Goal: Task Accomplishment & Management: Complete application form

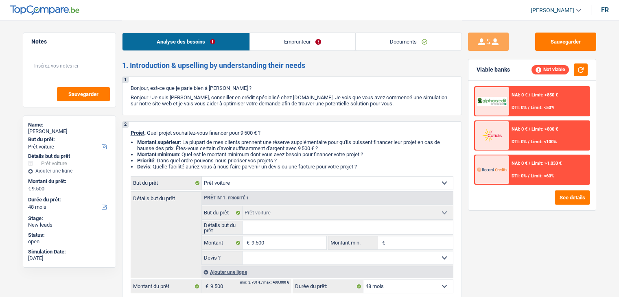
select select "car"
select select "48"
select select "car"
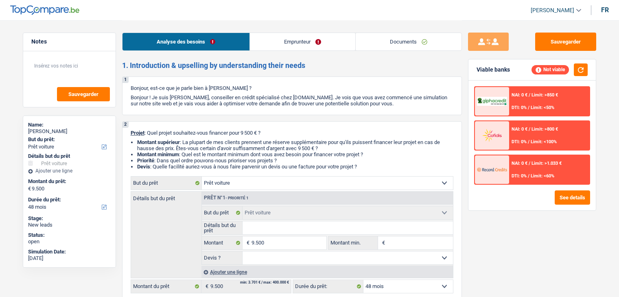
select select "48"
select select "car"
select select "48"
select select "32"
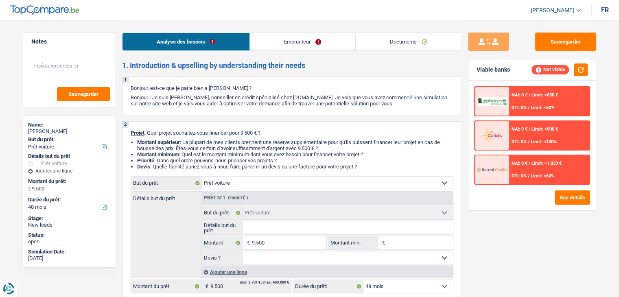
click at [303, 35] on link "Emprunteur" at bounding box center [302, 42] width 105 height 18
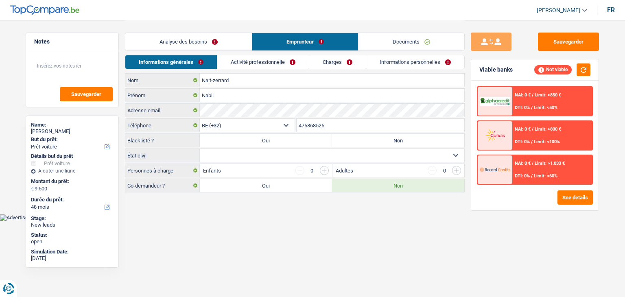
click at [381, 38] on link "Documents" at bounding box center [412, 42] width 106 height 18
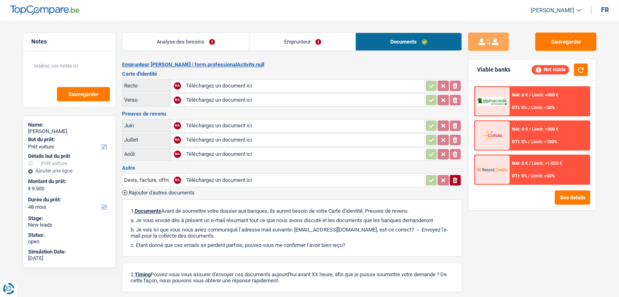
click at [287, 41] on link "Emprunteur" at bounding box center [303, 42] width 106 height 18
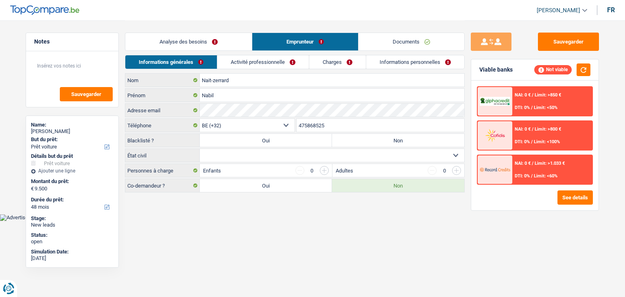
click at [411, 38] on link "Documents" at bounding box center [412, 42] width 106 height 18
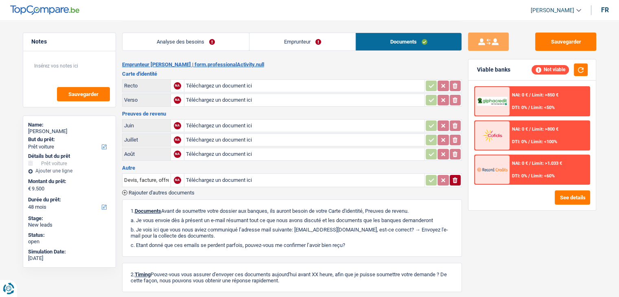
click at [191, 39] on link "Analyse des besoins" at bounding box center [186, 42] width 127 height 18
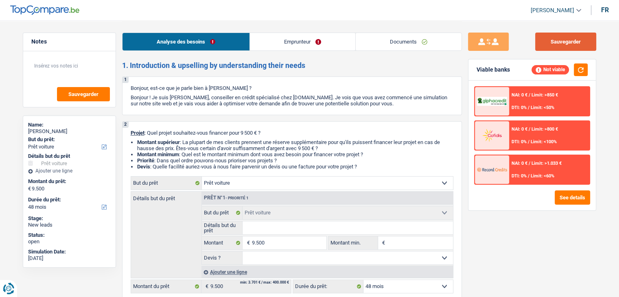
click at [573, 45] on button "Sauvegarder" at bounding box center [565, 42] width 61 height 18
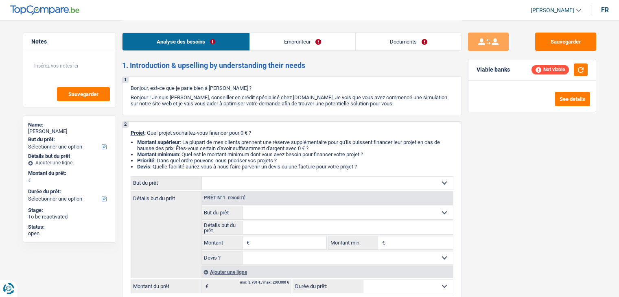
select select "privateEmployee"
select select "netSalary"
select select "mealVouchers"
select select "ownerWithMortgage"
select select "privateEmployee"
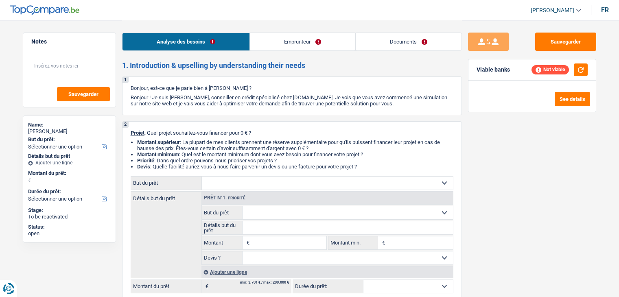
select select "netSalary"
select select "mealVouchers"
click at [304, 38] on link "Emprunteur" at bounding box center [302, 42] width 105 height 18
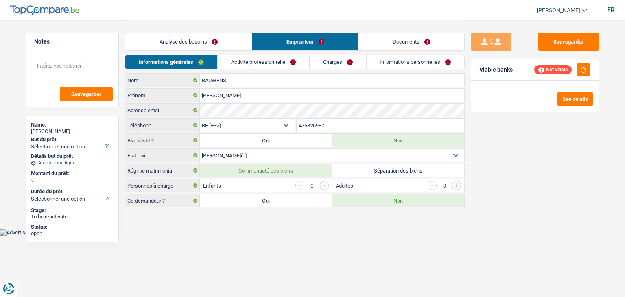
click at [259, 59] on link "Activité professionnelle" at bounding box center [264, 61] width 92 height 13
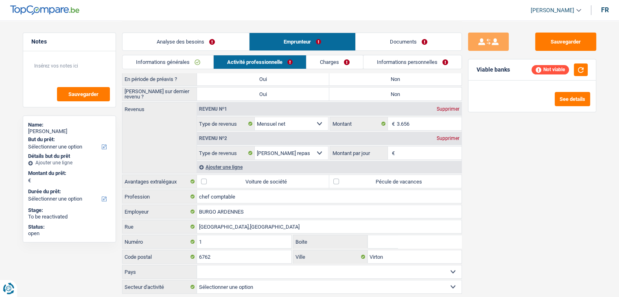
scroll to position [28, 0]
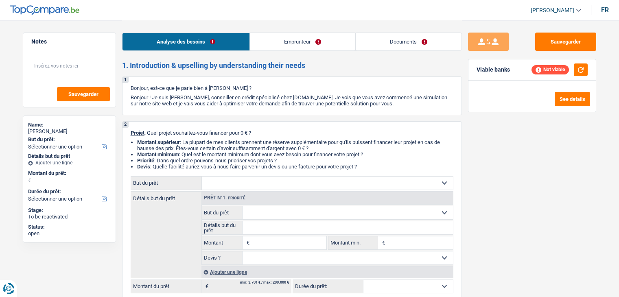
select select "privateEmployee"
select select "familyAllowances"
select select "netSalary"
select select "alimony"
select select "mealVouchers"
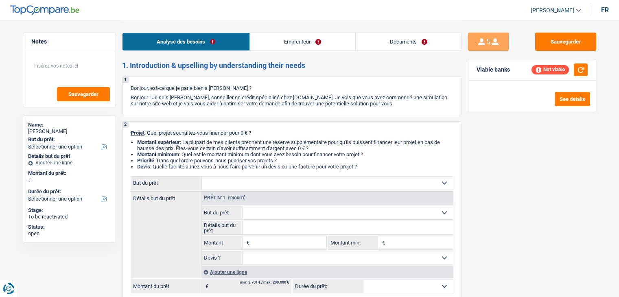
select select "ownerWithoutMortgage"
select select "carLoan"
select select "60"
click at [289, 38] on link "Emprunteur" at bounding box center [302, 42] width 105 height 18
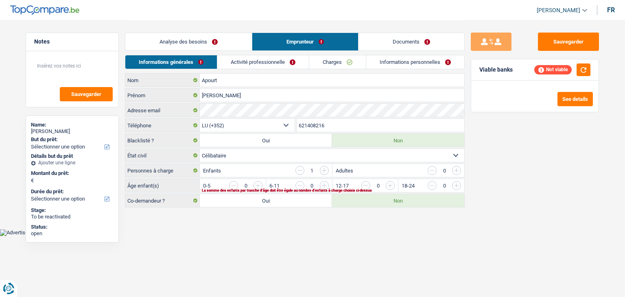
click at [265, 58] on link "Activité professionnelle" at bounding box center [263, 61] width 92 height 13
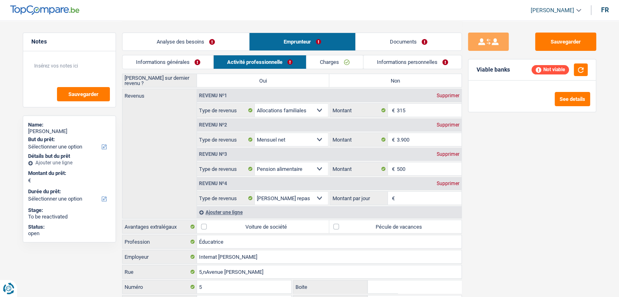
scroll to position [122, 0]
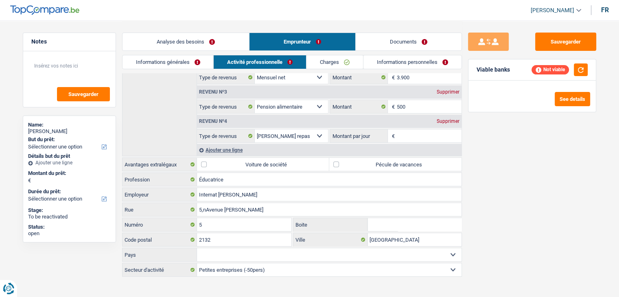
click at [384, 58] on link "Informations personnelles" at bounding box center [413, 61] width 98 height 13
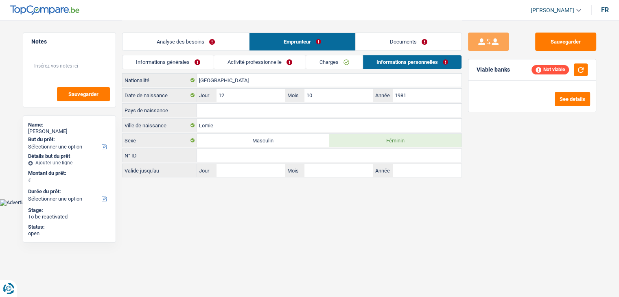
scroll to position [0, 0]
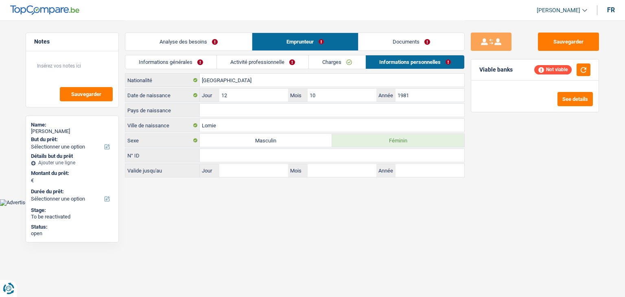
click at [336, 67] on link "Charges" at bounding box center [337, 61] width 57 height 13
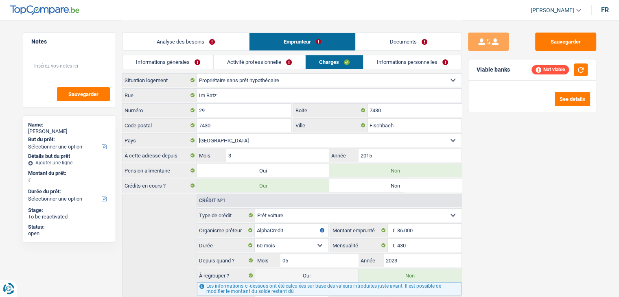
click at [373, 46] on link "Documents" at bounding box center [409, 42] width 106 height 18
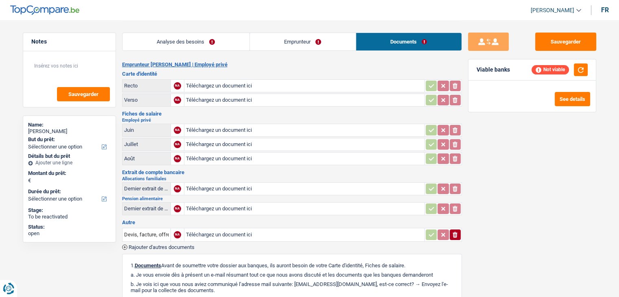
click at [186, 45] on link "Analyse des besoins" at bounding box center [186, 42] width 127 height 18
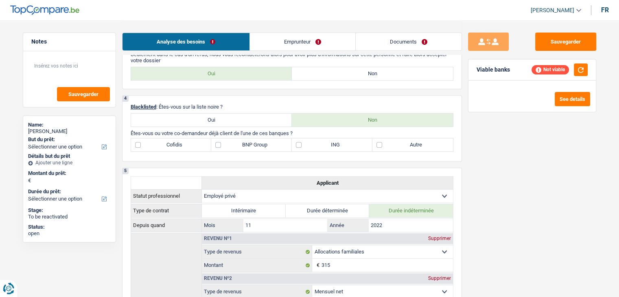
scroll to position [407, 0]
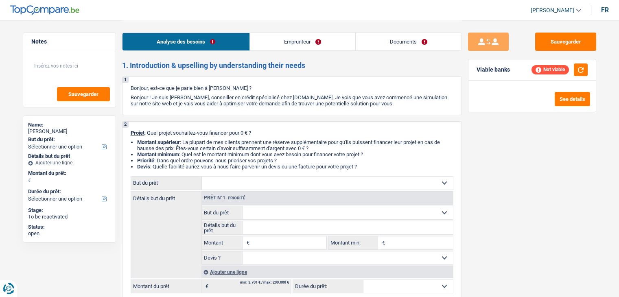
select select "privateEmployee"
select select "familyAllowances"
select select "netSalary"
select select "mealVouchers"
select select "liveWithParents"
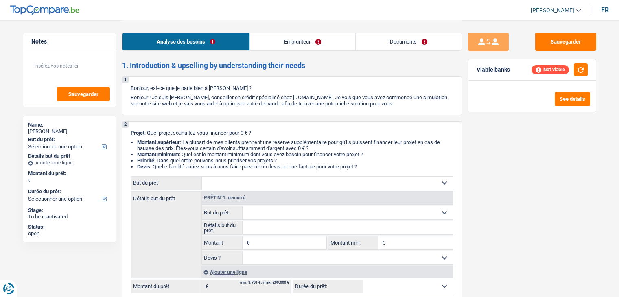
select select "personalLoan"
select select "other"
select select "48"
select select "personalLoan"
select select "other"
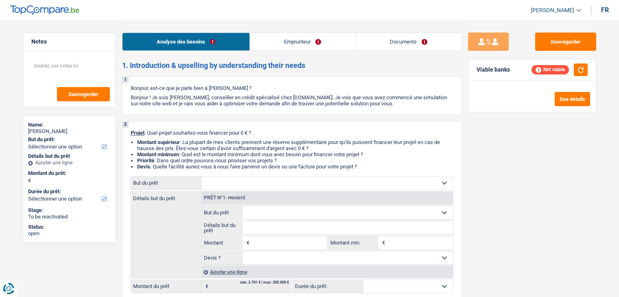
select select "36"
select select "personalLoan"
select select "36"
select select "privateEmployee"
select select "familyAllowances"
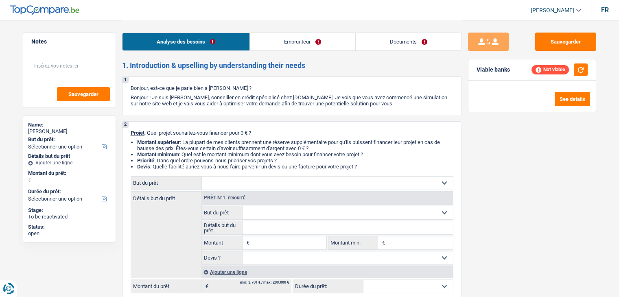
select select "netSalary"
select select "mealVouchers"
click at [306, 42] on link "Emprunteur" at bounding box center [302, 42] width 105 height 18
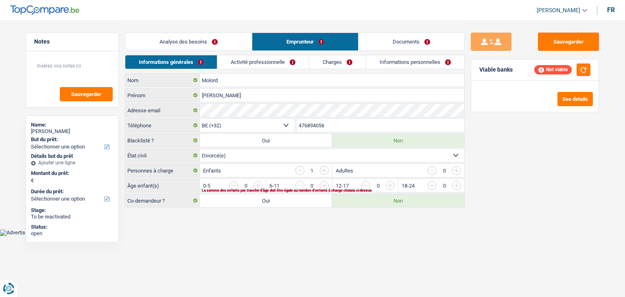
click at [229, 67] on link "Activité professionnelle" at bounding box center [263, 61] width 92 height 13
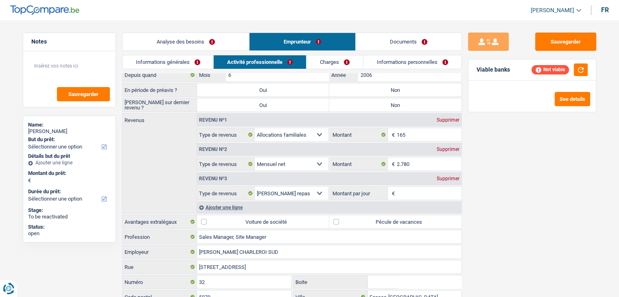
scroll to position [81, 0]
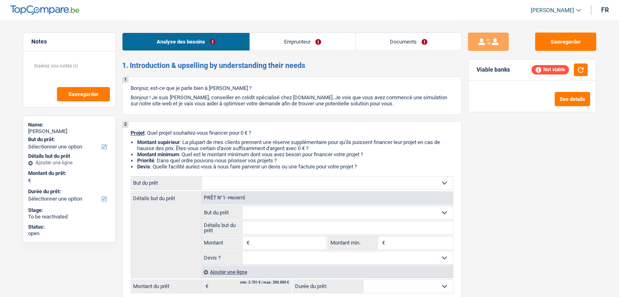
select select "privateEmployee"
select select "familyAllowances"
select select "netSalary"
select select "mealVouchers"
select select "liveWithParents"
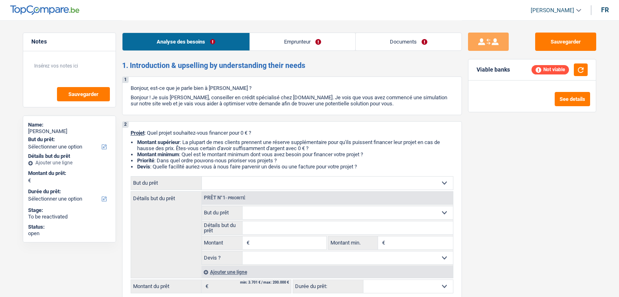
select select "personalLoan"
select select "other"
select select "48"
select select "personalLoan"
select select "other"
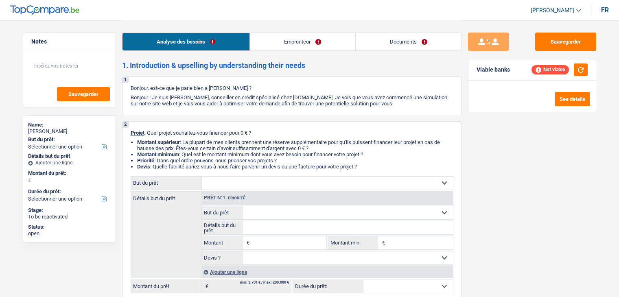
select select "36"
select select "personalLoan"
select select "36"
select select "privateEmployee"
select select "familyAllowances"
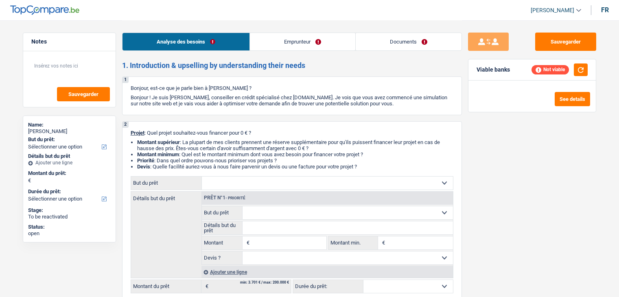
select select "netSalary"
select select "mealVouchers"
click at [273, 39] on link "Emprunteur" at bounding box center [302, 42] width 105 height 18
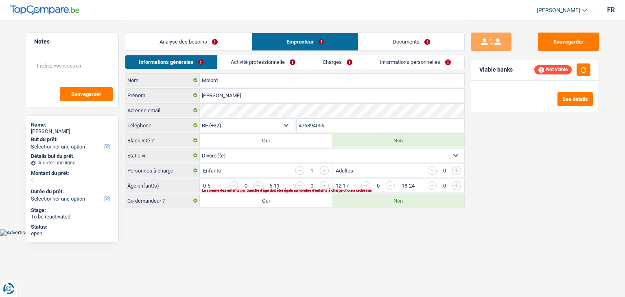
click at [248, 67] on link "Activité professionnelle" at bounding box center [263, 61] width 92 height 13
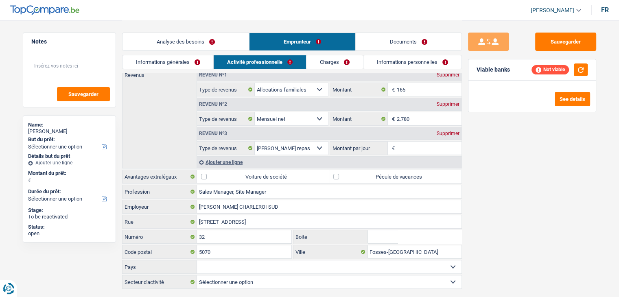
scroll to position [98, 0]
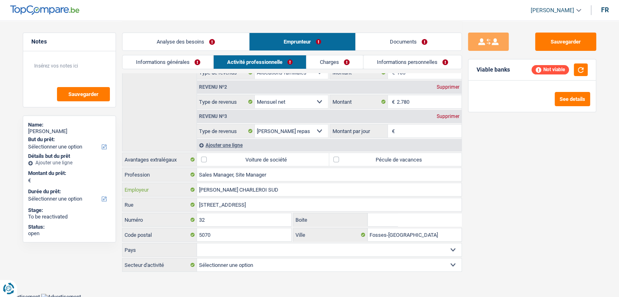
drag, startPoint x: 282, startPoint y: 188, endPoint x: 197, endPoint y: 186, distance: 84.7
click at [197, 186] on input "[PERSON_NAME] CHARLEROI SUD" at bounding box center [329, 189] width 265 height 13
drag, startPoint x: 215, startPoint y: 181, endPoint x: 158, endPoint y: 6, distance: 184.2
click at [175, 15] on header "[PERSON_NAME] Se déconnecter fr" at bounding box center [309, 10] width 619 height 21
click at [547, 53] on div "Sauvegarder Viable banks Not viable See details" at bounding box center [532, 159] width 140 height 252
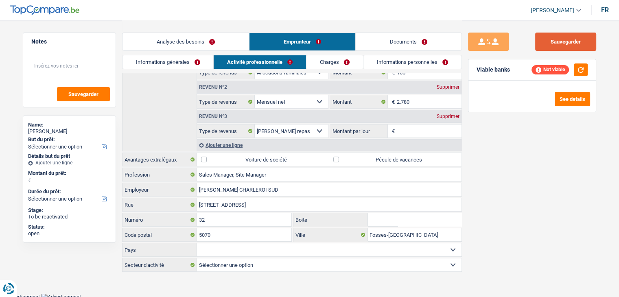
click at [550, 49] on button "Sauvegarder" at bounding box center [565, 42] width 61 height 18
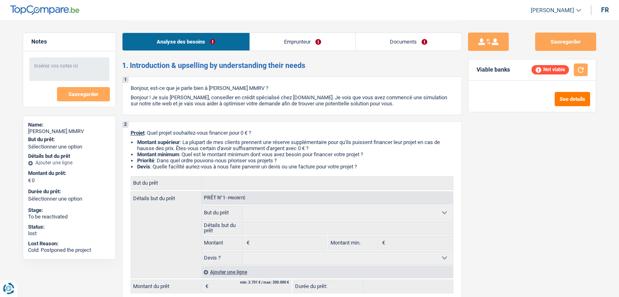
select select "invalid"
select select "disabilityPension"
select select "rents"
select select "invalid"
select select "disabilityPension"
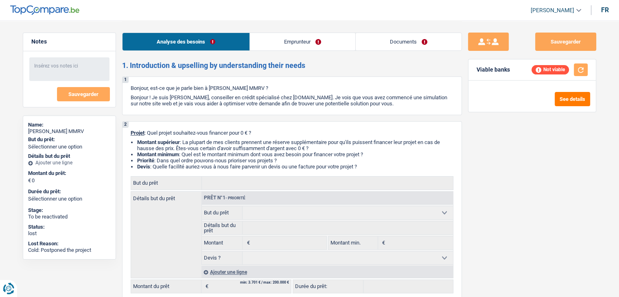
click at [300, 36] on link "Emprunteur" at bounding box center [302, 42] width 105 height 18
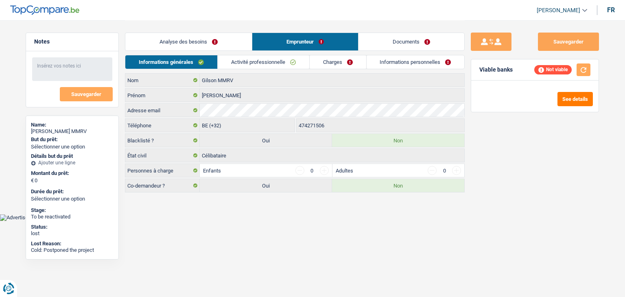
click at [255, 61] on link "Activité professionnelle" at bounding box center [264, 61] width 92 height 13
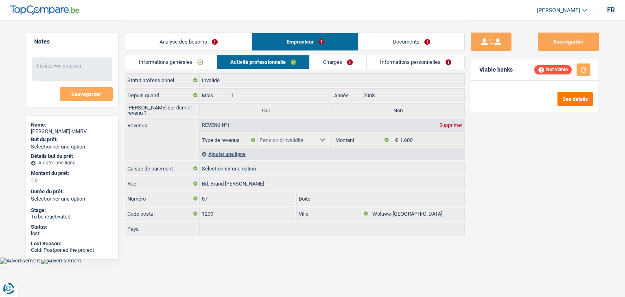
click at [191, 55] on link "Informations générales" at bounding box center [170, 61] width 91 height 13
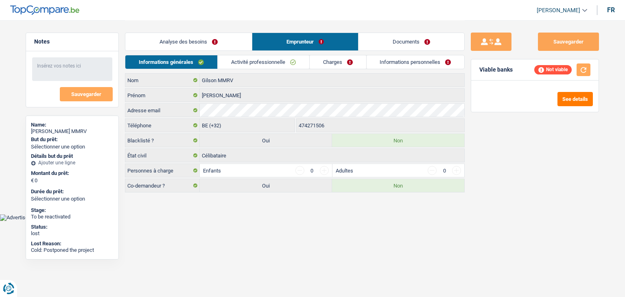
click at [184, 46] on link "Analyse des besoins" at bounding box center [188, 42] width 127 height 18
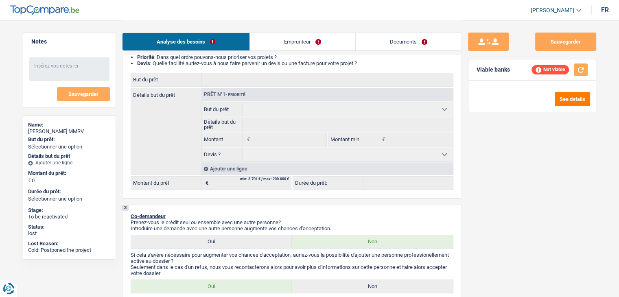
scroll to position [122, 0]
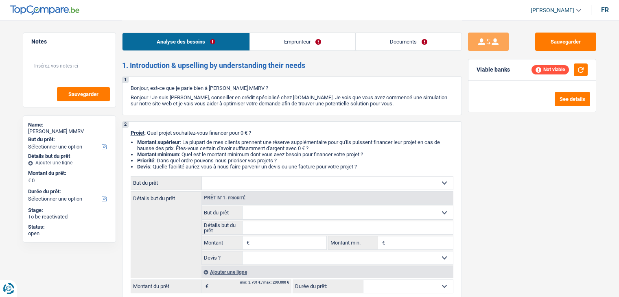
select select "invalid"
select select "disabilityPension"
select select "rents"
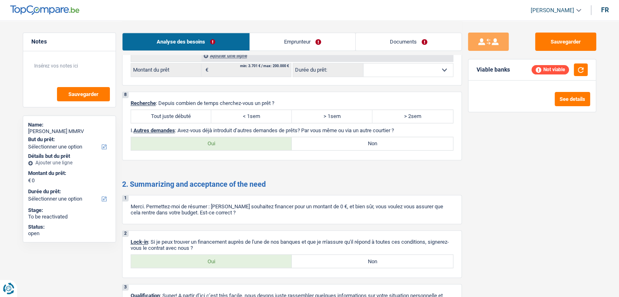
scroll to position [806, 0]
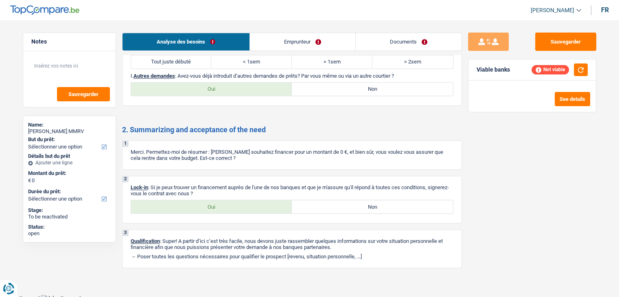
click at [295, 42] on link "Emprunteur" at bounding box center [302, 42] width 105 height 18
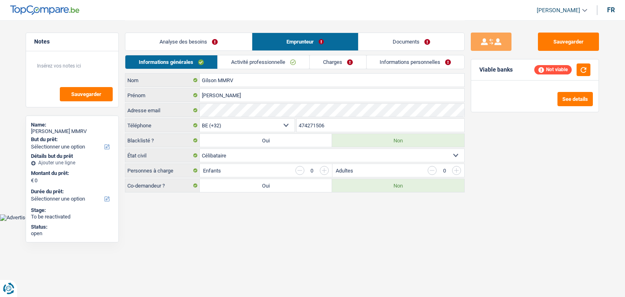
click at [389, 49] on link "Documents" at bounding box center [412, 42] width 106 height 18
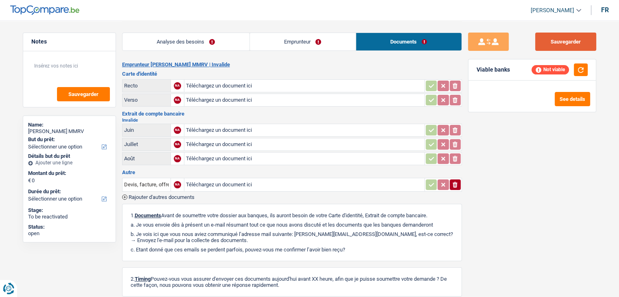
click at [542, 43] on button "Sauvegarder" at bounding box center [565, 42] width 61 height 18
click at [221, 40] on link "Analyse des besoins" at bounding box center [186, 42] width 127 height 18
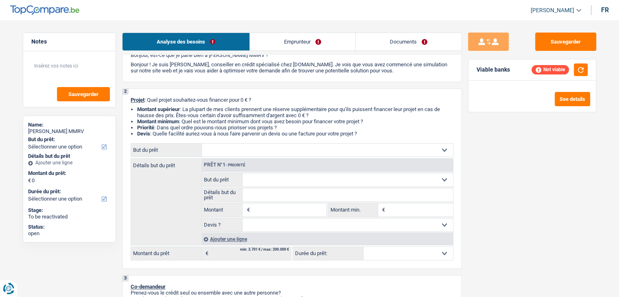
scroll to position [81, 0]
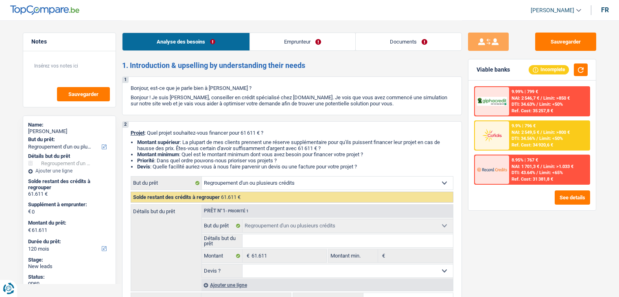
select select "refinancing"
select select "120"
select select "refinancing"
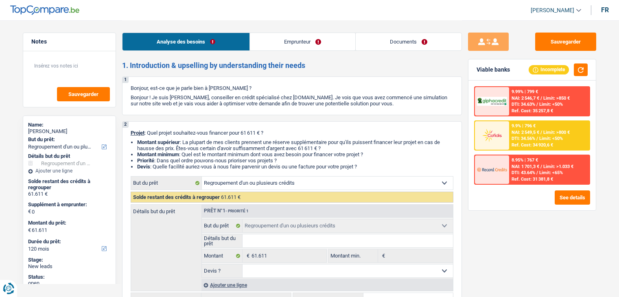
select select "120"
select select "publicEmployee"
select select "netSalary"
select select "other"
select select "mealVouchers"
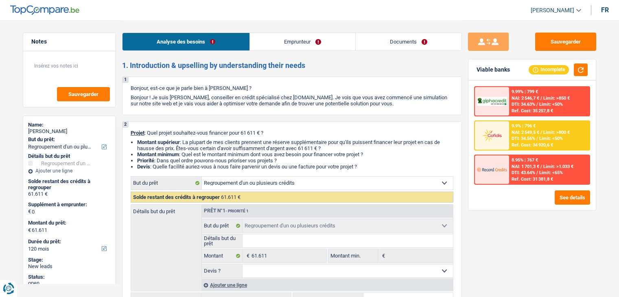
select select "rents"
select select "creditConsolidation"
select select "120"
select select "refinancing"
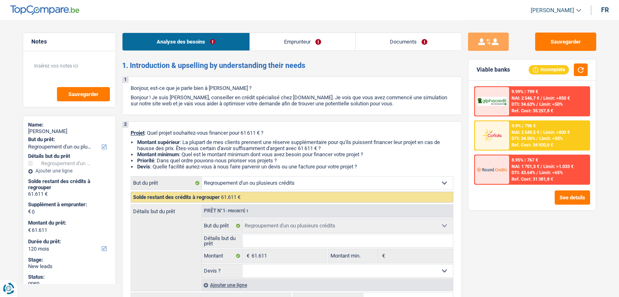
select select "120"
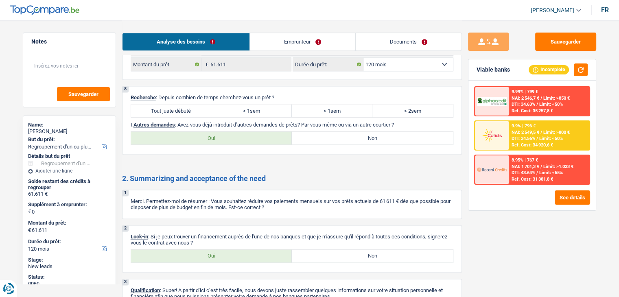
scroll to position [1150, 0]
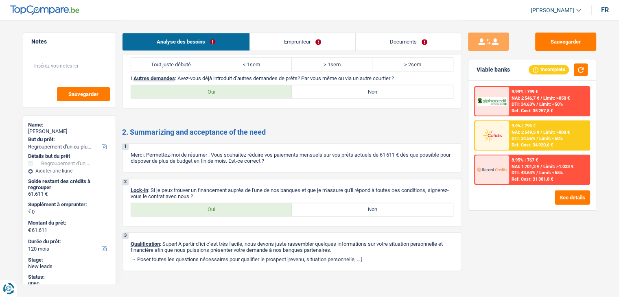
click at [537, 142] on div "Ref. Cost: 34 920,6 €" at bounding box center [533, 144] width 42 height 5
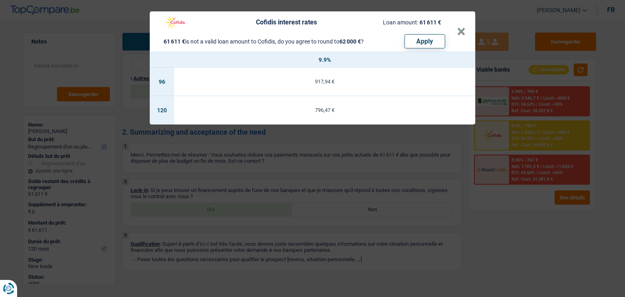
click at [303, 171] on div "Cofidis interest rates Loan amount: 61 611 € 61 611 € is not a valid loan amoun…" at bounding box center [312, 148] width 625 height 297
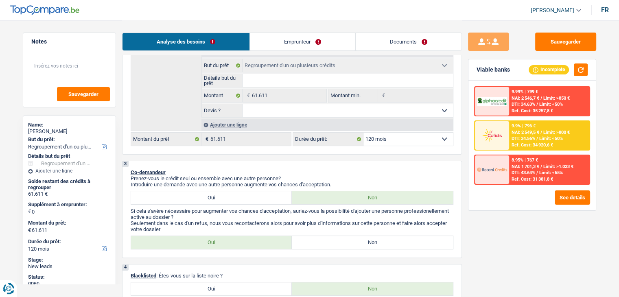
scroll to position [204, 0]
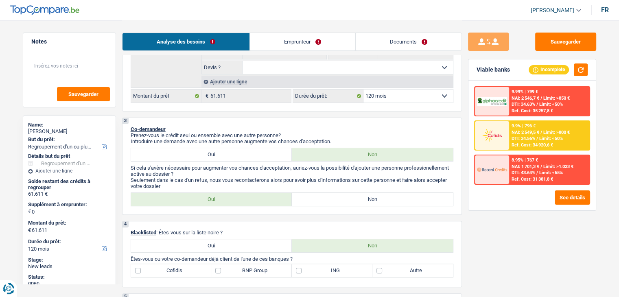
click at [328, 196] on label "Non" at bounding box center [372, 199] width 161 height 13
click at [328, 196] on input "Non" at bounding box center [372, 199] width 161 height 13
radio input "true"
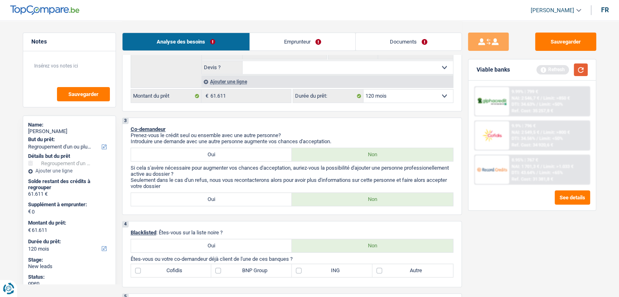
click at [587, 72] on button "button" at bounding box center [581, 70] width 14 height 13
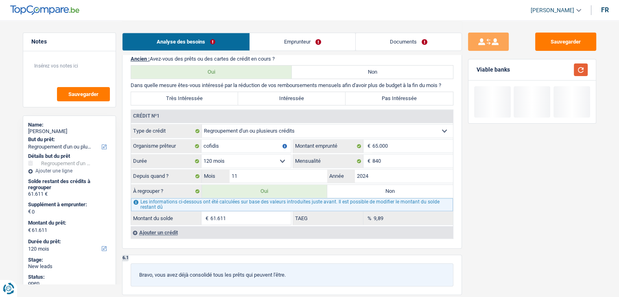
scroll to position [733, 0]
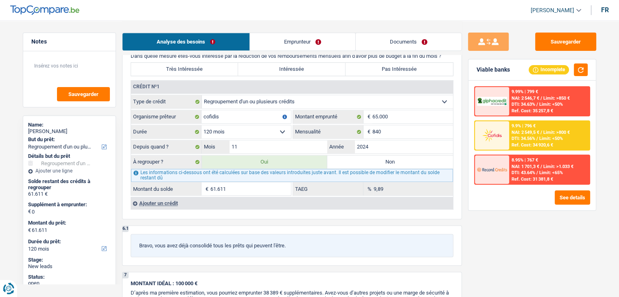
click at [379, 212] on div "6 Ancien : Avez-vous des prêts ou des cartes de crédit en cours ? Oui Non Dans …" at bounding box center [292, 119] width 340 height 202
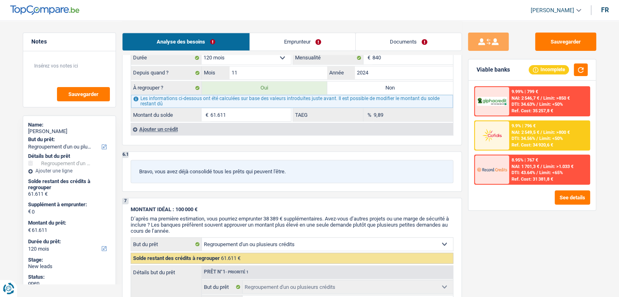
scroll to position [692, 0]
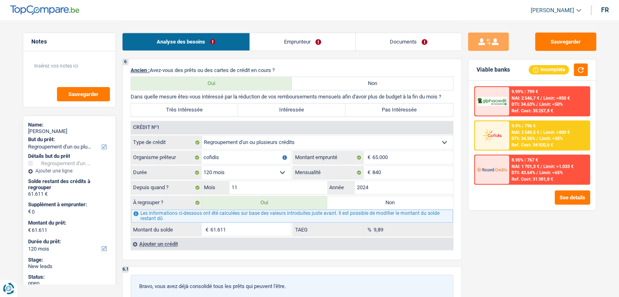
click at [508, 121] on div at bounding box center [492, 135] width 34 height 28
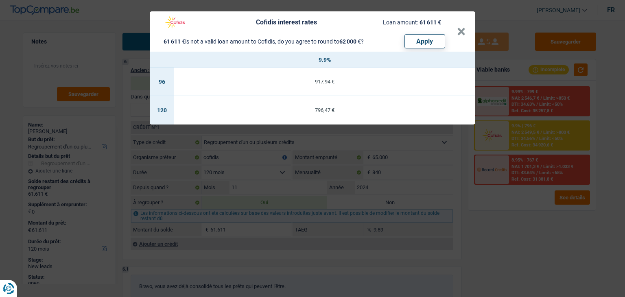
click at [490, 232] on div "Cofidis interest rates Loan amount: 61 611 € 61 611 € is not a valid loan amoun…" at bounding box center [312, 148] width 625 height 297
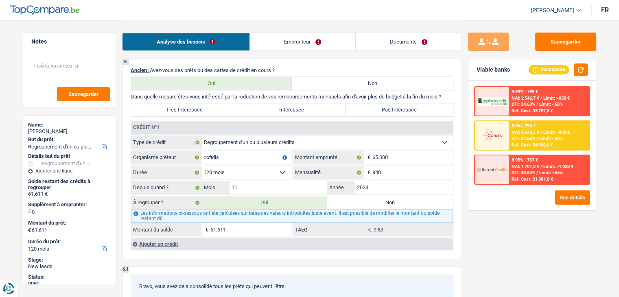
click at [172, 242] on div "Ajouter un crédit" at bounding box center [292, 244] width 322 height 12
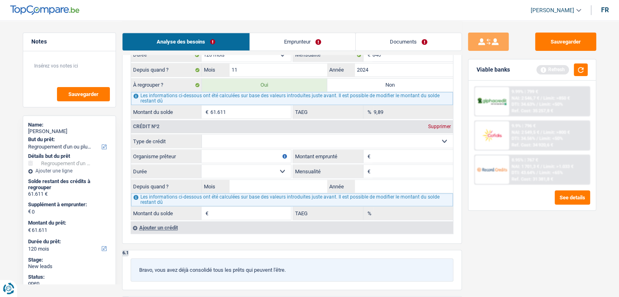
scroll to position [814, 0]
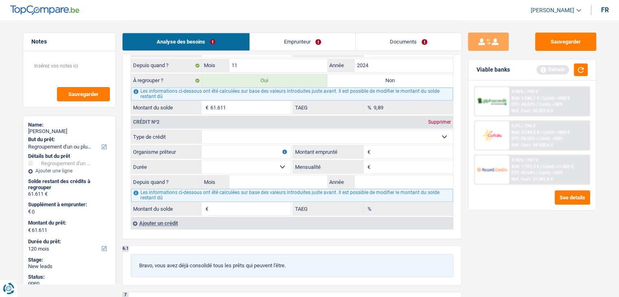
click at [266, 130] on select "Carte ou ouverture de crédit Prêt hypothécaire Vente à tempérament Prêt à tempé…" at bounding box center [327, 136] width 251 height 13
select select "cardOrCredit"
type input "0"
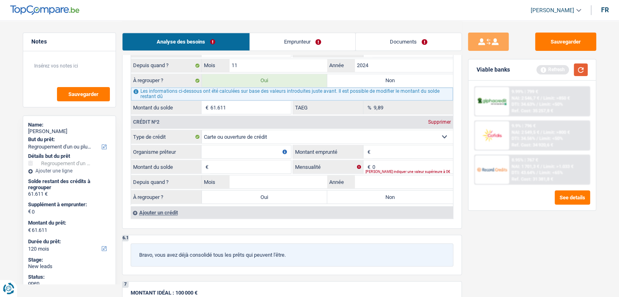
click at [578, 71] on button "button" at bounding box center [581, 70] width 14 height 13
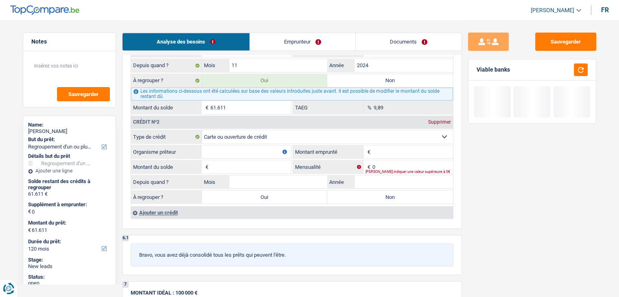
click at [167, 210] on div "Ajouter un crédit" at bounding box center [292, 212] width 322 height 12
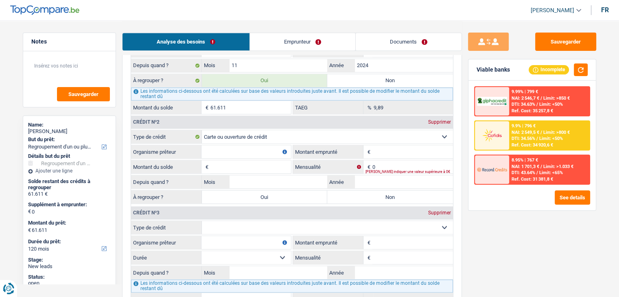
click at [242, 149] on input "Organisme prêteur" at bounding box center [247, 151] width 90 height 13
type input "b"
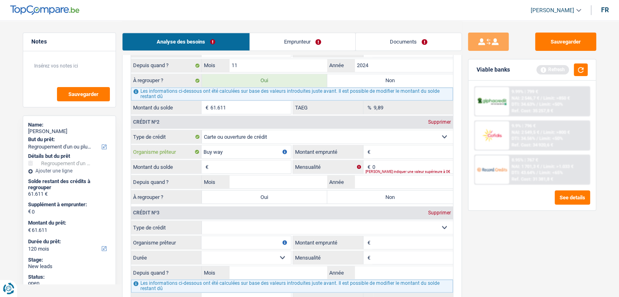
type input "Buy way"
click at [389, 149] on input "Montant emprunté" at bounding box center [413, 151] width 81 height 13
click at [584, 69] on button "button" at bounding box center [581, 70] width 14 height 13
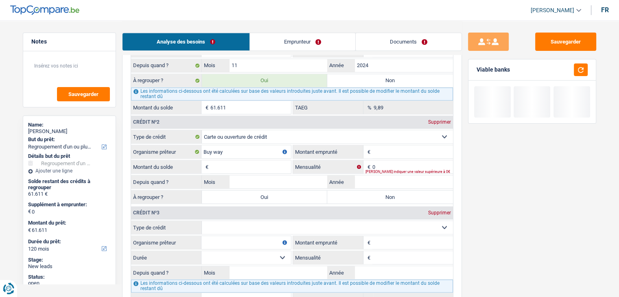
click at [398, 153] on input "Montant emprunté" at bounding box center [413, 151] width 81 height 13
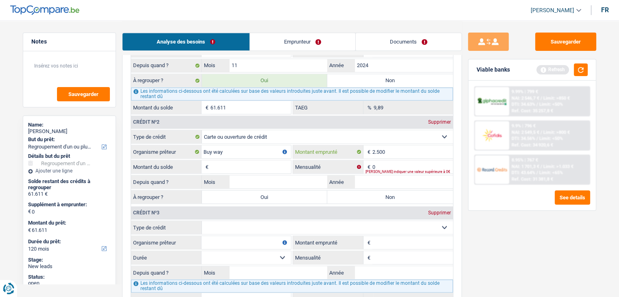
type input "2.500"
click at [232, 222] on select "Carte ou ouverture de crédit Prêt hypothécaire Vente à tempérament Prêt à tempé…" at bounding box center [327, 227] width 251 height 13
select select "cardOrCredit"
type input "0"
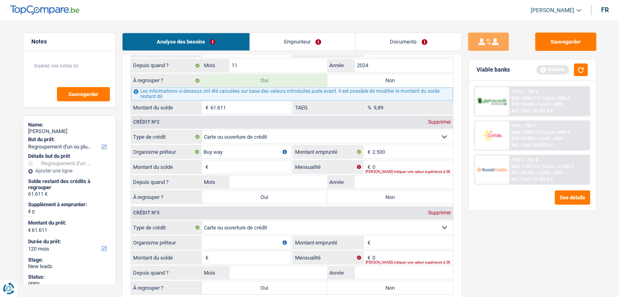
click at [225, 240] on input "Organisme prêteur" at bounding box center [247, 242] width 90 height 13
type input "Buy way"
click at [419, 236] on input "Montant emprunté" at bounding box center [413, 242] width 81 height 13
type input "3.500"
click at [579, 68] on button "button" at bounding box center [581, 70] width 14 height 13
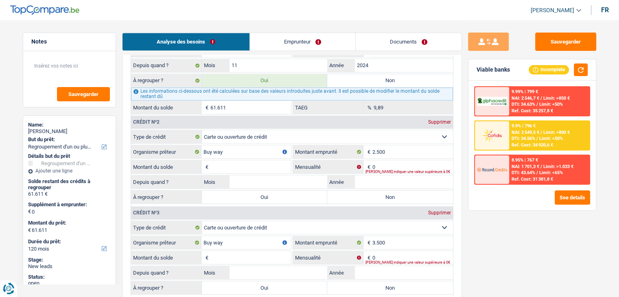
click at [537, 215] on div "Sauvegarder Viable banks Incomplete 9.99% | 799 € NAI: 2 546,7 € / Limit: >850 …" at bounding box center [532, 159] width 140 height 252
click at [226, 161] on input "Montant du solde" at bounding box center [250, 166] width 81 height 13
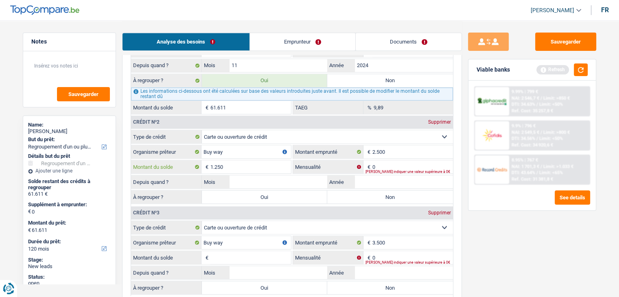
type input "1.250"
click at [236, 251] on input "Montant du solde" at bounding box center [250, 257] width 81 height 13
click at [233, 254] on input "Montant du solde" at bounding box center [250, 257] width 81 height 13
click at [582, 73] on button "button" at bounding box center [581, 70] width 14 height 13
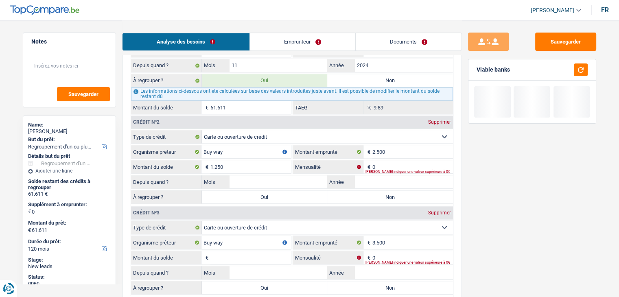
click at [238, 252] on input "Montant du solde" at bounding box center [250, 257] width 81 height 13
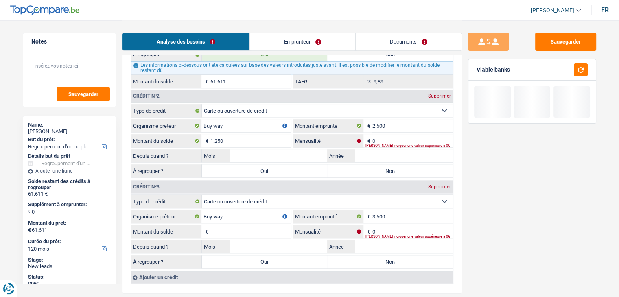
scroll to position [855, 0]
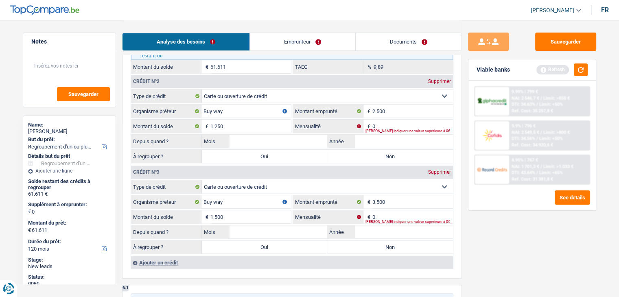
type input "1.500"
click at [395, 212] on input "0" at bounding box center [413, 216] width 81 height 13
type input "50"
click at [382, 122] on input "0" at bounding box center [413, 126] width 81 height 13
type input "50"
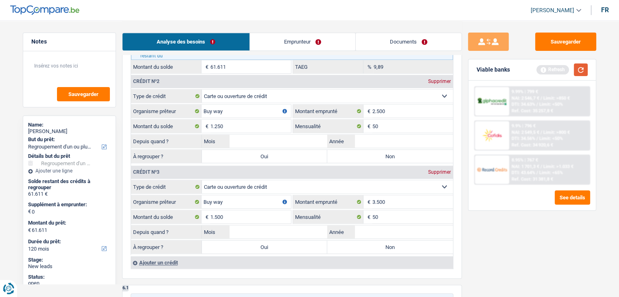
click at [584, 70] on button "button" at bounding box center [581, 70] width 14 height 13
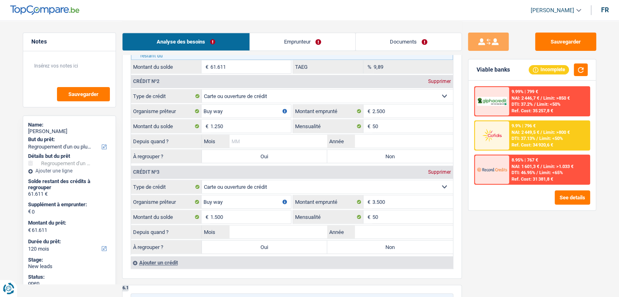
click at [279, 136] on input "Mois" at bounding box center [279, 141] width 98 height 13
drag, startPoint x: 377, startPoint y: 138, endPoint x: 379, endPoint y: 142, distance: 4.2
click at [377, 138] on input "Année" at bounding box center [404, 141] width 98 height 13
click at [375, 226] on input "Année" at bounding box center [404, 232] width 98 height 13
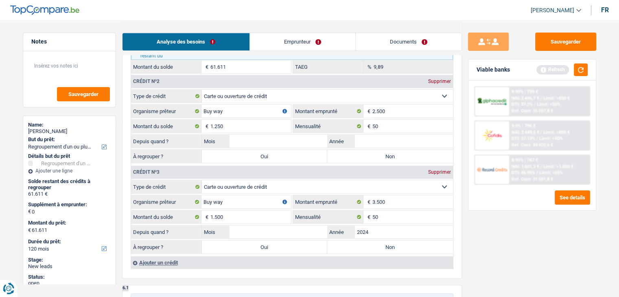
type input "2024"
click at [306, 226] on input "Mois" at bounding box center [279, 232] width 98 height 13
type input "01"
click at [583, 69] on button "button" at bounding box center [581, 70] width 14 height 13
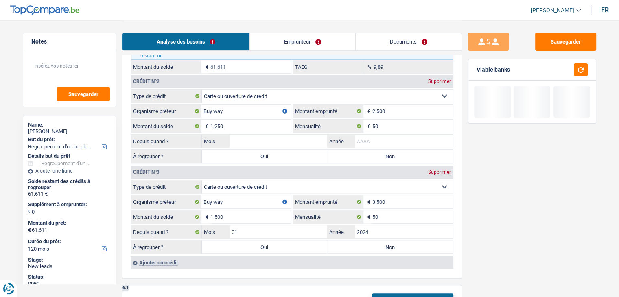
click at [396, 136] on input "Année" at bounding box center [404, 141] width 98 height 13
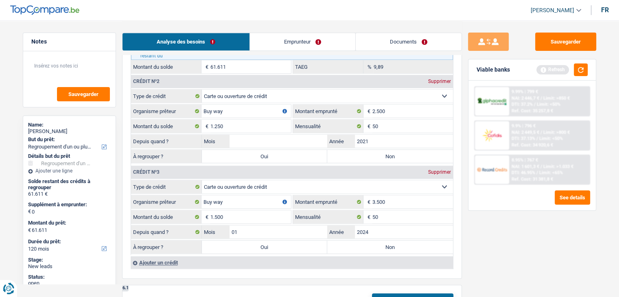
type input "2021"
click at [318, 135] on input "Mois" at bounding box center [279, 141] width 98 height 13
type input "06"
click at [595, 66] on div "Viable banks Refresh" at bounding box center [532, 69] width 127 height 21
click at [581, 71] on button "button" at bounding box center [581, 70] width 14 height 13
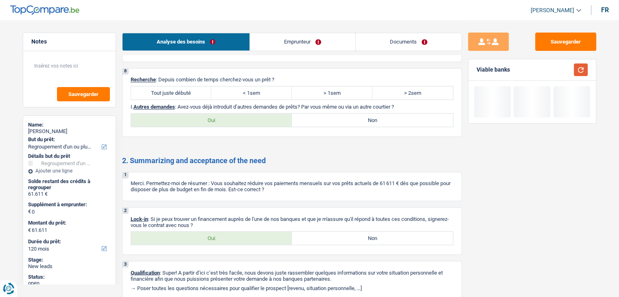
scroll to position [1374, 0]
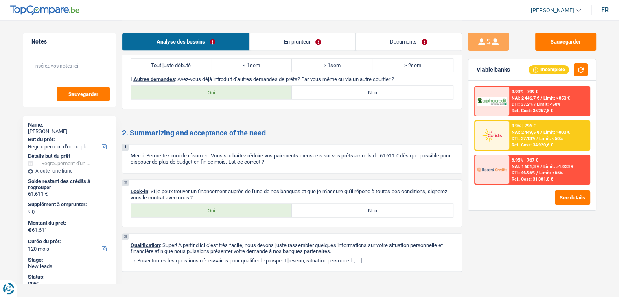
click at [187, 61] on label "Tout juste débuté" at bounding box center [171, 65] width 81 height 13
click at [187, 61] on input "Tout juste débuté" at bounding box center [171, 65] width 81 height 13
radio input "true"
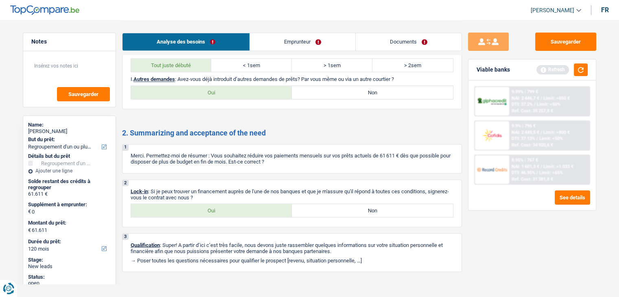
click at [318, 86] on label "Non" at bounding box center [372, 92] width 161 height 13
click at [318, 86] on input "Non" at bounding box center [372, 92] width 161 height 13
radio input "true"
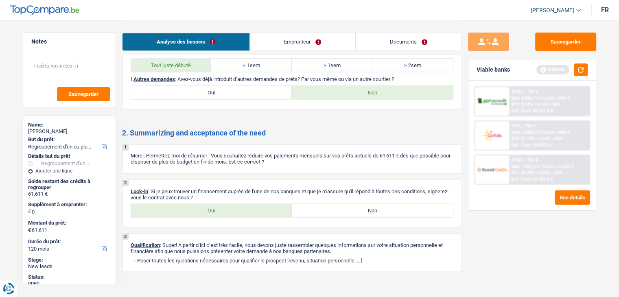
click at [318, 86] on label "Non" at bounding box center [372, 92] width 161 height 13
click at [318, 86] on input "Non" at bounding box center [372, 92] width 161 height 13
drag, startPoint x: 223, startPoint y: 190, endPoint x: 222, endPoint y: 200, distance: 10.6
click at [222, 194] on div "2 Lock-in : Si je peux trouver un financement auprès de l'une de nos banques et…" at bounding box center [292, 204] width 340 height 48
click at [221, 210] on div "Oui Non Tous les champs sont obligatoires. Veuillez sélectionner une option" at bounding box center [292, 211] width 323 height 14
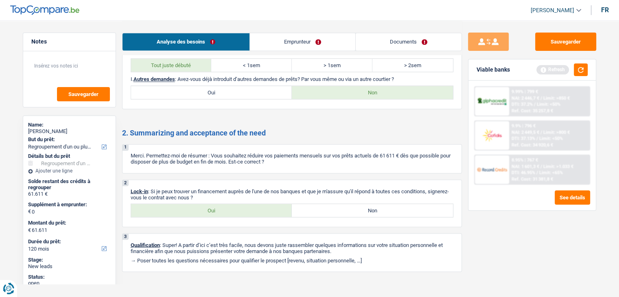
click at [221, 207] on label "Oui" at bounding box center [211, 210] width 161 height 13
click at [221, 207] on input "Oui" at bounding box center [211, 210] width 161 height 13
radio input "true"
click at [278, 26] on div "Analyse des besoins Emprunteur Documents" at bounding box center [292, 37] width 340 height 35
click at [275, 41] on link "Emprunteur" at bounding box center [302, 42] width 105 height 18
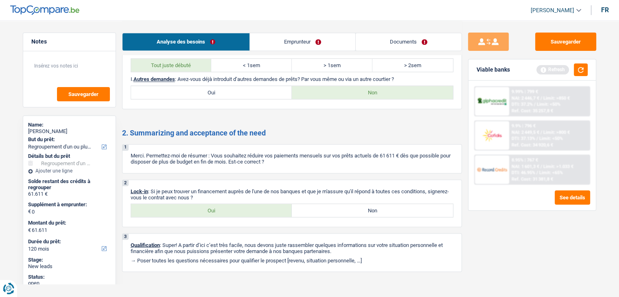
scroll to position [0, 0]
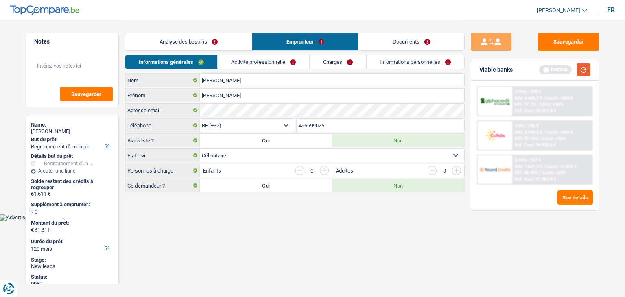
click at [586, 69] on button "button" at bounding box center [584, 70] width 14 height 13
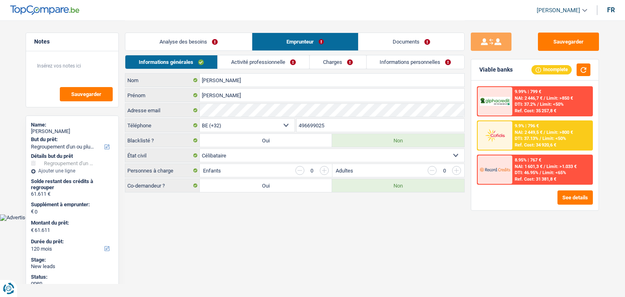
click at [206, 217] on body "Vous avez le contrôle de vos données Nous utilisons des cookies, tout comme nos…" at bounding box center [312, 110] width 625 height 221
click at [324, 204] on main "Notes Sauvegarder Name: Francis Marie But du prêt: Confort maison: meubles, tex…" at bounding box center [312, 107] width 625 height 214
click at [270, 68] on link "Activité professionnelle" at bounding box center [264, 61] width 92 height 13
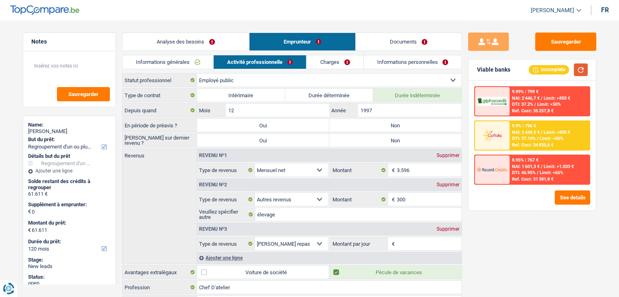
click at [579, 70] on button "button" at bounding box center [581, 70] width 14 height 13
click at [495, 234] on div "Sauvegarder Viable banks Incomplete 9.99% | 799 € NAI: 2 446,7 € / Limit: >850 …" at bounding box center [532, 159] width 140 height 252
click at [496, 242] on div "Sauvegarder Viable banks Incomplete 9.99% | 799 € NAI: 2 446,7 € / Limit: >850 …" at bounding box center [532, 159] width 140 height 252
drag, startPoint x: 509, startPoint y: 70, endPoint x: 476, endPoint y: 69, distance: 33.8
click at [476, 69] on div "Viable banks Incomplete" at bounding box center [532, 69] width 127 height 21
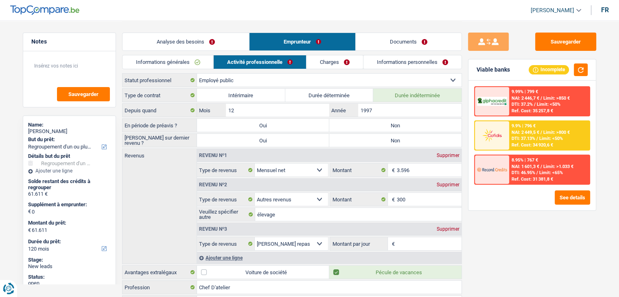
click at [476, 69] on div "Viable banks Incomplete" at bounding box center [532, 69] width 127 height 21
click at [320, 215] on input "élevage" at bounding box center [358, 214] width 206 height 13
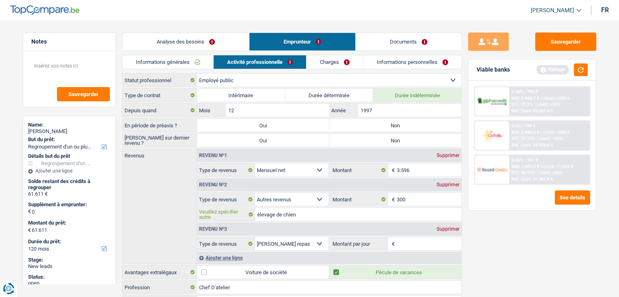
type input "élevage de chien"
click at [507, 243] on div "Sauvegarder Viable banks Refresh 9.99% | 799 € NAI: 2 446,7 € / Limit: >850 € D…" at bounding box center [532, 159] width 140 height 252
click at [572, 74] on div "Refresh" at bounding box center [562, 70] width 51 height 13
click at [573, 72] on div "Refresh" at bounding box center [562, 70] width 51 height 13
click at [575, 72] on button "button" at bounding box center [581, 70] width 14 height 13
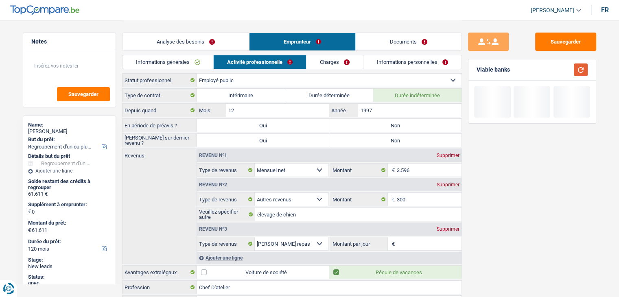
click at [575, 72] on button "button" at bounding box center [581, 70] width 14 height 13
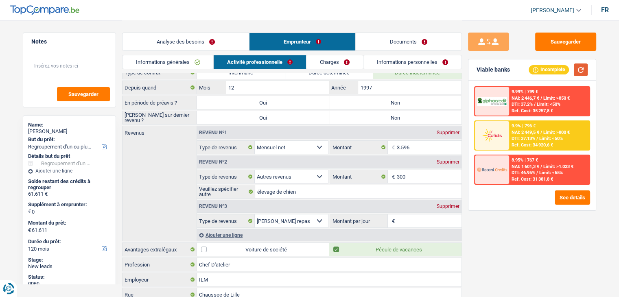
scroll to position [41, 0]
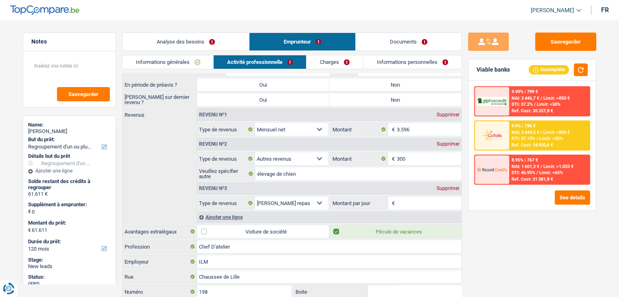
click at [421, 202] on input "Montant par jour" at bounding box center [429, 203] width 65 height 13
click at [528, 249] on div "Sauvegarder Viable banks Incomplete 9.99% | 799 € NAI: 2 446,7 € / Limit: >850 …" at bounding box center [532, 159] width 140 height 252
click at [425, 202] on input "Montant par jour" at bounding box center [429, 203] width 65 height 13
click at [443, 186] on div "Supprimer" at bounding box center [448, 188] width 27 height 5
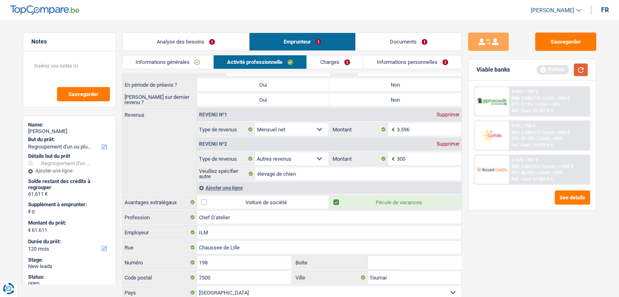
drag, startPoint x: 581, startPoint y: 74, endPoint x: 492, endPoint y: 72, distance: 89.2
click at [581, 74] on button "button" at bounding box center [581, 70] width 14 height 13
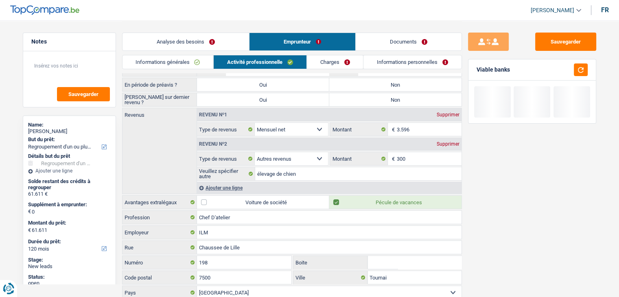
drag, startPoint x: 338, startPoint y: 70, endPoint x: 332, endPoint y: 64, distance: 8.1
click at [337, 69] on div "Informations générales Activité professionnelle Charges Informations personnell…" at bounding box center [292, 64] width 340 height 18
click at [332, 64] on link "Charges" at bounding box center [335, 61] width 57 height 13
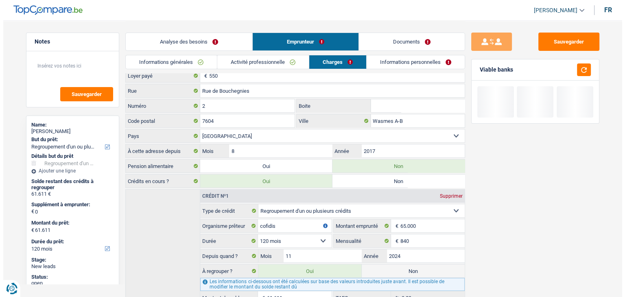
scroll to position [0, 0]
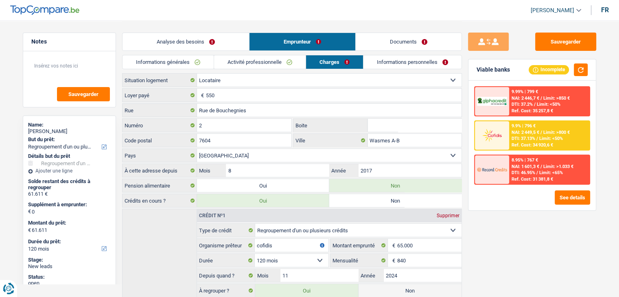
click at [499, 231] on div "Sauvegarder Viable banks Incomplete 9.99% | 799 € NAI: 2 446,7 € / Limit: >850 …" at bounding box center [532, 159] width 140 height 252
drag, startPoint x: 512, startPoint y: 215, endPoint x: 519, endPoint y: 197, distance: 18.4
click at [511, 214] on div "Sauvegarder Viable banks Incomplete 9.99% | 799 € NAI: 2 446,7 € / Limit: >850 …" at bounding box center [532, 159] width 140 height 252
click at [535, 140] on div "9.9% | 796 € NAI: 2 449,5 € / Limit: >800 € DTI: 37.13% / Limit: <50% Ref. Cost…" at bounding box center [549, 135] width 80 height 28
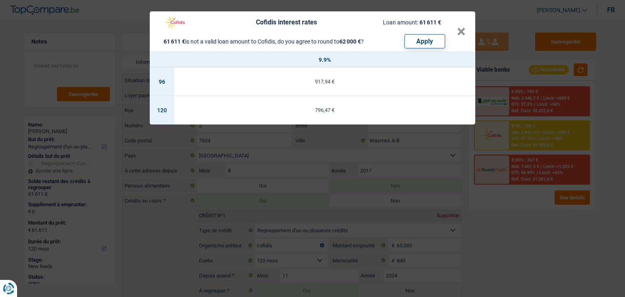
click at [519, 204] on div "Cofidis interest rates Loan amount: 61 611 € 61 611 € is not a valid loan amoun…" at bounding box center [312, 148] width 625 height 297
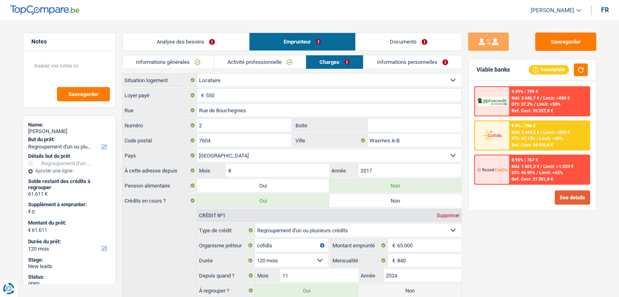
click at [568, 196] on button "See details" at bounding box center [572, 198] width 35 height 14
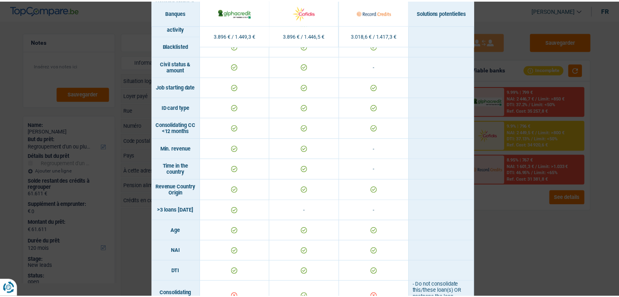
scroll to position [244, 0]
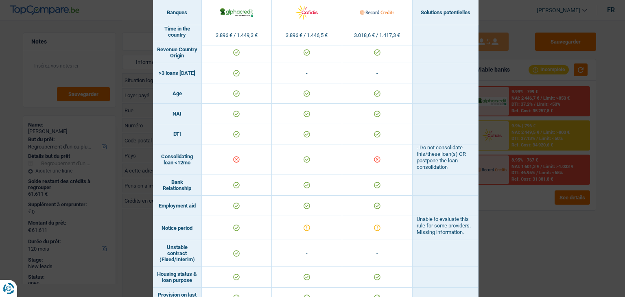
click at [518, 235] on div "Banks conditions × Banques Solutions potentielles Revenus / Charges 3.896 € / 1…" at bounding box center [312, 148] width 625 height 297
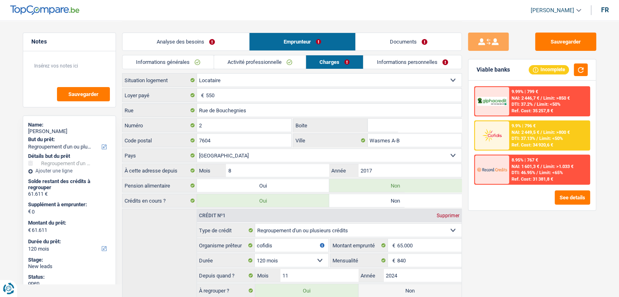
click at [518, 262] on div "Sauvegarder Viable banks Incomplete 9.99% | 799 € NAI: 2 446,7 € / Limit: >850 …" at bounding box center [532, 159] width 140 height 252
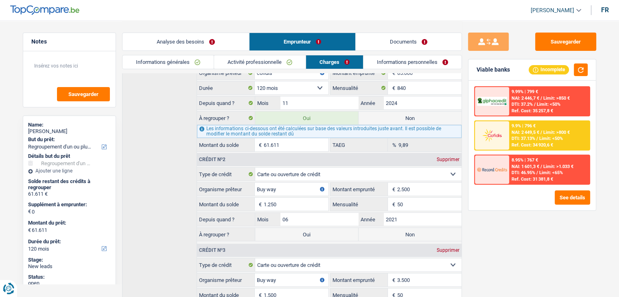
scroll to position [41, 0]
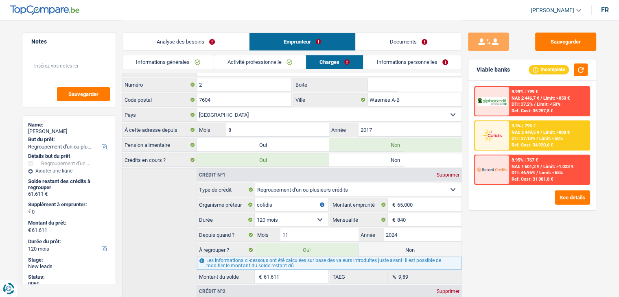
click at [507, 222] on div "Sauvegarder Viable banks Incomplete 9.99% | 799 € NAI: 2 446,7 € / Limit: >850 …" at bounding box center [532, 159] width 140 height 252
drag, startPoint x: 408, startPoint y: 63, endPoint x: 402, endPoint y: 79, distance: 17.0
click at [408, 63] on link "Informations personnelles" at bounding box center [413, 61] width 98 height 13
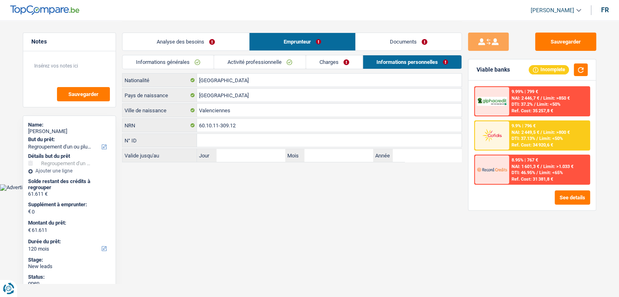
scroll to position [0, 0]
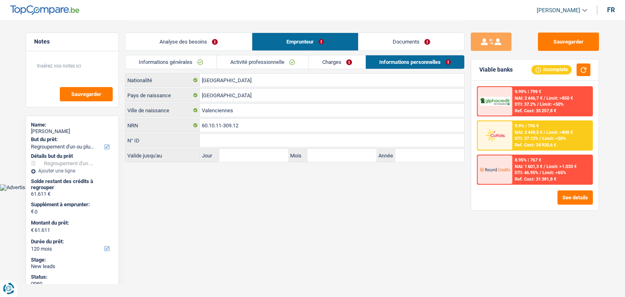
click at [235, 169] on main "Notes Sauvegarder Name: Francis Marie But du prêt: Confort maison: meubles, tex…" at bounding box center [312, 92] width 625 height 184
click at [420, 180] on main "Notes Sauvegarder Name: Francis Marie But du prêt: Confort maison: meubles, tex…" at bounding box center [312, 92] width 625 height 184
click at [197, 59] on link "Informations générales" at bounding box center [170, 61] width 91 height 13
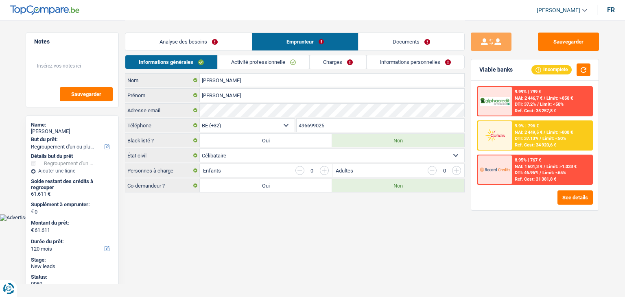
click at [191, 41] on link "Analyse des besoins" at bounding box center [188, 42] width 127 height 18
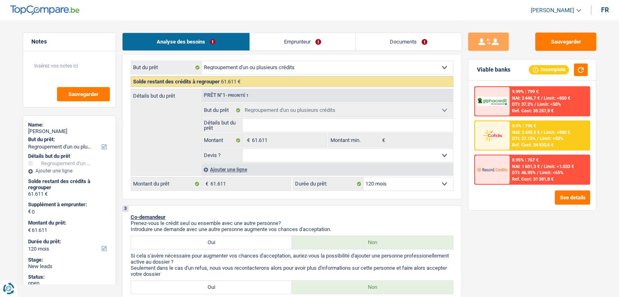
scroll to position [163, 0]
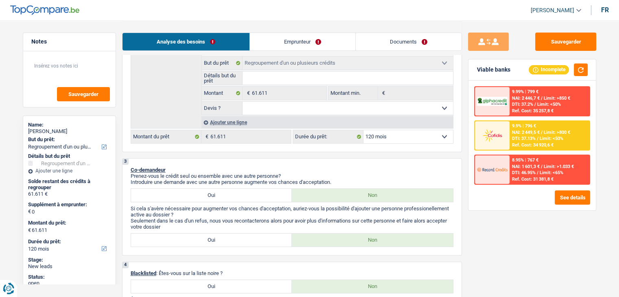
click at [284, 108] on select "Oui Non Non répondu Sélectionner une option" at bounding box center [348, 108] width 210 height 13
select select "yes"
click at [243, 102] on select "Oui Non Non répondu Sélectionner une option" at bounding box center [348, 108] width 210 height 13
select select "yes"
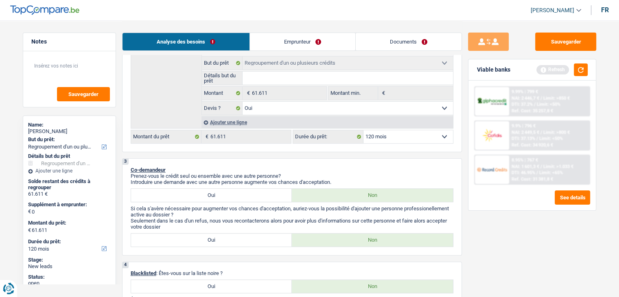
click at [412, 139] on select "12 mois 18 mois 24 mois 30 mois 36 mois 42 mois 48 mois 60 mois 72 mois 84 mois…" at bounding box center [409, 136] width 90 height 13
click at [270, 165] on div "3 Co-demandeur Prenez-vous le crédit seul ou ensemble avec une autre personne? …" at bounding box center [292, 206] width 340 height 97
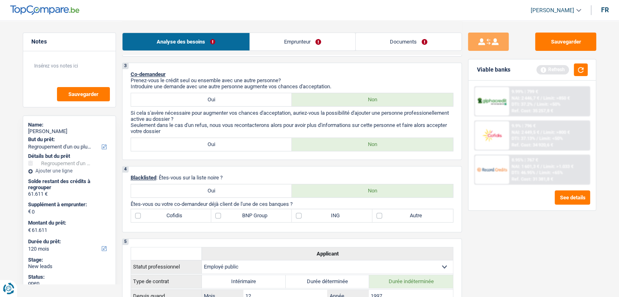
scroll to position [326, 0]
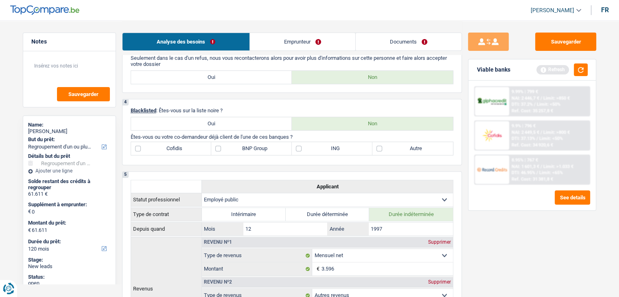
click at [248, 146] on label "BNP Group" at bounding box center [251, 148] width 81 height 13
click at [248, 146] on input "BNP Group" at bounding box center [251, 148] width 81 height 13
checkbox input "true"
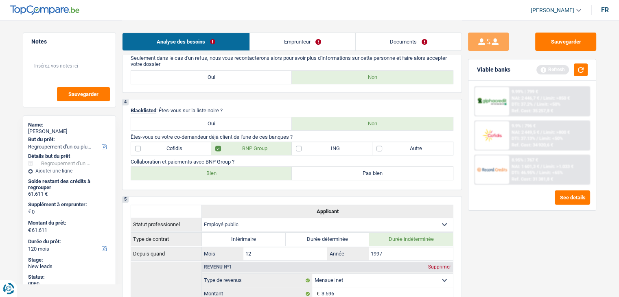
click at [214, 176] on label "Bien" at bounding box center [211, 173] width 161 height 13
click at [214, 176] on input "Bien" at bounding box center [211, 173] width 161 height 13
radio input "true"
click at [577, 72] on button "button" at bounding box center [581, 70] width 14 height 13
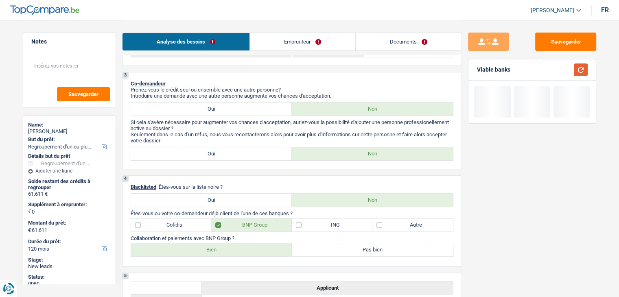
scroll to position [204, 0]
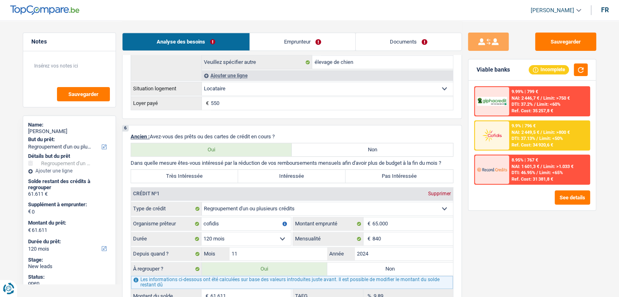
click at [278, 172] on label "Intéressée" at bounding box center [291, 176] width 107 height 13
click at [278, 172] on input "Intéressée" at bounding box center [291, 176] width 107 height 13
radio input "true"
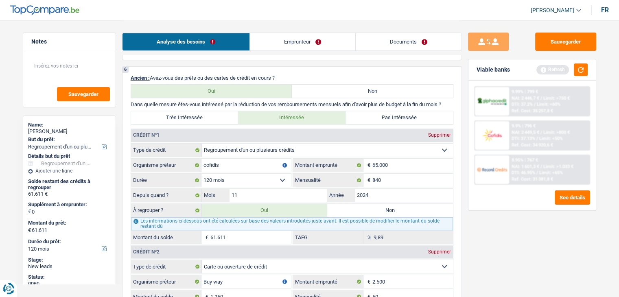
scroll to position [733, 0]
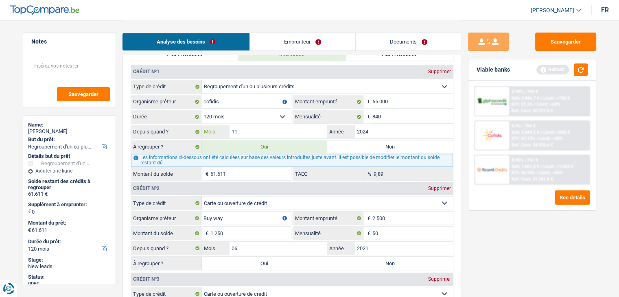
click at [246, 129] on input "11" at bounding box center [279, 131] width 98 height 13
type input "1"
type input "10"
type input "61.257"
click at [587, 66] on button "button" at bounding box center [581, 70] width 14 height 13
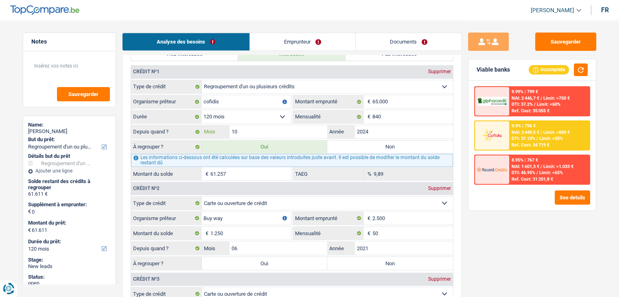
click at [252, 132] on input "10" at bounding box center [279, 131] width 98 height 13
type input "1"
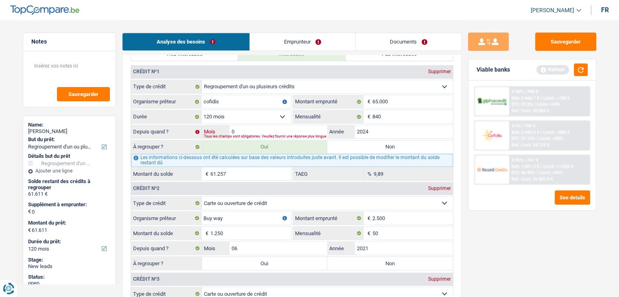
type input "09"
type input "60.901"
click at [579, 70] on button "button" at bounding box center [581, 70] width 14 height 13
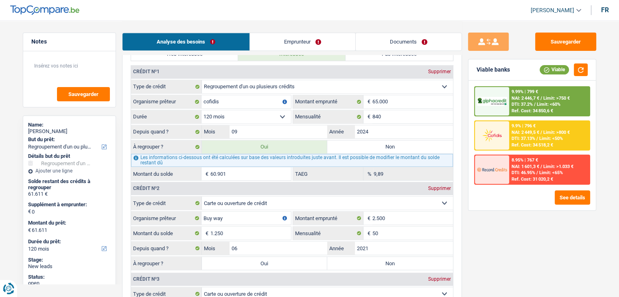
click at [293, 121] on fieldset "Carte ou ouverture de crédit Prêt hypothécaire Vente à tempérament Prêt à tempé…" at bounding box center [292, 130] width 322 height 101
click at [292, 125] on input "09" at bounding box center [279, 131] width 98 height 13
type input "0"
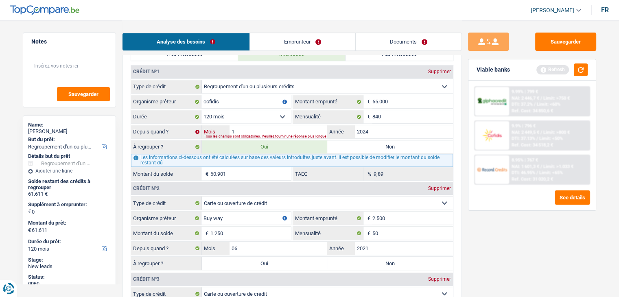
type input "10"
type input "61.257"
click at [583, 70] on button "button" at bounding box center [581, 70] width 14 height 13
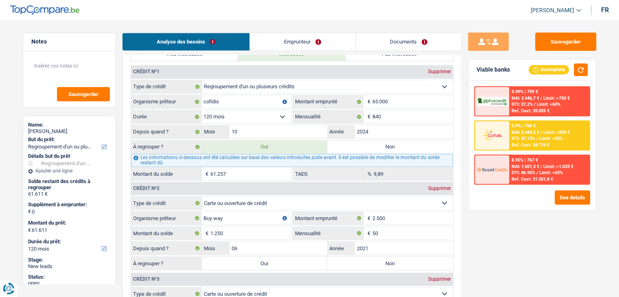
click at [493, 233] on div "Sauvegarder Viable banks Incomplete 9.99% | 799 € NAI: 2 446,7 € / Limit: >750 …" at bounding box center [532, 159] width 140 height 252
click at [464, 127] on div "Sauvegarder Viable banks Incomplete 9.99% | 799 € NAI: 2 446,7 € / Limit: >750 …" at bounding box center [532, 159] width 140 height 252
click at [477, 211] on div "Sauvegarder Viable banks Incomplete 9.99% | 799 € NAI: 2 446,7 € / Limit: >750 …" at bounding box center [532, 159] width 140 height 252
click at [510, 168] on div "8.95% | 767 € NAI: 1 601,3 € / Limit: >1.033 € DTI: 46.95% / Limit: <65% Ref. C…" at bounding box center [549, 170] width 80 height 28
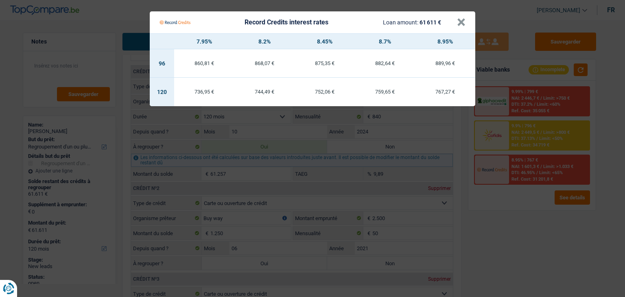
click at [513, 212] on Credits "Record Credits interest rates Loan amount: 61 611 € × 7.95% 8.2% 8.45% 8.7% 8.9…" at bounding box center [312, 148] width 625 height 297
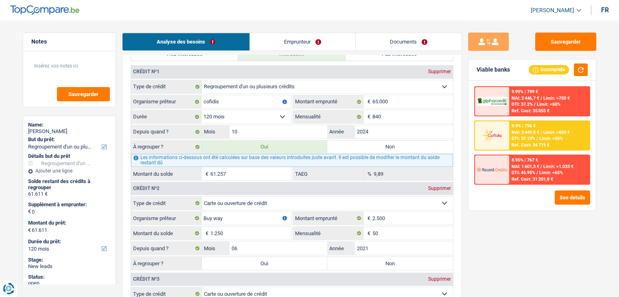
click at [501, 227] on div "Sauvegarder Viable banks Incomplete 9.99% | 799 € NAI: 2 446,7 € / Limit: >750 …" at bounding box center [532, 159] width 140 height 252
click at [517, 131] on span "NAI: 2 449,5 €" at bounding box center [526, 132] width 28 height 5
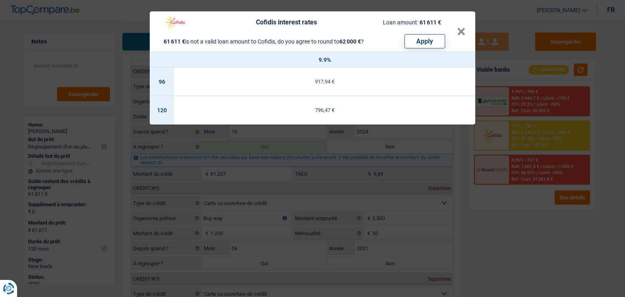
click at [501, 191] on div "Cofidis interest rates Loan amount: 61 611 € 61 611 € is not a valid loan amoun…" at bounding box center [312, 148] width 625 height 297
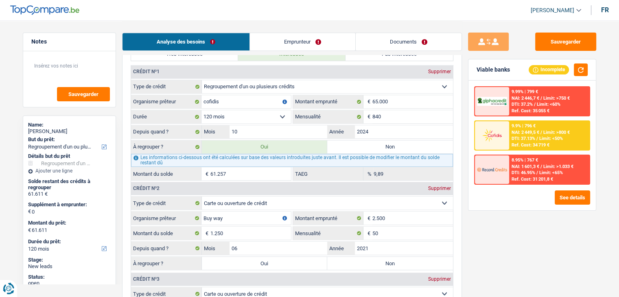
click at [521, 170] on span "DTI: 46.95%" at bounding box center [524, 172] width 24 height 5
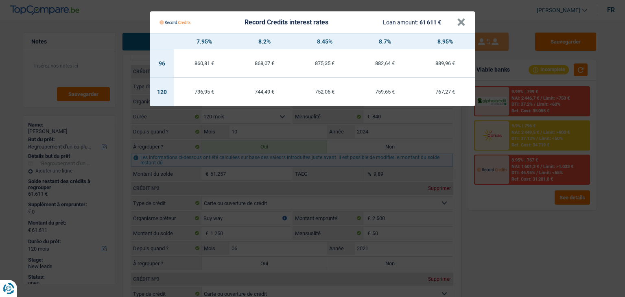
click at [521, 202] on Credits "Record Credits interest rates Loan amount: 61 611 € × 7.95% 8.2% 8.45% 8.7% 8.9…" at bounding box center [312, 148] width 625 height 297
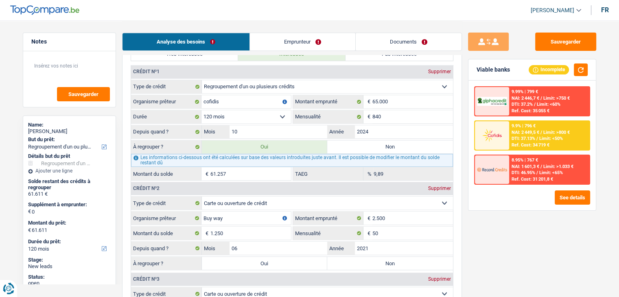
click at [475, 207] on div "9.99% | 799 € NAI: 2 446,7 € / Limit: >750 € DTI: 37.2% / Limit: <60% Ref. Cost…" at bounding box center [532, 146] width 127 height 130
click at [513, 178] on div "Ref. Cost: 31 201,8 €" at bounding box center [533, 179] width 42 height 5
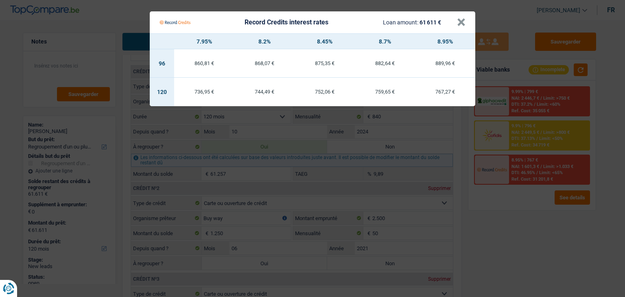
click at [509, 191] on Credits "Record Credits interest rates Loan amount: 61 611 € × 7.95% 8.2% 8.45% 8.7% 8.9…" at bounding box center [312, 148] width 625 height 297
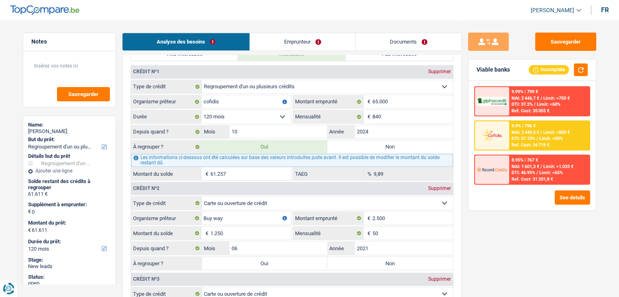
click at [515, 96] on span "NAI: 2 446,7 €" at bounding box center [526, 98] width 28 height 5
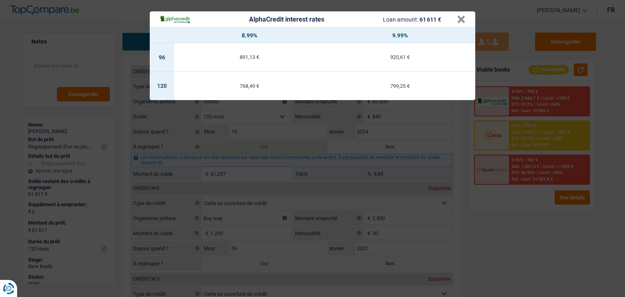
click at [510, 212] on div "AlphaCredit interest rates Loan amount: 61 611 € × 8.99% 9.99% 96 891,13 € 920,…" at bounding box center [312, 148] width 625 height 297
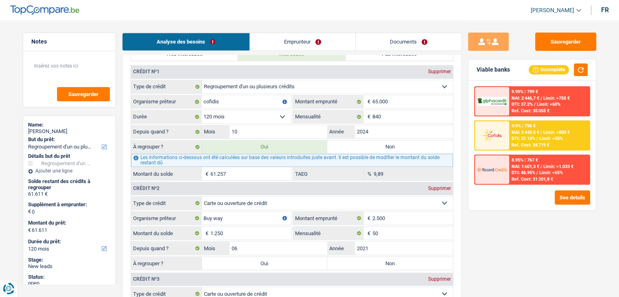
click at [512, 102] on span "DTI: 37.2%" at bounding box center [522, 104] width 21 height 5
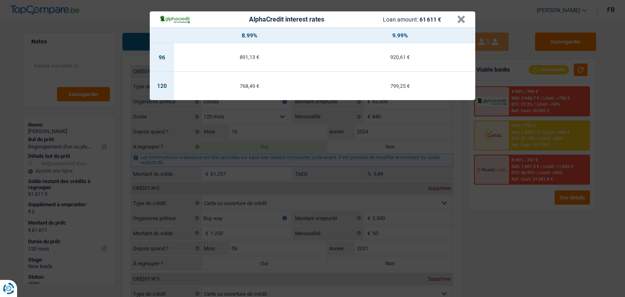
click at [506, 186] on div "AlphaCredit interest rates Loan amount: 61 611 € × 8.99% 9.99% 96 891,13 € 920,…" at bounding box center [312, 148] width 625 height 297
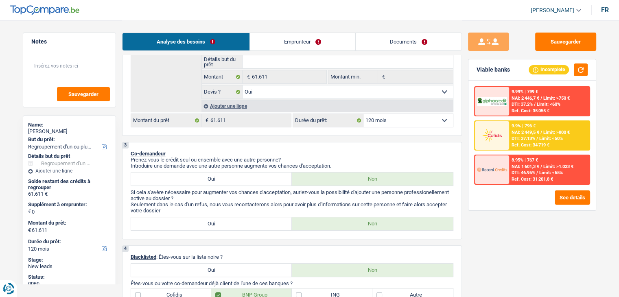
scroll to position [81, 0]
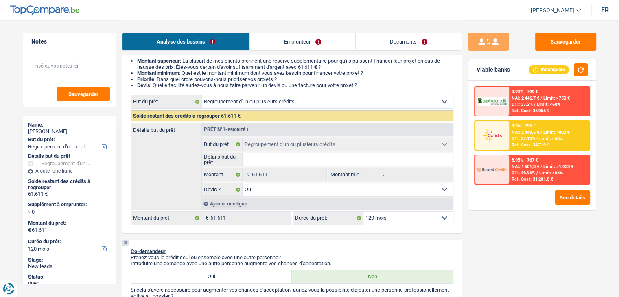
click at [522, 167] on span "NAI: 1 601,3 €" at bounding box center [526, 166] width 28 height 5
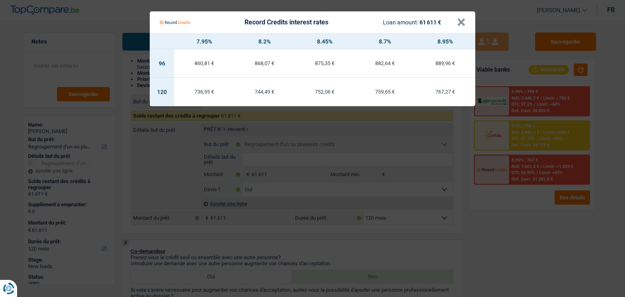
click at [513, 103] on Credits "Record Credits interest rates Loan amount: 61 611 € × 7.95% 8.2% 8.45% 8.7% 8.9…" at bounding box center [312, 148] width 625 height 297
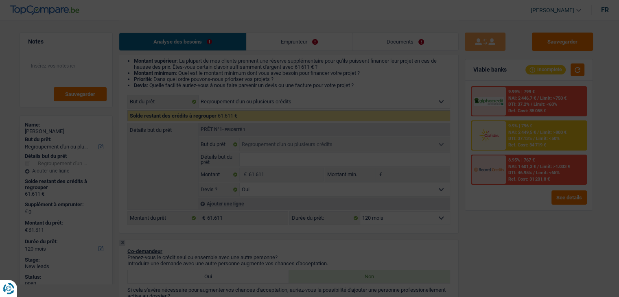
click at [513, 102] on span "DTI: 37.2%" at bounding box center [519, 104] width 21 height 5
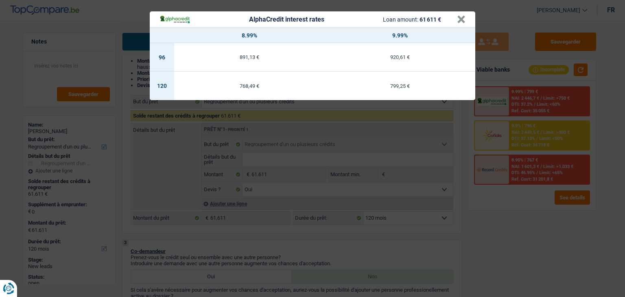
click at [503, 207] on div "AlphaCredit interest rates Loan amount: 61 611 € × 8.99% 9.99% 96 891,13 € 920,…" at bounding box center [312, 148] width 625 height 297
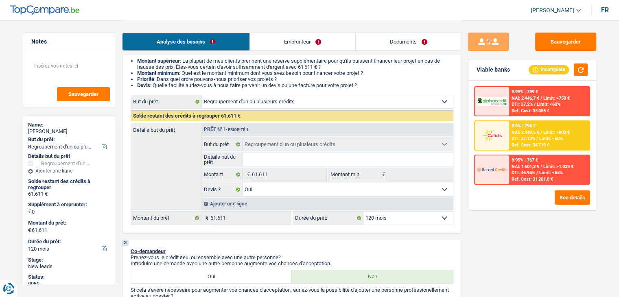
click at [507, 174] on div at bounding box center [492, 170] width 34 height 28
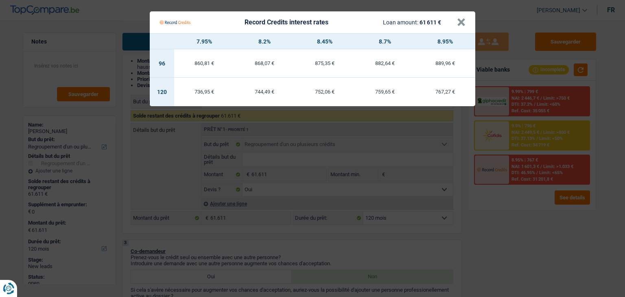
click at [493, 206] on Credits "Record Credits interest rates Loan amount: 61 611 € × 7.95% 8.2% 8.45% 8.7% 8.9…" at bounding box center [312, 148] width 625 height 297
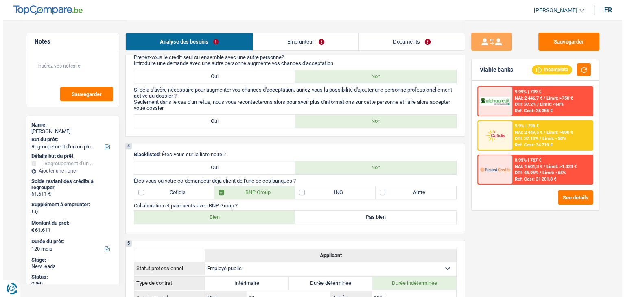
scroll to position [285, 0]
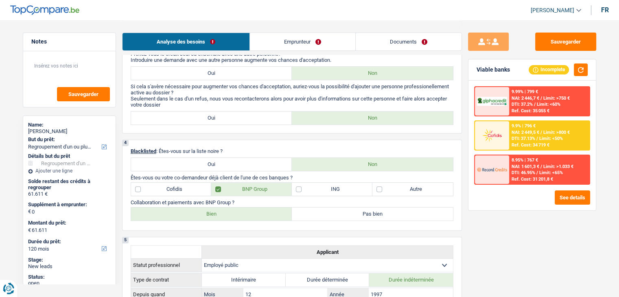
click at [515, 106] on span "DTI: 37.2%" at bounding box center [522, 104] width 21 height 5
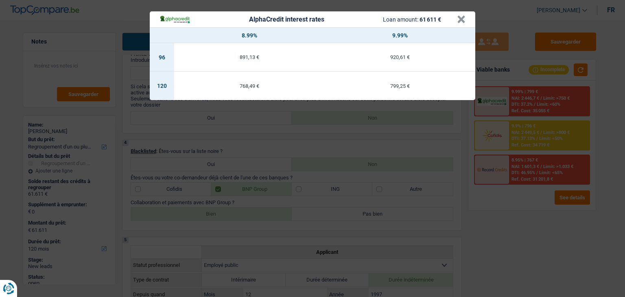
click at [426, 158] on div "AlphaCredit interest rates Loan amount: 61 611 € × 8.99% 9.99% 96 891,13 € 920,…" at bounding box center [312, 148] width 625 height 297
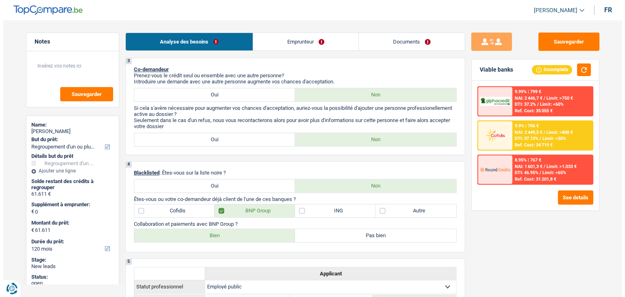
scroll to position [163, 0]
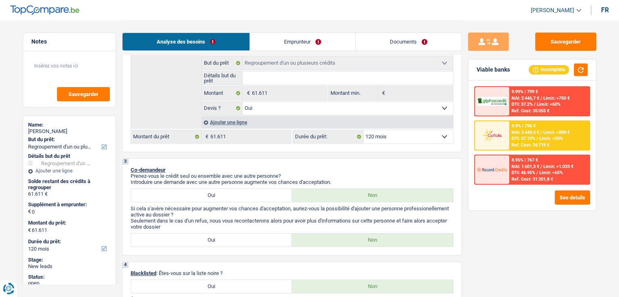
click at [403, 138] on select "12 mois 18 mois 24 mois 30 mois 36 mois 42 mois 48 mois 60 mois 72 mois 84 mois…" at bounding box center [409, 136] width 90 height 13
drag, startPoint x: 307, startPoint y: 166, endPoint x: 311, endPoint y: 169, distance: 5.0
click at [307, 167] on p "Co-demandeur" at bounding box center [292, 170] width 323 height 6
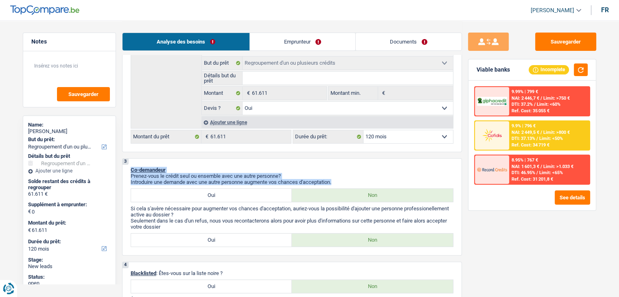
drag, startPoint x: 340, startPoint y: 180, endPoint x: 130, endPoint y: 163, distance: 210.8
click at [130, 163] on div "3 Co-demandeur Prenez-vous le crédit seul ou ensemble avec une autre personne? …" at bounding box center [292, 206] width 340 height 97
click at [131, 169] on span "Co-demandeur" at bounding box center [148, 170] width 35 height 6
drag, startPoint x: 130, startPoint y: 169, endPoint x: 339, endPoint y: 182, distance: 209.3
click at [339, 182] on div "3 Co-demandeur Prenez-vous le crédit seul ou ensemble avec une autre personne? …" at bounding box center [292, 206] width 340 height 97
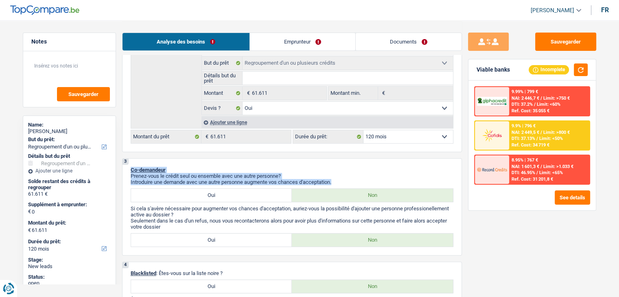
click at [340, 176] on p "Prenez-vous le crédit seul ou ensemble avec une autre personne?" at bounding box center [292, 176] width 323 height 6
drag, startPoint x: 322, startPoint y: 185, endPoint x: 129, endPoint y: 167, distance: 193.4
click at [129, 167] on div "3 Co-demandeur Prenez-vous le crédit seul ou ensemble avec une autre personne? …" at bounding box center [292, 206] width 340 height 97
drag, startPoint x: 132, startPoint y: 169, endPoint x: 342, endPoint y: 180, distance: 210.8
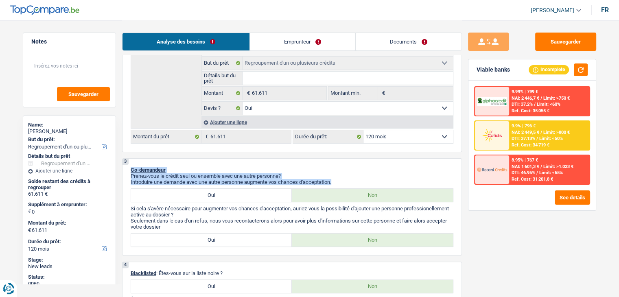
click at [342, 180] on div "3 Co-demandeur Prenez-vous le crédit seul ou ensemble avec une autre personne? …" at bounding box center [292, 206] width 340 height 97
click at [342, 180] on p "Introduire une demande avec une autre personne augmente vos chances d'acceptati…" at bounding box center [292, 182] width 323 height 6
drag, startPoint x: 337, startPoint y: 180, endPoint x: 145, endPoint y: 168, distance: 192.1
click at [144, 167] on div "3 Co-demandeur Prenez-vous le crédit seul ou ensemble avec une autre personne? …" at bounding box center [292, 206] width 340 height 97
click at [383, 136] on select "12 mois 18 mois 24 mois 30 mois 36 mois 42 mois 48 mois 60 mois 72 mois 84 mois…" at bounding box center [409, 136] width 90 height 13
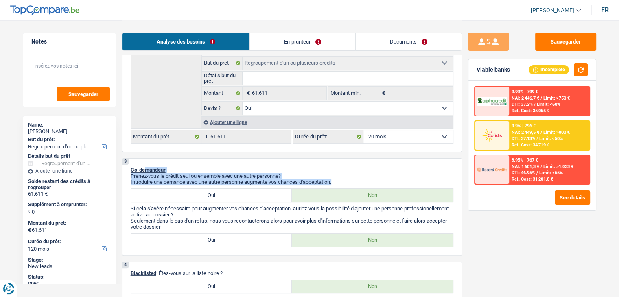
select select "84"
click at [364, 130] on select "12 mois 18 mois 24 mois 30 mois 36 mois 42 mois 48 mois 60 mois 72 mois 84 mois…" at bounding box center [409, 136] width 90 height 13
select select "84"
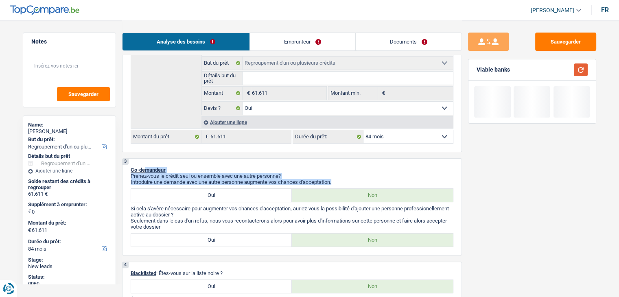
click at [576, 70] on button "button" at bounding box center [581, 70] width 14 height 13
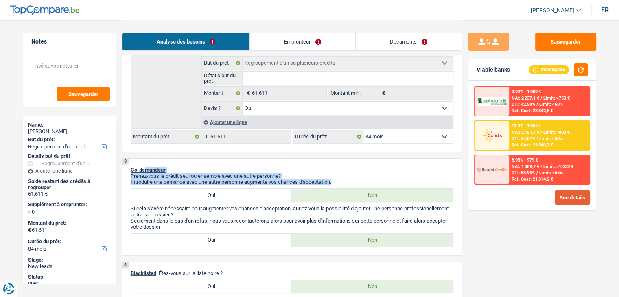
click at [579, 192] on button "See details" at bounding box center [572, 198] width 35 height 14
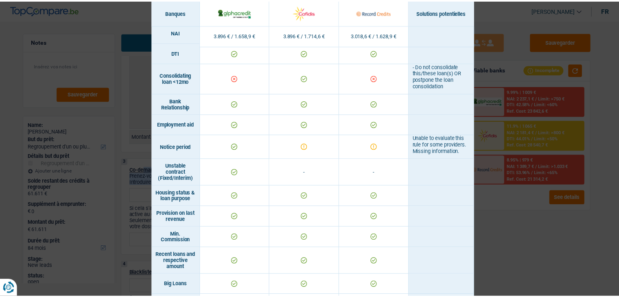
scroll to position [285, 0]
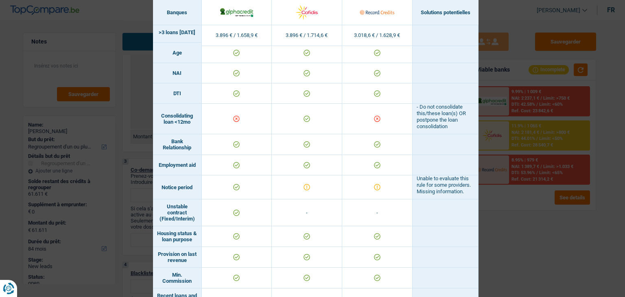
click at [525, 210] on div "Banks conditions × Banques Solutions potentielles Revenus / Charges 3.896 € / 1…" at bounding box center [312, 148] width 625 height 297
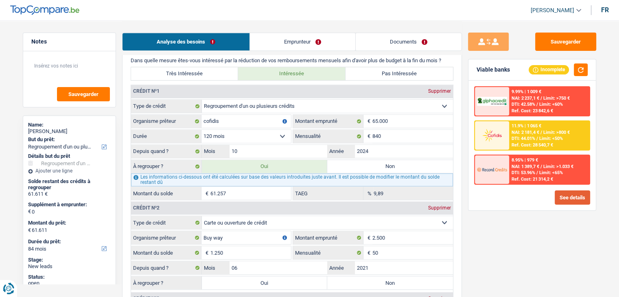
scroll to position [733, 0]
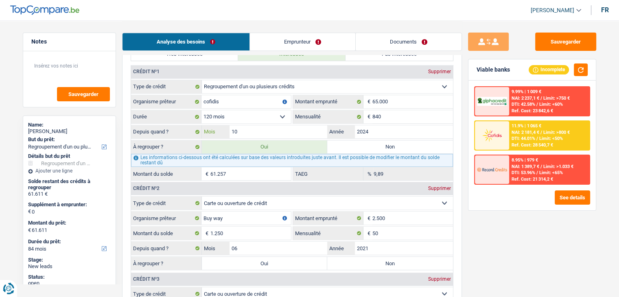
click at [278, 127] on input "10" at bounding box center [279, 131] width 98 height 13
type input "1"
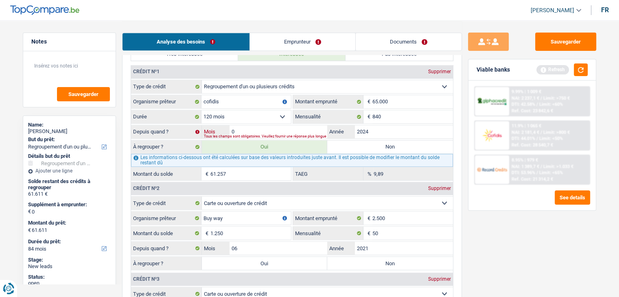
type input "09"
type input "60.901"
click at [576, 73] on button "button" at bounding box center [581, 70] width 14 height 13
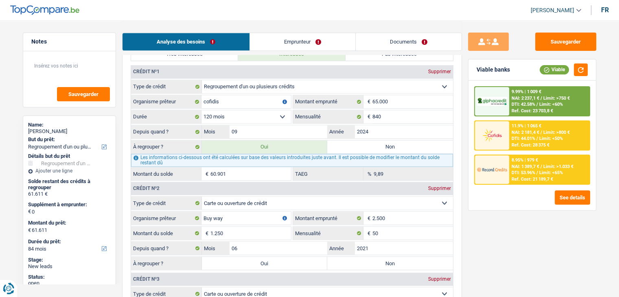
click at [526, 175] on div "8.95% | 979 € NAI: 1 389,7 € / Limit: >1.033 € DTI: 53.96% / Limit: <65% Ref. C…" at bounding box center [549, 170] width 80 height 28
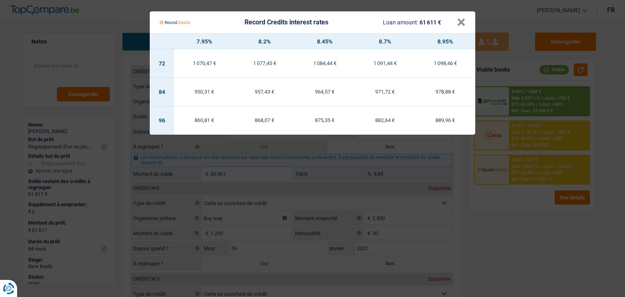
click at [517, 222] on Credits "Record Credits interest rates Loan amount: 61 611 € × 7.95% 8.2% 8.45% 8.7% 8.9…" at bounding box center [312, 148] width 625 height 297
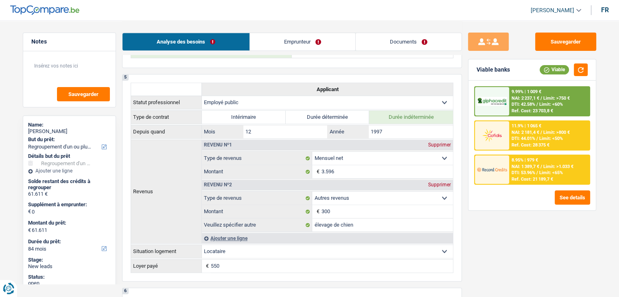
scroll to position [163, 0]
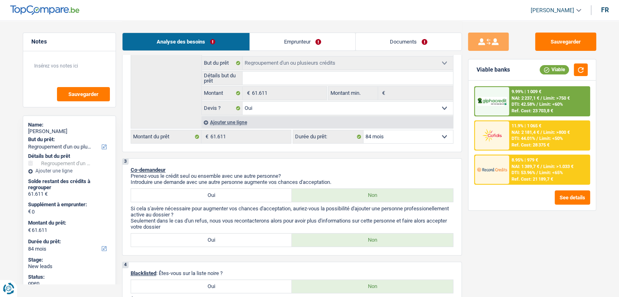
click at [392, 139] on select "12 mois 18 mois 24 mois 30 mois 36 mois 42 mois 48 mois 60 mois 72 mois 84 mois…" at bounding box center [409, 136] width 90 height 13
select select "144"
click at [364, 130] on select "12 mois 18 mois 24 mois 30 mois 36 mois 42 mois 48 mois 60 mois 72 mois 84 mois…" at bounding box center [409, 136] width 90 height 13
select select "144"
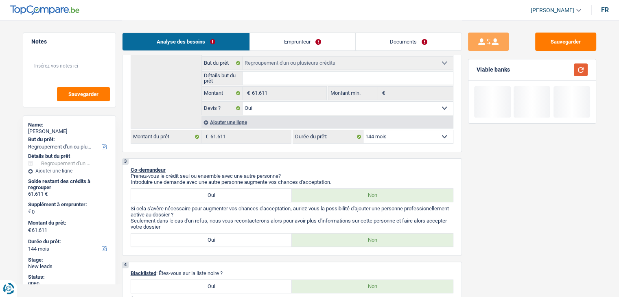
click at [577, 68] on button "button" at bounding box center [581, 70] width 14 height 13
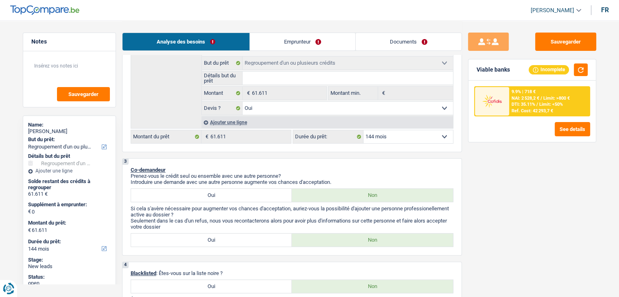
click at [524, 92] on div "9.9% | 718 €" at bounding box center [524, 91] width 24 height 5
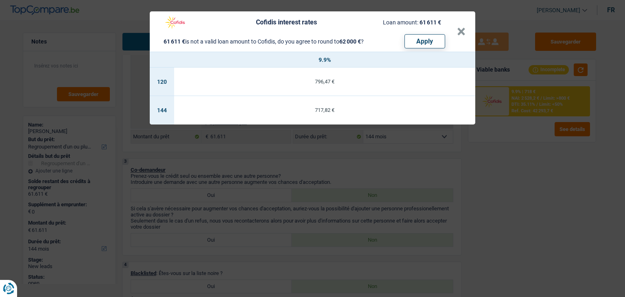
click at [423, 172] on div "Cofidis interest rates Loan amount: 61 611 € 61 611 € is not a valid loan amoun…" at bounding box center [312, 148] width 625 height 297
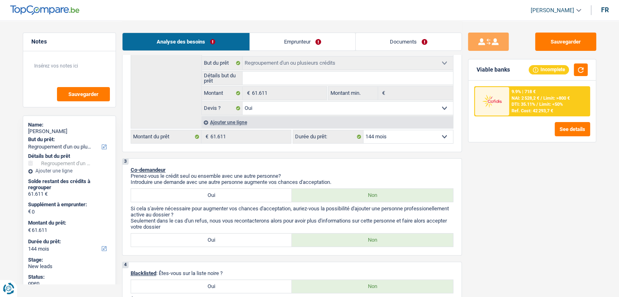
drag, startPoint x: 400, startPoint y: 135, endPoint x: 397, endPoint y: 140, distance: 5.9
click at [400, 135] on select "12 mois 18 mois 24 mois 30 mois 36 mois 42 mois 48 mois 60 mois 72 mois 84 mois…" at bounding box center [409, 136] width 90 height 13
select select "120"
click at [364, 130] on select "12 mois 18 mois 24 mois 30 mois 36 mois 42 mois 48 mois 60 mois 72 mois 84 mois…" at bounding box center [409, 136] width 90 height 13
select select "120"
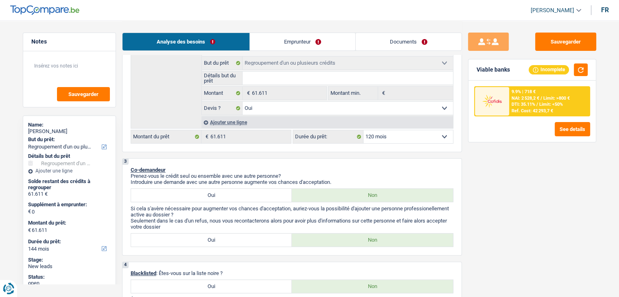
select select "120"
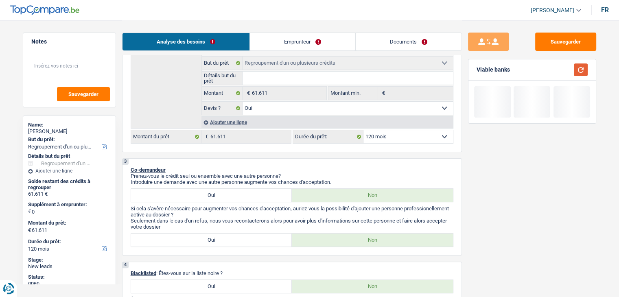
click at [580, 70] on button "button" at bounding box center [581, 70] width 14 height 13
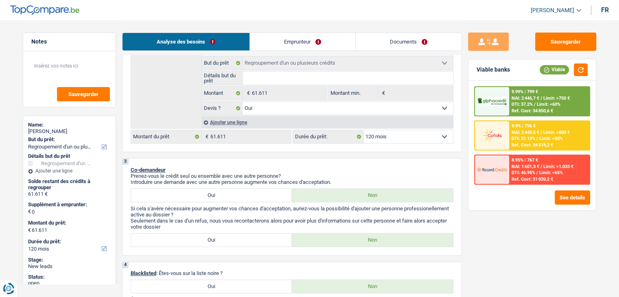
click at [517, 91] on div "9.99% | 799 €" at bounding box center [525, 91] width 26 height 5
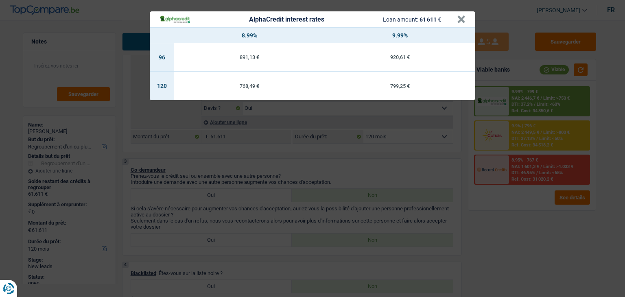
click at [517, 132] on div "AlphaCredit interest rates Loan amount: 61 611 € × 8.99% 9.99% 96 891,13 € 920,…" at bounding box center [312, 148] width 625 height 297
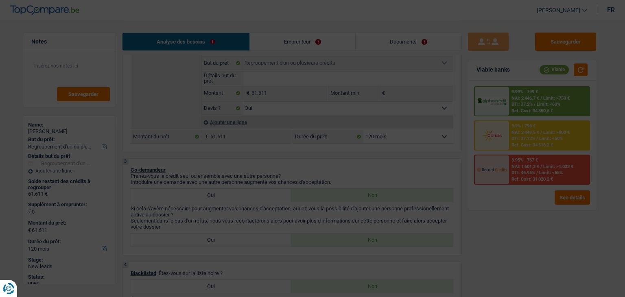
click at [517, 132] on span "NAI: 2 449,5 €" at bounding box center [526, 132] width 28 height 5
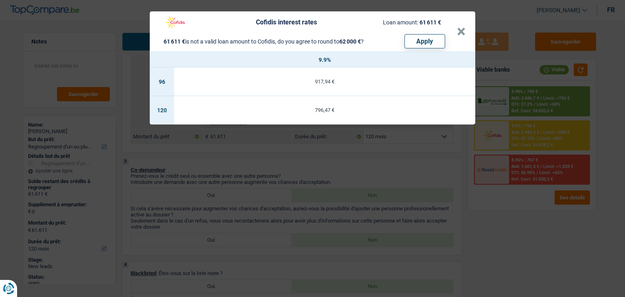
click at [517, 100] on div "Cofidis interest rates Loan amount: 61 611 € 61 611 € is not a valid loan amoun…" at bounding box center [312, 148] width 625 height 297
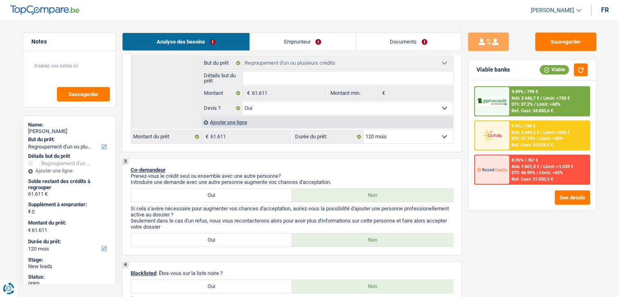
click at [517, 100] on span "NAI: 2 446,7 €" at bounding box center [526, 98] width 28 height 5
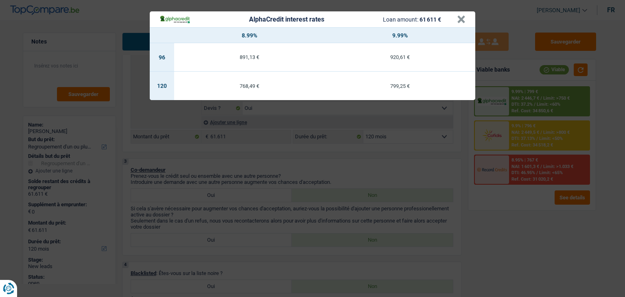
click at [518, 160] on div "AlphaCredit interest rates Loan amount: 61 611 € × 8.99% 9.99% 96 891,13 € 920,…" at bounding box center [312, 148] width 625 height 297
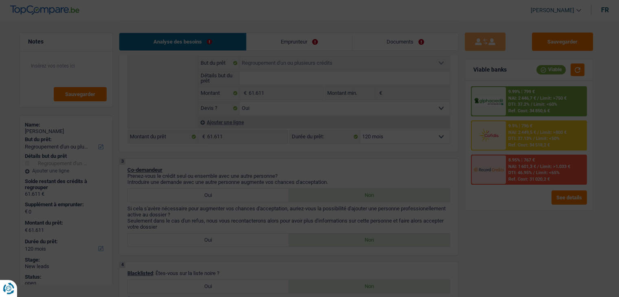
click at [518, 166] on span "NAI: 1 601,3 €" at bounding box center [523, 166] width 28 height 5
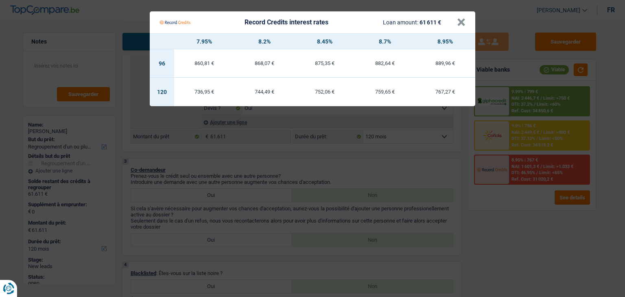
click at [528, 90] on Credits "Record Credits interest rates Loan amount: 61 611 € × 7.95% 8.2% 8.45% 8.7% 8.9…" at bounding box center [312, 148] width 625 height 297
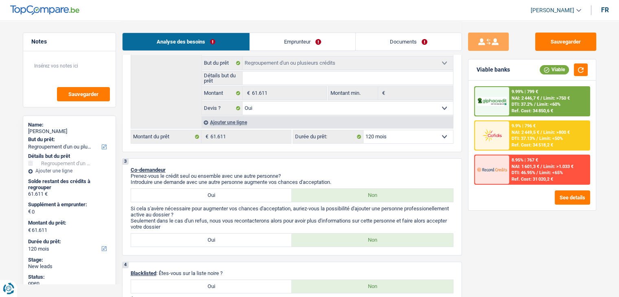
click at [528, 91] on div "9.99% | 799 €" at bounding box center [525, 91] width 26 height 5
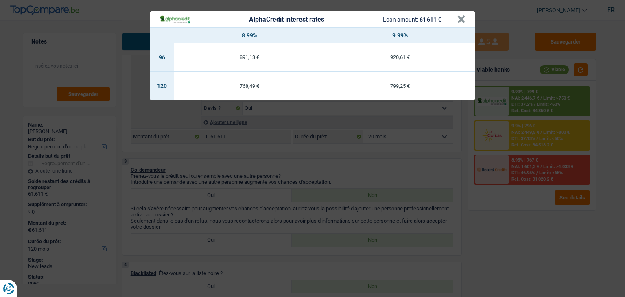
click at [542, 108] on div "AlphaCredit interest rates Loan amount: 61 611 € × 8.99% 9.99% 96 891,13 € 920,…" at bounding box center [312, 148] width 625 height 297
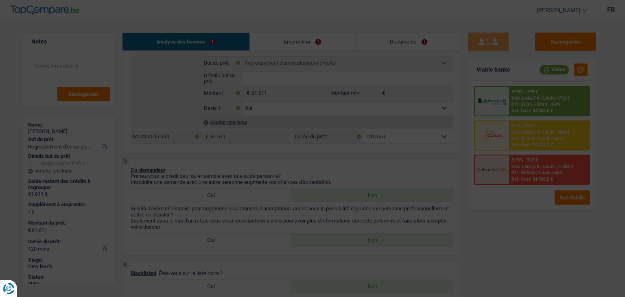
click at [542, 108] on div "Ref. Cost: 34 850,6 €" at bounding box center [533, 110] width 42 height 5
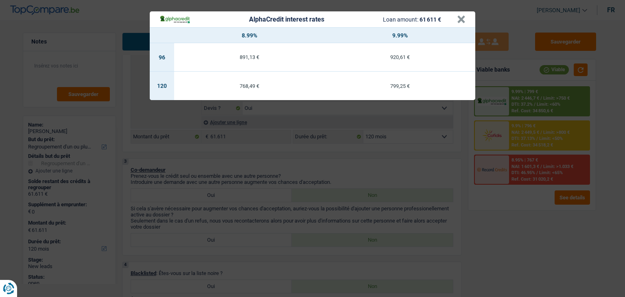
click at [519, 170] on div "AlphaCredit interest rates Loan amount: 61 611 € × 8.99% 9.99% 96 891,13 € 920,…" at bounding box center [312, 148] width 625 height 297
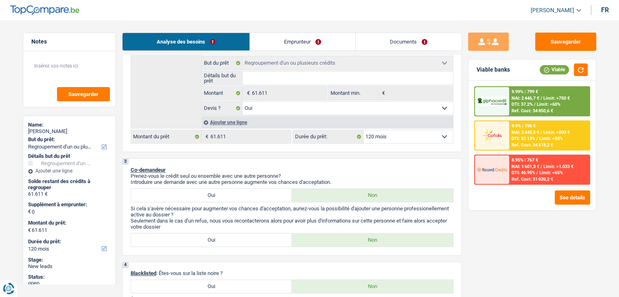
click at [519, 170] on span "DTI: 46.95%" at bounding box center [524, 172] width 24 height 5
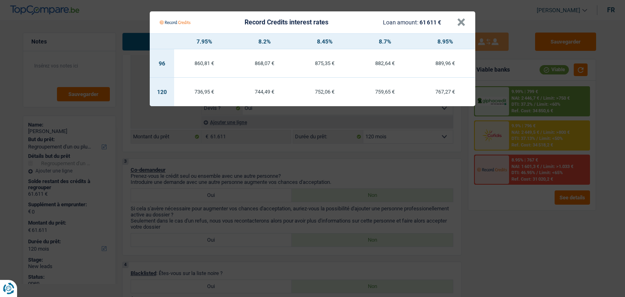
drag, startPoint x: 520, startPoint y: 59, endPoint x: 523, endPoint y: 88, distance: 29.4
click at [521, 61] on Credits "Record Credits interest rates Loan amount: 61 611 € × 7.95% 8.2% 8.45% 8.7% 8.9…" at bounding box center [312, 148] width 625 height 297
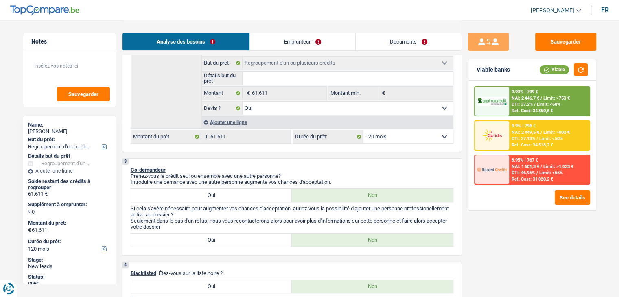
click at [523, 89] on div "9.99% | 799 €" at bounding box center [525, 91] width 26 height 5
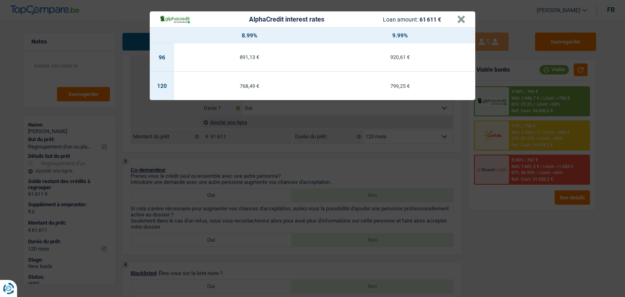
click at [516, 176] on div "AlphaCredit interest rates Loan amount: 61 611 € × 8.99% 9.99% 96 891,13 € 920,…" at bounding box center [312, 148] width 625 height 297
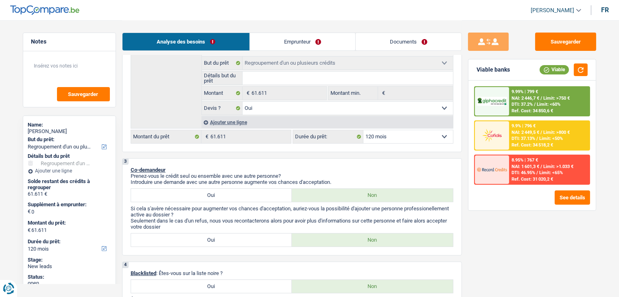
click at [519, 168] on span "NAI: 1 601,3 €" at bounding box center [526, 166] width 28 height 5
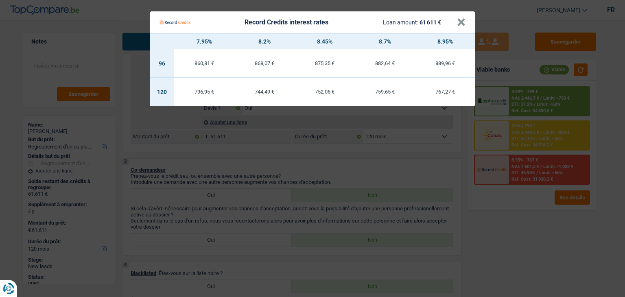
click at [518, 71] on Credits "Record Credits interest rates Loan amount: 61 611 € × 7.95% 8.2% 8.45% 8.7% 8.9…" at bounding box center [312, 148] width 625 height 297
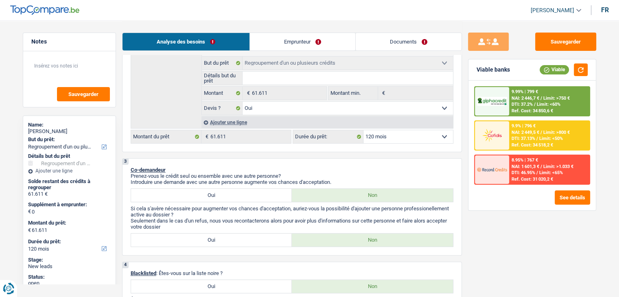
click at [535, 98] on span "NAI: 2 446,7 €" at bounding box center [526, 98] width 28 height 5
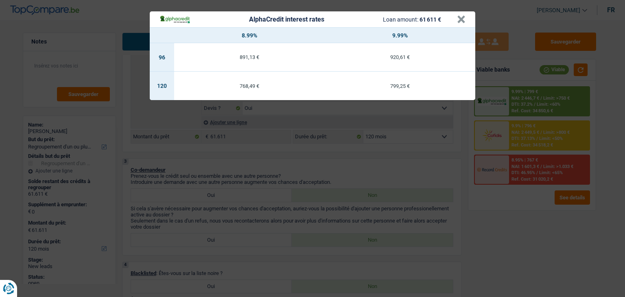
click at [512, 70] on div "AlphaCredit interest rates Loan amount: 61 611 € × 8.99% 9.99% 96 891,13 € 920,…" at bounding box center [312, 148] width 625 height 297
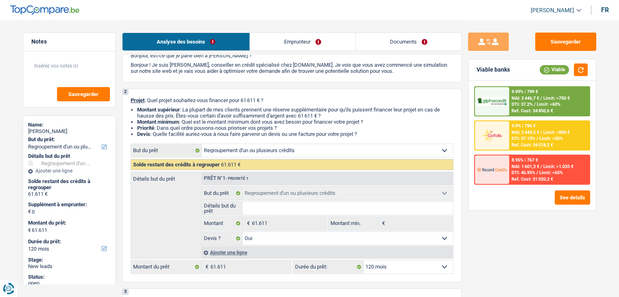
scroll to position [0, 0]
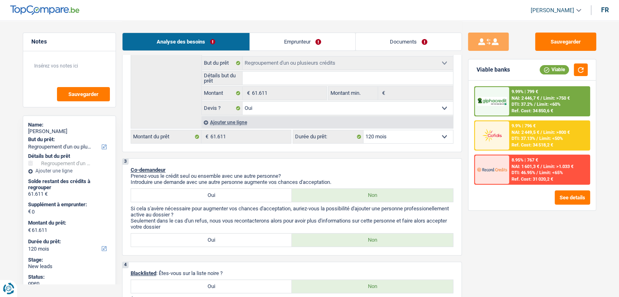
click at [370, 42] on link "Documents" at bounding box center [409, 42] width 106 height 18
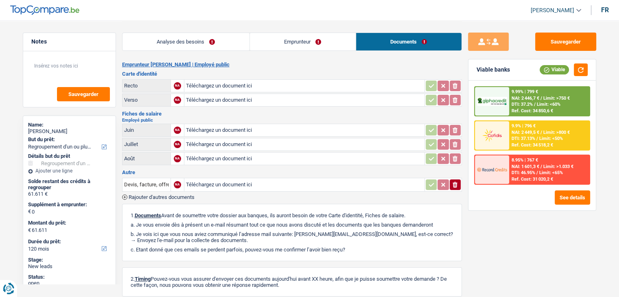
click at [259, 118] on h2 "Employé public" at bounding box center [292, 120] width 340 height 4
click at [192, 46] on link "Analyse des besoins" at bounding box center [186, 42] width 127 height 18
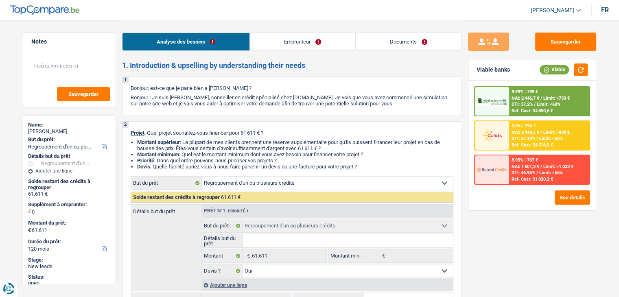
click at [547, 96] on span "Limit: >750 €" at bounding box center [557, 98] width 26 height 5
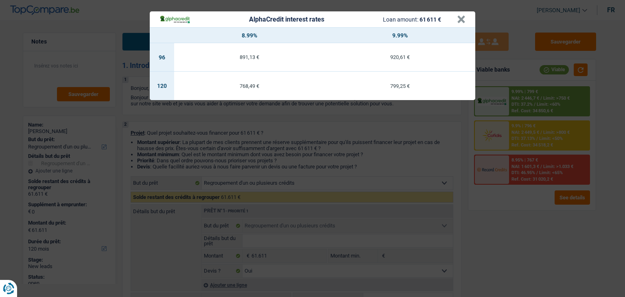
click at [256, 92] on td "768,49 €" at bounding box center [249, 86] width 151 height 28
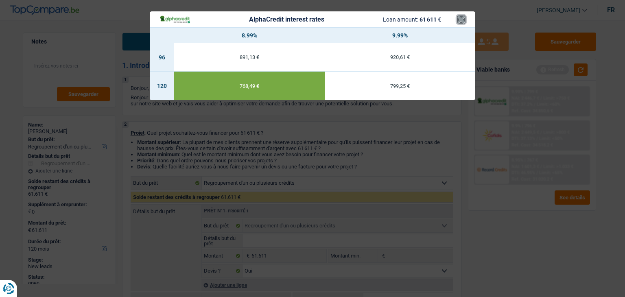
click at [460, 21] on button "×" at bounding box center [461, 19] width 9 height 8
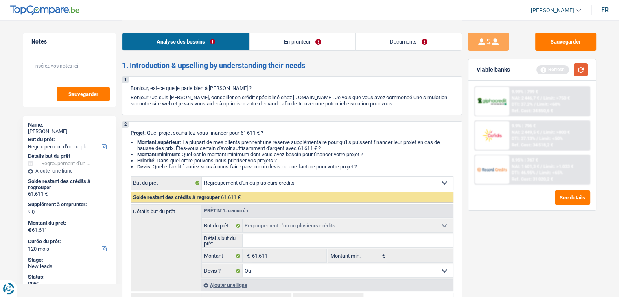
click at [585, 65] on div "Viable banks Refresh" at bounding box center [532, 69] width 127 height 21
click at [583, 70] on button "button" at bounding box center [581, 70] width 14 height 13
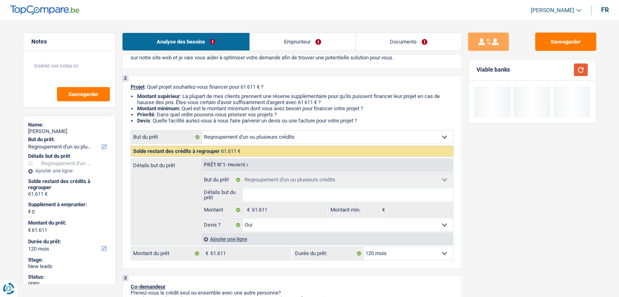
scroll to position [81, 0]
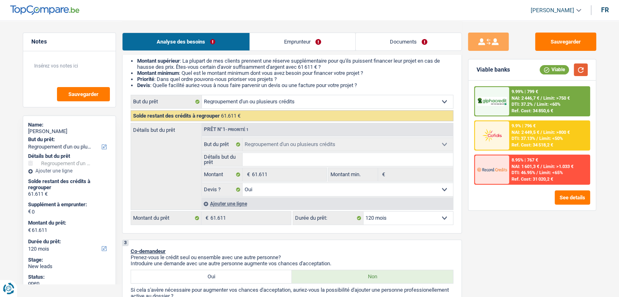
click at [581, 66] on button "button" at bounding box center [581, 70] width 14 height 13
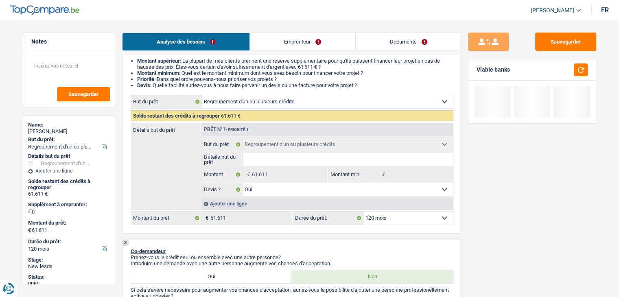
click at [383, 240] on div "3 Co-demandeur Prenez-vous le crédit seul ou ensemble avec une autre personne? …" at bounding box center [292, 288] width 340 height 97
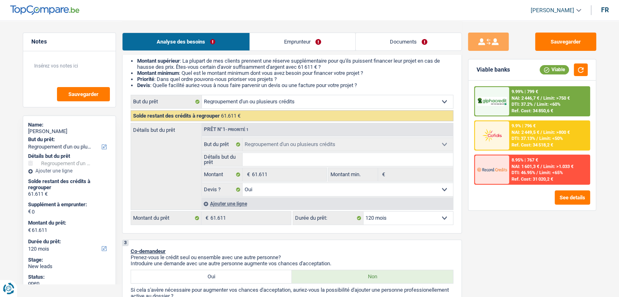
click at [390, 220] on select "12 mois 18 mois 24 mois 30 mois 36 mois 42 mois 48 mois 60 mois 72 mois 84 mois…" at bounding box center [409, 218] width 90 height 13
select select "84"
click at [364, 212] on select "12 mois 18 mois 24 mois 30 mois 36 mois 42 mois 48 mois 60 mois 72 mois 84 mois…" at bounding box center [409, 218] width 90 height 13
select select "84"
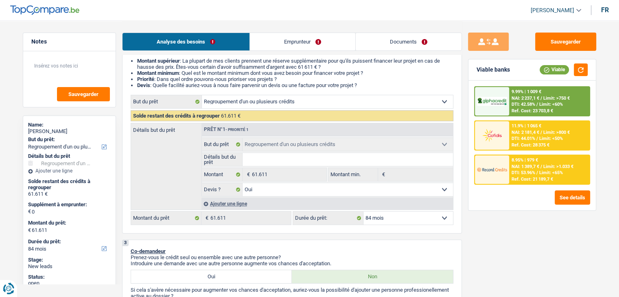
click at [533, 164] on span "NAI: 1 389,7 €" at bounding box center [526, 166] width 28 height 5
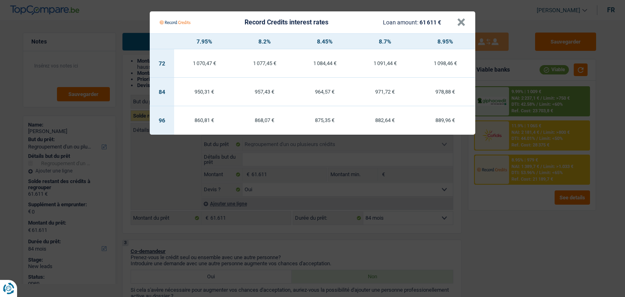
click at [509, 218] on Credits "Record Credits interest rates Loan amount: 61 611 € × 7.95% 8.2% 8.45% 8.7% 8.9…" at bounding box center [312, 148] width 625 height 297
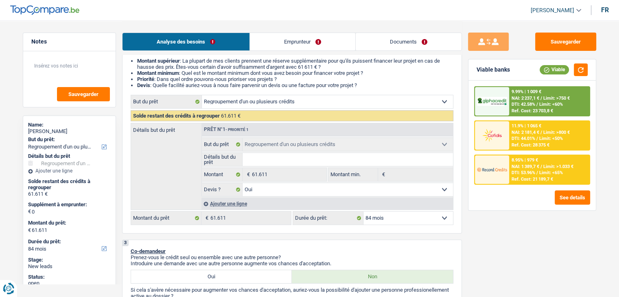
click at [382, 44] on link "Documents" at bounding box center [409, 42] width 106 height 18
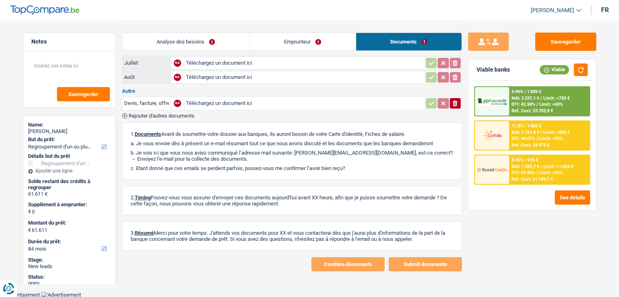
scroll to position [79, 0]
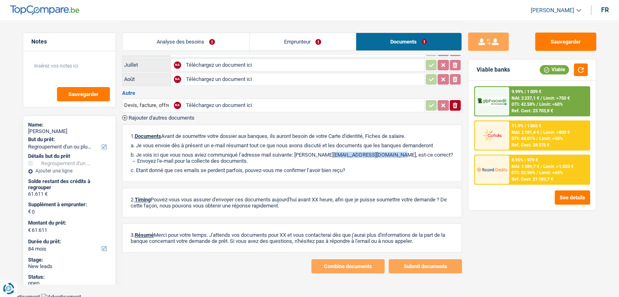
drag, startPoint x: 317, startPoint y: 150, endPoint x: 362, endPoint y: 151, distance: 45.2
click at [362, 152] on p "b. Je vois ici que vous nous aviez communiqué l’adresse mail suivante: francis…" at bounding box center [292, 158] width 323 height 12
copy p "rancis.marie60@gmail.com"
click at [403, 167] on p "c. Etant donné que ces emails se perdent parfois, pouvez-vous me confirmer l’a…" at bounding box center [292, 170] width 323 height 6
click at [381, 175] on div "1. Documents Avant de soumettre votre dossier aux banques, ils auront besoin de…" at bounding box center [292, 153] width 340 height 57
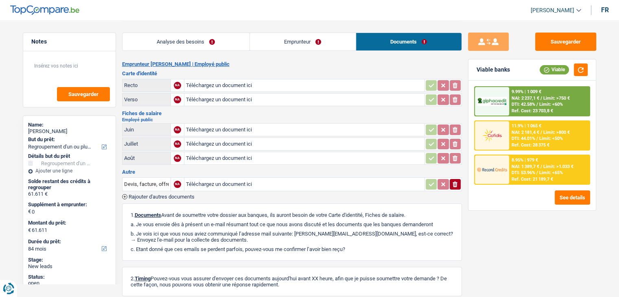
scroll to position [0, 0]
click at [213, 49] on link "Analyse des besoins" at bounding box center [186, 42] width 127 height 18
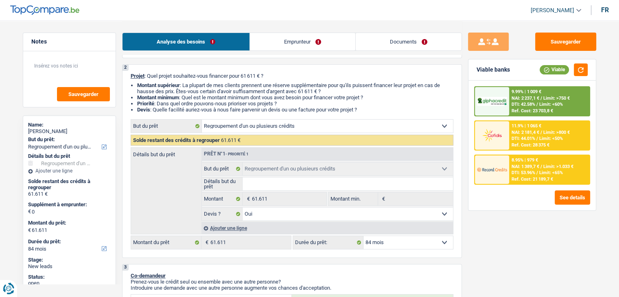
scroll to position [122, 0]
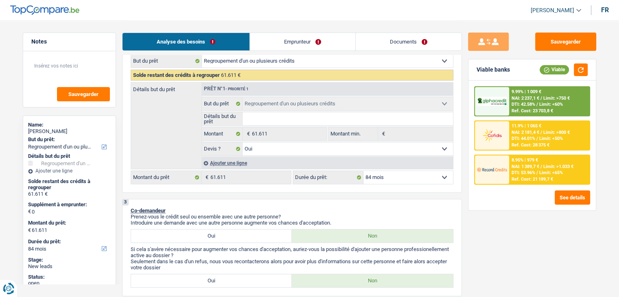
click at [419, 178] on select "12 mois 18 mois 24 mois 30 mois 36 mois 42 mois 48 mois 60 mois 72 mois 84 mois…" at bounding box center [409, 177] width 90 height 13
drag, startPoint x: 410, startPoint y: 197, endPoint x: 444, endPoint y: 196, distance: 33.4
click at [523, 170] on span "DTI: 53.96%" at bounding box center [524, 172] width 24 height 5
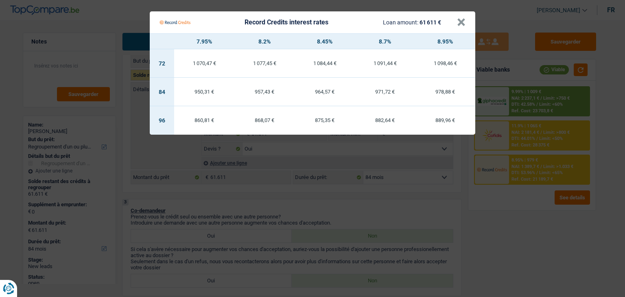
drag, startPoint x: 461, startPoint y: 181, endPoint x: 470, endPoint y: 183, distance: 8.8
click at [470, 183] on Credits "Record Credits interest rates Loan amount: 61 611 € × 7.95% 8.2% 8.45% 8.7% 8.9…" at bounding box center [312, 148] width 625 height 297
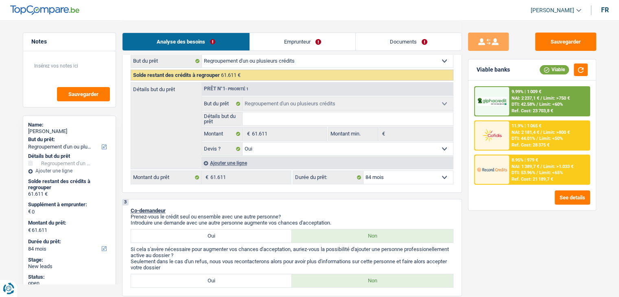
click at [384, 179] on select "12 mois 18 mois 24 mois 30 mois 36 mois 42 mois 48 mois 60 mois 72 mois 84 mois…" at bounding box center [409, 177] width 90 height 13
select select "120"
click at [364, 171] on select "12 mois 18 mois 24 mois 30 mois 36 mois 42 mois 48 mois 60 mois 72 mois 84 mois…" at bounding box center [409, 177] width 90 height 13
select select "120"
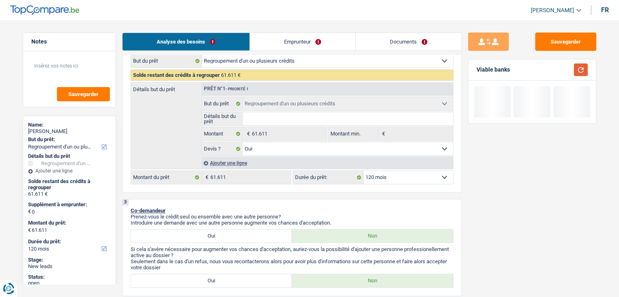
click at [583, 72] on button "button" at bounding box center [581, 70] width 14 height 13
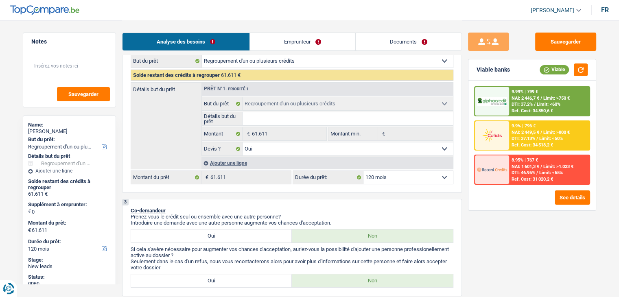
click at [521, 139] on span "DTI: 37.13%" at bounding box center [524, 138] width 24 height 5
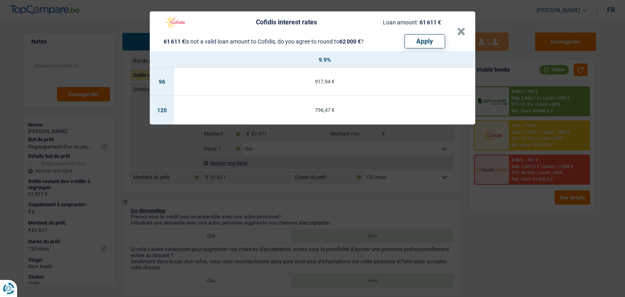
click at [430, 209] on div "Cofidis interest rates Loan amount: 61 611 € 61 611 € is not a valid loan amoun…" at bounding box center [312, 148] width 625 height 297
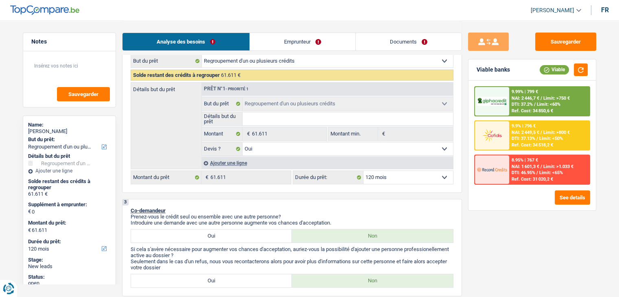
click at [508, 127] on div at bounding box center [492, 135] width 34 height 28
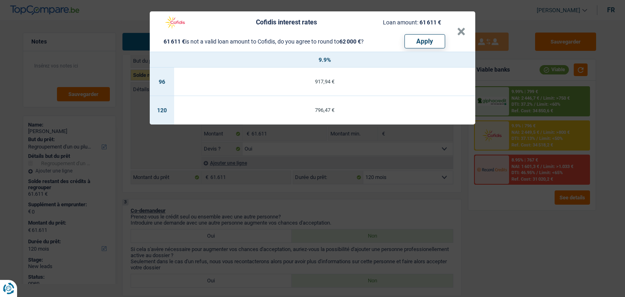
click at [482, 173] on div "Cofidis interest rates Loan amount: 61 611 € 61 611 € is not a valid loan amoun…" at bounding box center [312, 148] width 625 height 297
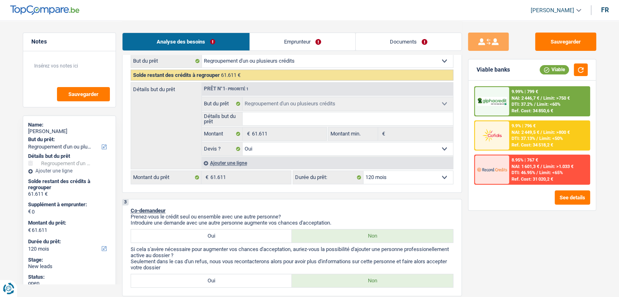
click at [495, 103] on img at bounding box center [492, 101] width 30 height 9
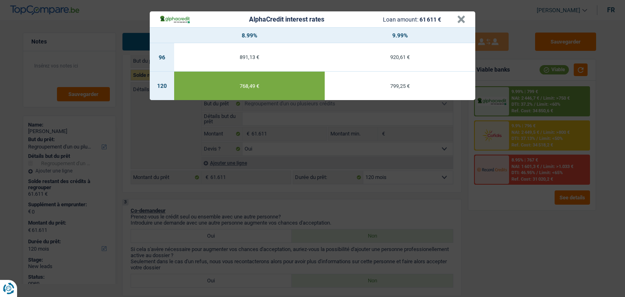
click at [225, 83] on div "768,49 €" at bounding box center [249, 85] width 151 height 5
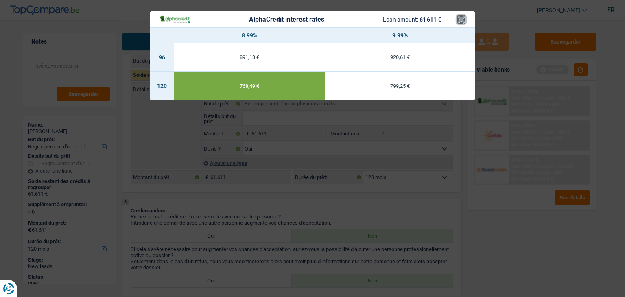
click at [462, 15] on button "×" at bounding box center [461, 19] width 9 height 8
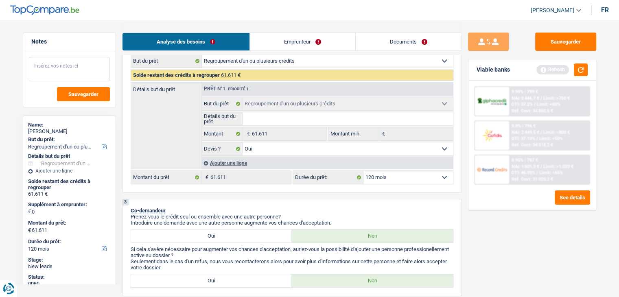
click at [60, 75] on textarea at bounding box center [69, 69] width 81 height 24
type textarea "monsieur veut le t"
click at [83, 67] on textarea "monsieur veut le t" at bounding box center [69, 69] width 81 height 24
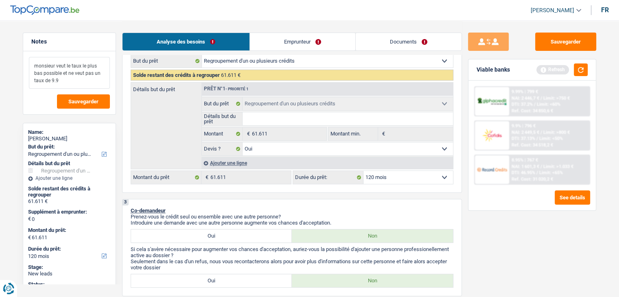
type textarea "monsieur veut le taux le plus bas possible et ne veut pas un taux de 9.9"
drag, startPoint x: 10, startPoint y: 68, endPoint x: 0, endPoint y: 59, distance: 13.0
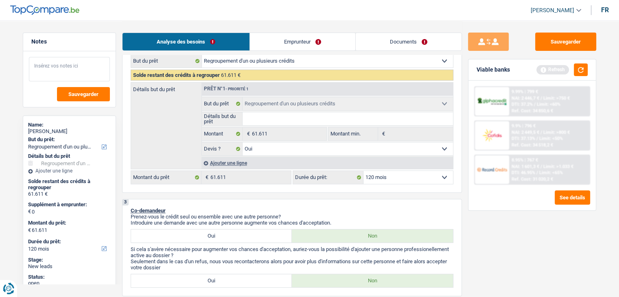
type textarea "L"
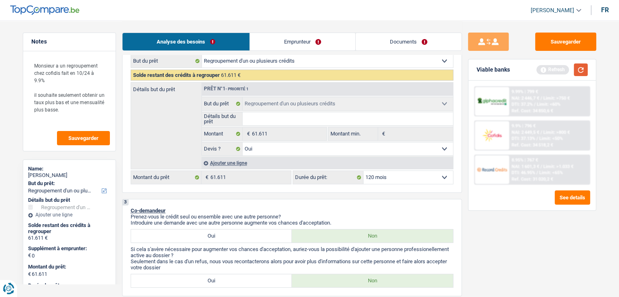
click at [583, 74] on button "button" at bounding box center [581, 70] width 14 height 13
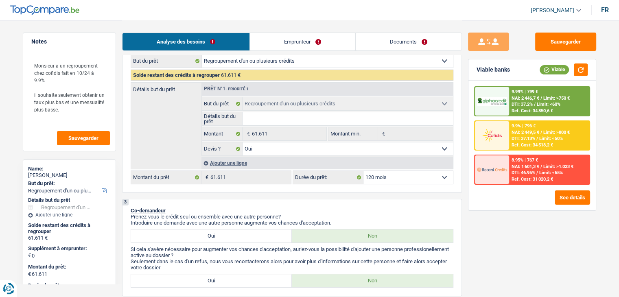
click at [522, 100] on span "NAI: 2 446,7 €" at bounding box center [526, 98] width 28 height 5
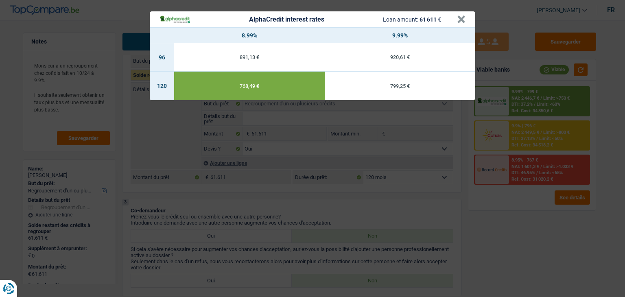
click at [160, 141] on div "AlphaCredit interest rates Loan amount: 61 611 € × 8.99% 9.99% 96 891,13 € 920,…" at bounding box center [312, 148] width 625 height 297
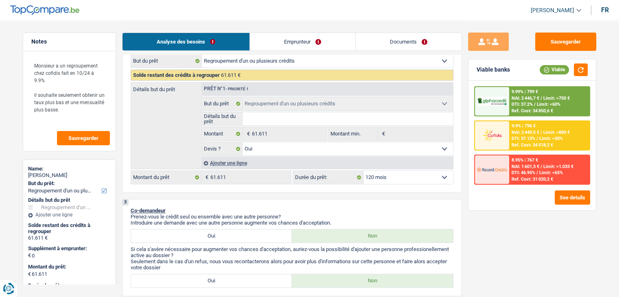
click at [532, 139] on span "DTI: 37.13%" at bounding box center [524, 138] width 24 height 5
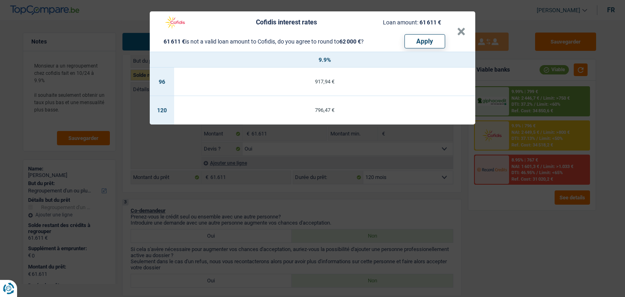
click at [529, 202] on div "Cofidis interest rates Loan amount: 61 611 € 61 611 € is not a valid loan amoun…" at bounding box center [312, 148] width 625 height 297
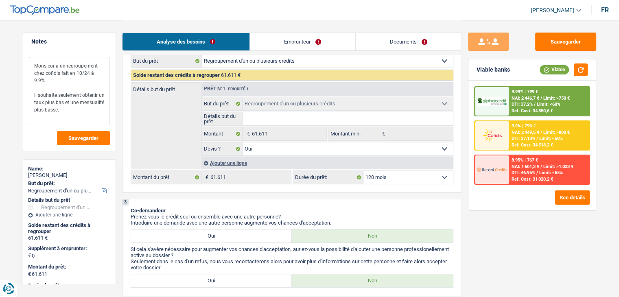
click at [96, 103] on textarea "Monsieur a un regroupement chez cofidis fait en 10/24 à 9.9% il souhaite seulem…" at bounding box center [69, 91] width 81 height 68
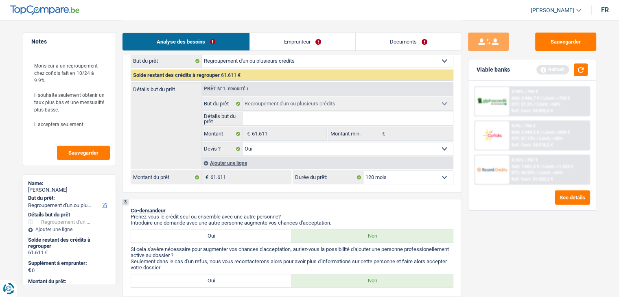
click at [573, 75] on div "Refresh" at bounding box center [562, 70] width 51 height 13
click at [575, 73] on button "button" at bounding box center [581, 70] width 14 height 13
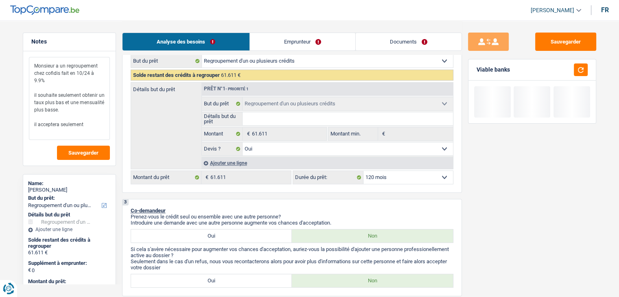
click at [99, 114] on textarea "Monsieur a un regroupement chez cofidis fait en 10/24 à 9.9% il souhaite seulem…" at bounding box center [69, 98] width 81 height 83
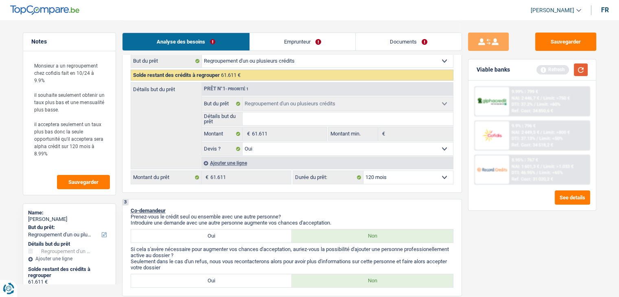
click at [586, 66] on button "button" at bounding box center [581, 70] width 14 height 13
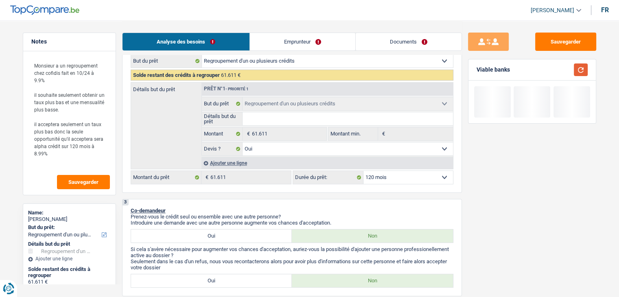
click at [584, 66] on button "button" at bounding box center [581, 70] width 14 height 13
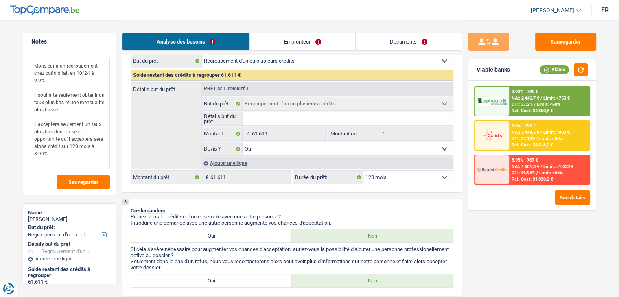
click at [65, 146] on textarea "Monsieur a un regroupement chez cofidis fait en 10/24 à 9.9% il souhaite seulem…" at bounding box center [69, 113] width 81 height 112
click at [516, 103] on span "DTI: 37.2%" at bounding box center [522, 104] width 21 height 5
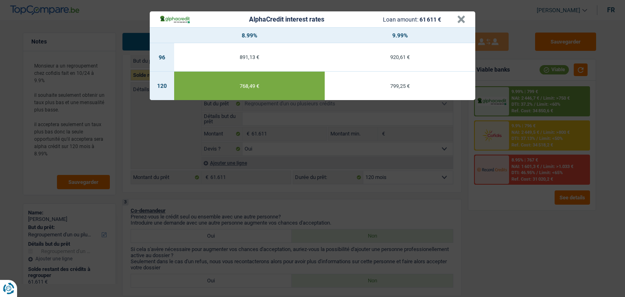
click at [515, 245] on div "AlphaCredit interest rates Loan amount: 61 611 € × 8.99% 9.99% 96 891,13 € 920,…" at bounding box center [312, 148] width 625 height 297
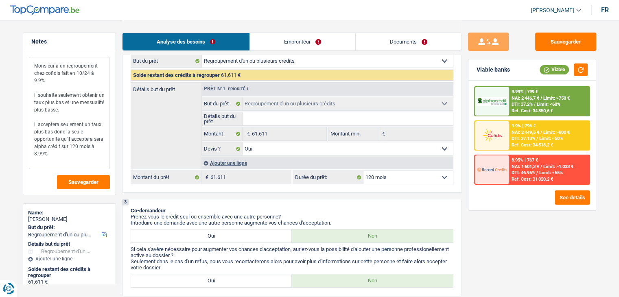
click at [67, 148] on textarea "Monsieur a un regroupement chez cofidis fait en 10/24 à 9.9% il souhaite seulem…" at bounding box center [69, 113] width 81 height 112
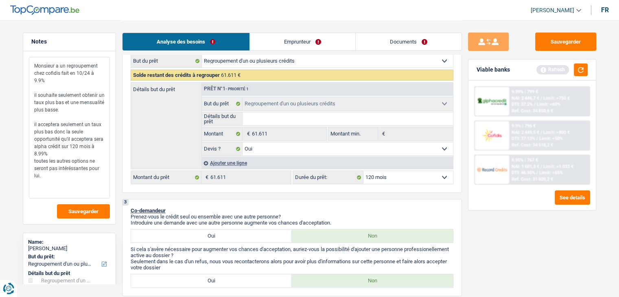
click at [35, 65] on textarea "Monsieur a un regroupement chez cofidis fait en 10/24 à 9.9% il souhaite seulem…" at bounding box center [69, 128] width 81 height 142
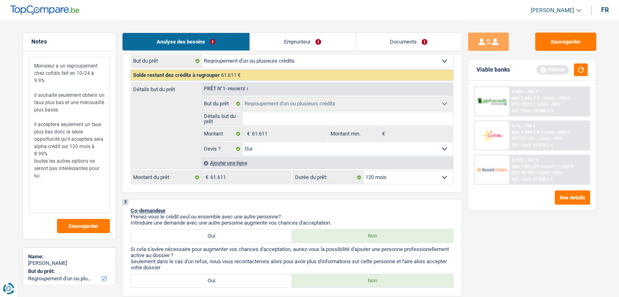
click at [37, 59] on textarea "Monsieur a un regroupement chez cofidis fait en 10/24 à 9.9% il souhaite seulem…" at bounding box center [69, 135] width 81 height 156
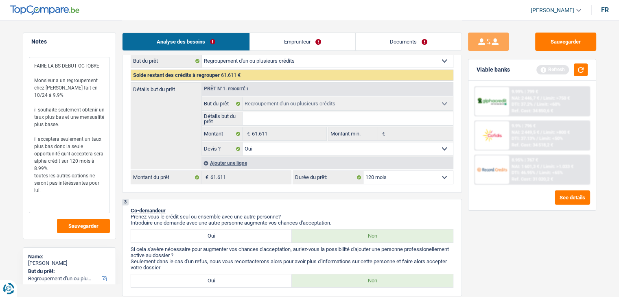
type textarea "FAIRE LA BS DEBUT OCTOBRE Monsieur a un regroupement chez cofidis fait en 10/24…"
click at [121, 98] on div "Notes FAIRE LA BS DEBUT OCTOBRE Monsieur a un regroupement chez cofidis fait en…" at bounding box center [69, 159] width 105 height 252
click at [70, 162] on textarea "FAIRE LA BS DEBUT OCTOBRE Monsieur a un regroupement chez cofidis fait en 10/24…" at bounding box center [69, 135] width 81 height 156
click at [579, 69] on button "button" at bounding box center [581, 70] width 14 height 13
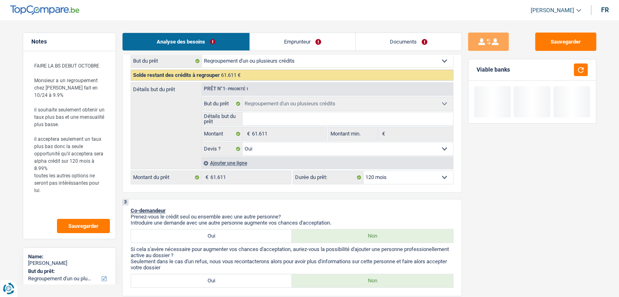
click at [293, 118] on input "Détails but du prêt" at bounding box center [348, 118] width 210 height 13
type input "R"
type input "RA"
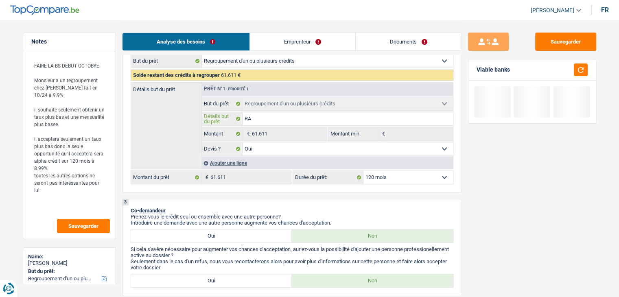
type input "RAC"
type input "RACH"
type input "RACHA"
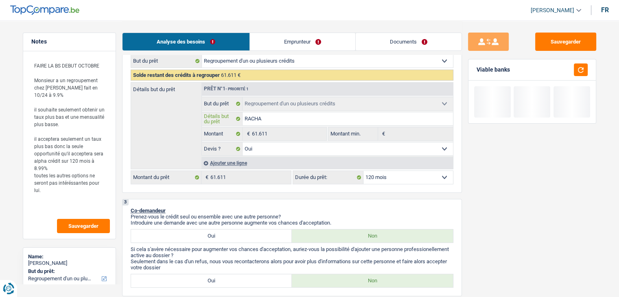
type input "RACHA"
type input "RACHAT"
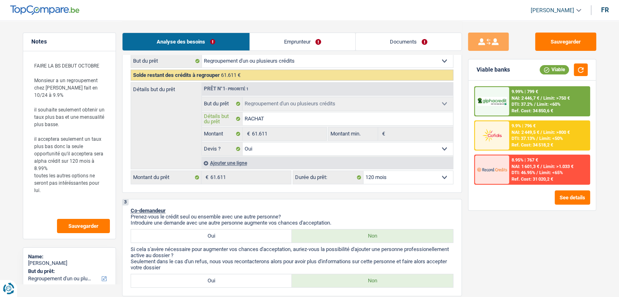
type input "RACHAT"
click at [542, 99] on span "/" at bounding box center [542, 98] width 2 height 5
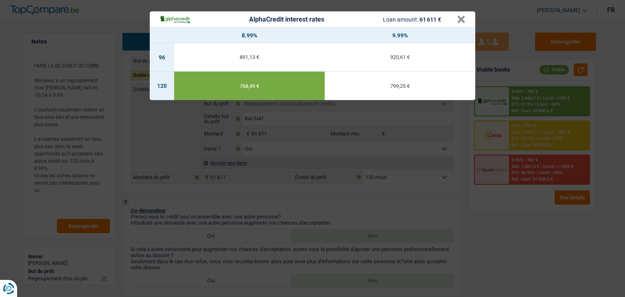
click at [293, 85] on div "768,49 €" at bounding box center [249, 85] width 151 height 5
click at [466, 18] on header "AlphaCredit interest rates Loan amount: 61 611 € ×" at bounding box center [313, 19] width 326 height 16
click at [463, 18] on button "×" at bounding box center [461, 19] width 9 height 8
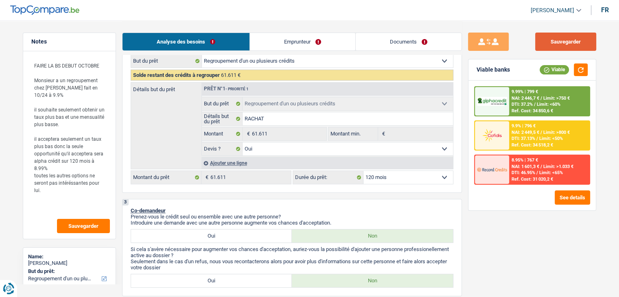
click at [562, 46] on button "Sauvegarder" at bounding box center [565, 42] width 61 height 18
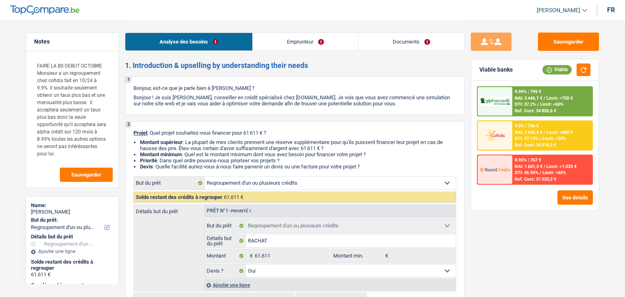
select select "refinancing"
select select "120"
select select "refinancing"
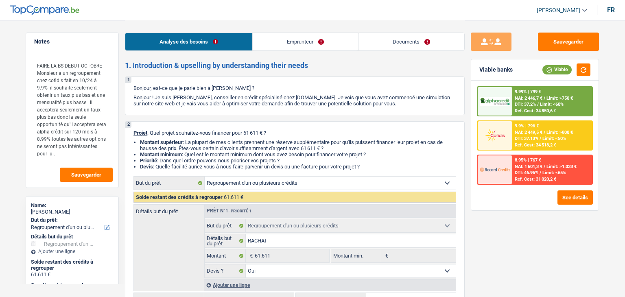
select select "yes"
select select "120"
select select "publicEmployee"
select select "netSalary"
select select "other"
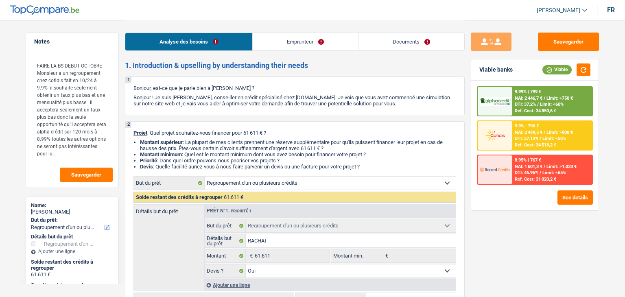
select select "mealVouchers"
select select "rents"
select select "creditConsolidation"
select select "120"
select select "cardOrCredit"
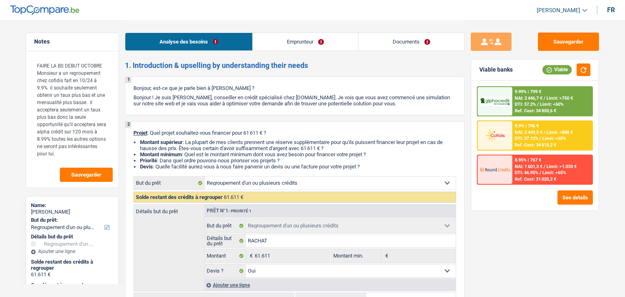
select select "cardOrCredit"
select select "refinancing"
select select "yes"
select select "120"
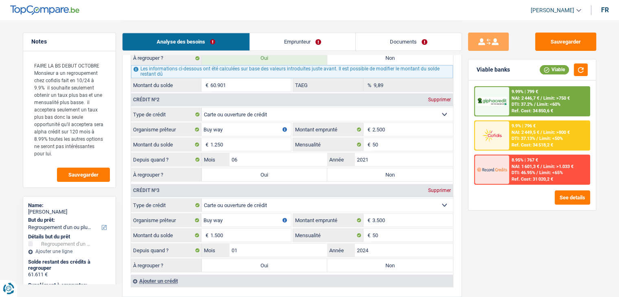
scroll to position [733, 0]
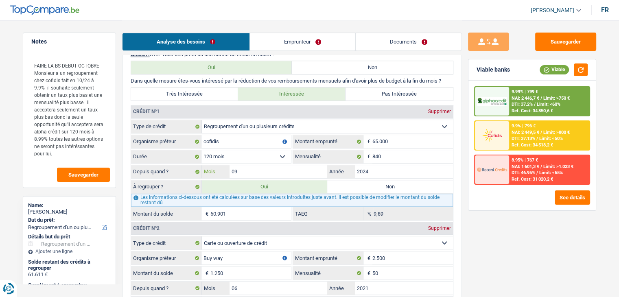
click at [270, 168] on input "09" at bounding box center [279, 171] width 98 height 13
type input "0"
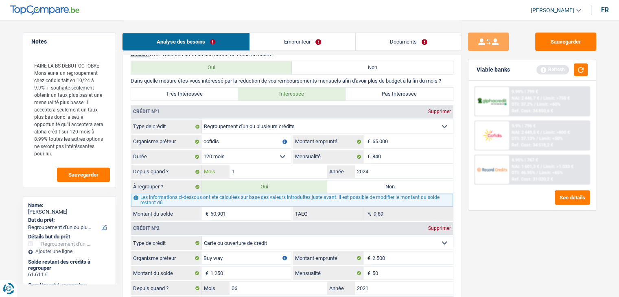
type input "10"
type input "61.257"
click at [579, 69] on button "button" at bounding box center [581, 70] width 14 height 13
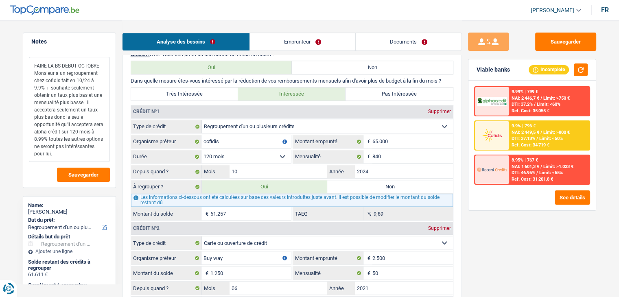
click at [60, 101] on textarea "FAIRE LA BS DEBUT OCTOBRE Monsieur a un regroupement chez cofidis fait en 10/24…" at bounding box center [69, 109] width 81 height 105
drag, startPoint x: 95, startPoint y: 149, endPoint x: 30, endPoint y: 51, distance: 118.3
click at [30, 51] on div "FAIRE LA BS DEBUT OCTOBRE Monsieur a un regroupement chez cofidis fait en 10/24…" at bounding box center [69, 119] width 92 height 136
click at [540, 48] on button "Sauvegarder" at bounding box center [565, 42] width 61 height 18
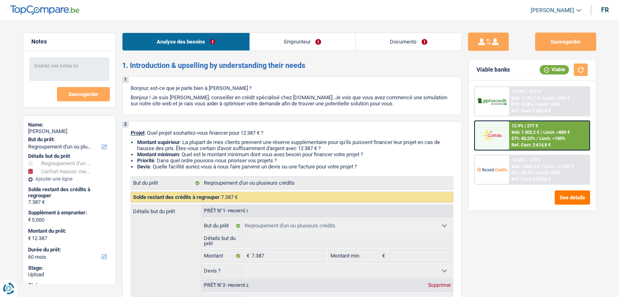
select select "refinancing"
select select "household"
select select "60"
select select "refinancing"
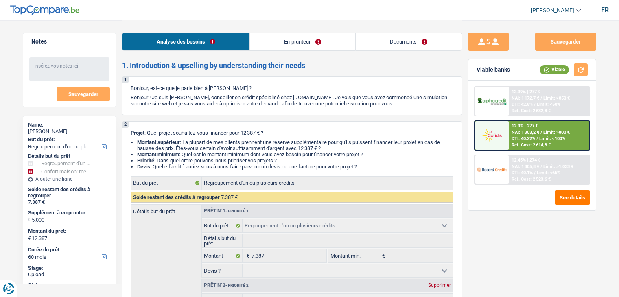
select select "refinancing"
select select "household"
select select "60"
select select "privateEmployee"
select select "netSalary"
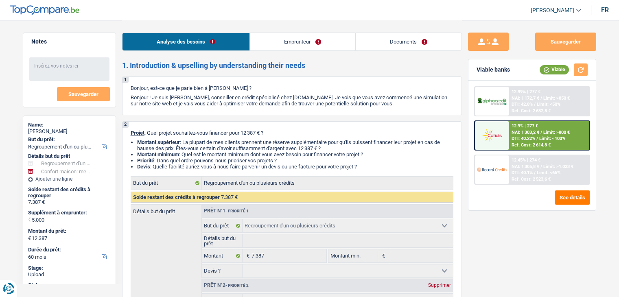
select select "mealVouchers"
select select "rents"
select select "renovationLoan"
select select "48"
select select "refinancing"
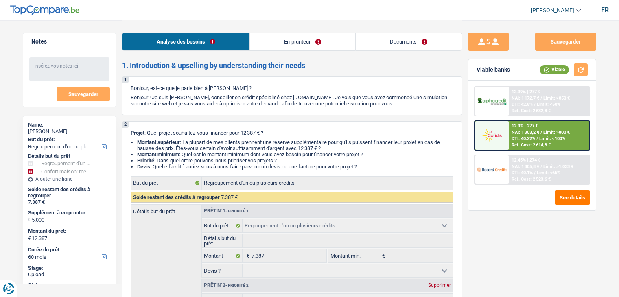
select select "refinancing"
select select "household"
select select "60"
click at [300, 45] on link "Emprunteur" at bounding box center [302, 42] width 105 height 18
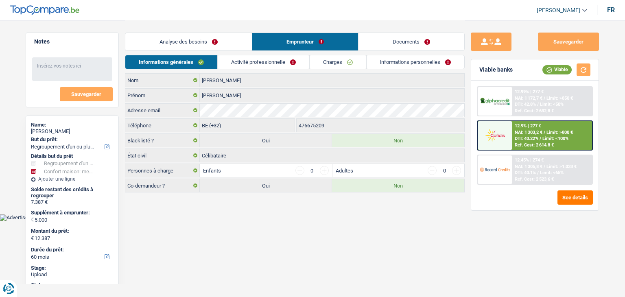
click at [270, 61] on link "Activité professionnelle" at bounding box center [264, 61] width 92 height 13
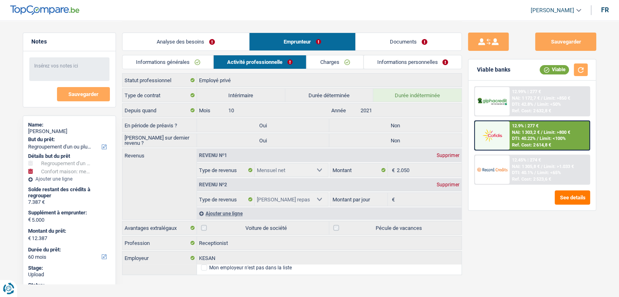
click at [338, 62] on link "Charges" at bounding box center [335, 61] width 57 height 13
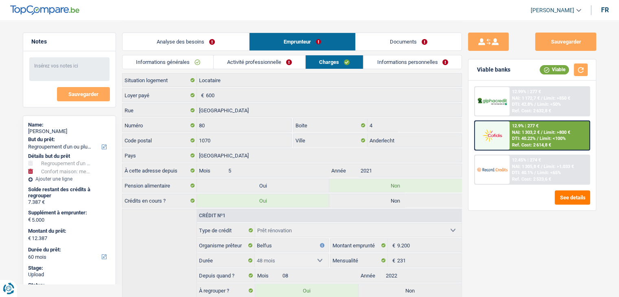
click at [397, 69] on div "Informations générales Activité professionnelle Charges Informations personnell…" at bounding box center [292, 64] width 340 height 18
click at [396, 62] on link "Informations personnelles" at bounding box center [413, 61] width 98 height 13
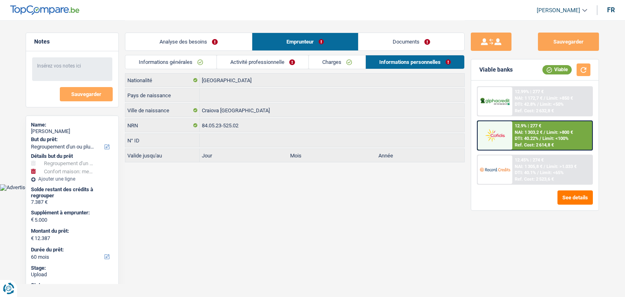
click at [392, 48] on link "Documents" at bounding box center [412, 42] width 106 height 18
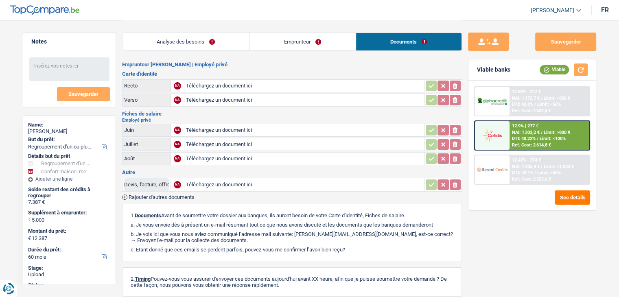
click at [270, 46] on link "Emprunteur" at bounding box center [303, 42] width 106 height 18
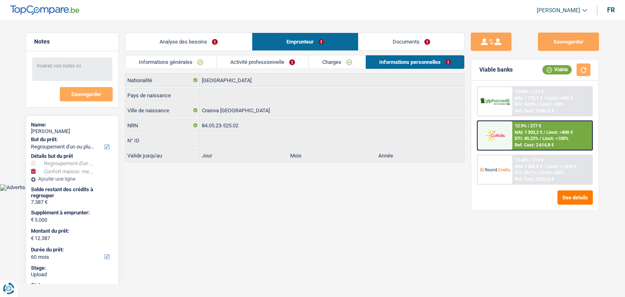
click at [225, 36] on link "Analyse des besoins" at bounding box center [188, 42] width 127 height 18
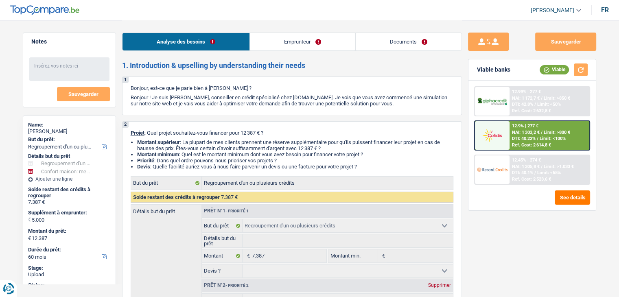
click at [198, 39] on link "Analyse des besoins" at bounding box center [186, 42] width 127 height 18
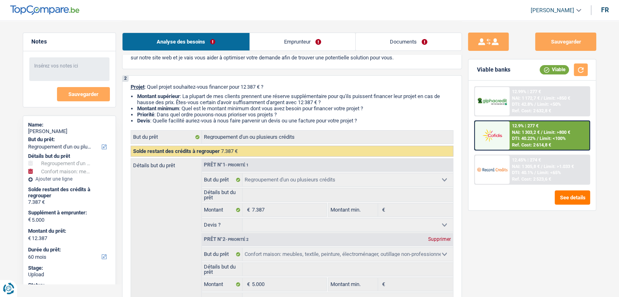
scroll to position [81, 0]
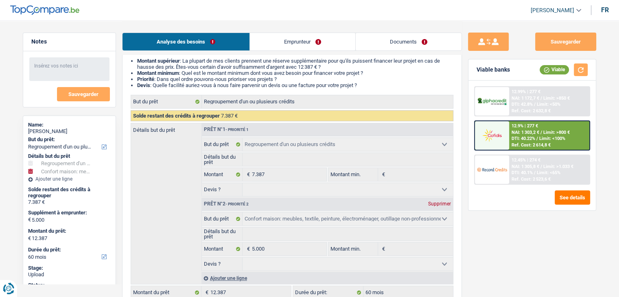
click at [516, 170] on span "DTI: 40.1%" at bounding box center [522, 172] width 21 height 5
click at [518, 132] on span "NAI: 1 303,2 €" at bounding box center [526, 132] width 28 height 5
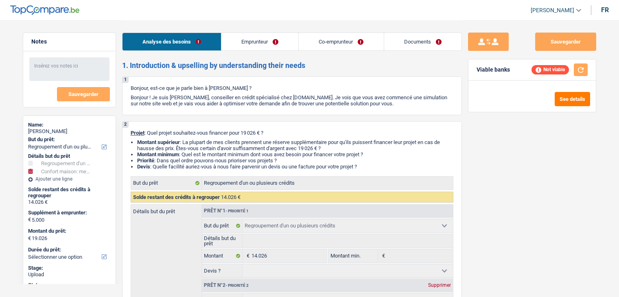
select select "refinancing"
select select "household"
select select "refinancing"
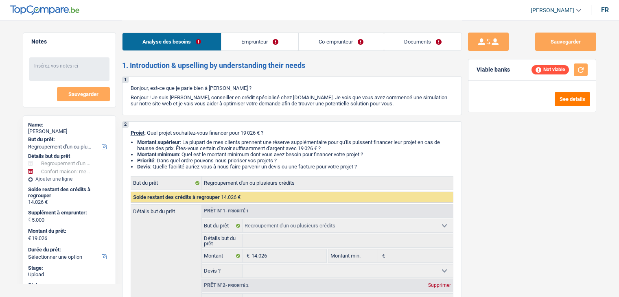
select select "household"
select select "worker"
select select "housewife"
select select "familyAllowances"
select select "netSalary"
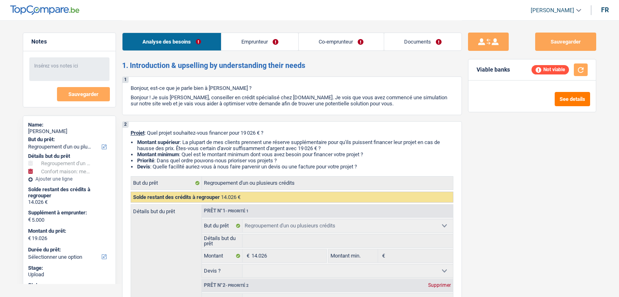
select select "familyAllowances"
select select "rents"
select select "personalLoan"
select select "other"
select select "36"
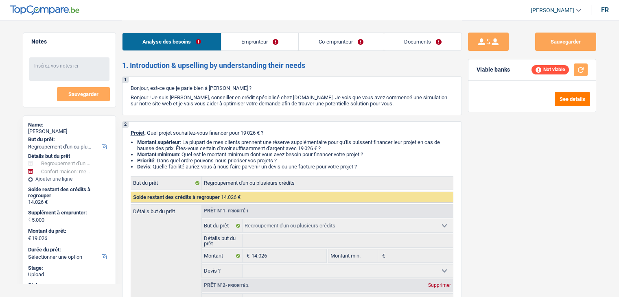
select select "cardOrCredit"
select select "refinancing"
select select "household"
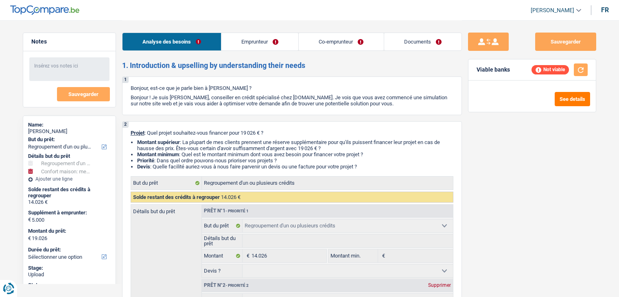
select select "refinancing"
select select "household"
select select "refinancing"
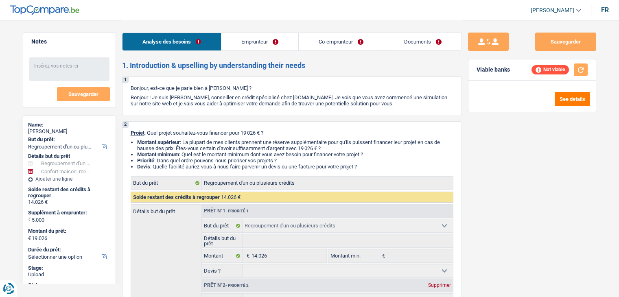
select select "household"
select select "worker"
select select "housewife"
select select "familyAllowances"
select select "netSalary"
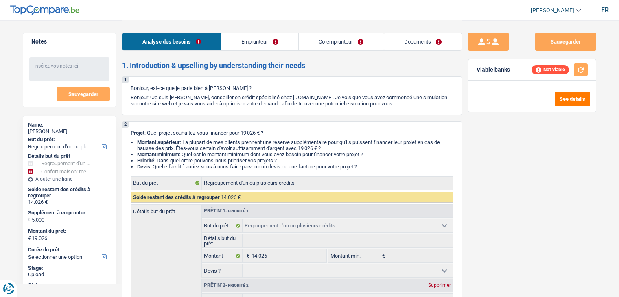
select select "familyAllowances"
select select "rents"
select select "personalLoan"
select select "other"
select select "36"
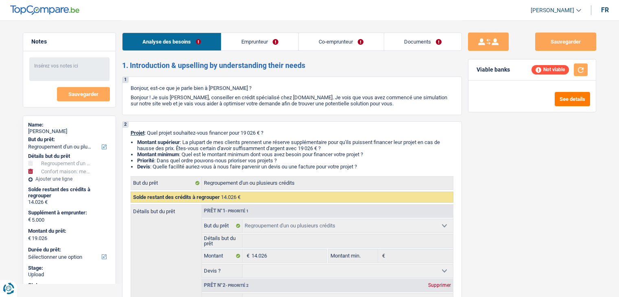
select select "cardOrCredit"
select select "refinancing"
select select "household"
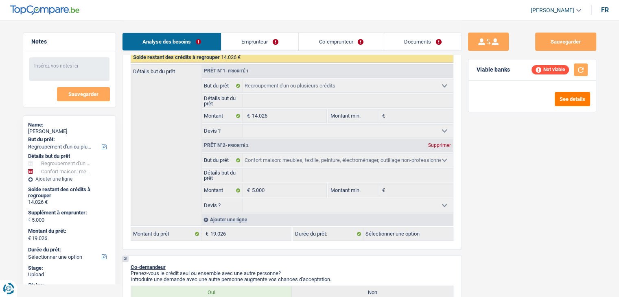
scroll to position [122, 0]
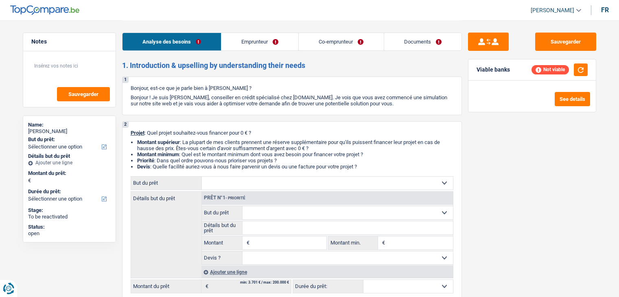
select select "worker"
select select "publicEmployee"
select select "familyAllowances"
select select "netSalary"
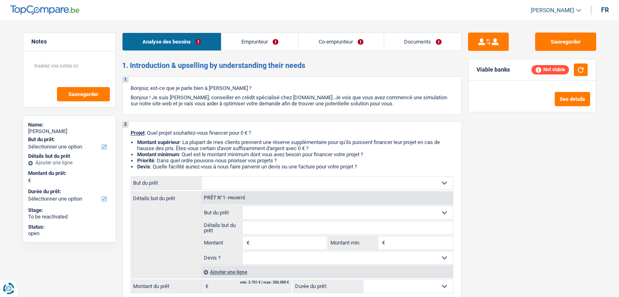
select select "mealVouchers"
select select "ownerWithMortgage"
select select "mortgage"
select select "300"
click at [272, 35] on link "Emprunteur" at bounding box center [259, 42] width 77 height 18
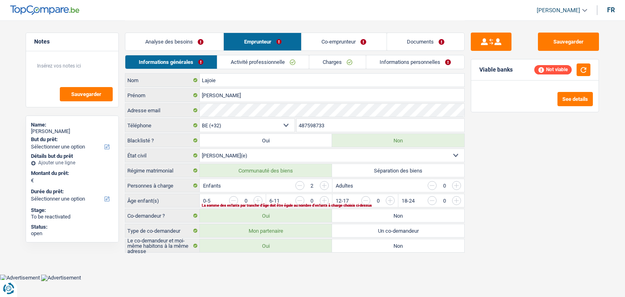
click at [244, 63] on link "Activité professionnelle" at bounding box center [263, 61] width 92 height 13
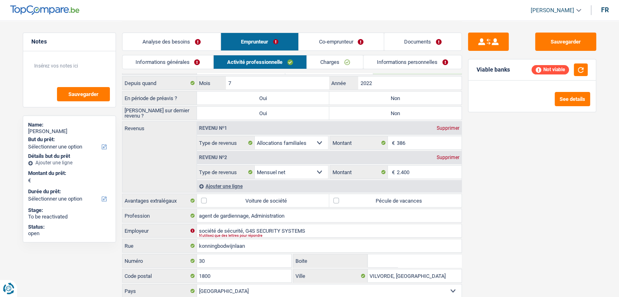
scroll to position [68, 0]
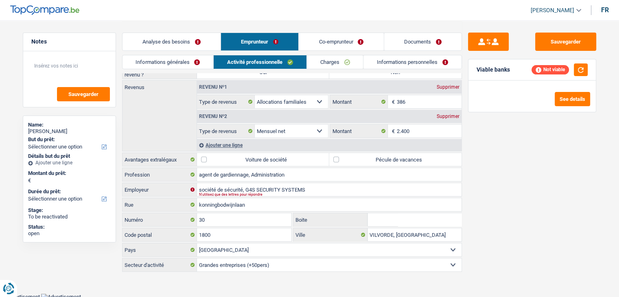
click at [318, 43] on link "Co-emprunteur" at bounding box center [341, 42] width 85 height 18
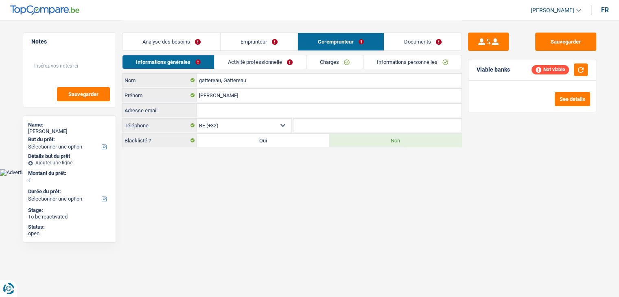
scroll to position [0, 0]
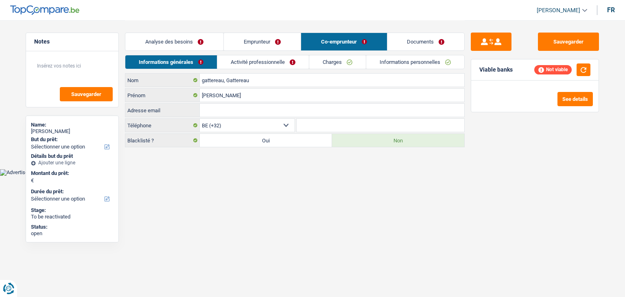
click at [262, 65] on link "Activité professionnelle" at bounding box center [263, 61] width 92 height 13
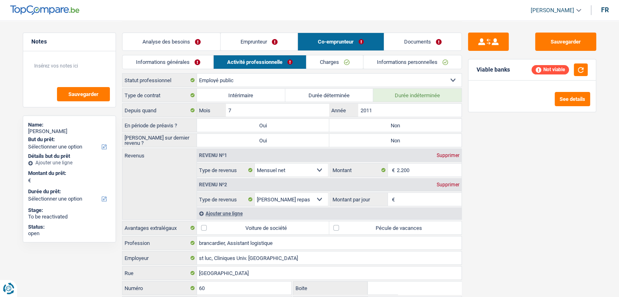
click at [258, 39] on link "Emprunteur" at bounding box center [259, 42] width 77 height 18
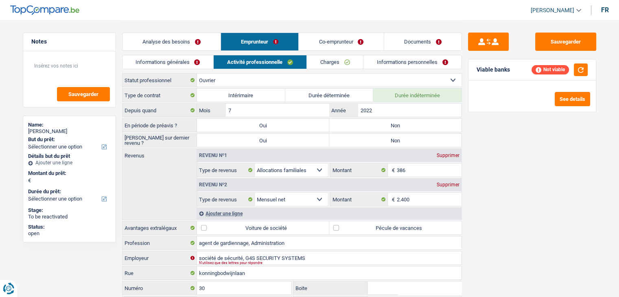
click at [201, 61] on link "Informations générales" at bounding box center [168, 61] width 91 height 13
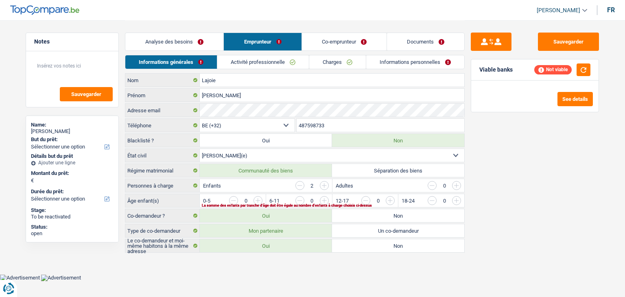
click at [180, 42] on link "Analyse des besoins" at bounding box center [174, 42] width 98 height 18
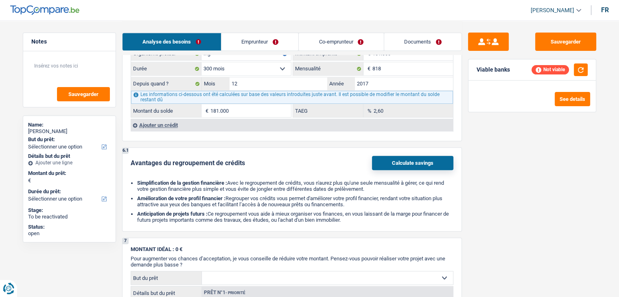
scroll to position [692, 0]
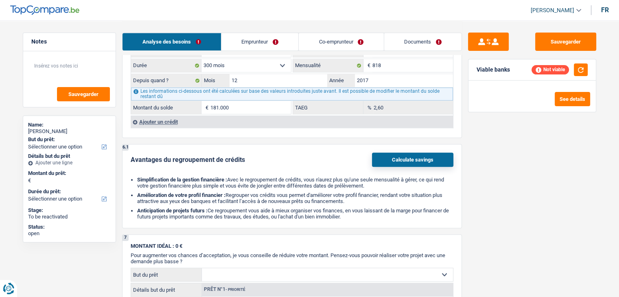
click at [270, 153] on div "Avantages du regroupement de crédits Calculate savings" at bounding box center [292, 160] width 323 height 14
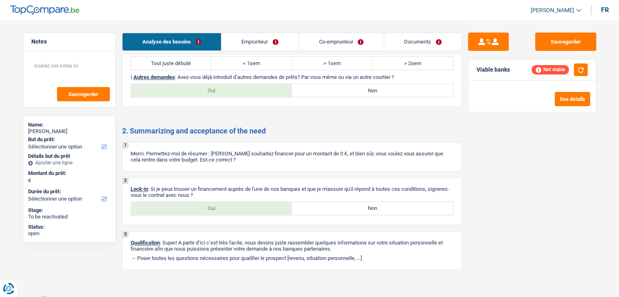
scroll to position [972, 0]
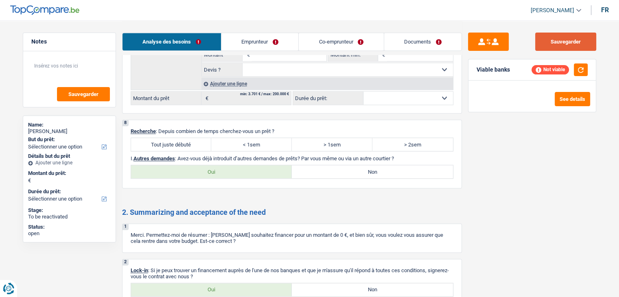
click at [558, 44] on button "Sauvegarder" at bounding box center [565, 42] width 61 height 18
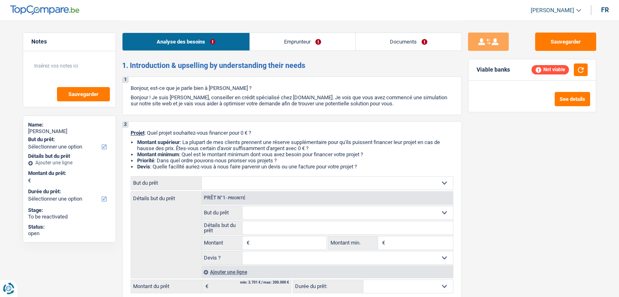
select select "publicEmployee"
select select "netSalary"
select select "mealVouchers"
select select "rents"
select select "carLoan"
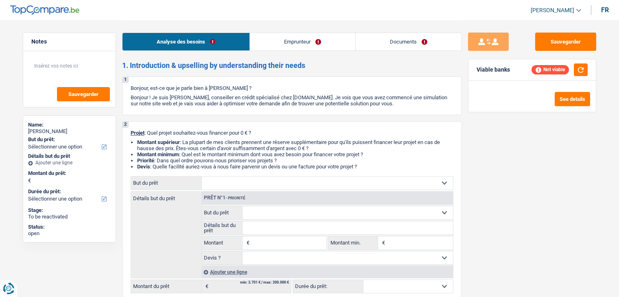
select select "60"
select select "creditConsolidation"
select select "60"
select select "publicEmployee"
select select "netSalary"
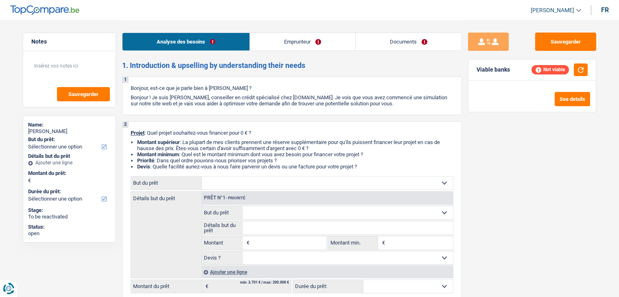
select select "mealVouchers"
click at [302, 47] on link "Emprunteur" at bounding box center [302, 42] width 105 height 18
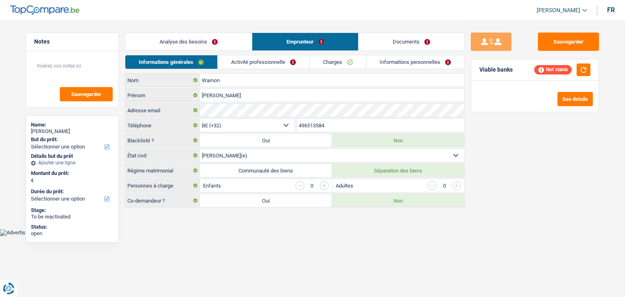
click at [270, 66] on link "Activité professionnelle" at bounding box center [264, 61] width 92 height 13
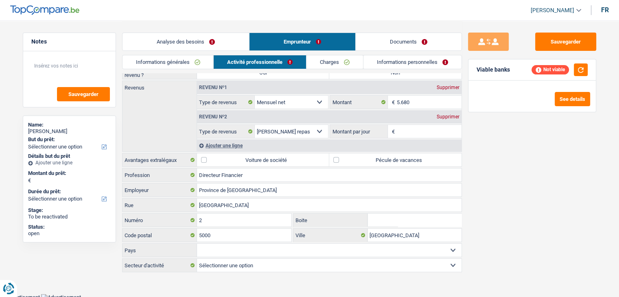
scroll to position [68, 0]
click at [501, 173] on div "Sauvegarder Viable banks Not viable See details" at bounding box center [532, 159] width 140 height 252
drag, startPoint x: 482, startPoint y: 162, endPoint x: 251, endPoint y: 83, distance: 243.6
click at [251, 83] on div "Notes Sauvegarder Name: jean-marc Warnon But du prêt: Confort maison: meubles, …" at bounding box center [310, 112] width 586 height 321
drag, startPoint x: 515, startPoint y: 129, endPoint x: 519, endPoint y: 123, distance: 6.8
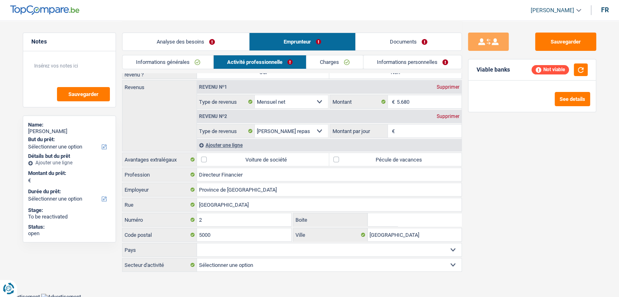
click at [515, 129] on div "Sauvegarder Viable banks Not viable See details" at bounding box center [532, 159] width 140 height 252
click at [549, 43] on button "Sauvegarder" at bounding box center [565, 42] width 61 height 18
click at [506, 169] on div "Sauvegarder Viable banks Not viable See details" at bounding box center [532, 159] width 140 height 252
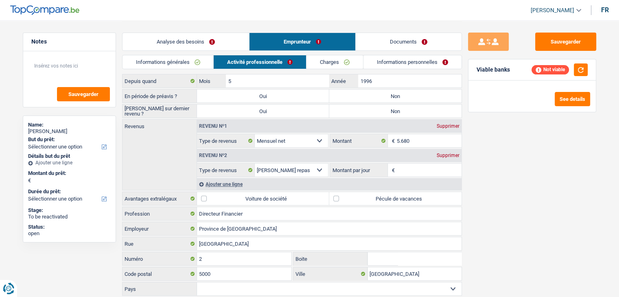
scroll to position [0, 0]
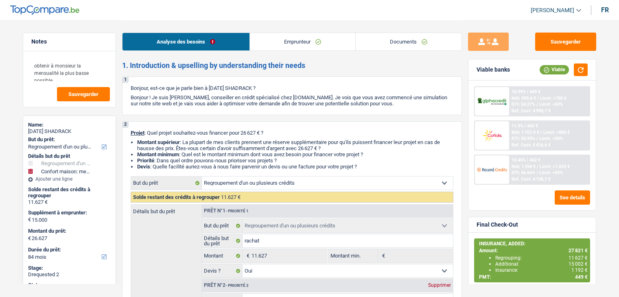
select select "refinancing"
select select "household"
select select "84"
select select "refinancing"
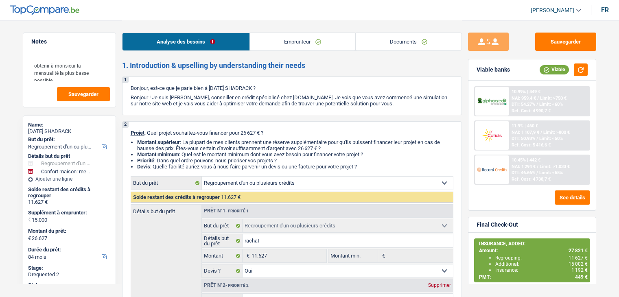
select select "refinancing"
select select "yes"
select select "household"
select select "not_answered"
select select "84"
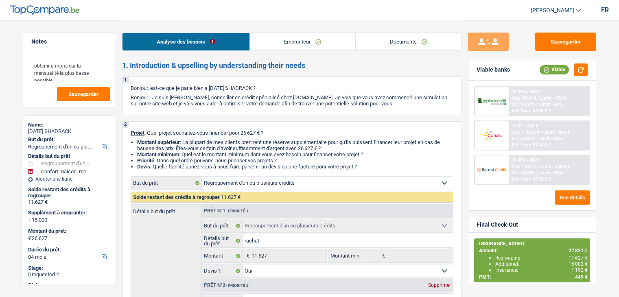
select select "worker"
select select "netSalary"
select select "mealVouchers"
select select "rents"
select select "personalLoan"
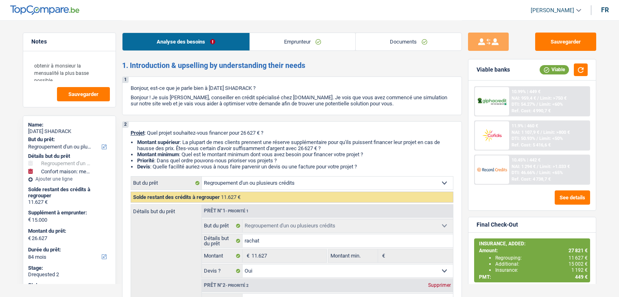
select select "homeFurnishingOrRelocation"
select select "42"
select select "personalLoan"
select select "homeFurnishingOrRelocation"
select select "60"
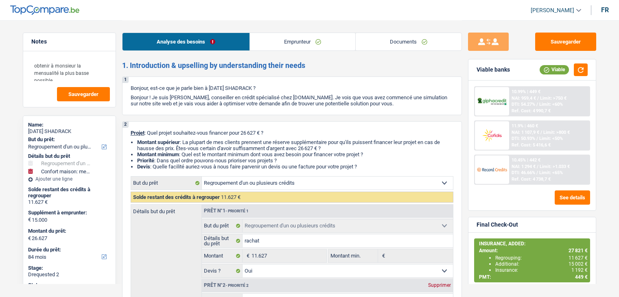
select select "refinancing"
select select "yes"
select select "household"
select select "not_answered"
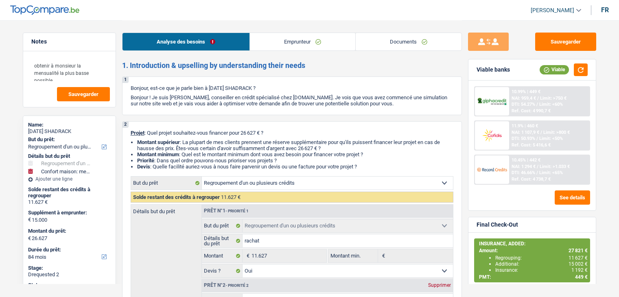
select select "84"
select select "32"
select select "single"
click at [287, 41] on link "Emprunteur" at bounding box center [302, 42] width 105 height 18
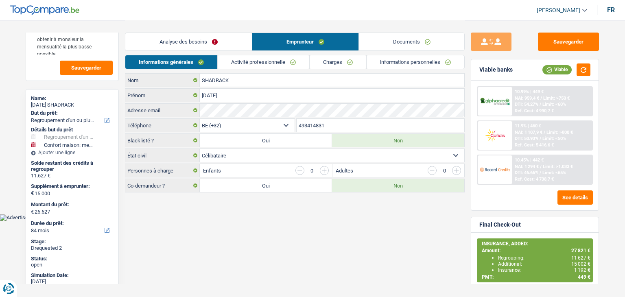
scroll to position [41, 0]
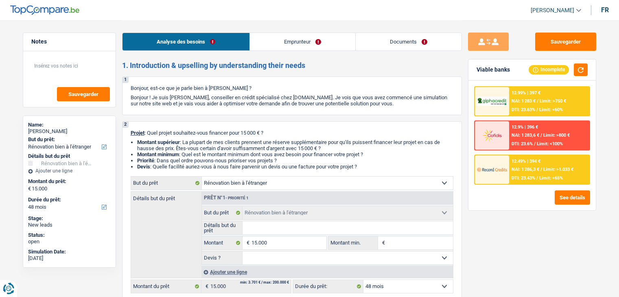
select select "renovatingAbroad"
select select "48"
select select "renovatingAbroad"
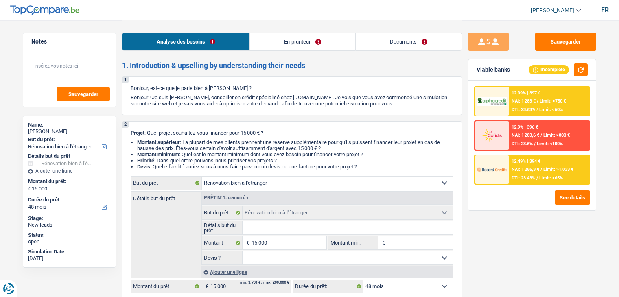
select select "48"
select select "retired"
select select "pension"
select select "ownerWithoutMortgage"
select select "renovatingAbroad"
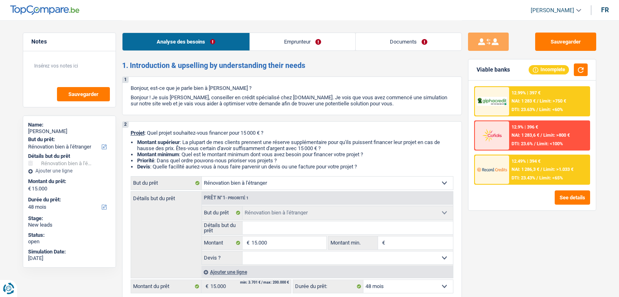
select select "renovatingAbroad"
select select "48"
select select "retired"
select select "pension"
select select "BE"
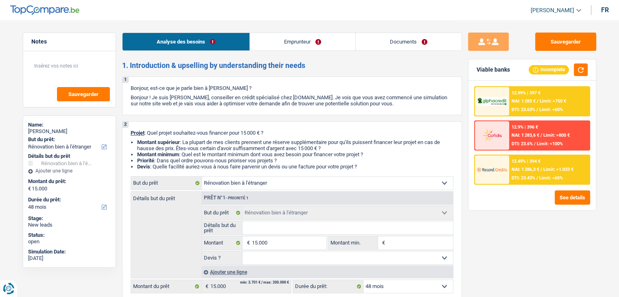
click at [311, 33] on link "Emprunteur" at bounding box center [302, 42] width 105 height 18
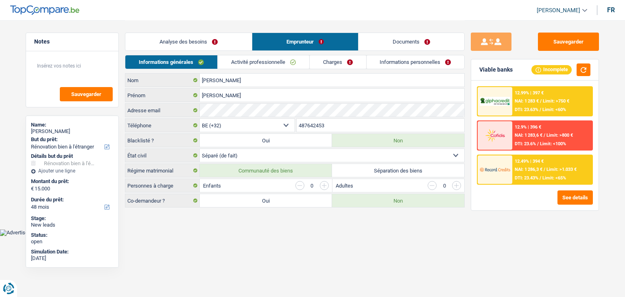
click at [249, 66] on link "Activité professionnelle" at bounding box center [264, 61] width 92 height 13
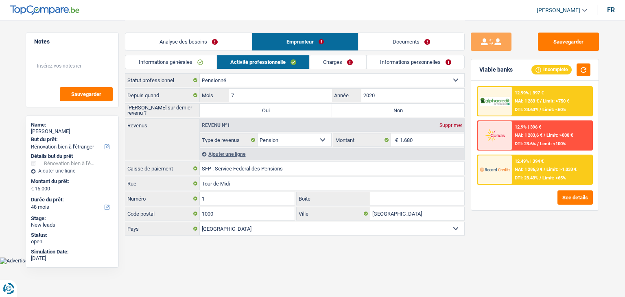
click at [325, 69] on div "Informations générales Activité professionnelle Charges Informations personnell…" at bounding box center [295, 64] width 340 height 18
click at [346, 61] on link "Charges" at bounding box center [338, 61] width 57 height 13
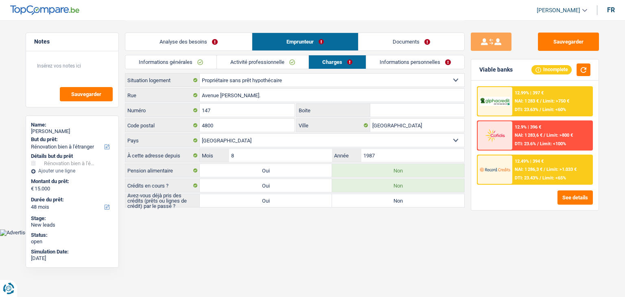
click at [397, 63] on link "Informations personnelles" at bounding box center [415, 61] width 98 height 13
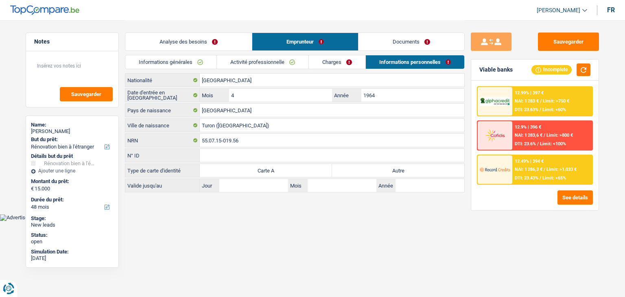
click at [169, 61] on link "Informations générales" at bounding box center [170, 61] width 91 height 13
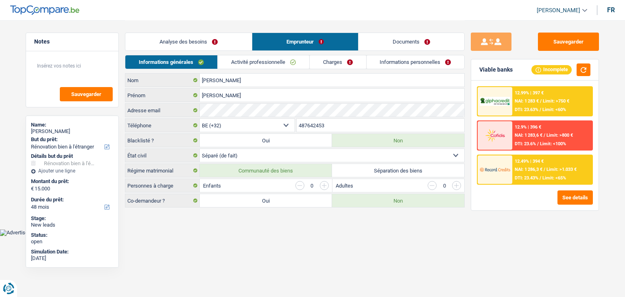
click at [178, 44] on link "Analyse des besoins" at bounding box center [188, 42] width 127 height 18
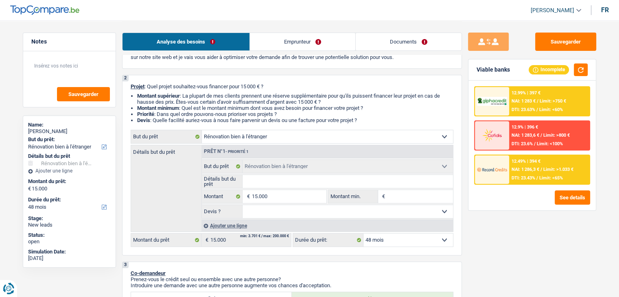
scroll to position [122, 0]
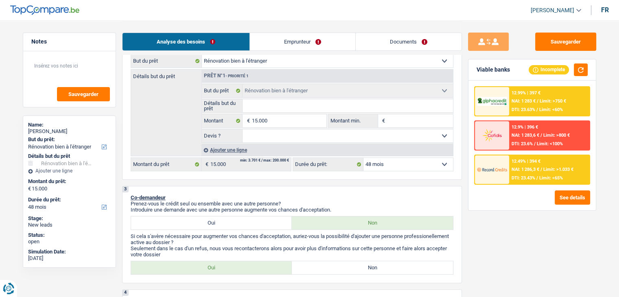
click at [396, 201] on p "Prenez-vous le crédit seul ou ensemble avec une autre personne?" at bounding box center [292, 204] width 323 height 6
drag, startPoint x: 335, startPoint y: 206, endPoint x: 129, endPoint y: 196, distance: 205.4
click at [129, 196] on div "3 Co-demandeur Prenez-vous le crédit seul ou ensemble avec une autre personne? …" at bounding box center [292, 234] width 340 height 97
click at [244, 186] on div "3 Co-demandeur Prenez-vous le crédit seul ou ensemble avec une autre personne? …" at bounding box center [292, 234] width 340 height 97
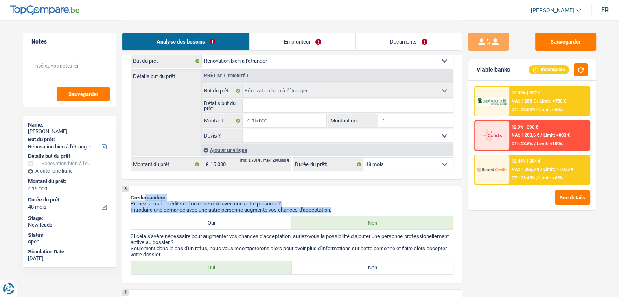
drag, startPoint x: 335, startPoint y: 209, endPoint x: 144, endPoint y: 196, distance: 192.2
click at [144, 196] on div "3 Co-demandeur Prenez-vous le crédit seul ou ensemble avec une autre personne? …" at bounding box center [292, 234] width 340 height 97
click at [214, 193] on div "3 Co-demandeur Prenez-vous le crédit seul ou ensemble avec une autre personne? …" at bounding box center [292, 234] width 340 height 97
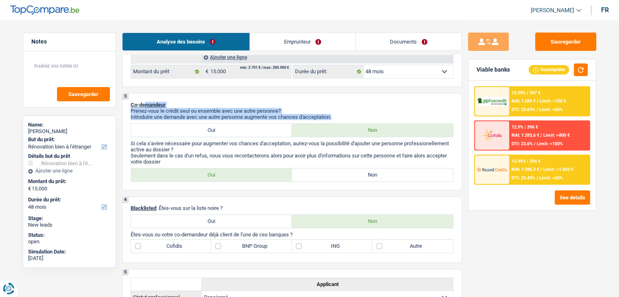
scroll to position [244, 0]
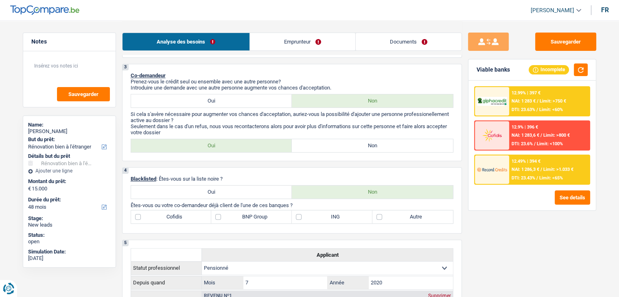
click at [349, 146] on label "Non" at bounding box center [372, 145] width 161 height 13
click at [349, 146] on input "Non" at bounding box center [372, 145] width 161 height 13
radio input "true"
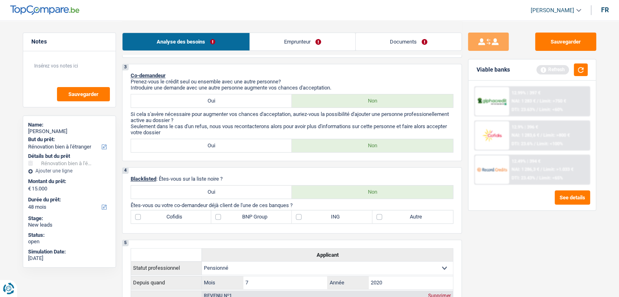
click at [329, 171] on div "4 Blacklisted : Êtes-vous sur la liste noire ? Oui Non Êtes-vous ou votre co-de…" at bounding box center [292, 200] width 340 height 66
click at [586, 69] on button "button" at bounding box center [581, 70] width 14 height 13
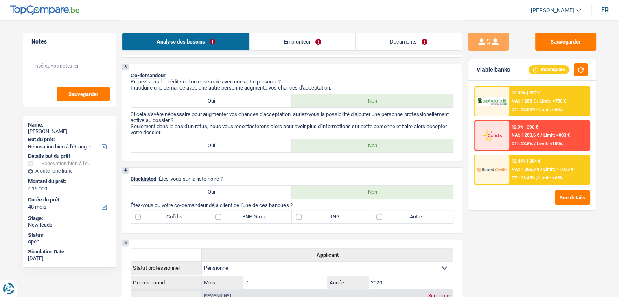
drag, startPoint x: 232, startPoint y: 178, endPoint x: 123, endPoint y: 177, distance: 108.7
click at [123, 177] on div "4 Blacklisted : Êtes-vous sur la liste noire ? Oui Non Êtes-vous ou votre co-de…" at bounding box center [292, 200] width 340 height 66
drag, startPoint x: 337, startPoint y: 87, endPoint x: 287, endPoint y: 85, distance: 49.7
click at [287, 85] on p "Introduire une demande avec une autre personne augmente vos chances d'acceptati…" at bounding box center [292, 88] width 323 height 6
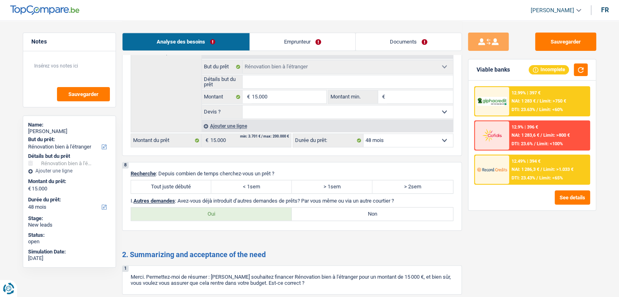
scroll to position [733, 0]
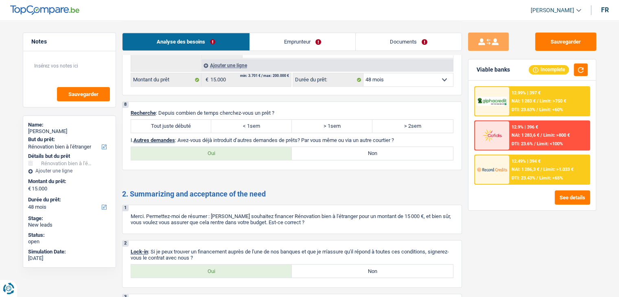
click at [166, 115] on div "8 Recherche : Depuis combien de temps cherchez-vous un prêt ? Tout juste débuté…" at bounding box center [292, 135] width 340 height 69
click at [168, 120] on label "Tout juste débuté" at bounding box center [171, 126] width 81 height 13
click at [168, 120] on input "Tout juste débuté" at bounding box center [171, 126] width 81 height 13
radio input "true"
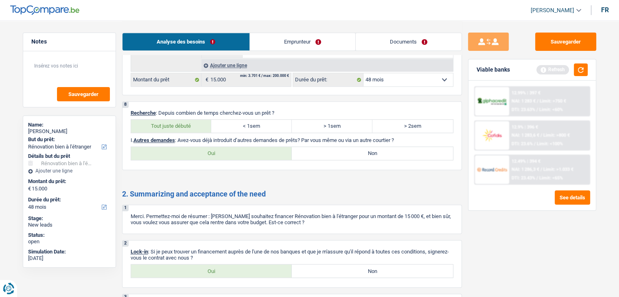
click at [343, 149] on label "Non" at bounding box center [372, 153] width 161 height 13
click at [343, 149] on input "Non" at bounding box center [372, 153] width 161 height 13
radio input "true"
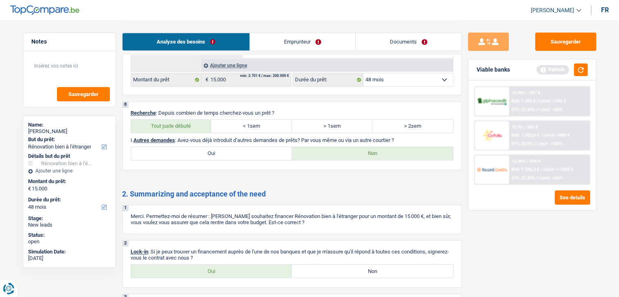
click at [210, 268] on label "Oui" at bounding box center [211, 271] width 161 height 13
click at [210, 268] on input "Oui" at bounding box center [211, 271] width 161 height 13
radio input "true"
click at [577, 70] on button "button" at bounding box center [581, 70] width 14 height 13
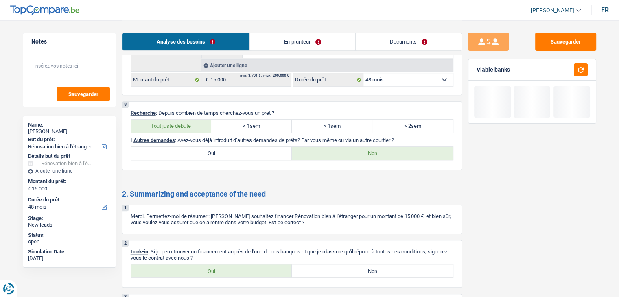
click at [287, 42] on link "Emprunteur" at bounding box center [302, 42] width 105 height 18
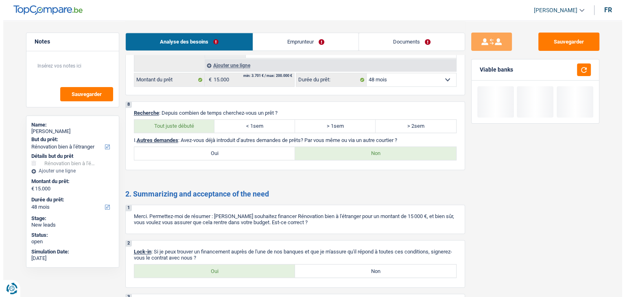
scroll to position [0, 0]
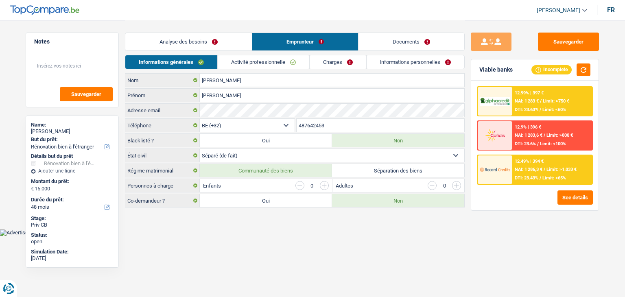
click at [187, 62] on link "Informations générales" at bounding box center [171, 61] width 92 height 13
click at [174, 41] on link "Analyse des besoins" at bounding box center [188, 42] width 127 height 18
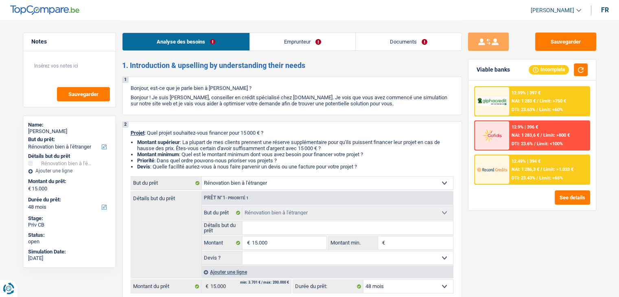
click at [293, 44] on link "Emprunteur" at bounding box center [302, 42] width 105 height 18
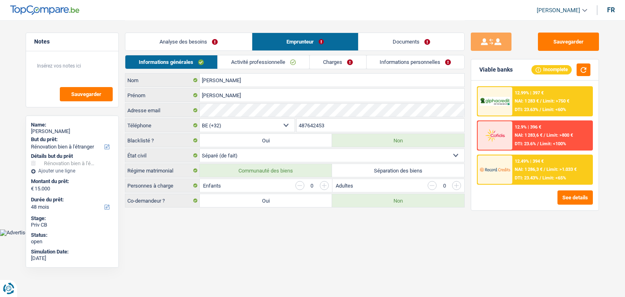
click at [472, 228] on div "Sauvegarder Viable banks Incomplete 12.99% | 397 € NAI: 1 283 € / Limit: >750 €…" at bounding box center [535, 159] width 140 height 252
click at [585, 70] on button "button" at bounding box center [584, 70] width 14 height 13
click at [533, 165] on div "12.49% | 394 € NAI: 1 286,3 € / Limit: >1.033 € DTI: 23.43% / Limit: <65%" at bounding box center [553, 170] width 80 height 28
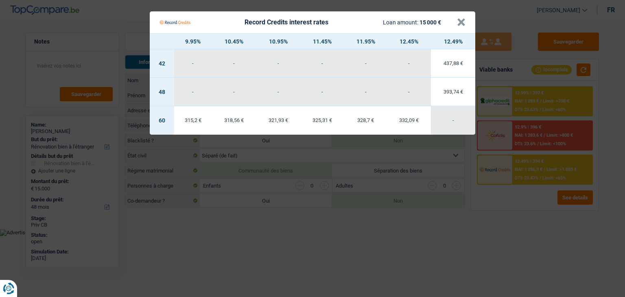
click at [528, 206] on Credits "Record Credits interest rates Loan amount: 15 000 € × 9.95% 10.45% 10.95% 11.45…" at bounding box center [312, 148] width 625 height 297
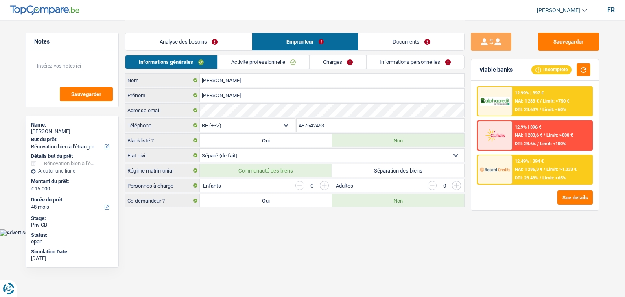
click at [476, 222] on div "Sauvegarder Viable banks Incomplete 12.99% | 397 € NAI: 1 283 € / Limit: >750 €…" at bounding box center [535, 159] width 140 height 252
drag, startPoint x: 178, startPoint y: 167, endPoint x: 131, endPoint y: 78, distance: 101.1
click at [131, 78] on div "Pita Fernández Nom Antonio Prénom Adresse email BE (+32) LU (+352) Sélectionner…" at bounding box center [295, 140] width 340 height 134
click at [242, 221] on main "Notes Sauvegarder Name: Antonio Pita Fernández But du prêt: Confort maison: meu…" at bounding box center [312, 114] width 625 height 229
drag, startPoint x: 513, startPoint y: 69, endPoint x: 483, endPoint y: 70, distance: 30.2
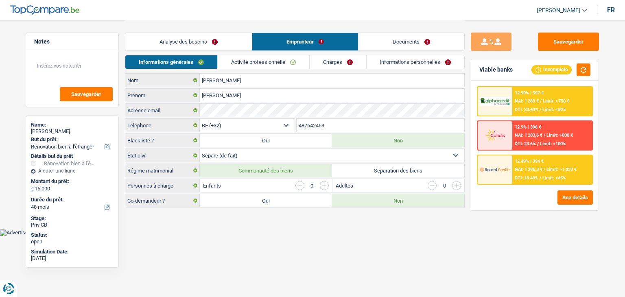
click at [483, 70] on div "Viable banks Incomplete" at bounding box center [534, 69] width 127 height 21
click at [511, 105] on div at bounding box center [495, 101] width 34 height 28
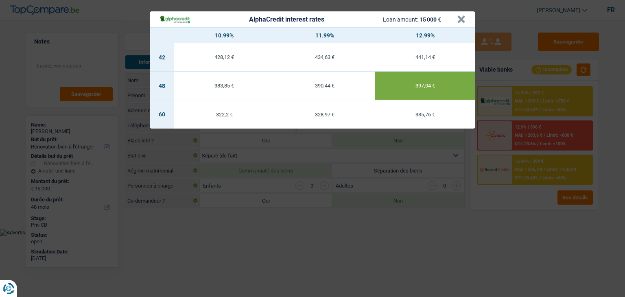
click at [484, 212] on div "AlphaCredit interest rates Loan amount: 15 000 € × 10.99% 11.99% 12.99% 42 428,…" at bounding box center [312, 148] width 625 height 297
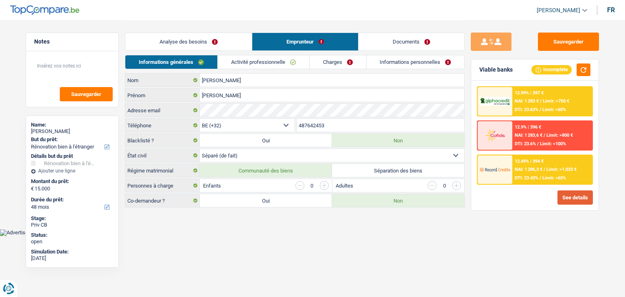
click at [570, 201] on button "See details" at bounding box center [575, 198] width 35 height 14
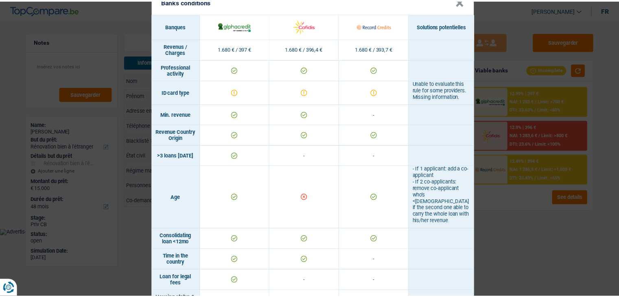
scroll to position [41, 0]
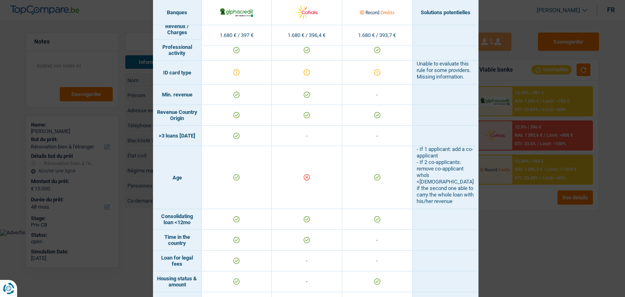
click at [510, 237] on div "Banks conditions × Banques Solutions potentielles Revenus / Charges 1.680 € / 3…" at bounding box center [312, 148] width 625 height 297
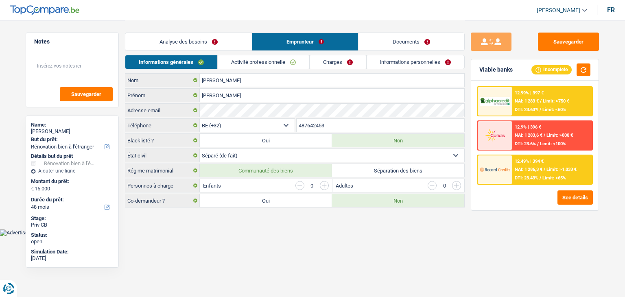
click at [168, 35] on link "Analyse des besoins" at bounding box center [188, 42] width 127 height 18
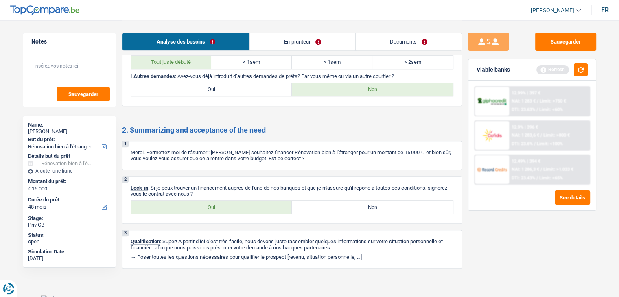
scroll to position [798, 0]
click at [259, 40] on link "Emprunteur" at bounding box center [302, 42] width 105 height 18
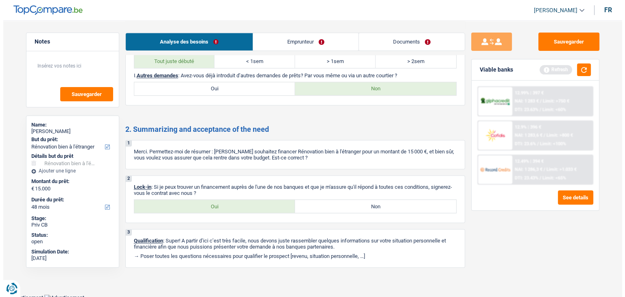
scroll to position [0, 0]
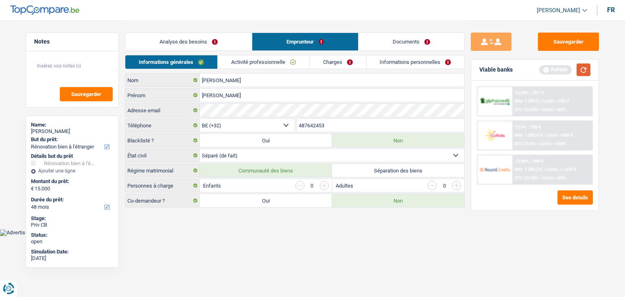
click at [581, 69] on button "button" at bounding box center [584, 70] width 14 height 13
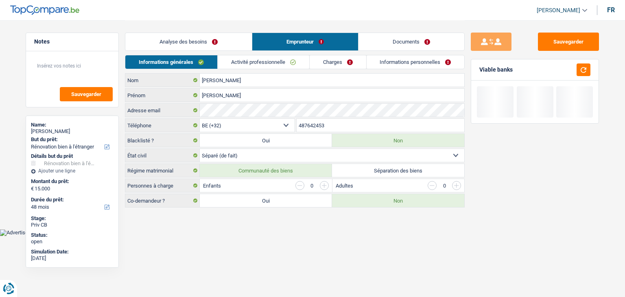
drag, startPoint x: 173, startPoint y: 186, endPoint x: 125, endPoint y: 185, distance: 47.7
click at [125, 185] on div "Personnes à charge Enfants 0 Adultes 0" at bounding box center [295, 186] width 340 height 14
click at [176, 225] on main "Notes Sauvegarder Name: Antonio Pita Fernández But du prêt: Confort maison: meu…" at bounding box center [312, 114] width 625 height 229
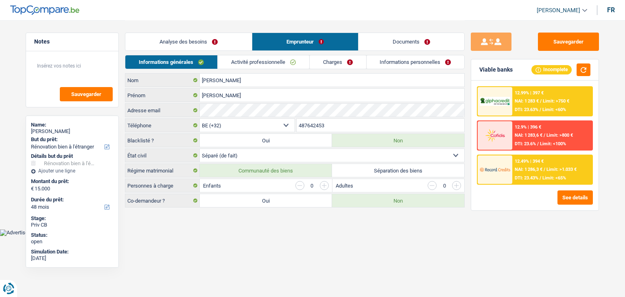
click at [220, 149] on select "Célibataire Marié(e) Cohabitant(e) légal(e) Divorcé(e) Veuf(ve) Séparé (de fait…" at bounding box center [332, 155] width 265 height 13
click at [220, 151] on select "Célibataire Marié(e) Cohabitant(e) légal(e) Divorcé(e) Veuf(ve) Séparé (de fait…" at bounding box center [332, 155] width 265 height 13
click at [230, 222] on main "Notes Sauvegarder Name: Antonio Pita Fernández But du prêt: Confort maison: meu…" at bounding box center [312, 114] width 625 height 229
click at [286, 61] on link "Activité professionnelle" at bounding box center [264, 61] width 92 height 13
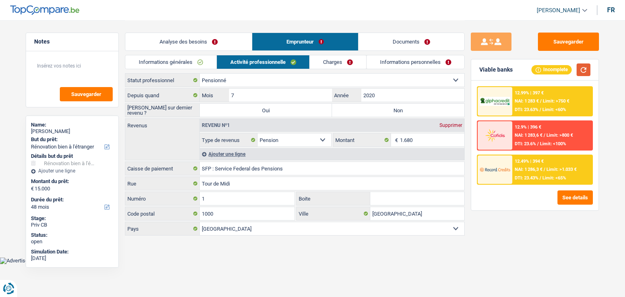
click at [588, 72] on button "button" at bounding box center [584, 70] width 14 height 13
drag, startPoint x: 191, startPoint y: 108, endPoint x: 128, endPoint y: 112, distance: 62.8
click at [128, 112] on label "[PERSON_NAME] sur dernier revenu ?" at bounding box center [162, 110] width 75 height 13
click at [417, 112] on label "Non" at bounding box center [398, 110] width 132 height 13
click at [417, 112] on input "Non" at bounding box center [398, 110] width 132 height 13
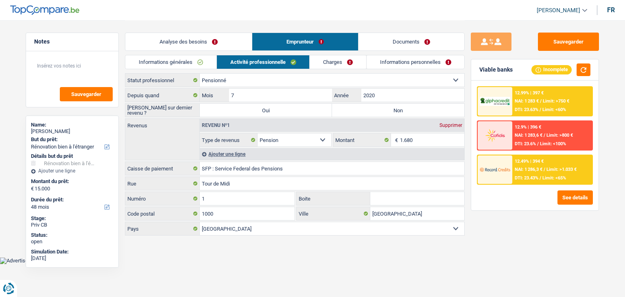
radio input "true"
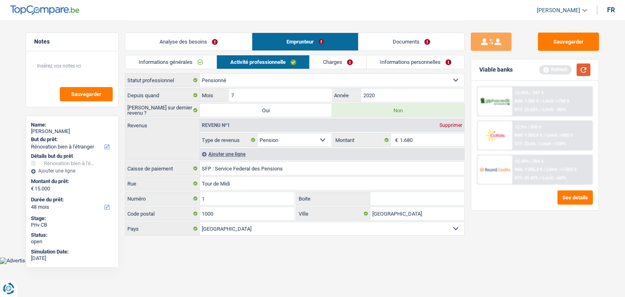
click at [587, 68] on button "button" at bounding box center [584, 70] width 14 height 13
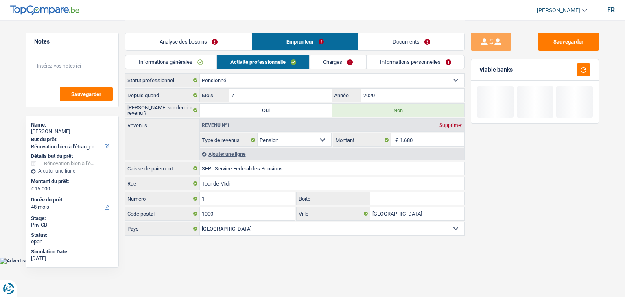
click at [346, 62] on link "Charges" at bounding box center [338, 61] width 57 height 13
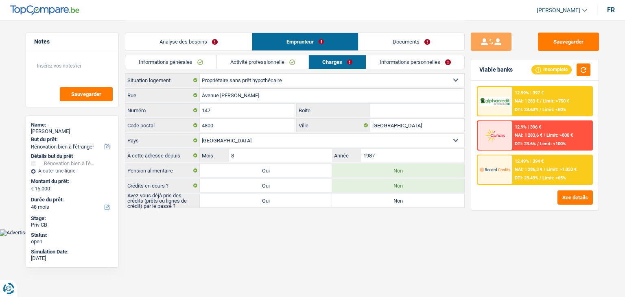
click at [518, 233] on div "Sauvegarder Viable banks Incomplete 12.99% | 397 € NAI: 1 283 € / Limit: >750 €…" at bounding box center [535, 159] width 140 height 252
click at [237, 201] on label "Oui" at bounding box center [266, 200] width 132 height 13
click at [237, 201] on input "Oui" at bounding box center [266, 200] width 132 height 13
radio input "true"
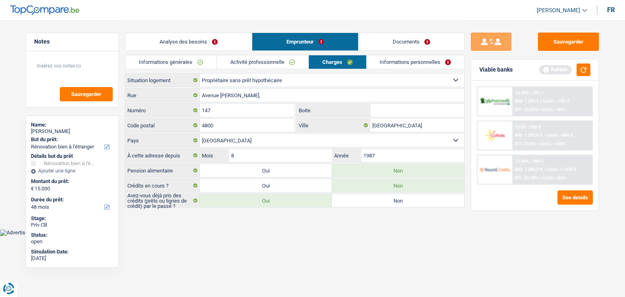
click at [254, 216] on main "Notes Sauvegarder Name: Antonio Pita Fernández But du prêt: Confort maison: meu…" at bounding box center [312, 114] width 625 height 229
click at [427, 60] on link "Informations personnelles" at bounding box center [416, 61] width 98 height 13
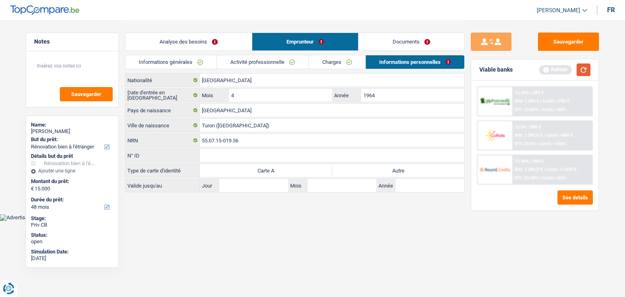
click at [586, 73] on button "button" at bounding box center [584, 70] width 14 height 13
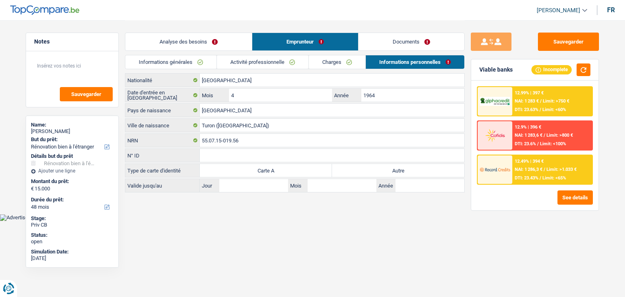
click at [274, 209] on main "Notes Sauvegarder Name: Antonio Pita Fernández But du prêt: Confort maison: meu…" at bounding box center [312, 107] width 625 height 214
click at [589, 66] on button "button" at bounding box center [584, 70] width 14 height 13
click at [261, 206] on main "Notes Sauvegarder Name: Antonio Pita Fernández But du prêt: Confort maison: meu…" at bounding box center [312, 107] width 625 height 214
click at [362, 167] on label "Autre" at bounding box center [398, 170] width 132 height 13
click at [362, 167] on input "Autre" at bounding box center [398, 170] width 132 height 13
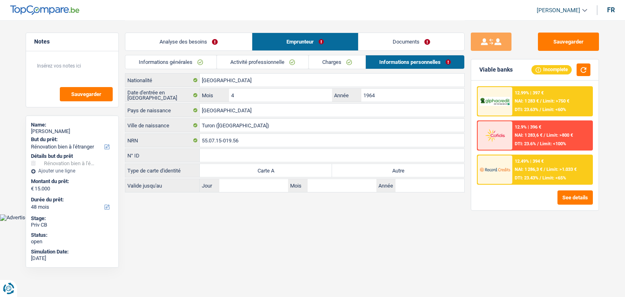
radio input "true"
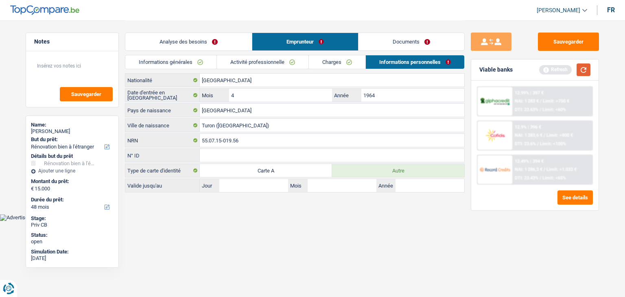
click at [581, 71] on button "button" at bounding box center [584, 70] width 14 height 13
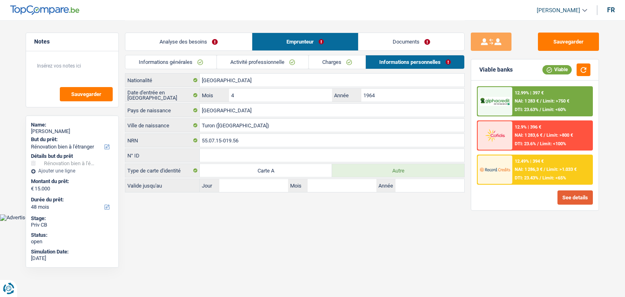
click at [573, 194] on button "See details" at bounding box center [575, 198] width 35 height 14
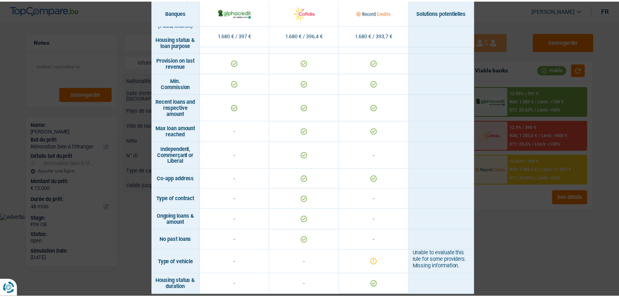
scroll to position [507, 0]
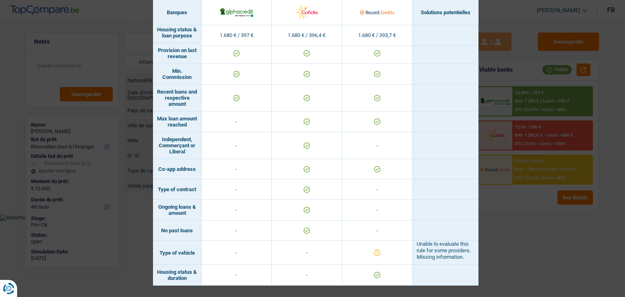
click at [503, 243] on div "Banks conditions × Banques Solutions potentielles Revenus / Charges 1.680 € / 3…" at bounding box center [312, 148] width 625 height 297
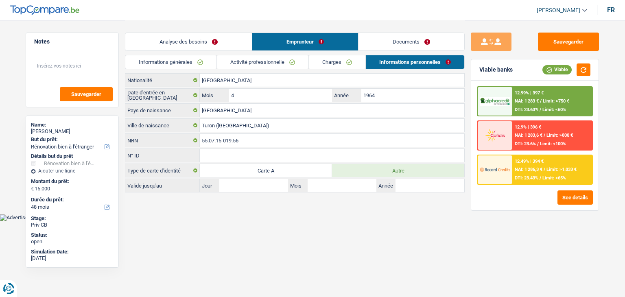
click at [171, 59] on link "Informations générales" at bounding box center [170, 61] width 91 height 13
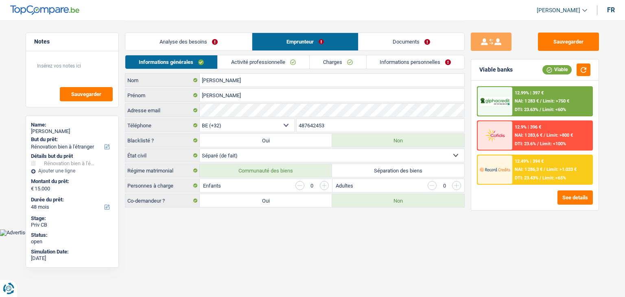
click at [169, 40] on link "Analyse des besoins" at bounding box center [188, 42] width 127 height 18
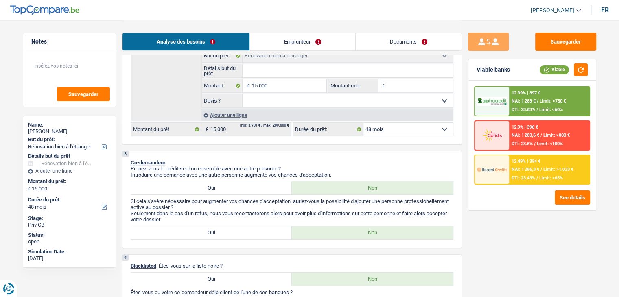
scroll to position [122, 0]
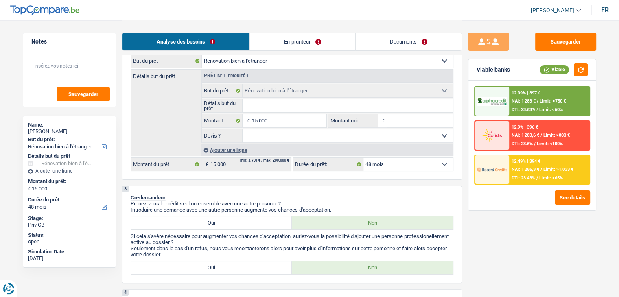
click at [276, 135] on select "Oui Non Non répondu Sélectionner une option" at bounding box center [348, 135] width 210 height 13
click at [264, 195] on p "Co-demandeur" at bounding box center [292, 198] width 323 height 6
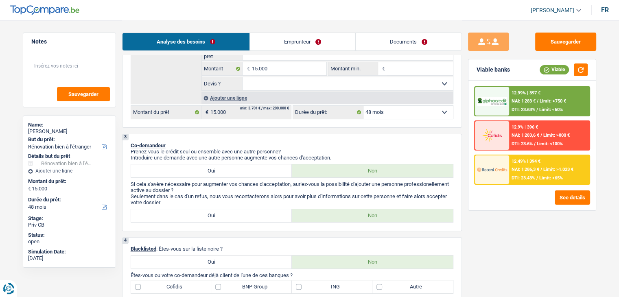
scroll to position [285, 0]
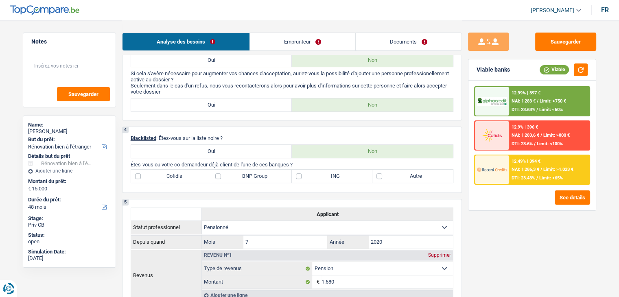
click at [403, 174] on label "Autre" at bounding box center [413, 176] width 81 height 13
click at [403, 174] on input "Autre" at bounding box center [413, 176] width 81 height 13
checkbox input "true"
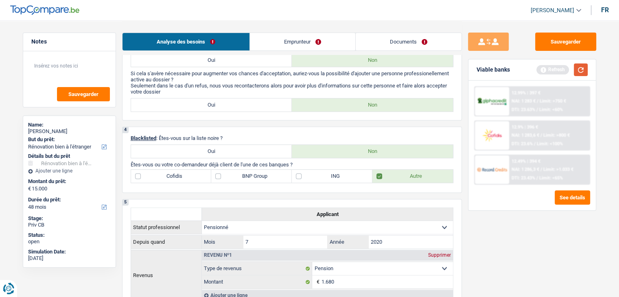
drag, startPoint x: 577, startPoint y: 70, endPoint x: 557, endPoint y: 80, distance: 22.8
click at [578, 70] on button "button" at bounding box center [581, 70] width 14 height 13
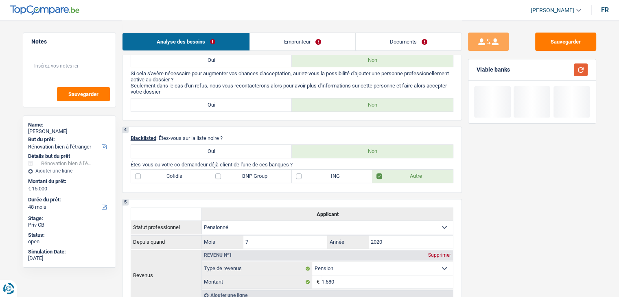
scroll to position [81, 0]
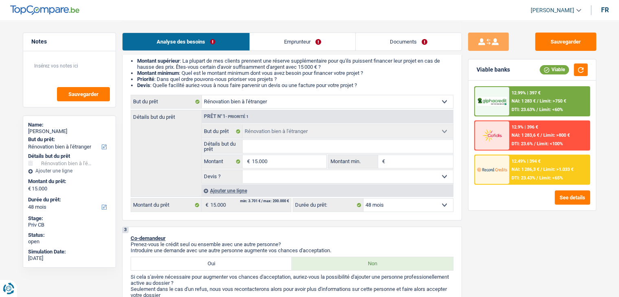
drag, startPoint x: 363, startPoint y: 83, endPoint x: 138, endPoint y: 61, distance: 226.6
click at [138, 61] on ul "Montant supérieur : La plupart de mes clients prennent une réserve supplémentai…" at bounding box center [292, 73] width 323 height 31
click at [283, 70] on li "Montant minimum : Quel est le montant minimum dont vous avez besoin pour financ…" at bounding box center [295, 73] width 316 height 6
drag, startPoint x: 365, startPoint y: 83, endPoint x: 137, endPoint y: 62, distance: 229.4
click at [137, 60] on ul "Montant supérieur : La plupart de mes clients prennent une réserve supplémentai…" at bounding box center [292, 73] width 323 height 31
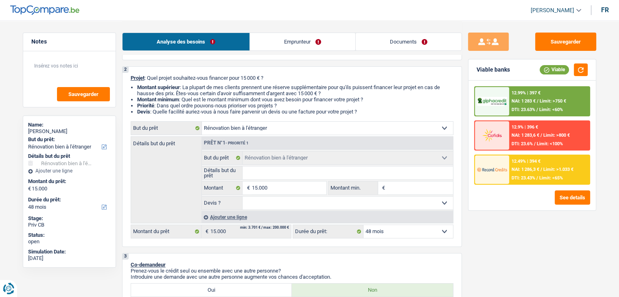
scroll to position [41, 0]
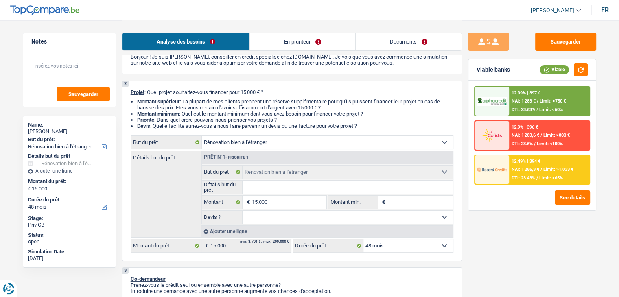
drag, startPoint x: 130, startPoint y: 92, endPoint x: 372, endPoint y: 126, distance: 244.2
click at [372, 126] on div "2 Projet : Quel projet souhaitez-vous financer pour 15 000 € ? Montant supérieu…" at bounding box center [292, 171] width 340 height 181
click at [372, 126] on li "Devis : Quelle facilité auriez-vous à nous faire parvenir un devis ou une factu…" at bounding box center [295, 126] width 316 height 6
click at [304, 146] on select "Confort maison: meubles, textile, peinture, électroménager, outillage non-profe…" at bounding box center [327, 142] width 251 height 13
click at [461, 171] on div "2 Projet : Quel projet souhaitez-vous financer pour 15 000 € ? Montant supérieu…" at bounding box center [292, 171] width 340 height 181
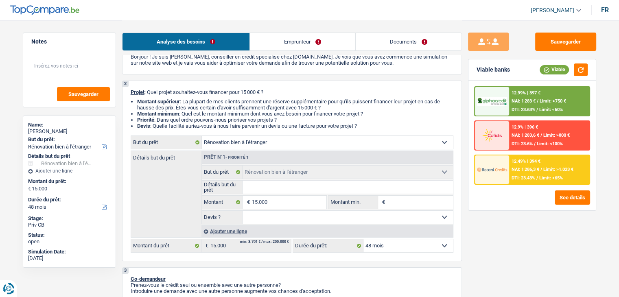
click at [302, 140] on select "Confort maison: meubles, textile, peinture, électroménager, outillage non-profe…" at bounding box center [327, 142] width 251 height 13
click at [139, 90] on span "Projet" at bounding box center [138, 92] width 14 height 6
drag, startPoint x: 318, startPoint y: 34, endPoint x: 315, endPoint y: 39, distance: 6.6
click at [318, 35] on link "Emprunteur" at bounding box center [302, 42] width 105 height 18
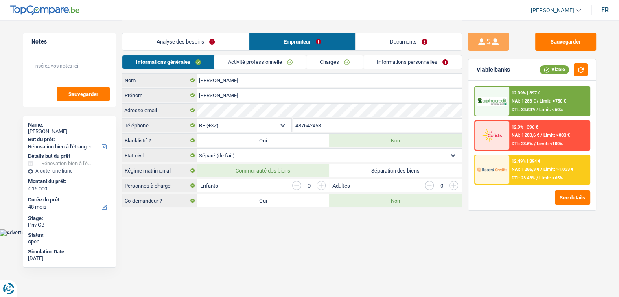
scroll to position [0, 0]
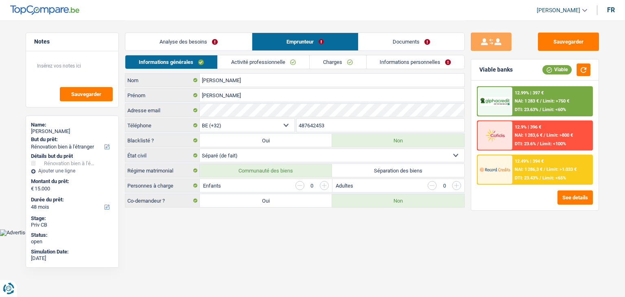
click at [248, 236] on html "Vous avez le contrôle de vos données Nous utilisons des cookies, tout comme nos…" at bounding box center [312, 118] width 625 height 236
click at [191, 41] on link "Analyse des besoins" at bounding box center [188, 42] width 127 height 18
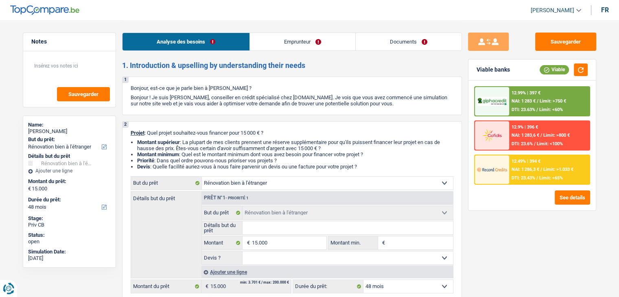
click at [292, 134] on p "Projet : Quel projet souhaitez-vous financer pour 15 000 € ?" at bounding box center [292, 133] width 323 height 6
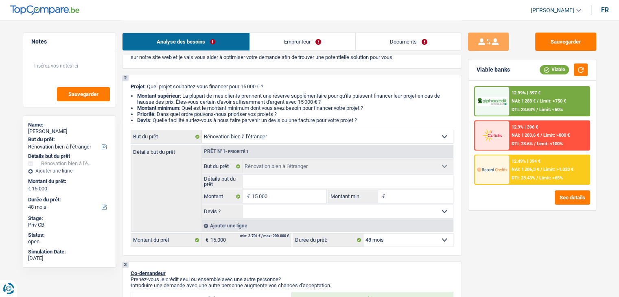
scroll to position [81, 0]
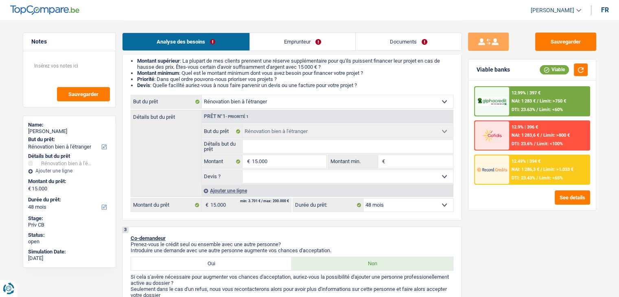
click at [247, 97] on select "Confort maison: meubles, textile, peinture, électroménager, outillage non-profe…" at bounding box center [327, 101] width 251 height 13
select select "tech"
click at [202, 95] on select "Confort maison: meubles, textile, peinture, électroménager, outillage non-profe…" at bounding box center [327, 101] width 251 height 13
select select "tech"
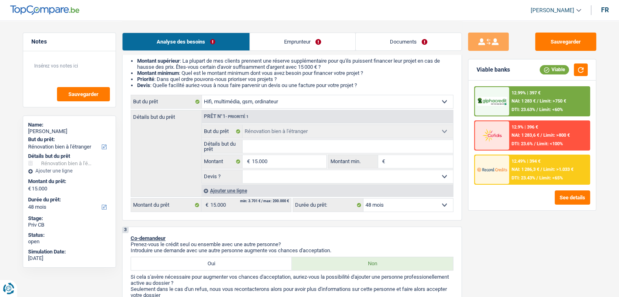
select select "tech"
select select "renovatingAbroad"
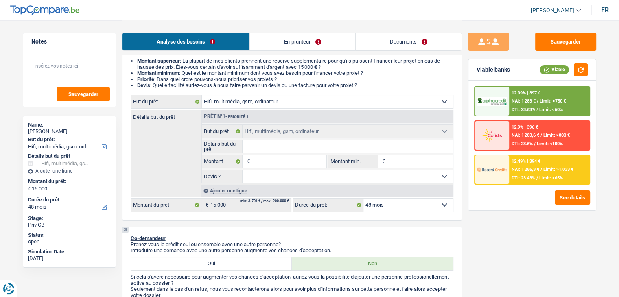
select select "renovatingAbroad"
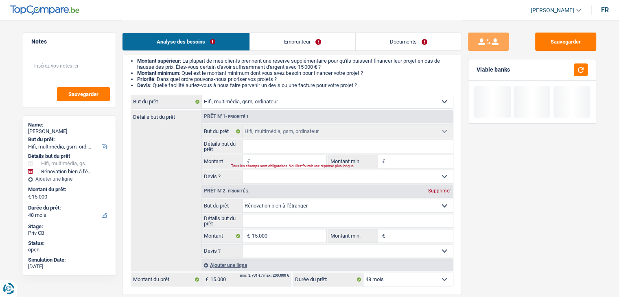
click at [249, 105] on select "Confort maison: meubles, textile, peinture, électroménager, outillage non-profe…" at bounding box center [327, 101] width 251 height 13
click at [523, 167] on div "Sauvegarder Viable banks" at bounding box center [532, 159] width 140 height 252
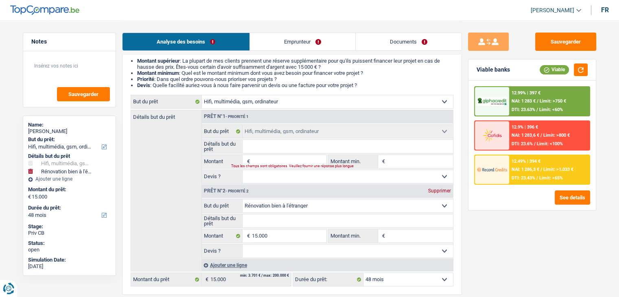
select select "renovatingAbroad"
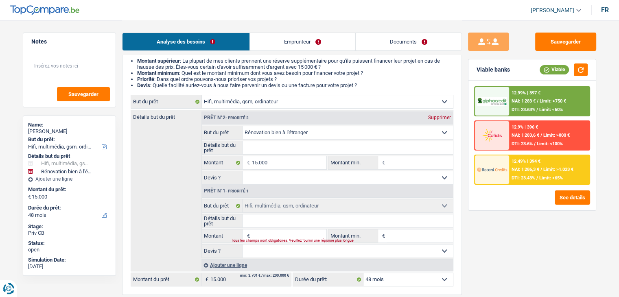
select select "renovatingAbroad"
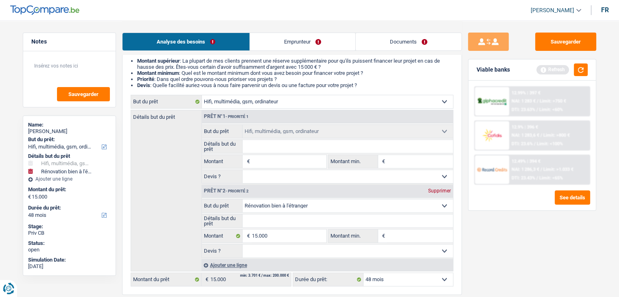
click at [430, 191] on div "Supprimer" at bounding box center [439, 191] width 27 height 5
type input "0"
select select
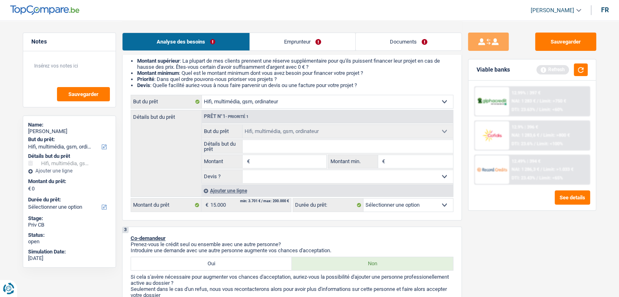
click at [268, 101] on select "Confort maison: meubles, textile, peinture, électroménager, outillage non-profe…" at bounding box center [327, 101] width 251 height 13
select select "household"
click at [202, 95] on select "Confort maison: meubles, textile, peinture, électroménager, outillage non-profe…" at bounding box center [327, 101] width 251 height 13
select select "household"
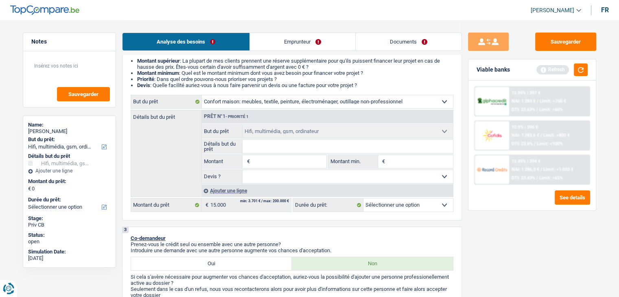
select select
select select "household"
select select
select select "household"
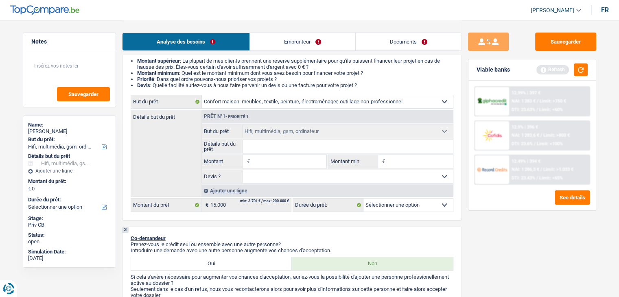
select select
select select "tech"
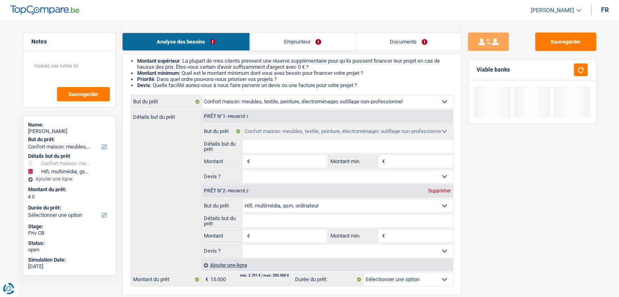
click at [432, 191] on div "Supprimer" at bounding box center [439, 191] width 27 height 5
select select
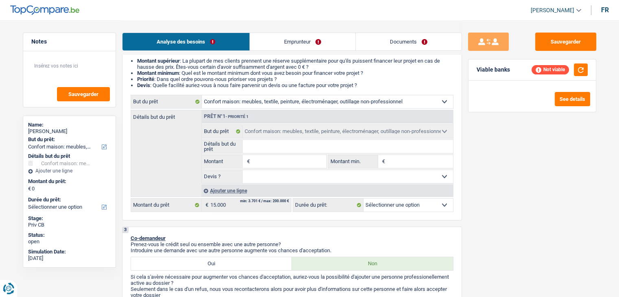
click at [298, 162] on input "Montant" at bounding box center [289, 161] width 75 height 13
type input "1"
type input "15"
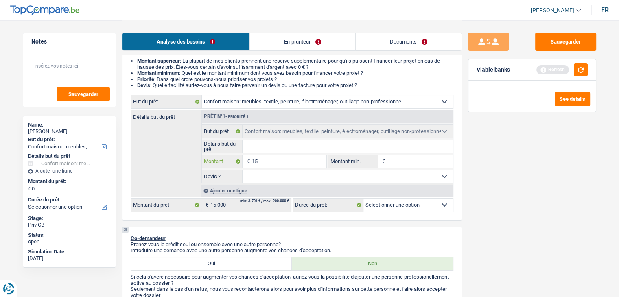
type input "150"
type input "1.500"
type input "15.000"
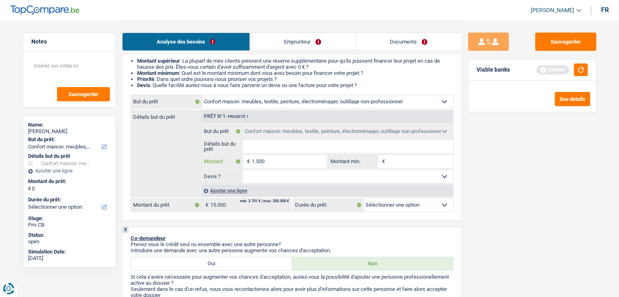
type input "15.000"
click at [401, 160] on input "Montant min." at bounding box center [420, 161] width 66 height 13
select select "60"
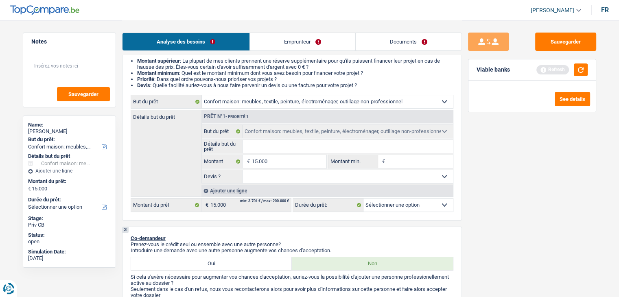
select select "60"
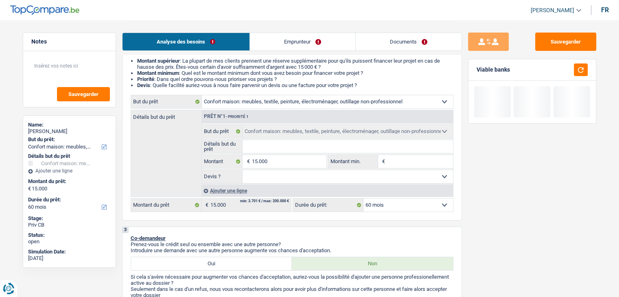
type input "1"
type input "15"
type input "150"
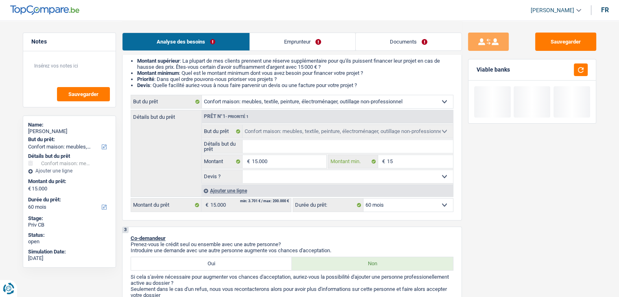
type input "150"
type input "1.500"
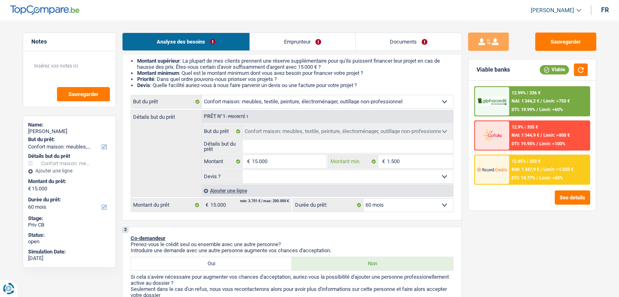
type input "15.000"
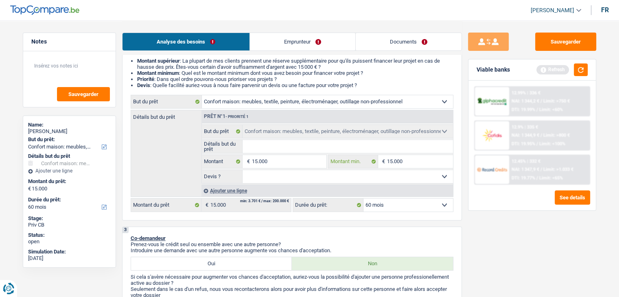
type input "15.000"
click at [396, 204] on select "12 mois 18 mois 24 mois 30 mois 36 mois 42 mois 48 mois 60 mois Sélectionner un…" at bounding box center [409, 205] width 90 height 13
select select "48"
click at [364, 199] on select "12 mois 18 mois 24 mois 30 mois 36 mois 42 mois 48 mois 60 mois Sélectionner un…" at bounding box center [409, 205] width 90 height 13
select select "48"
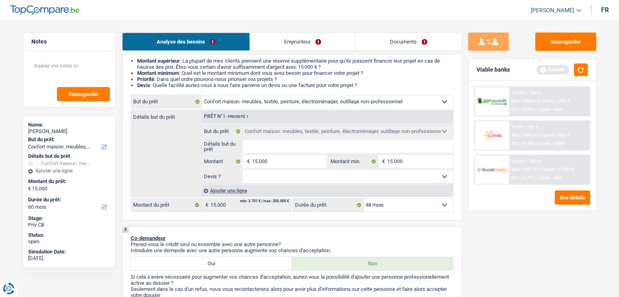
select select "48"
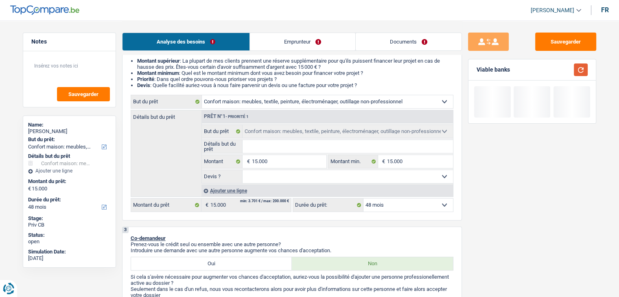
click at [581, 67] on button "button" at bounding box center [581, 70] width 14 height 13
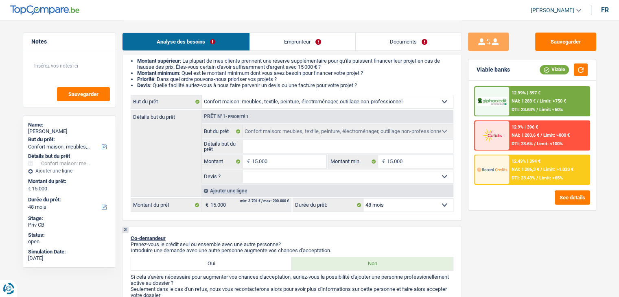
click at [524, 162] on div "12.49% | 394 €" at bounding box center [526, 161] width 29 height 5
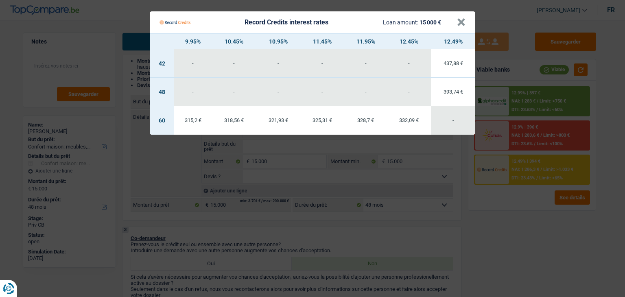
click at [508, 210] on Credits "Record Credits interest rates Loan amount: 15 000 € × 9.95% 10.45% 10.95% 11.45…" at bounding box center [312, 148] width 625 height 297
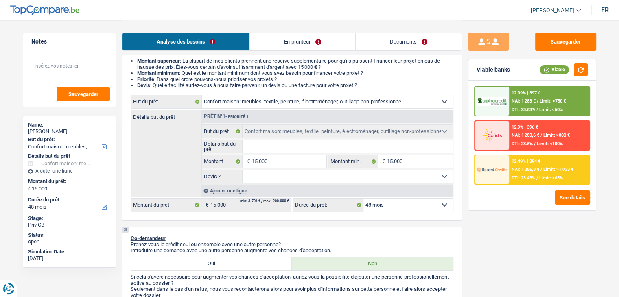
click at [508, 109] on div at bounding box center [492, 101] width 34 height 28
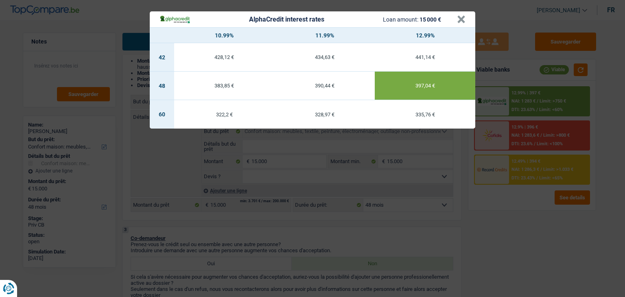
click at [507, 217] on div "AlphaCredit interest rates Loan amount: 15 000 € × 10.99% 11.99% 12.99% 42 428,…" at bounding box center [312, 148] width 625 height 297
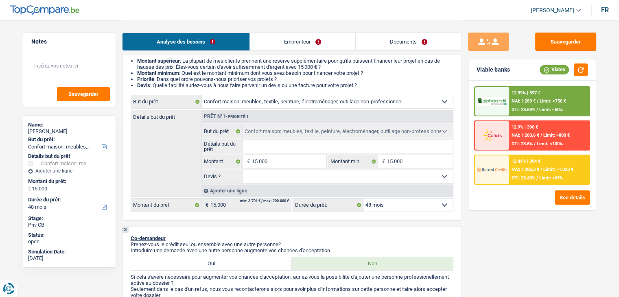
click at [529, 169] on span "NAI: 1 286,3 €" at bounding box center [526, 169] width 28 height 5
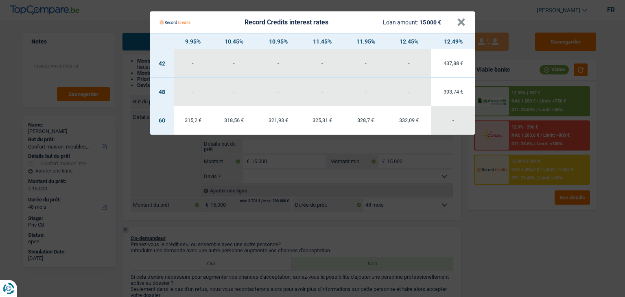
click at [528, 206] on Credits "Record Credits interest rates Loan amount: 15 000 € × 9.95% 10.45% 10.95% 11.45…" at bounding box center [312, 148] width 625 height 297
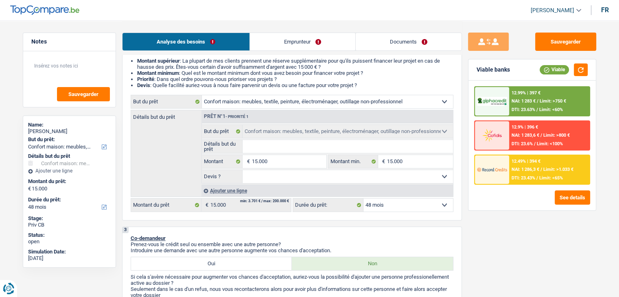
click at [528, 110] on span "DTI: 23.63%" at bounding box center [524, 109] width 24 height 5
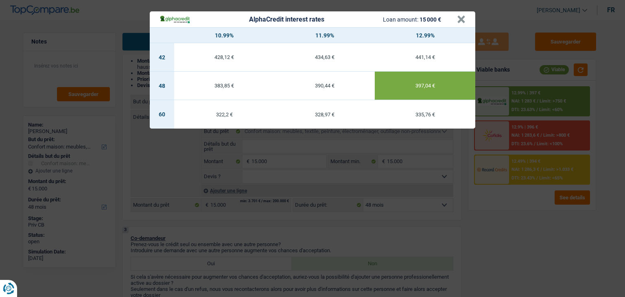
click at [528, 110] on div "AlphaCredit interest rates Loan amount: 15 000 € × 10.99% 11.99% 12.99% 42 428,…" at bounding box center [312, 148] width 625 height 297
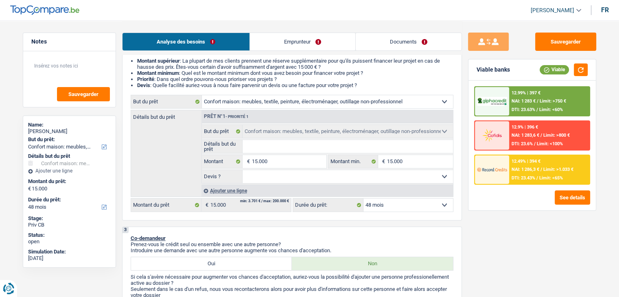
click at [531, 178] on span "DTI: 23.43%" at bounding box center [524, 177] width 24 height 5
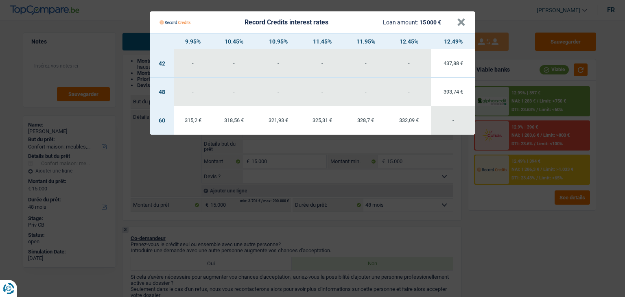
click at [531, 178] on Credits "Record Credits interest rates Loan amount: 15 000 € × 9.95% 10.45% 10.95% 11.45…" at bounding box center [312, 148] width 625 height 297
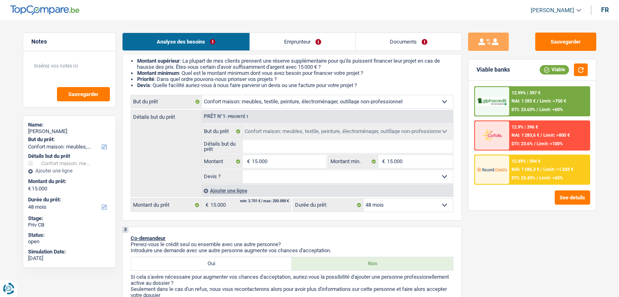
click at [531, 101] on span "NAI: 1 283 €" at bounding box center [524, 101] width 24 height 5
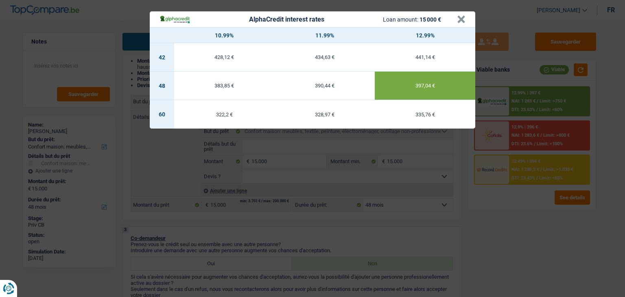
click at [510, 222] on div "AlphaCredit interest rates Loan amount: 15 000 € × 10.99% 11.99% 12.99% 42 428,…" at bounding box center [312, 148] width 625 height 297
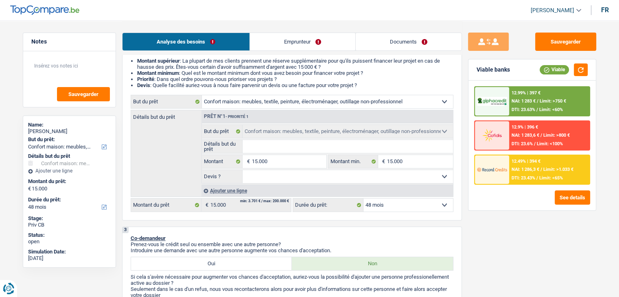
click at [524, 135] on span "NAI: 1 283,6 €" at bounding box center [526, 135] width 28 height 5
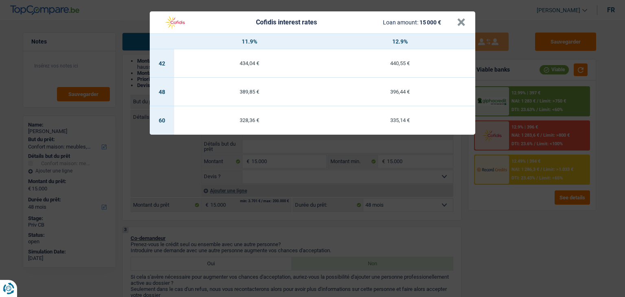
click at [518, 212] on div "Cofidis interest rates Loan amount: 15 000 € × 11.9% 12.9% 42 434,04 € 440,55 €…" at bounding box center [312, 148] width 625 height 297
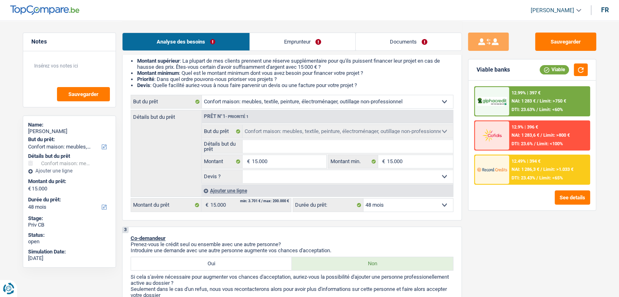
click at [370, 206] on select "12 mois 18 mois 24 mois 30 mois 36 mois 42 mois 48 mois 60 mois Sélectionner un…" at bounding box center [409, 205] width 90 height 13
select select "60"
click at [364, 199] on select "12 mois 18 mois 24 mois 30 mois 36 mois 42 mois 48 mois 60 mois Sélectionner un…" at bounding box center [409, 205] width 90 height 13
select select "60"
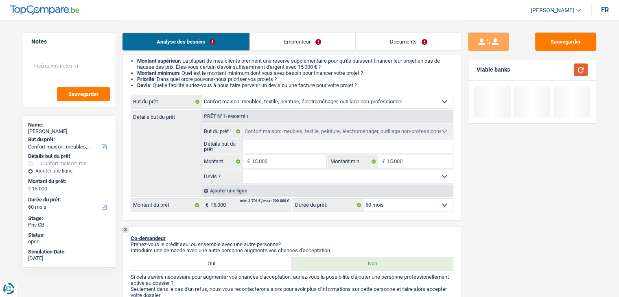
click at [581, 66] on button "button" at bounding box center [581, 70] width 14 height 13
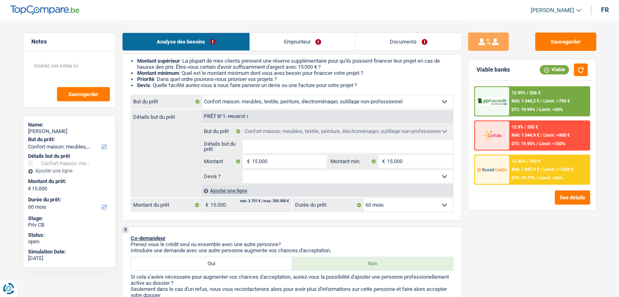
click at [532, 173] on div "12.45% | 332 € NAI: 1 347,9 € / Limit: >1.033 € DTI: 19.77% / Limit: <65%" at bounding box center [549, 170] width 80 height 28
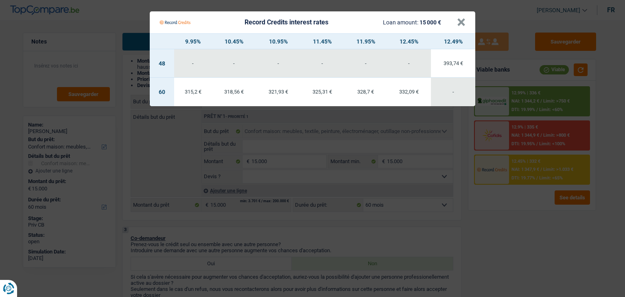
click at [526, 220] on Credits "Record Credits interest rates Loan amount: 15 000 € × 9.95% 10.45% 10.95% 11.45…" at bounding box center [312, 148] width 625 height 297
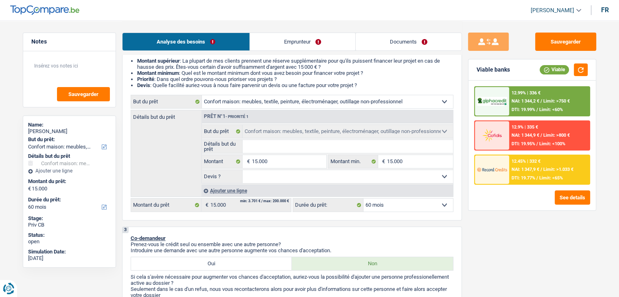
click at [536, 101] on span "NAI: 1 344,2 €" at bounding box center [526, 101] width 28 height 5
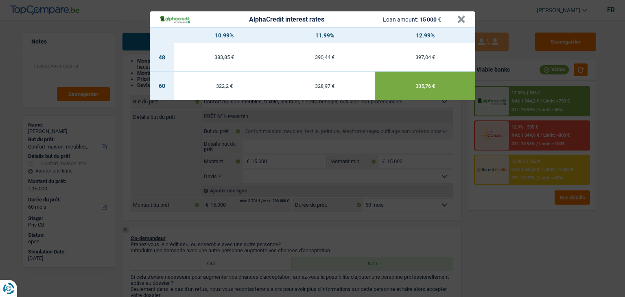
click at [523, 210] on div "AlphaCredit interest rates Loan amount: 15 000 € × 10.99% 11.99% 12.99% 48 383,…" at bounding box center [312, 148] width 625 height 297
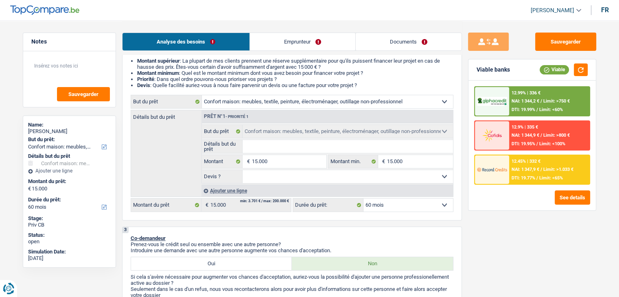
click at [515, 170] on span "NAI: 1 347,9 €" at bounding box center [526, 169] width 28 height 5
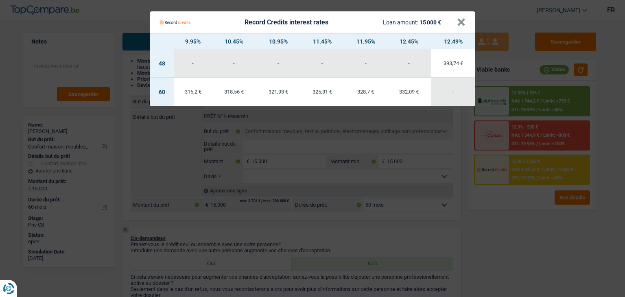
click at [529, 203] on Credits "Record Credits interest rates Loan amount: 15 000 € × 9.95% 10.45% 10.95% 11.45…" at bounding box center [312, 148] width 625 height 297
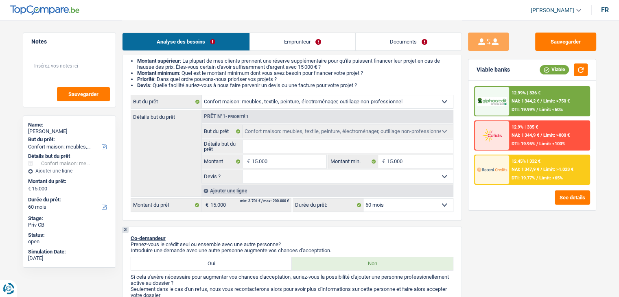
click at [522, 96] on div "12.99% | 336 € NAI: 1 344,2 € / Limit: >750 € DTI: 19.99% / Limit: <60%" at bounding box center [549, 101] width 80 height 28
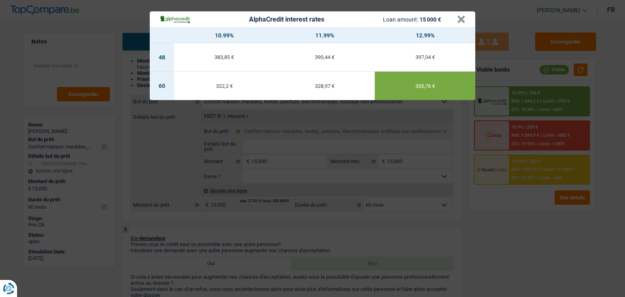
click at [528, 199] on div "AlphaCredit interest rates Loan amount: 15 000 € × 10.99% 11.99% 12.99% 48 383,…" at bounding box center [312, 148] width 625 height 297
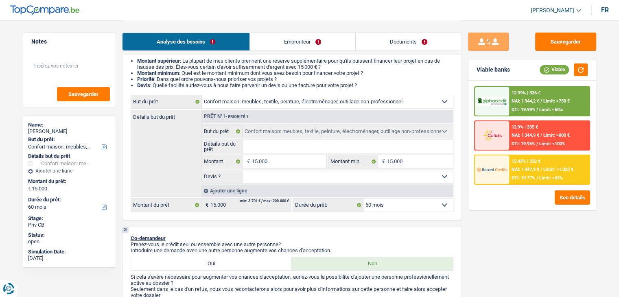
click at [527, 111] on span "DTI: 19.99%" at bounding box center [524, 109] width 24 height 5
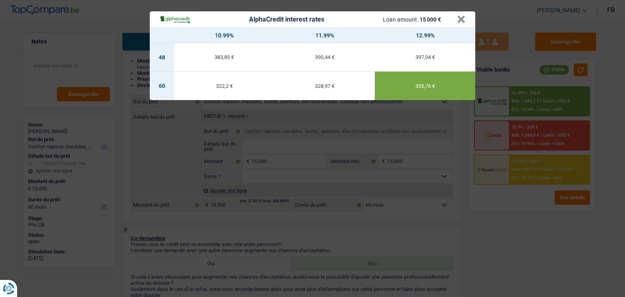
click at [527, 111] on div "AlphaCredit interest rates Loan amount: 15 000 € × 10.99% 11.99% 12.99% 48 383,…" at bounding box center [312, 148] width 625 height 297
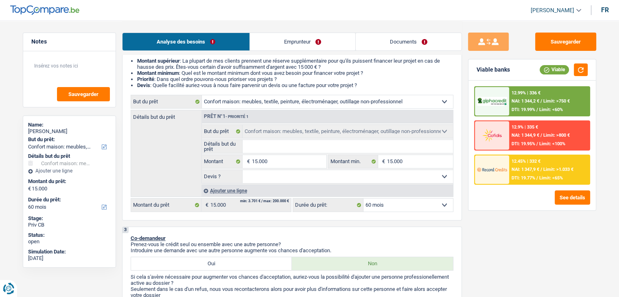
click at [410, 207] on select "12 mois 18 mois 24 mois 30 mois 36 mois 42 mois 48 mois 60 mois Sélectionner un…" at bounding box center [409, 205] width 90 height 13
select select "48"
click at [364, 199] on select "12 mois 18 mois 24 mois 30 mois 36 mois 42 mois 48 mois 60 mois Sélectionner un…" at bounding box center [409, 205] width 90 height 13
select select "48"
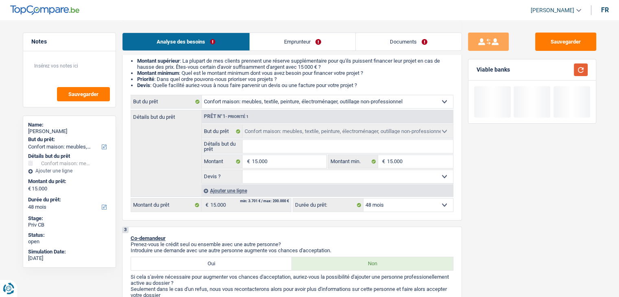
click at [583, 71] on button "button" at bounding box center [581, 70] width 14 height 13
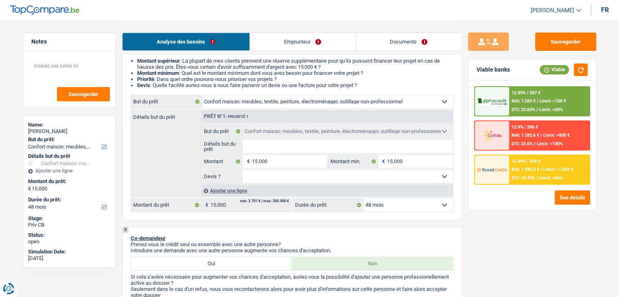
click at [530, 165] on div "12.49% | 394 € NAI: 1 286,3 € / Limit: >1.033 € DTI: 23.43% / Limit: <65%" at bounding box center [549, 170] width 80 height 28
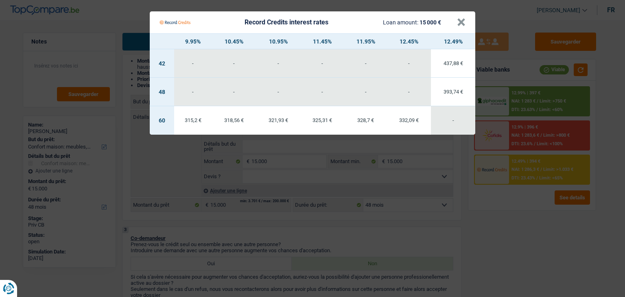
click at [511, 203] on Credits "Record Credits interest rates Loan amount: 15 000 € × 9.95% 10.45% 10.95% 11.45…" at bounding box center [312, 148] width 625 height 297
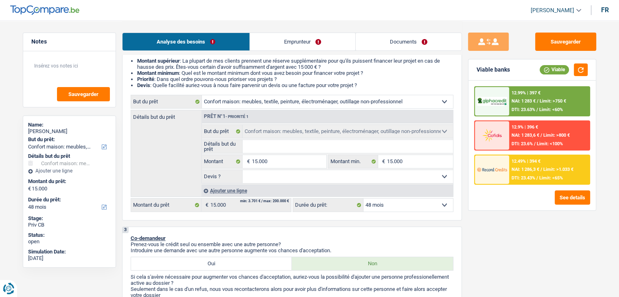
click at [527, 103] on span "NAI: 1 283 €" at bounding box center [524, 101] width 24 height 5
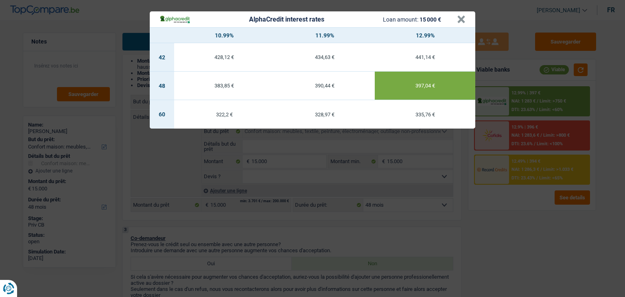
click at [524, 200] on div "AlphaCredit interest rates Loan amount: 15 000 € × 10.99% 11.99% 12.99% 42 428,…" at bounding box center [312, 148] width 625 height 297
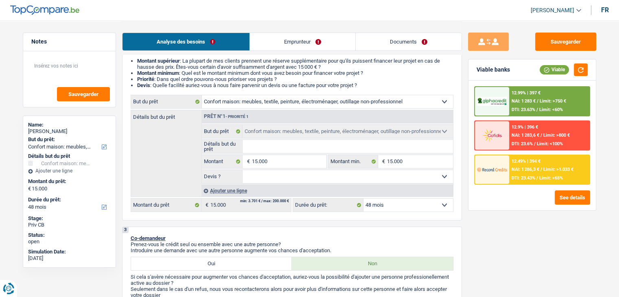
click at [531, 136] on span "NAI: 1 283,6 €" at bounding box center [526, 135] width 28 height 5
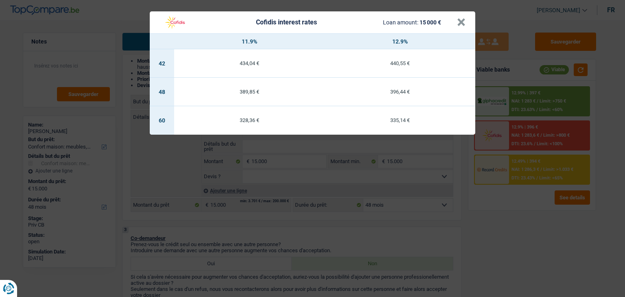
click at [528, 203] on div "Cofidis interest rates Loan amount: 15 000 € × 11.9% 12.9% 42 434,04 € 440,55 €…" at bounding box center [312, 148] width 625 height 297
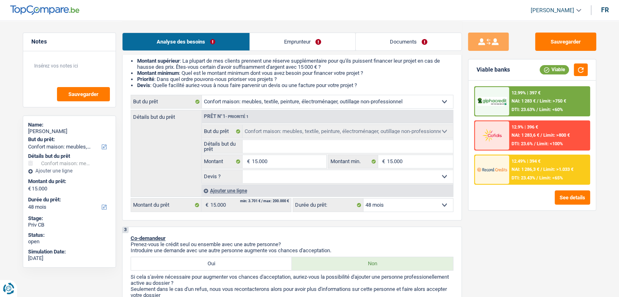
click at [543, 103] on span "Limit: >750 €" at bounding box center [553, 101] width 26 height 5
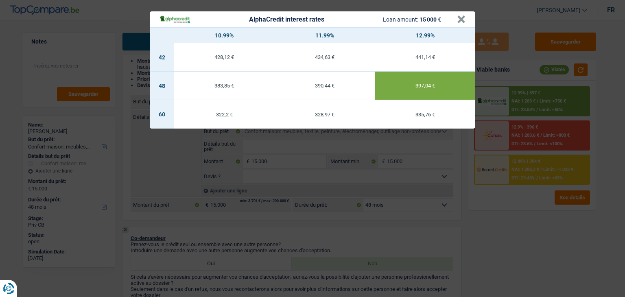
click at [518, 185] on div "AlphaCredit interest rates Loan amount: 15 000 € × 10.99% 11.99% 12.99% 42 428,…" at bounding box center [312, 148] width 625 height 297
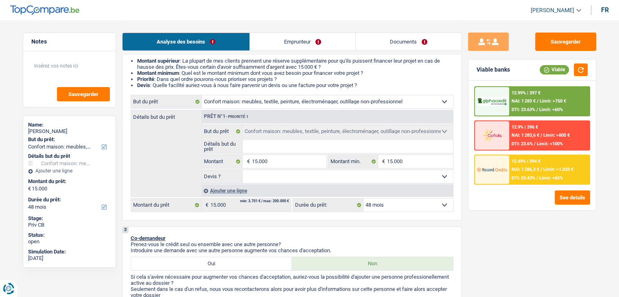
click at [364, 83] on ul "Montant supérieur : La plupart de mes clients prennent une réserve supplémentai…" at bounding box center [292, 73] width 323 height 31
click at [373, 86] on li "Devis : Quelle facilité auriez-vous à nous faire parvenir un devis ou une factu…" at bounding box center [295, 85] width 316 height 6
drag, startPoint x: 371, startPoint y: 86, endPoint x: 135, endPoint y: 63, distance: 237.3
click at [135, 63] on ul "Montant supérieur : La plupart de mes clients prennent une réserve supplémentai…" at bounding box center [292, 73] width 323 height 31
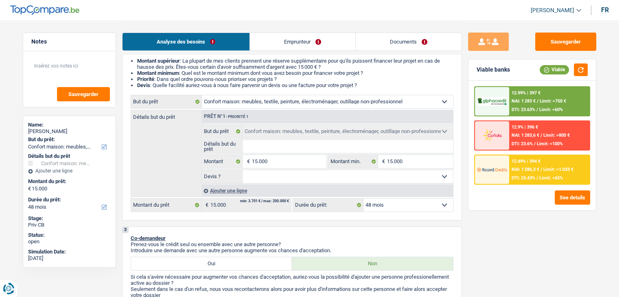
drag, startPoint x: 138, startPoint y: 58, endPoint x: 368, endPoint y: 85, distance: 232.4
click at [368, 85] on ul "Montant supérieur : La plupart de mes clients prennent une réserve supplémentai…" at bounding box center [292, 73] width 323 height 31
click at [368, 85] on li "Devis : Quelle facilité auriez-vous à nous faire parvenir un devis ou une factu…" at bounding box center [295, 85] width 316 height 6
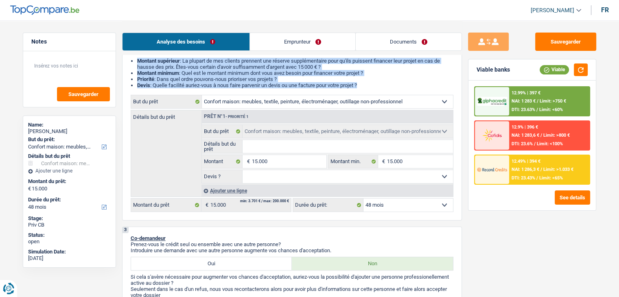
drag, startPoint x: 368, startPoint y: 85, endPoint x: 137, endPoint y: 60, distance: 233.0
click at [137, 60] on ul "Montant supérieur : La plupart de mes clients prennent une réserve supplémentai…" at bounding box center [292, 73] width 323 height 31
click at [136, 60] on ul "Montant supérieur : La plupart de mes clients prennent une réserve supplémentai…" at bounding box center [292, 73] width 323 height 31
drag, startPoint x: 156, startPoint y: 64, endPoint x: 367, endPoint y: 83, distance: 211.8
click at [367, 83] on ul "Montant supérieur : La plupart de mes clients prennent une réserve supplémentai…" at bounding box center [292, 73] width 323 height 31
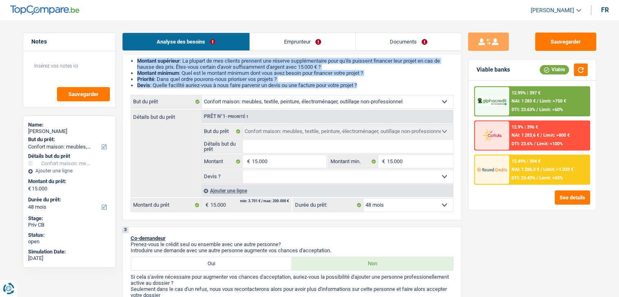
click at [367, 83] on li "Devis : Quelle facilité auriez-vous à nous faire parvenir un devis ou une factu…" at bounding box center [295, 85] width 316 height 6
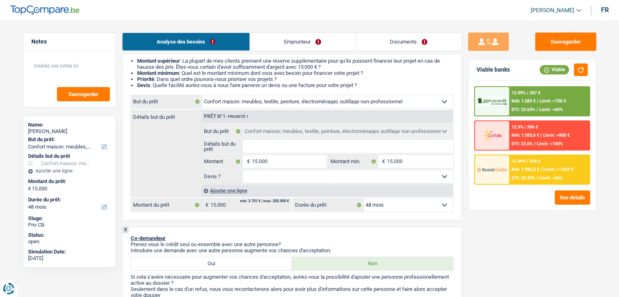
click at [274, 180] on select "Oui Non Non répondu Sélectionner une option" at bounding box center [348, 176] width 210 height 13
select select "yes"
click at [243, 170] on select "Oui Non Non répondu Sélectionner une option" at bounding box center [348, 176] width 210 height 13
select select "yes"
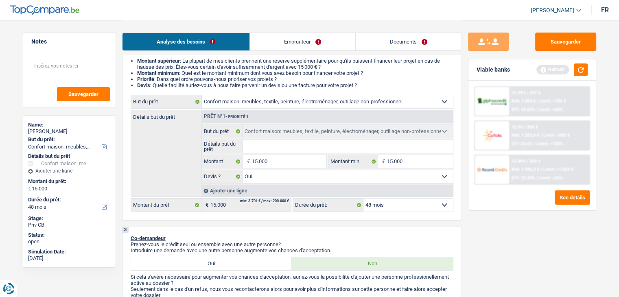
click at [263, 142] on input "Détails but du prêt" at bounding box center [348, 146] width 210 height 13
type input "r"
type input "ra"
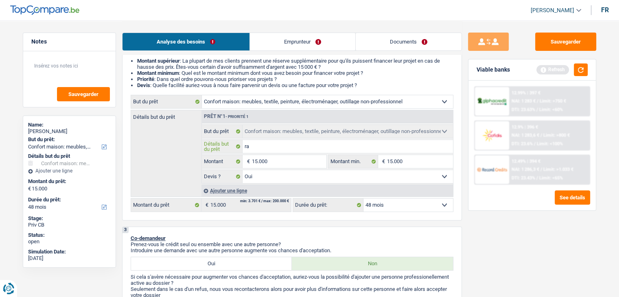
type input "rac"
type input "rach"
type input "racha"
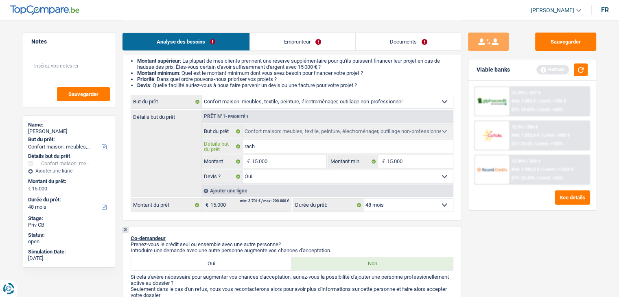
type input "racha"
type input "rachat"
type input "racha"
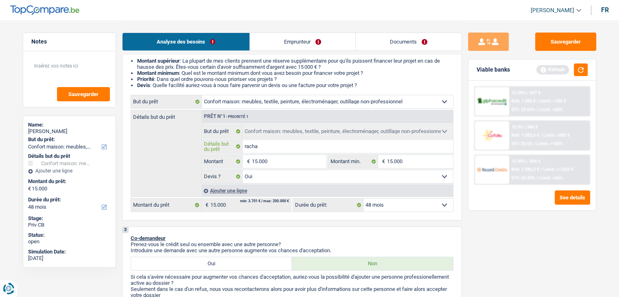
type input "rach"
type input "rac"
type input "ra"
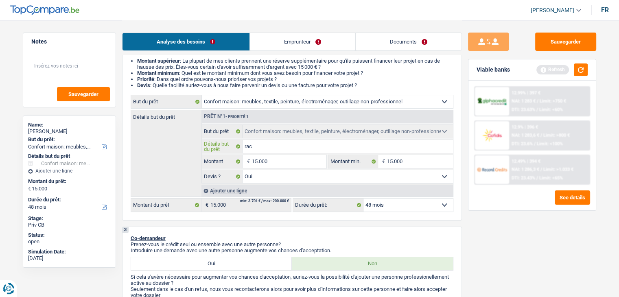
type input "ra"
type input "r"
drag, startPoint x: 369, startPoint y: 84, endPoint x: 138, endPoint y: 57, distance: 232.4
click at [138, 58] on ul "Montant supérieur : La plupart de mes clients prennent une réserve supplémentai…" at bounding box center [292, 73] width 323 height 31
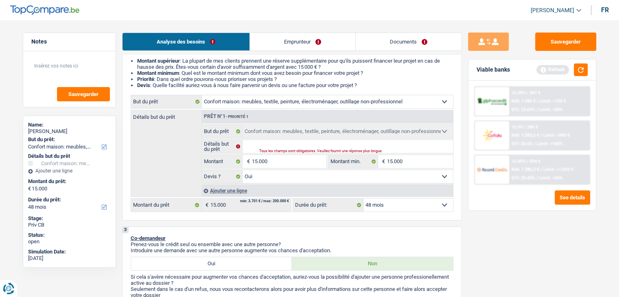
click at [138, 58] on strong "Montant supérieur" at bounding box center [158, 61] width 43 height 6
click at [582, 71] on button "button" at bounding box center [581, 70] width 14 height 13
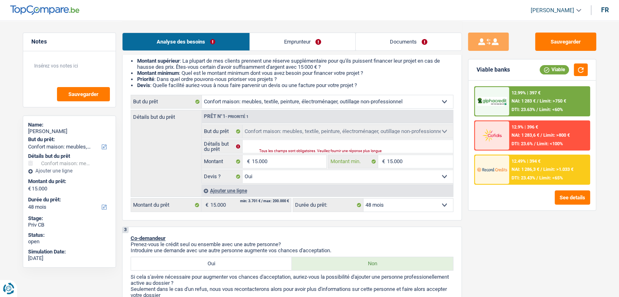
click at [417, 158] on input "15.000" at bounding box center [420, 161] width 66 height 13
click at [279, 144] on input "Détails but du prêt" at bounding box center [348, 146] width 210 height 13
type input "a"
type input "am"
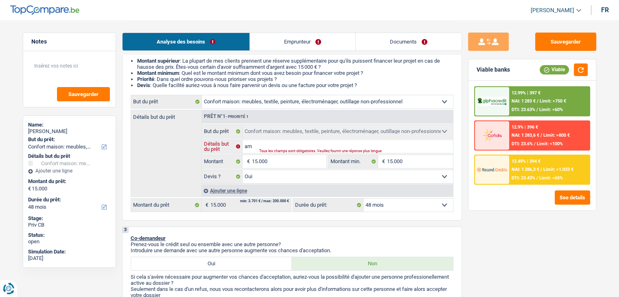
type input "am"
type input "ame"
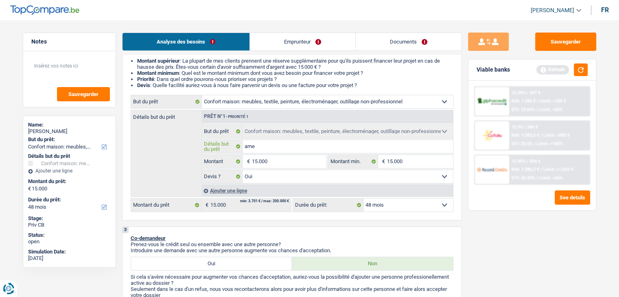
type input "ameu"
type input "ameub"
type input "ameube"
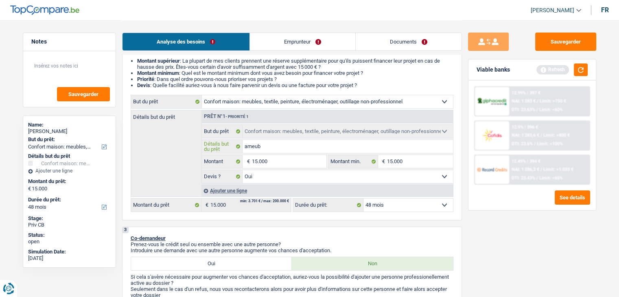
type input "ameube"
type input "ameubem"
type input "ameube"
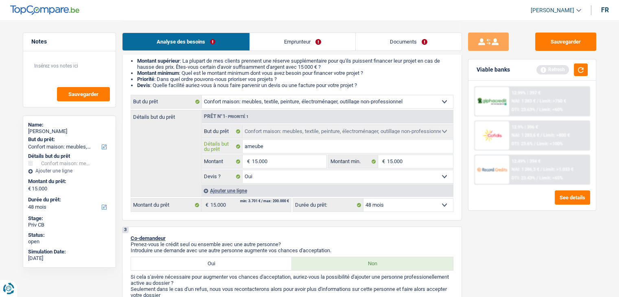
type input "ameub"
type input "ameubl"
type input "ameublm"
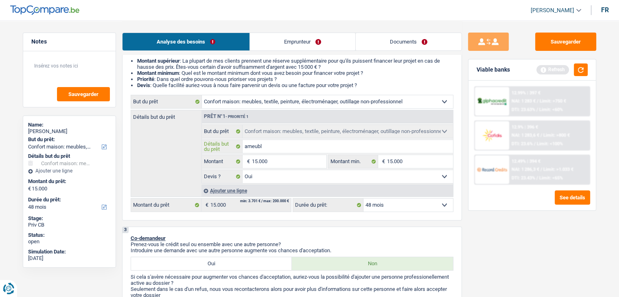
type input "ameublm"
type input "ameublme"
type input "ameublm"
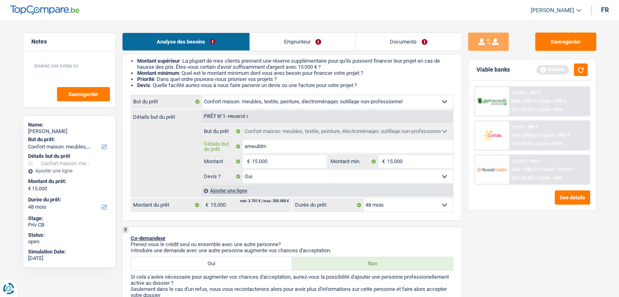
type input "ameubl"
type input "ameuble"
type input "ameublem"
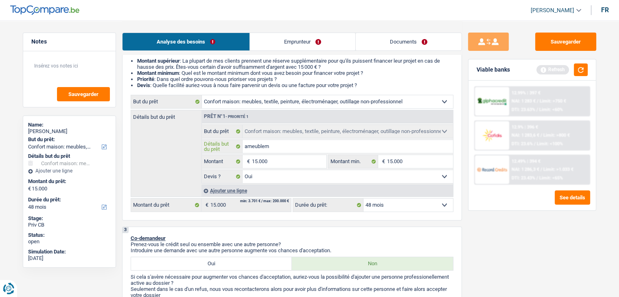
type input "ameublem"
type input "ameubleme"
type input "ameublemen"
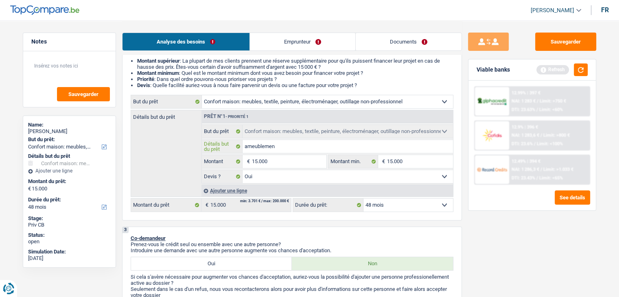
type input "ameublement"
type input "ameublement,"
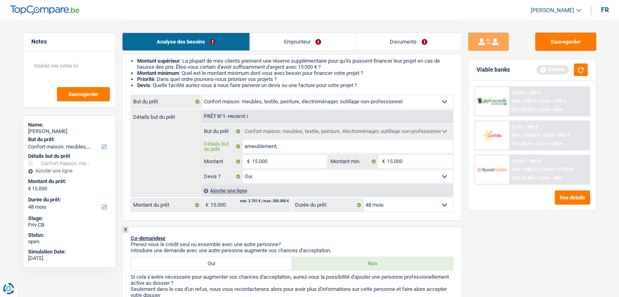
type input "ameublement,"
type input "ameublement, e"
type input "ameublement, el"
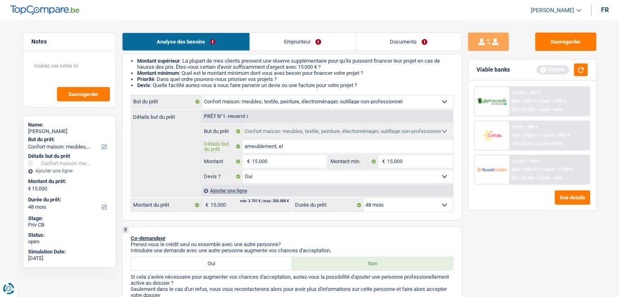
type input "ameublement, ele"
type input "ameublement, elec"
type input "ameublement, elect"
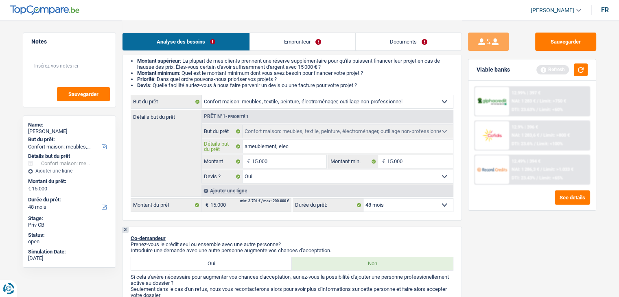
type input "ameublement, elect"
type input "ameublement, electr"
type input "ameublement, electro"
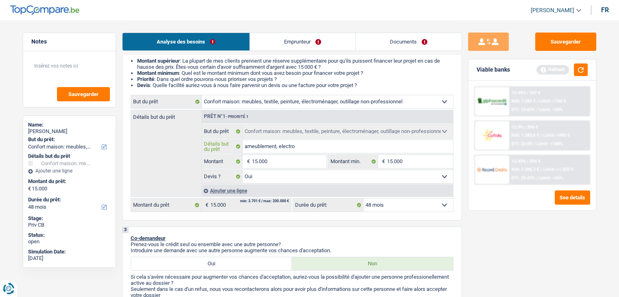
type input "ameublement, electrom"
type input "ameublement, electromé"
type input "ameublement, electromén"
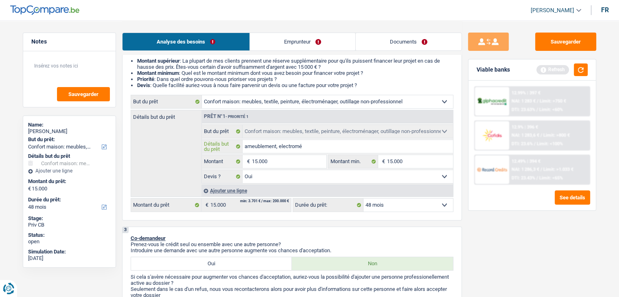
type input "ameublement, electromén"
type input "ameublement, electroména"
type input "ameublement, electroménag"
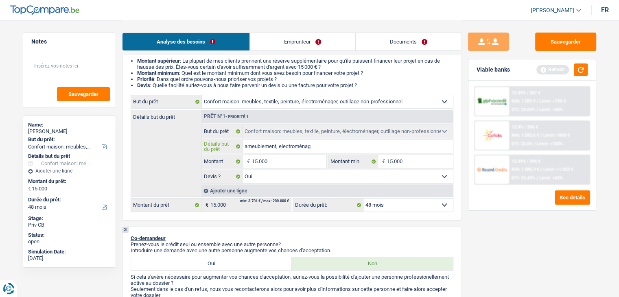
type input "ameublement, electroménage"
type input "ameublement, electroménager"
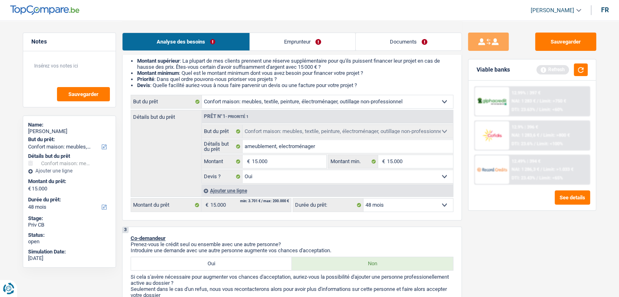
click at [397, 49] on link "Documents" at bounding box center [409, 42] width 106 height 18
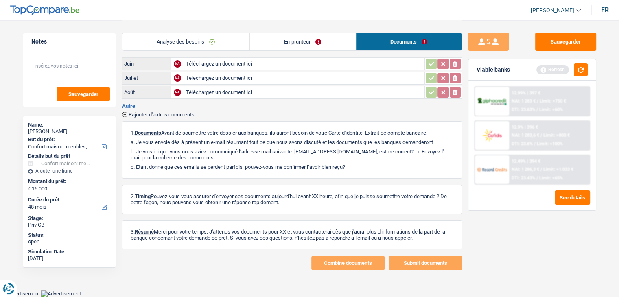
scroll to position [64, 0]
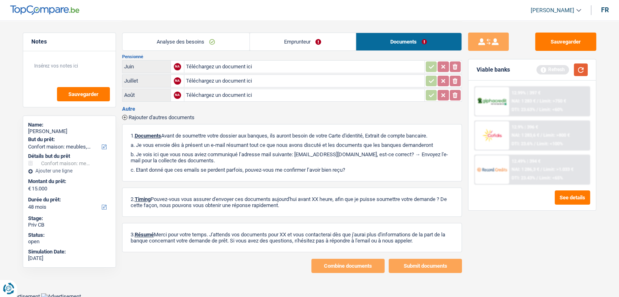
click at [581, 72] on button "button" at bounding box center [581, 70] width 14 height 13
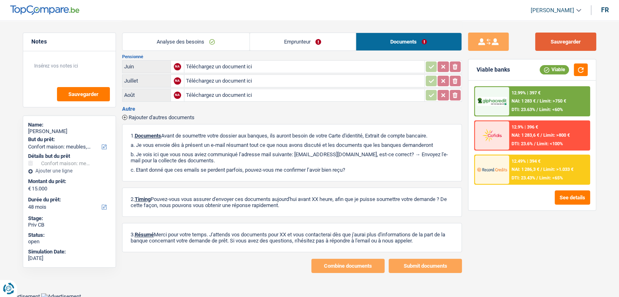
click at [542, 45] on button "Sauvegarder" at bounding box center [565, 42] width 61 height 18
click at [189, 35] on link "Analyse des besoins" at bounding box center [186, 42] width 127 height 18
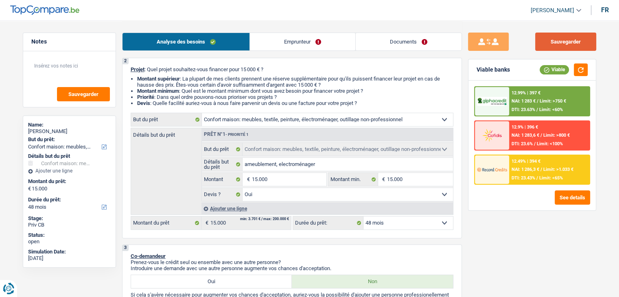
click at [541, 40] on button "Sauvegarder" at bounding box center [565, 42] width 61 height 18
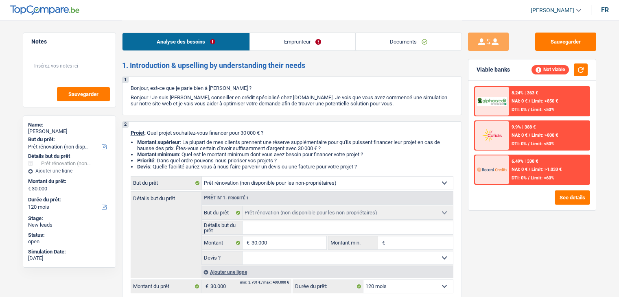
select select "renovation"
select select "120"
select select "renovation"
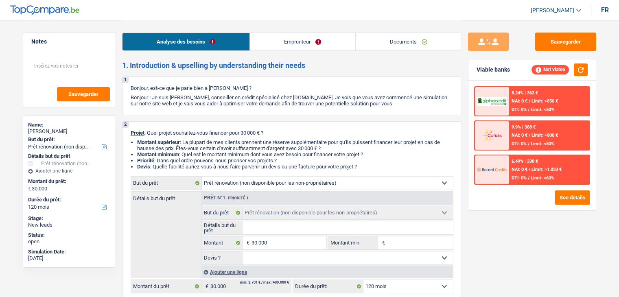
select select "120"
select select "renovation"
select select "120"
click at [309, 47] on link "Emprunteur" at bounding box center [302, 42] width 105 height 18
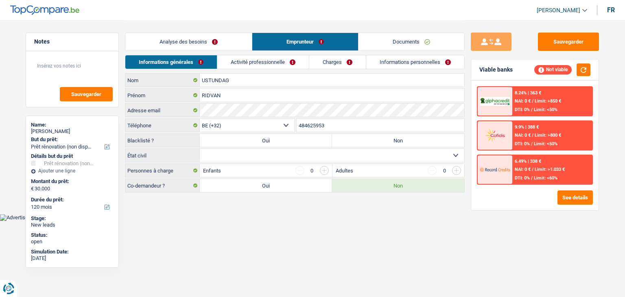
click at [248, 67] on link "Activité professionnelle" at bounding box center [263, 61] width 92 height 13
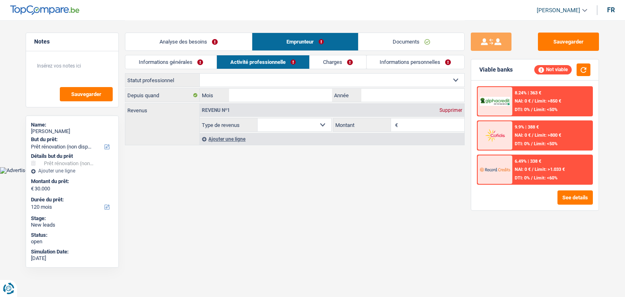
click at [207, 66] on link "Informations générales" at bounding box center [170, 61] width 91 height 13
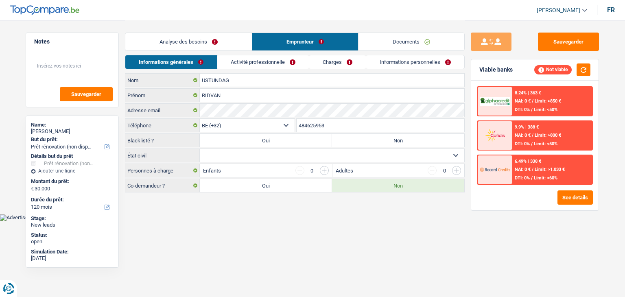
click at [205, 39] on link "Analyse des besoins" at bounding box center [188, 42] width 127 height 18
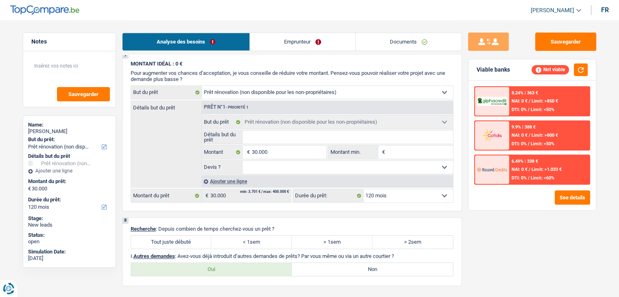
scroll to position [791, 0]
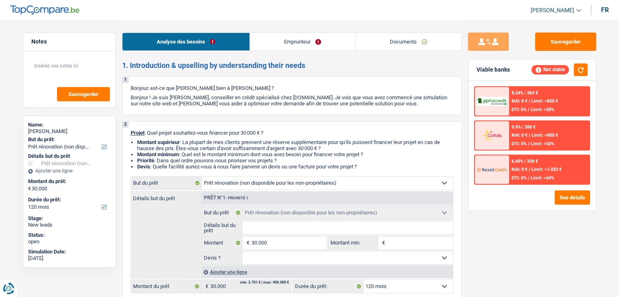
select select "renovation"
select select "120"
select select "renovation"
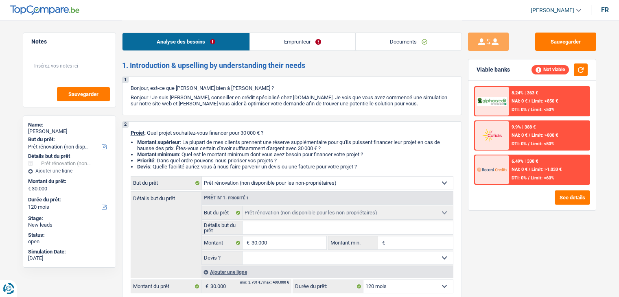
select select "120"
select select "renovation"
select select "120"
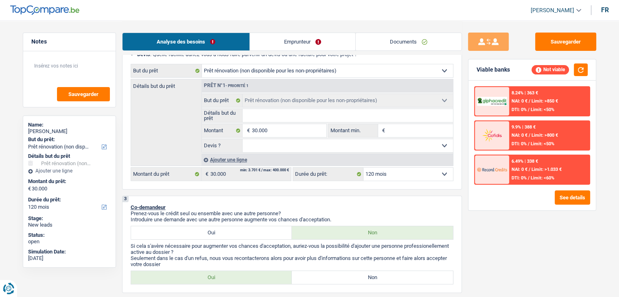
scroll to position [122, 0]
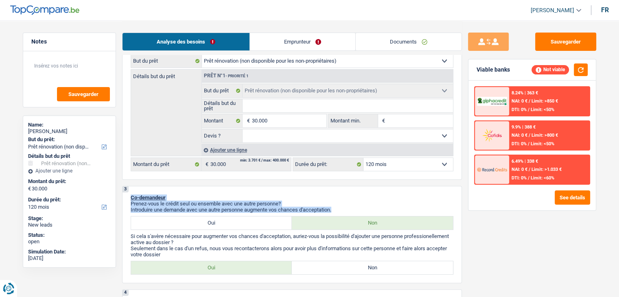
drag, startPoint x: 340, startPoint y: 210, endPoint x: 131, endPoint y: 194, distance: 210.3
click at [131, 194] on div "3 Co-demandeur Prenez-vous le crédit seul ou ensemble avec une autre personne? …" at bounding box center [292, 234] width 340 height 97
click at [132, 196] on span "Co-demandeur" at bounding box center [148, 198] width 35 height 6
drag, startPoint x: 132, startPoint y: 196, endPoint x: 340, endPoint y: 208, distance: 208.0
click at [340, 208] on div "3 Co-demandeur Prenez-vous le crédit seul ou ensemble avec une autre personne? …" at bounding box center [292, 234] width 340 height 97
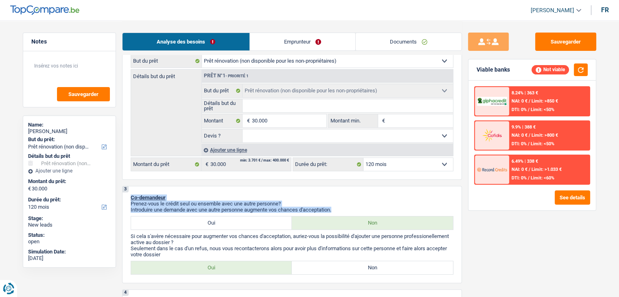
click at [340, 208] on p "Introduire une demande avec une autre personne augmente vos chances d'acceptati…" at bounding box center [292, 210] width 323 height 6
click at [331, 209] on p "Introduire une demande avec une autre personne augmente vos chances d'acceptati…" at bounding box center [292, 210] width 323 height 6
drag, startPoint x: 334, startPoint y: 209, endPoint x: 129, endPoint y: 194, distance: 205.7
click at [129, 194] on div "3 Co-demandeur Prenez-vous le crédit seul ou ensemble avec une autre personne? …" at bounding box center [292, 234] width 340 height 97
click at [128, 195] on div "3 Co-demandeur Prenez-vous le crédit seul ou ensemble avec une autre personne? …" at bounding box center [292, 234] width 340 height 97
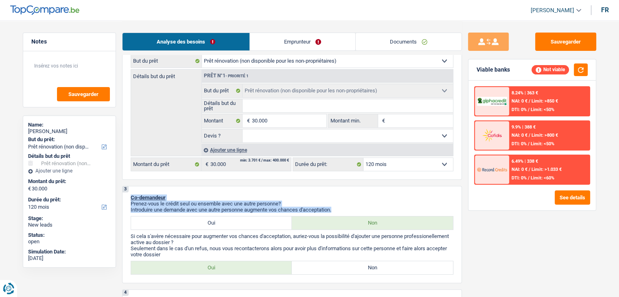
drag, startPoint x: 132, startPoint y: 197, endPoint x: 363, endPoint y: 209, distance: 231.5
click at [363, 209] on div "3 Co-demandeur Prenez-vous le crédit seul ou ensemble avec une autre personne? …" at bounding box center [292, 234] width 340 height 97
click at [362, 209] on p "Introduire une demande avec une autre personne augmente vos chances d'acceptati…" at bounding box center [292, 210] width 323 height 6
drag, startPoint x: 335, startPoint y: 208, endPoint x: 129, endPoint y: 192, distance: 207.5
click at [129, 192] on div "3 Co-demandeur Prenez-vous le crédit seul ou ensemble avec une autre personne? …" at bounding box center [292, 234] width 340 height 97
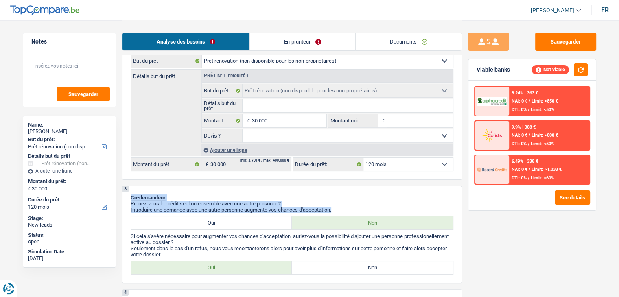
click at [127, 196] on div "3 Co-demandeur Prenez-vous le crédit seul ou ensemble avec une autre personne? …" at bounding box center [292, 234] width 340 height 97
drag, startPoint x: 130, startPoint y: 197, endPoint x: 339, endPoint y: 207, distance: 208.7
click at [339, 207] on div "3 Co-demandeur Prenez-vous le crédit seul ou ensemble avec une autre personne? …" at bounding box center [292, 234] width 340 height 97
click at [339, 207] on p "Introduire une demande avec une autre personne augmente vos chances d'acceptati…" at bounding box center [292, 210] width 323 height 6
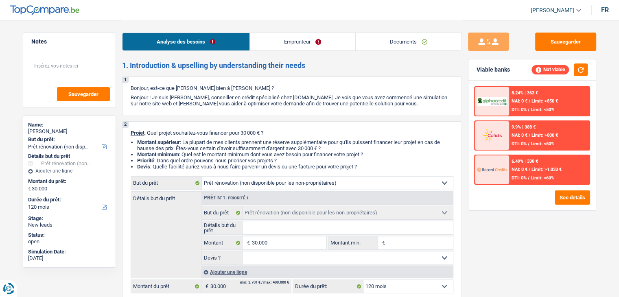
click at [286, 186] on select "Confort maison: meubles, textile, peinture, électroménager, outillage non-profe…" at bounding box center [327, 183] width 251 height 13
select select "other"
click at [202, 177] on select "Confort maison: meubles, textile, peinture, électroménager, outillage non-profe…" at bounding box center [327, 183] width 251 height 13
select select "other"
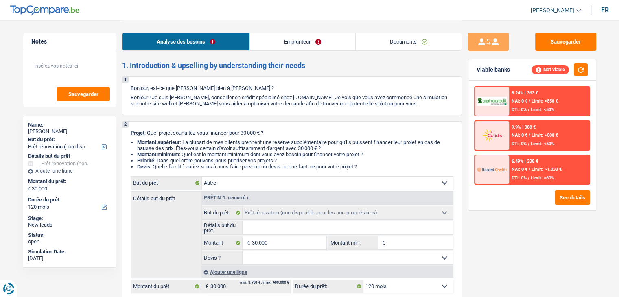
select select "other"
select select "renovation"
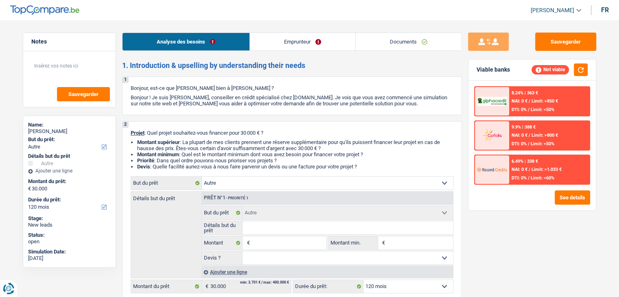
select select "renovation"
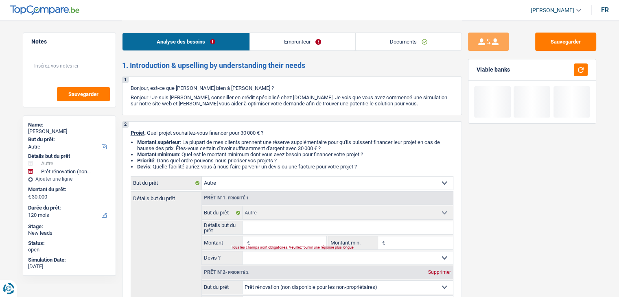
click at [267, 227] on input "Détails but du prêt" at bounding box center [348, 227] width 210 height 13
type input "a"
type input "ac"
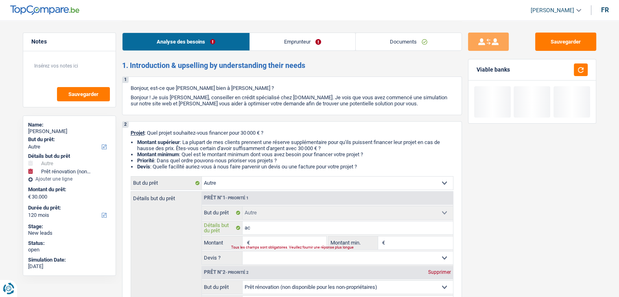
type input "ach"
type input "acha"
type input "achat"
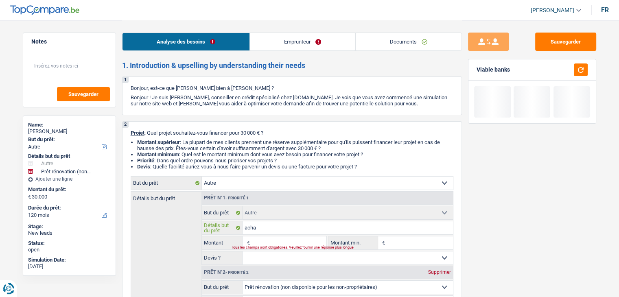
type input "achat"
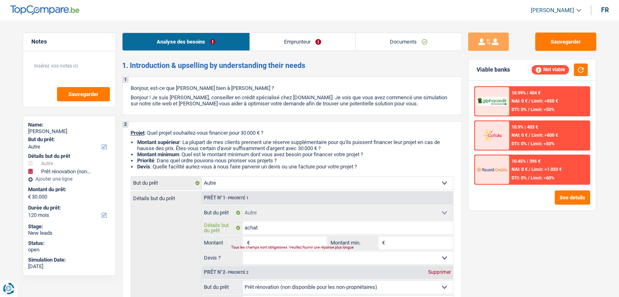
type input "achat"
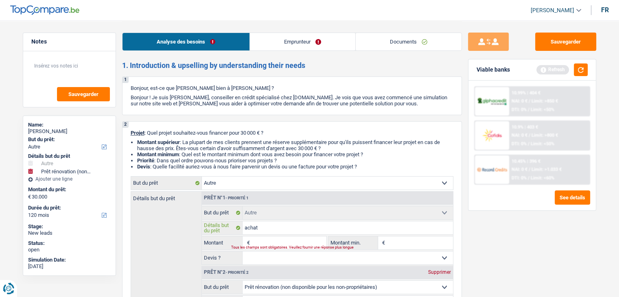
type input "achat d"
type input "achat d'"
type input "achat d'u"
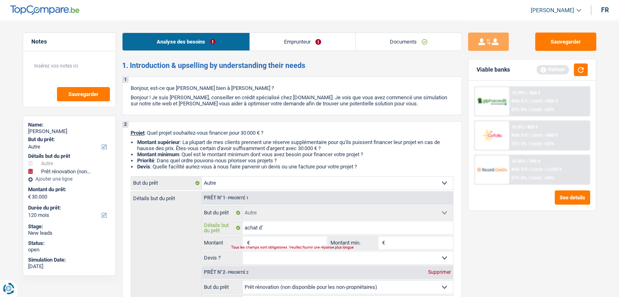
type input "achat d'u"
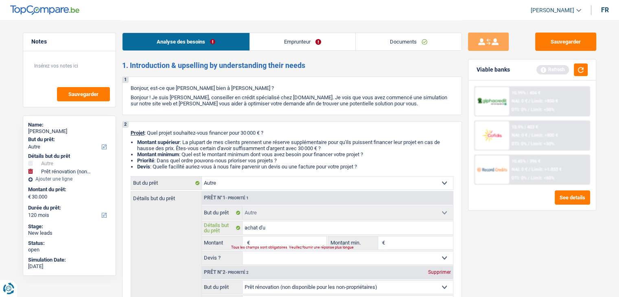
type input "achat d'un"
type input "achat d'un t"
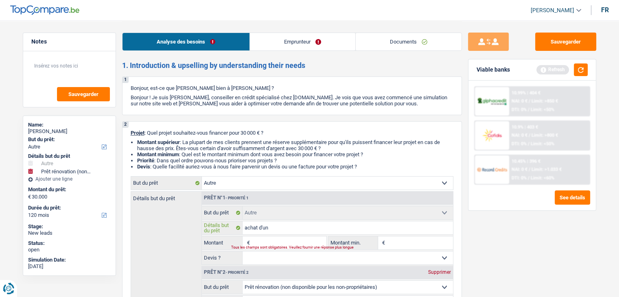
type input "achat d'un t"
type input "achat d'un te"
type input "achat d'un ter"
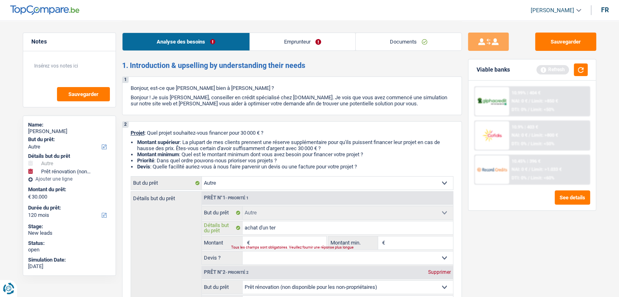
type input "achat d'un terr"
type input "achat d'un terra"
type input "achat d'un terrai"
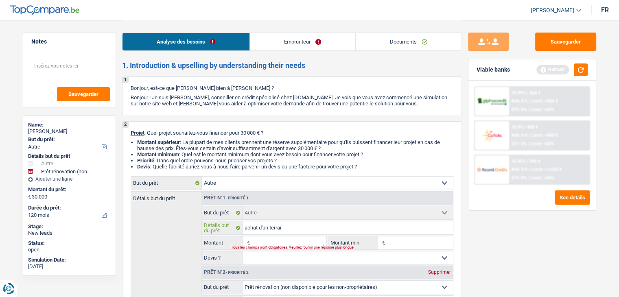
type input "achat d'un terrai"
type input "achat d'un terrain"
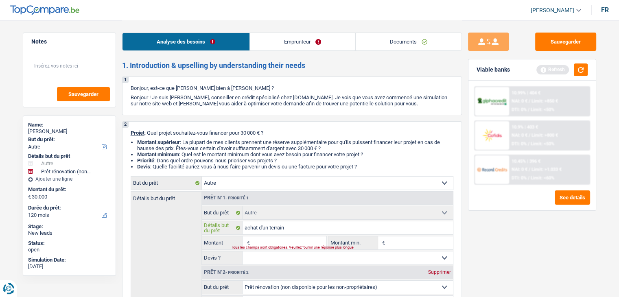
type input "achat d'un terrain a"
type input "achat d'un terrain ag"
type input "achat d'un terrain agr"
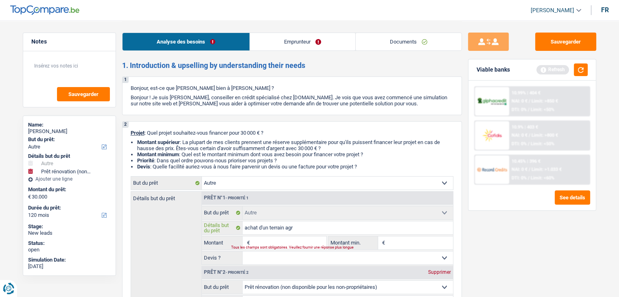
type input "achat d'un terrain agr"
type input "achat d'un terrain agri"
type input "achat d'un terrain agric"
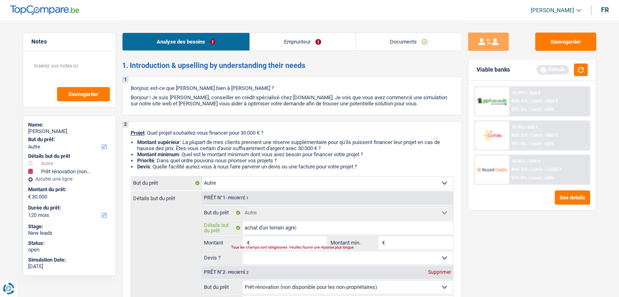
type input "achat d'un terrain agrico"
type input "achat d'un terrain agricol"
type input "achat d'un terrain agricole"
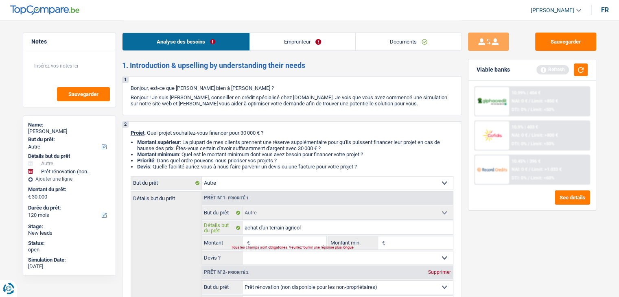
type input "achat d'un terrain agricole"
drag, startPoint x: 553, startPoint y: 234, endPoint x: 594, endPoint y: 88, distance: 151.3
click at [553, 232] on div "Sauvegarder Viable banks Refresh 10.99% | 404 € NAI: 0 € / Limit: >850 € DTI: 0…" at bounding box center [532, 159] width 140 height 252
click at [573, 72] on div "Refresh" at bounding box center [562, 70] width 51 height 13
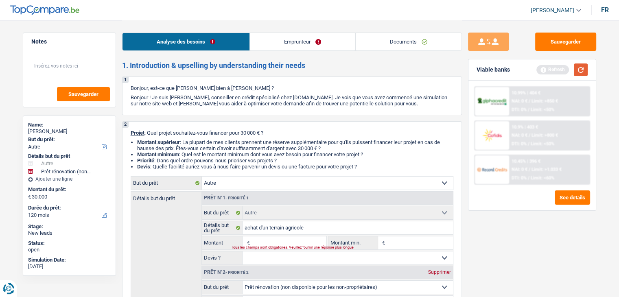
click at [583, 71] on button "button" at bounding box center [581, 70] width 14 height 13
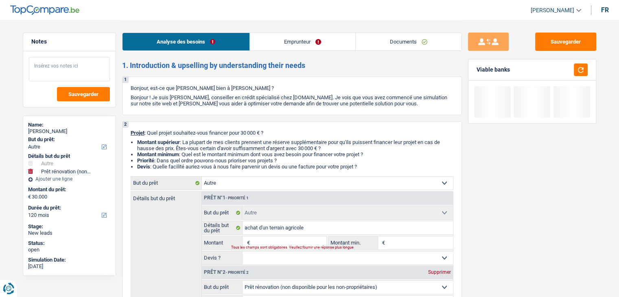
click at [82, 68] on textarea at bounding box center [69, 69] width 81 height 24
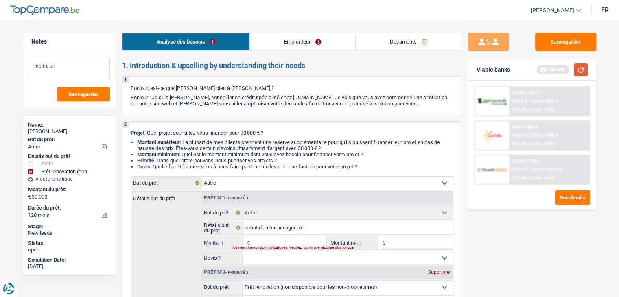
type textarea "mettre un"
click at [583, 69] on button "button" at bounding box center [581, 70] width 14 height 13
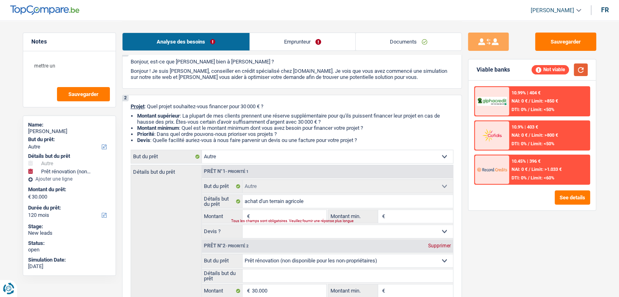
scroll to position [81, 0]
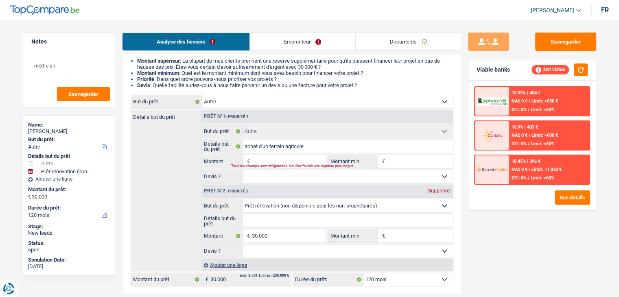
click at [441, 193] on div "Supprimer" at bounding box center [439, 191] width 27 height 5
type input "0"
select select
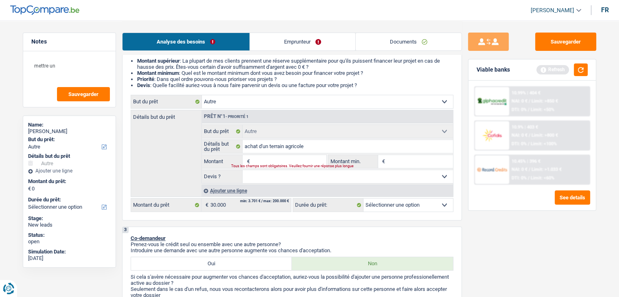
click at [468, 220] on div "Sauvegarder Viable banks Refresh 10.99% | 404 € NAI: 0 € / Limit: >850 € DTI: 0…" at bounding box center [532, 159] width 140 height 252
click at [586, 74] on button "button" at bounding box center [581, 70] width 14 height 13
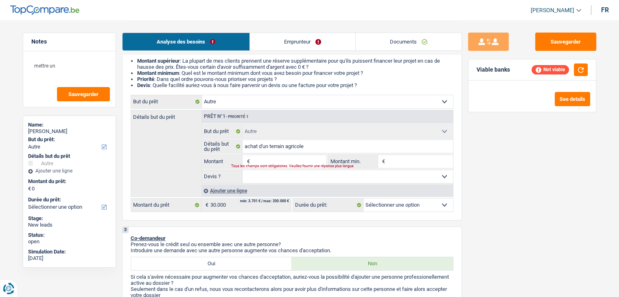
drag, startPoint x: 367, startPoint y: 85, endPoint x: 136, endPoint y: 61, distance: 232.2
click at [136, 61] on ul "Montant supérieur : La plupart de mes clients prennent une réserve supplémentai…" at bounding box center [292, 73] width 323 height 31
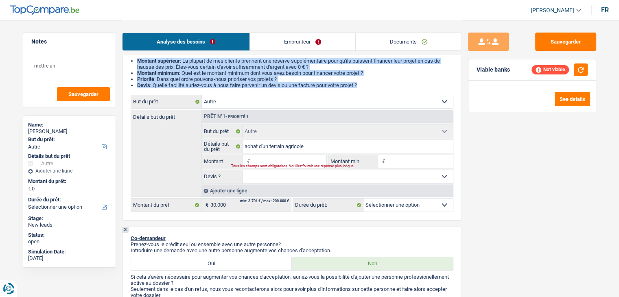
drag, startPoint x: 136, startPoint y: 61, endPoint x: 363, endPoint y: 88, distance: 229.2
click at [363, 88] on ul "Montant supérieur : La plupart de mes clients prennent une réserve supplémentai…" at bounding box center [292, 73] width 323 height 31
click at [368, 83] on li "Devis : Quelle facilité auriez-vous à nous faire parvenir un devis ou une factu…" at bounding box center [295, 85] width 316 height 6
drag, startPoint x: 366, startPoint y: 85, endPoint x: 137, endPoint y: 60, distance: 229.7
click at [137, 60] on ul "Montant supérieur : La plupart de mes clients prennent une réserve supplémentai…" at bounding box center [292, 73] width 323 height 31
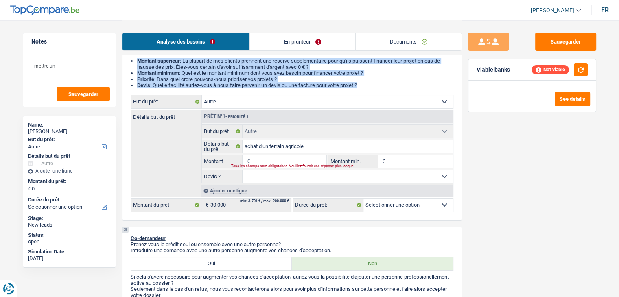
click at [137, 60] on strong "Montant supérieur" at bounding box center [158, 61] width 43 height 6
drag, startPoint x: 135, startPoint y: 60, endPoint x: 371, endPoint y: 83, distance: 236.9
click at [371, 83] on ul "Montant supérieur : La plupart de mes clients prennent une réserve supplémentai…" at bounding box center [292, 73] width 323 height 31
click at [371, 83] on li "Devis : Quelle facilité auriez-vous à nous faire parvenir un devis ou une factu…" at bounding box center [295, 85] width 316 height 6
drag, startPoint x: 367, startPoint y: 85, endPoint x: 136, endPoint y: 61, distance: 232.1
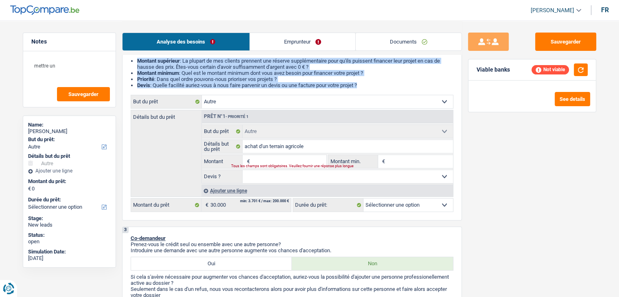
click at [136, 61] on ul "Montant supérieur : La plupart de mes clients prennent une réserve supplémentai…" at bounding box center [292, 73] width 323 height 31
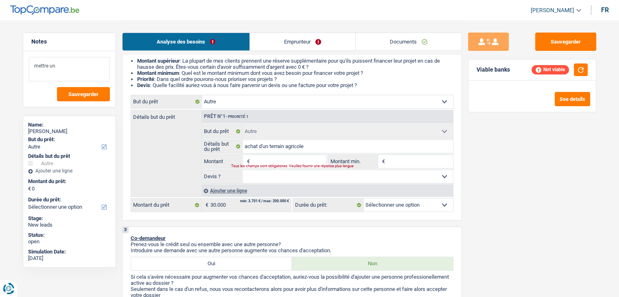
click at [84, 66] on textarea "mettre un" at bounding box center [69, 69] width 81 height 24
click at [327, 82] on li "Priorité : Dans quel ordre pouvons-nous prioriser vos projets ?" at bounding box center [295, 79] width 316 height 6
click at [581, 70] on button "button" at bounding box center [581, 70] width 14 height 13
click at [296, 162] on input "Montant" at bounding box center [289, 161] width 75 height 13
type input "3"
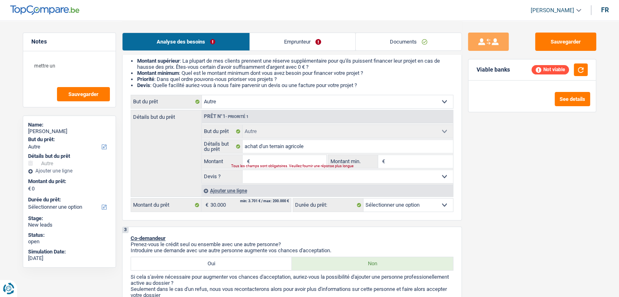
type input "3"
type input "30"
type input "300"
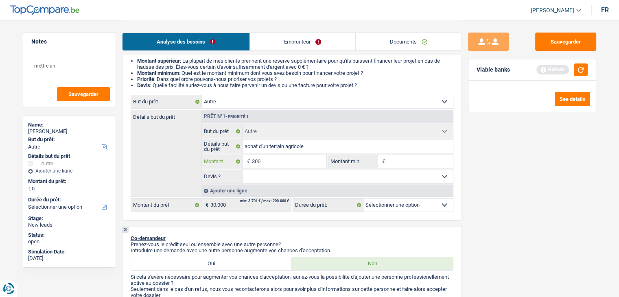
type input "3.000"
type input "30.000"
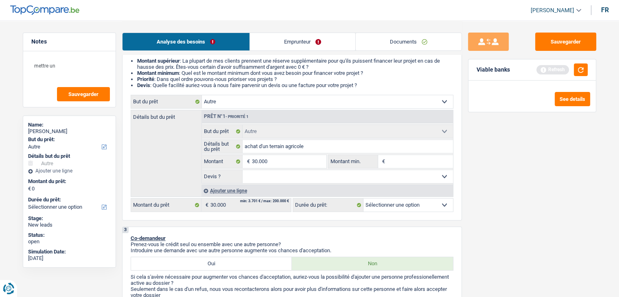
type input "30.000"
click at [389, 160] on input "Montant min." at bounding box center [420, 161] width 66 height 13
select select "120"
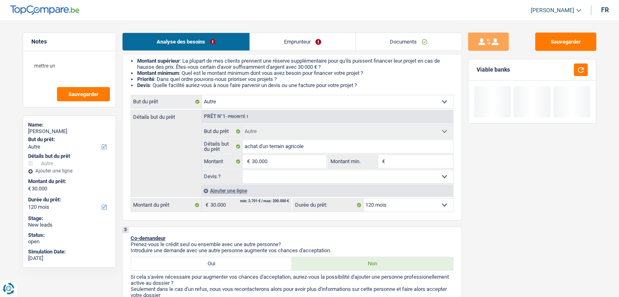
type input "3"
type input "30"
type input "300"
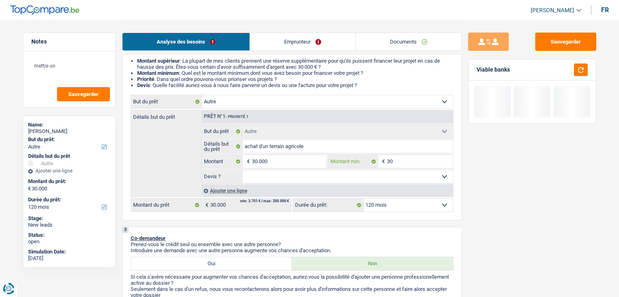
type input "300"
type input "3.000"
type input "30.000"
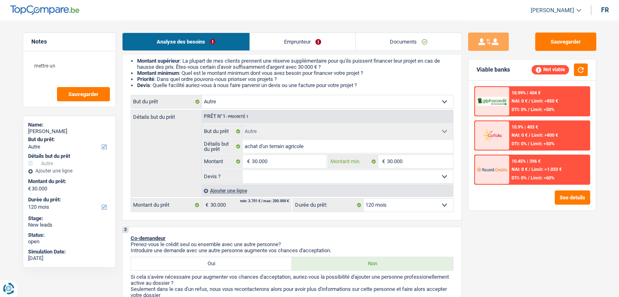
type input "30.000"
drag, startPoint x: 535, startPoint y: 243, endPoint x: 507, endPoint y: 252, distance: 29.4
click at [531, 243] on div "Sauvegarder Viable banks Not viable 10.99% | 404 € NAI: 0 € / Limit: >850 € DTI…" at bounding box center [532, 159] width 140 height 252
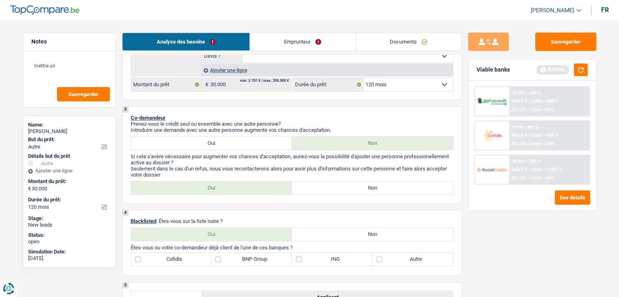
scroll to position [204, 0]
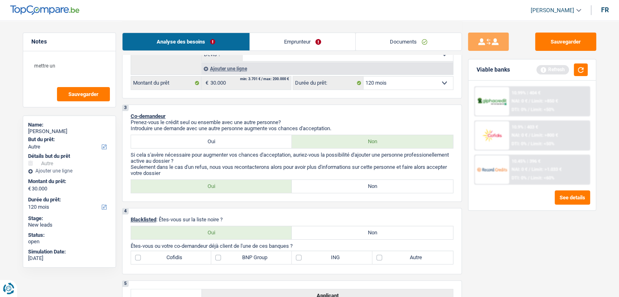
click at [191, 140] on label "Oui" at bounding box center [211, 141] width 161 height 13
click at [191, 140] on input "Oui" at bounding box center [211, 141] width 161 height 13
radio input "true"
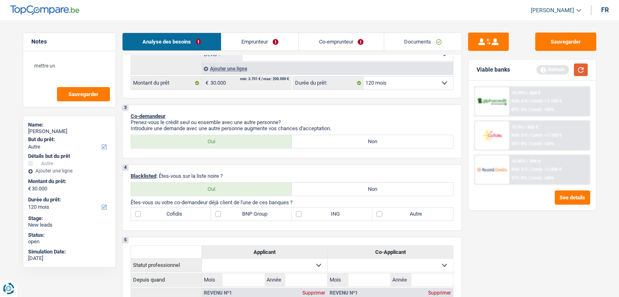
click at [587, 70] on button "button" at bounding box center [581, 70] width 14 height 13
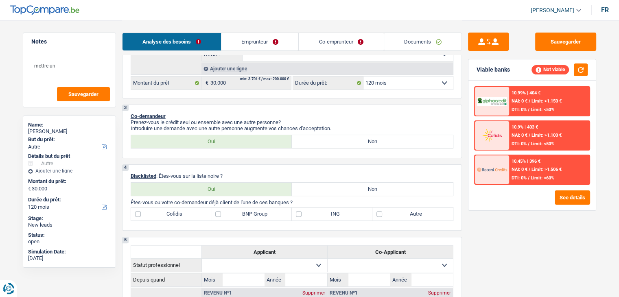
click at [320, 190] on label "Non" at bounding box center [372, 189] width 161 height 13
click at [320, 190] on input "Non" at bounding box center [372, 189] width 161 height 13
radio input "true"
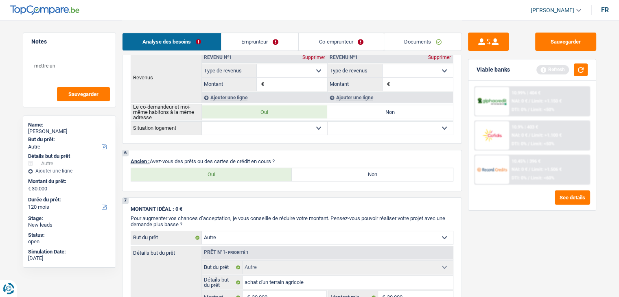
scroll to position [529, 0]
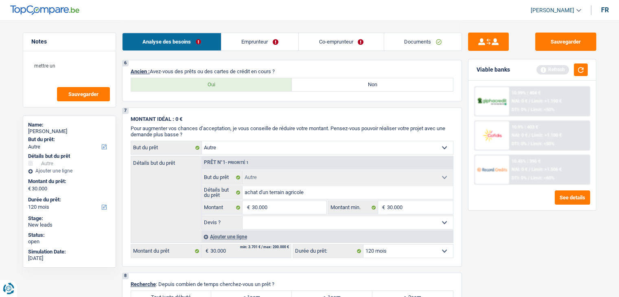
click at [217, 74] on div "6 Ancien : Avez-vous des prêts ou des cartes de crédit en cours ? Oui Non Tous …" at bounding box center [292, 81] width 340 height 42
click at [218, 82] on label "Oui" at bounding box center [211, 84] width 161 height 13
click at [218, 82] on input "Oui" at bounding box center [211, 84] width 161 height 13
radio input "true"
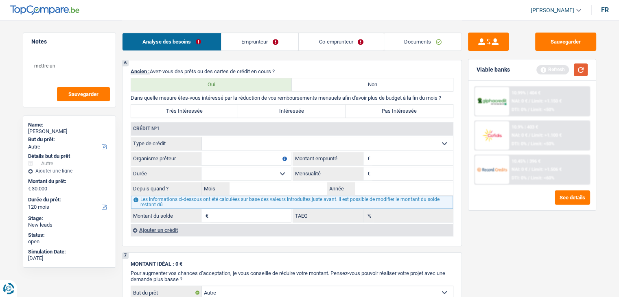
click at [583, 72] on button "button" at bounding box center [581, 70] width 14 height 13
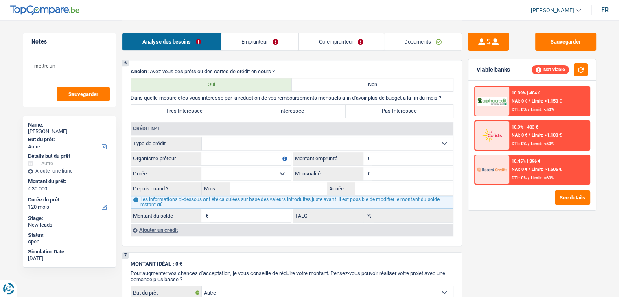
click at [167, 230] on div "Ajouter un crédit" at bounding box center [292, 230] width 322 height 12
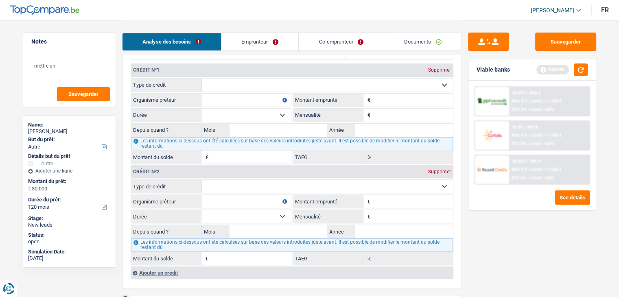
scroll to position [570, 0]
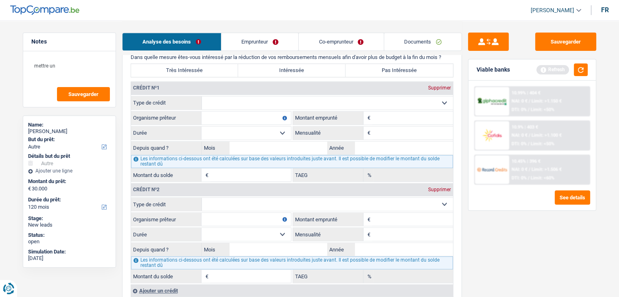
click at [261, 102] on select "Carte ou ouverture de crédit Prêt hypothécaire Vente à tempérament Prêt à tempé…" at bounding box center [327, 102] width 251 height 13
click at [221, 85] on div "Crédit nº1 Supprimer" at bounding box center [292, 88] width 322 height 13
click at [236, 103] on select "Carte ou ouverture de crédit Prêt hypothécaire Vente à tempérament Prêt à tempé…" at bounding box center [327, 102] width 251 height 13
select select "mortgage"
click at [202, 96] on select "Carte ou ouverture de crédit Prêt hypothécaire Vente à tempérament Prêt à tempé…" at bounding box center [327, 102] width 251 height 13
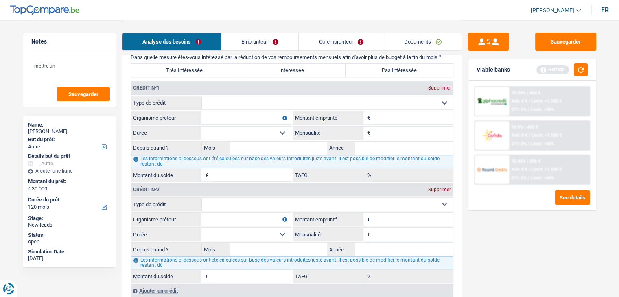
type input "0"
click at [249, 200] on select "Carte ou ouverture de crédit Prêt hypothécaire Vente à tempérament Prêt à tempé…" at bounding box center [327, 204] width 251 height 13
select select "mortgage"
click at [202, 198] on select "Carte ou ouverture de crédit Prêt hypothécaire Vente à tempérament Prêt à tempé…" at bounding box center [327, 204] width 251 height 13
type input "0"
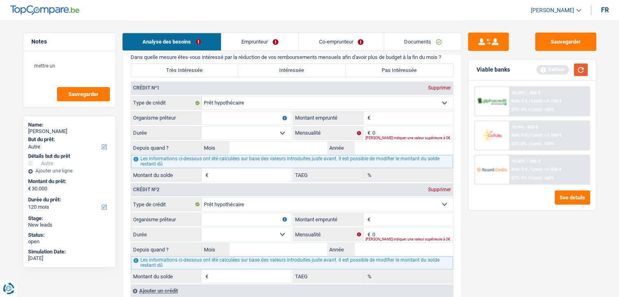
click at [578, 70] on button "button" at bounding box center [581, 70] width 14 height 13
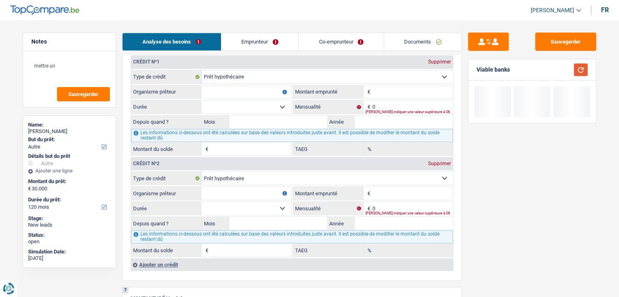
scroll to position [611, 0]
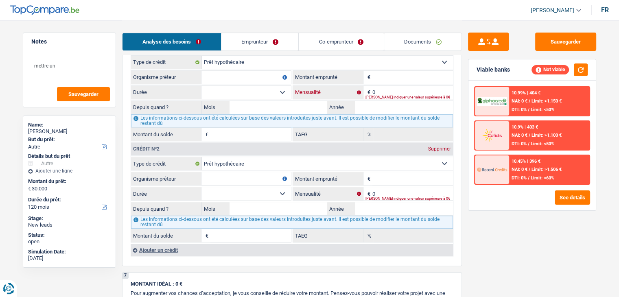
click at [381, 86] on input "0" at bounding box center [413, 92] width 81 height 13
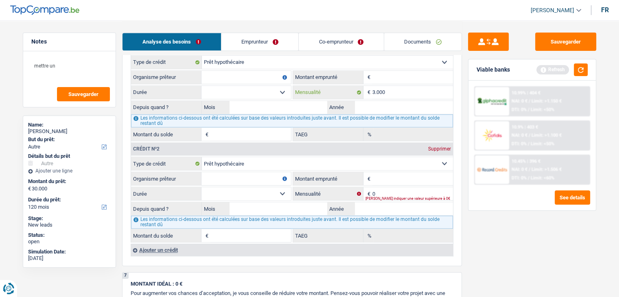
type input "3.000"
click at [383, 178] on input "Montant emprunté" at bounding box center [413, 178] width 81 height 13
click at [384, 187] on input "0" at bounding box center [413, 193] width 81 height 13
type input "1.800"
click at [509, 254] on div "Sauvegarder Viable banks Refresh 10.99% | 404 € NAI: 0 € / Limit: >1.150 € DTI:…" at bounding box center [532, 159] width 140 height 252
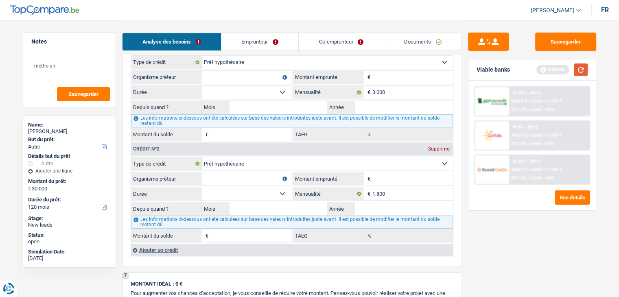
click at [576, 68] on button "button" at bounding box center [581, 70] width 14 height 13
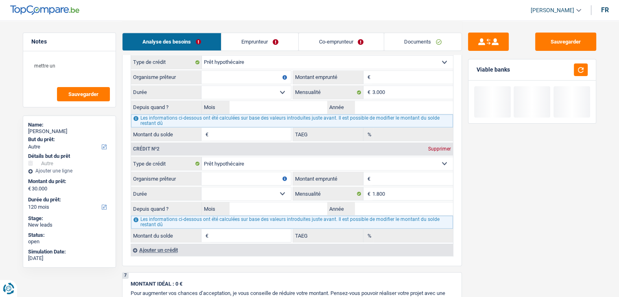
click at [239, 72] on input "Organisme prêteur" at bounding box center [247, 77] width 90 height 13
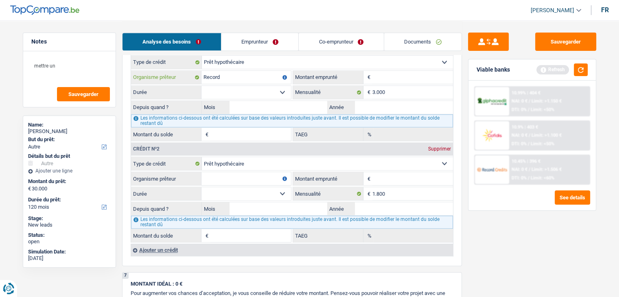
type input "Record"
click at [241, 172] on input "Organisme prêteur" at bounding box center [247, 178] width 90 height 13
type input "Record"
click at [584, 68] on button "button" at bounding box center [581, 70] width 14 height 13
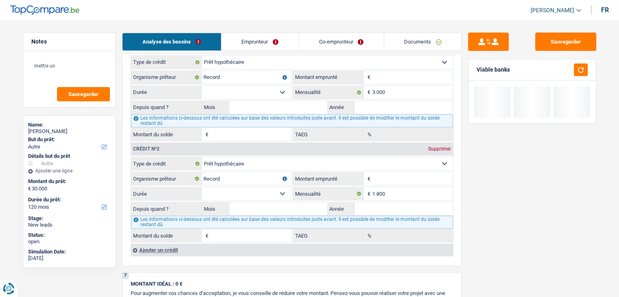
click at [253, 87] on select "120 mois 132 mois 144 mois 180 mois 240 mois 300 mois 360 mois 420 mois Sélecti…" at bounding box center [247, 92] width 90 height 13
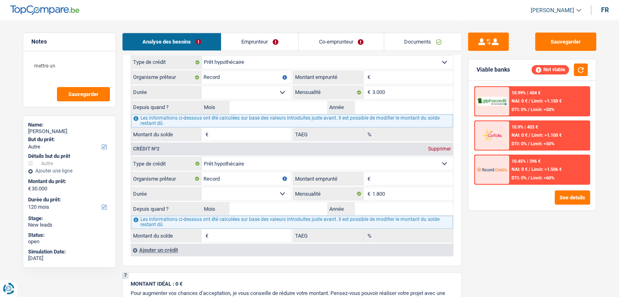
select select "300"
click at [202, 86] on select "120 mois 132 mois 144 mois 180 mois 240 mois 300 mois 360 mois 420 mois Sélecti…" at bounding box center [247, 92] width 90 height 13
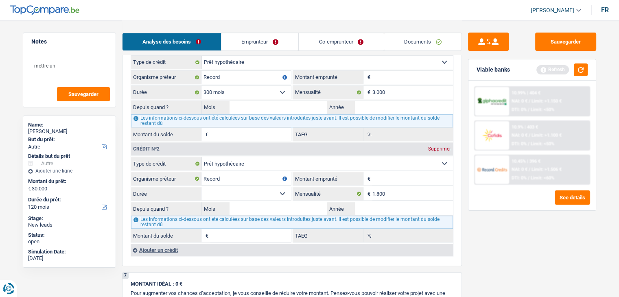
click at [232, 188] on select "120 mois 132 mois 144 mois 180 mois 240 mois 300 mois 360 mois 420 mois Sélecti…" at bounding box center [247, 193] width 90 height 13
select select "300"
click at [202, 187] on select "120 mois 132 mois 144 mois 180 mois 240 mois 300 mois 360 mois 420 mois Sélecti…" at bounding box center [247, 193] width 90 height 13
click at [493, 235] on div "Sauvegarder Viable banks Refresh 10.99% | 404 € NAI: 0 € / Limit: >1.150 € DTI:…" at bounding box center [532, 159] width 140 height 252
click at [533, 229] on div "Sauvegarder Viable banks Refresh 10.99% | 404 € NAI: 0 € / Limit: >1.150 € DTI:…" at bounding box center [532, 159] width 140 height 252
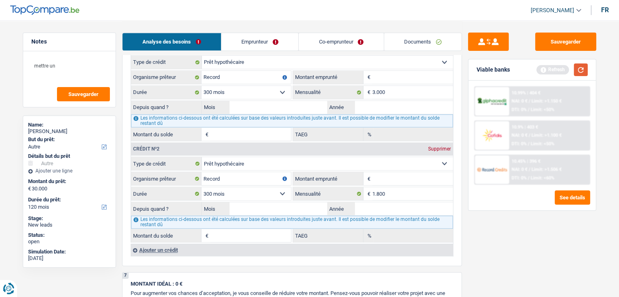
click at [579, 72] on button "button" at bounding box center [581, 70] width 14 height 13
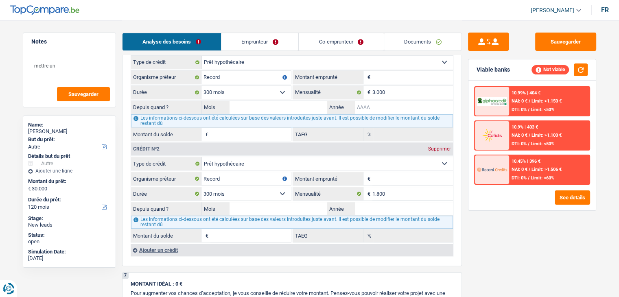
click at [372, 104] on input "Année" at bounding box center [404, 107] width 98 height 13
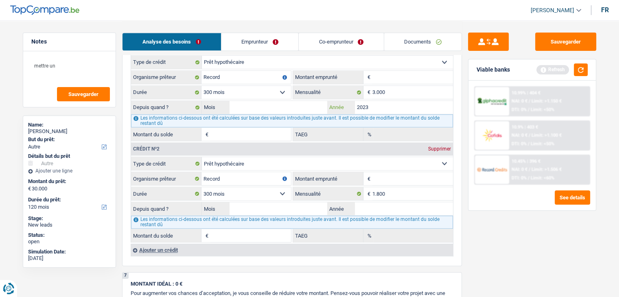
type input "2023"
click at [302, 103] on input "Mois" at bounding box center [279, 107] width 98 height 13
type input "09"
click at [528, 233] on div "Sauvegarder Viable banks Refresh 10.99% | 404 € NAI: 0 € / Limit: >1.150 € DTI:…" at bounding box center [532, 159] width 140 height 252
click at [584, 72] on button "button" at bounding box center [581, 70] width 14 height 13
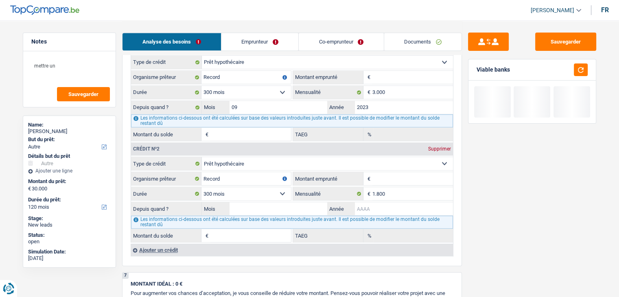
click at [404, 204] on input "Année" at bounding box center [404, 208] width 98 height 13
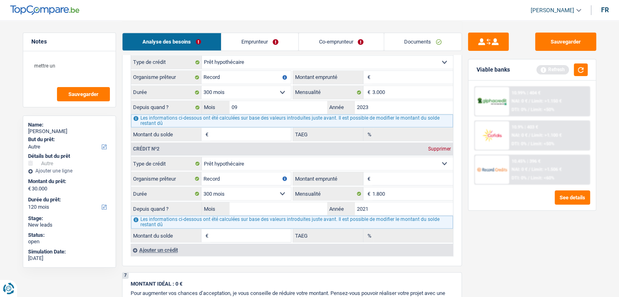
type input "2021"
click at [322, 205] on input "Mois" at bounding box center [279, 208] width 98 height 13
type input "09"
click at [559, 252] on div "Sauvegarder Viable banks Refresh 10.99% | 404 € NAI: 0 € / Limit: >1.150 € DTI:…" at bounding box center [532, 159] width 140 height 252
click at [583, 69] on button "button" at bounding box center [581, 70] width 14 height 13
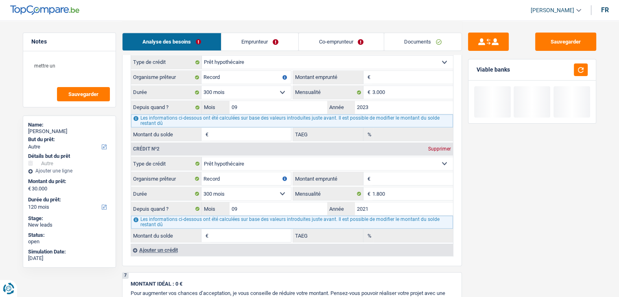
drag, startPoint x: 516, startPoint y: 68, endPoint x: 474, endPoint y: 70, distance: 42.0
click at [474, 70] on div "Viable banks" at bounding box center [532, 69] width 127 height 21
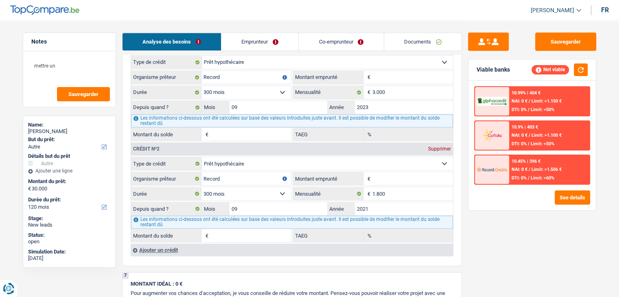
click at [506, 234] on div "Sauvegarder Viable banks Not viable 10.99% | 404 € NAI: 0 € / Limit: >1.150 € D…" at bounding box center [532, 159] width 140 height 252
click at [471, 227] on div "Sauvegarder Viable banks Not viable 10.99% | 404 € NAI: 0 € / Limit: >1.150 € D…" at bounding box center [532, 159] width 140 height 252
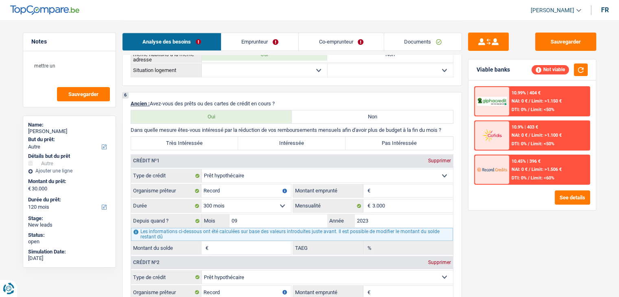
scroll to position [489, 0]
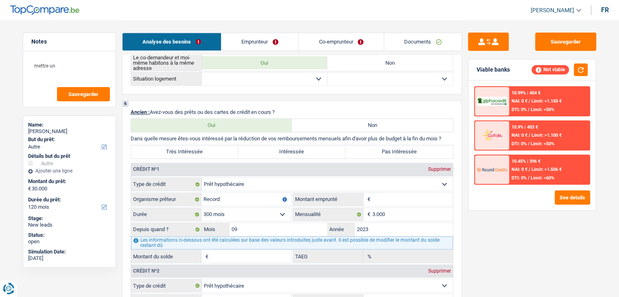
drag, startPoint x: 450, startPoint y: 135, endPoint x: 138, endPoint y: 127, distance: 311.5
click at [138, 127] on div "6 Ancien : Avez-vous des prêts ou des cartes de crédit en cours ? Oui Non Dans …" at bounding box center [292, 245] width 340 height 288
click at [178, 136] on p "Dans quelle mesure êtes-vous intéressé par la réduction de vos remboursements m…" at bounding box center [292, 139] width 323 height 6
drag, startPoint x: 126, startPoint y: 134, endPoint x: 448, endPoint y: 136, distance: 322.4
click at [448, 136] on div "6 Ancien : Avez-vous des prêts ou des cartes de crédit en cours ? Oui Non Dans …" at bounding box center [292, 245] width 340 height 288
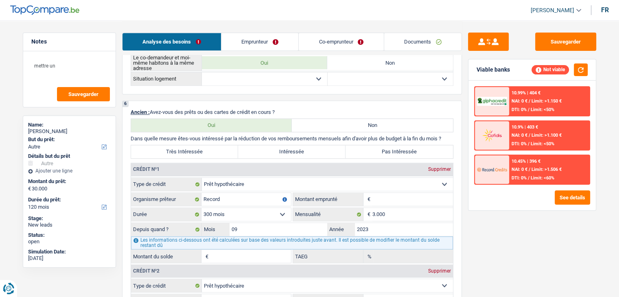
click at [455, 138] on div "6 Ancien : Avez-vous des prêts ou des cartes de crédit en cours ? Oui Non Dans …" at bounding box center [292, 245] width 340 height 288
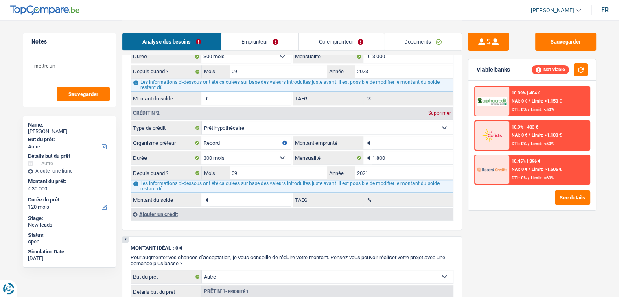
scroll to position [651, 0]
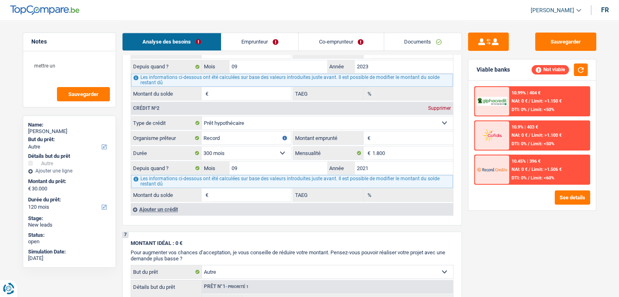
click at [522, 171] on div "10.45% | 396 € NAI: 0 € / Limit: >1.506 € DTI: 0% / Limit: <60%" at bounding box center [549, 170] width 80 height 28
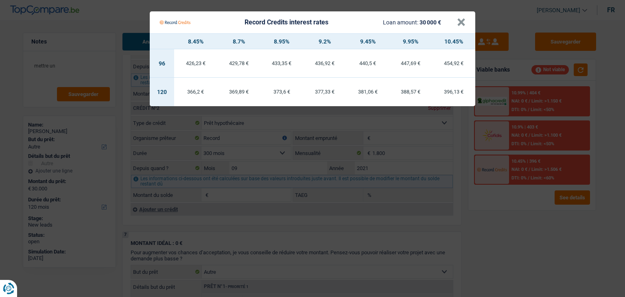
click at [516, 200] on Credits "Record Credits interest rates Loan amount: 30 000 € × 8.45% 8.7% 8.95% 9.2% 9.4…" at bounding box center [312, 148] width 625 height 297
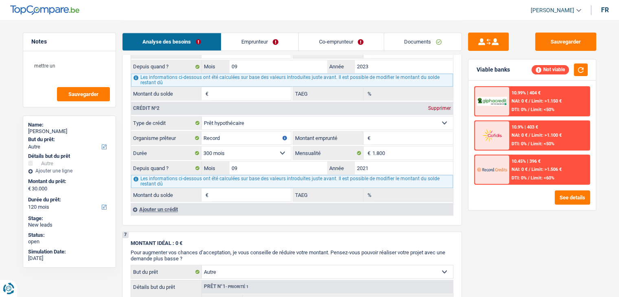
click at [530, 134] on span "/" at bounding box center [530, 135] width 2 height 5
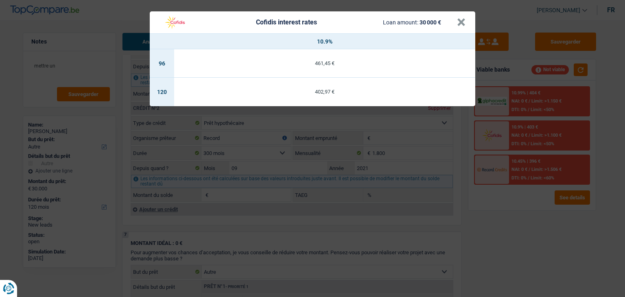
click at [522, 193] on div "Cofidis interest rates Loan amount: 30 000 € × 10.9% 96 461,45 € 120 402,97 €" at bounding box center [312, 148] width 625 height 297
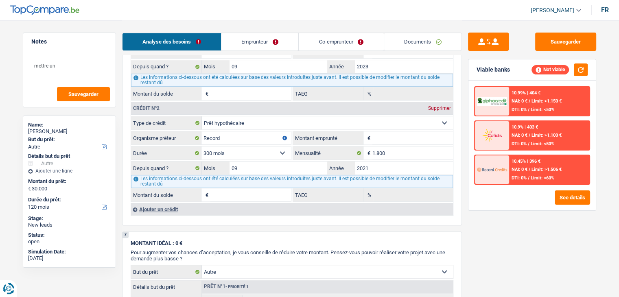
click at [535, 90] on div "10.99% | 404 €" at bounding box center [526, 92] width 29 height 5
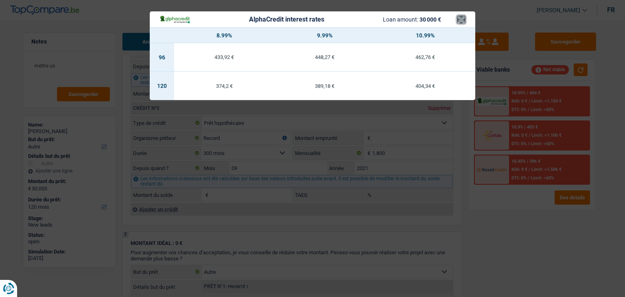
click at [460, 20] on button "×" at bounding box center [461, 19] width 9 height 8
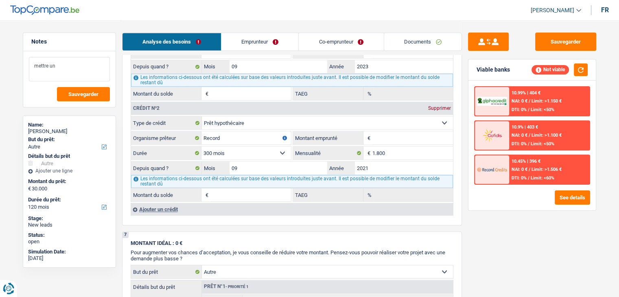
click at [86, 66] on textarea "mettre un" at bounding box center [69, 69] width 81 height 24
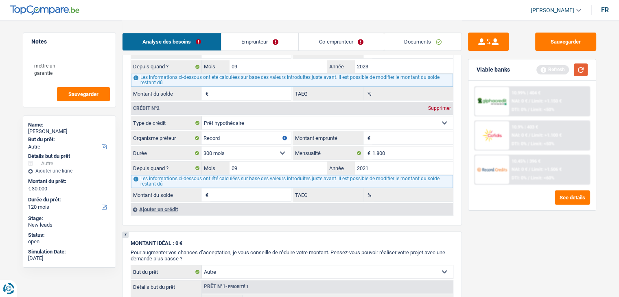
click at [576, 71] on button "button" at bounding box center [581, 70] width 14 height 13
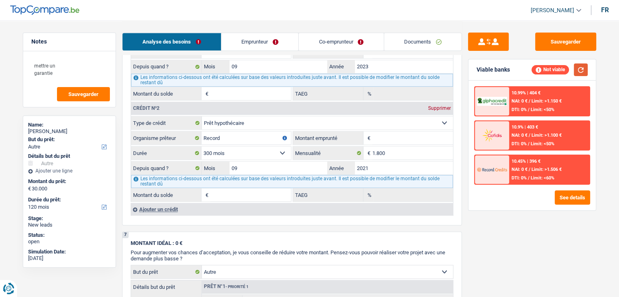
click at [576, 71] on button "button" at bounding box center [581, 70] width 14 height 13
click at [524, 176] on span "DTI: 0%" at bounding box center [519, 177] width 15 height 5
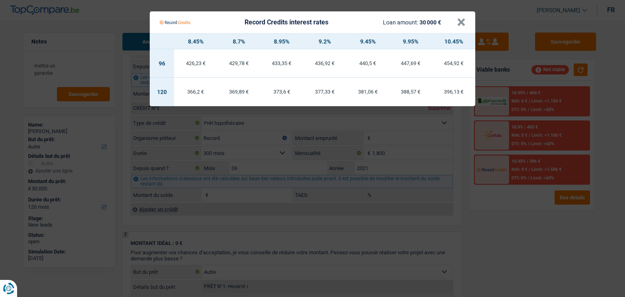
click at [522, 138] on Credits "Record Credits interest rates Loan amount: 30 000 € × 8.45% 8.7% 8.95% 9.2% 9.4…" at bounding box center [312, 148] width 625 height 297
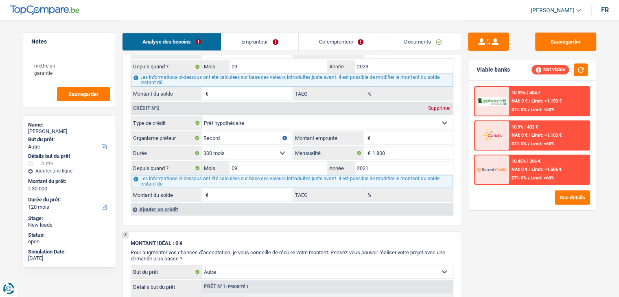
click at [522, 102] on span "NAI: 0 €" at bounding box center [520, 101] width 16 height 5
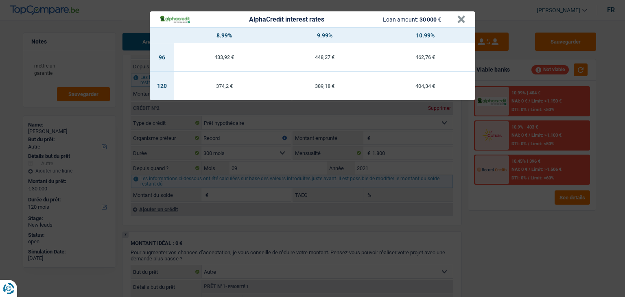
click at [524, 123] on div "AlphaCredit interest rates Loan amount: 30 000 € × 8.99% 9.99% 10.99% 96 433,92…" at bounding box center [312, 148] width 625 height 297
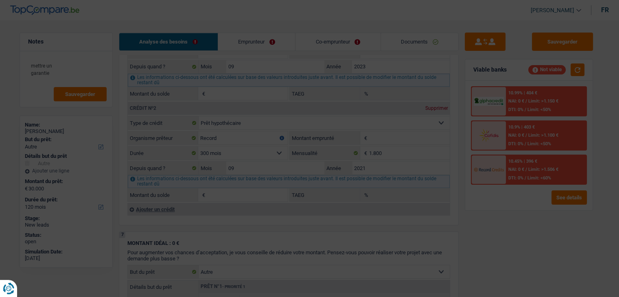
click at [525, 133] on span "NAI: 0 €" at bounding box center [517, 135] width 16 height 5
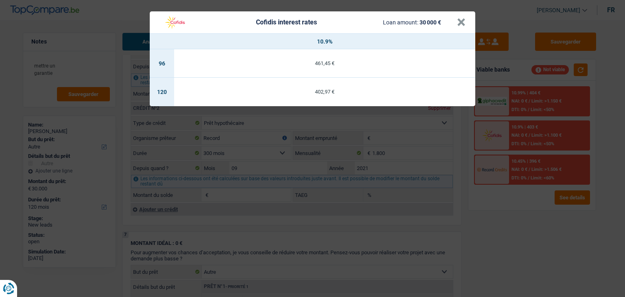
click at [528, 164] on div "Cofidis interest rates Loan amount: 30 000 € × 10.9% 96 461,45 € 120 402,97 €" at bounding box center [312, 148] width 625 height 297
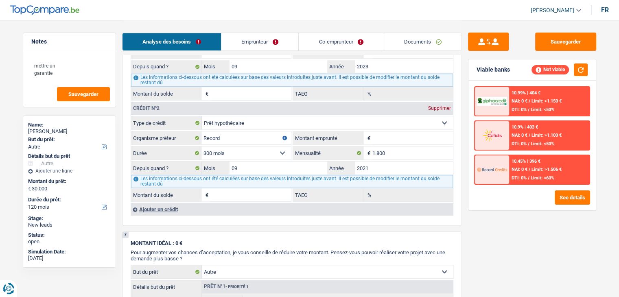
click at [528, 164] on div "10.45% | 396 € NAI: 0 € / Limit: >1.506 € DTI: 0% / Limit: <60%" at bounding box center [549, 170] width 80 height 28
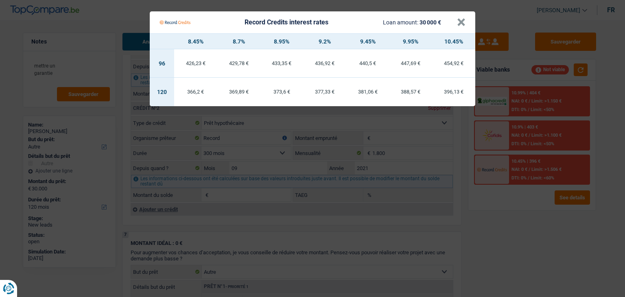
click at [531, 199] on Credits "Record Credits interest rates Loan amount: 30 000 € × 8.45% 8.7% 8.95% 9.2% 9.4…" at bounding box center [312, 148] width 625 height 297
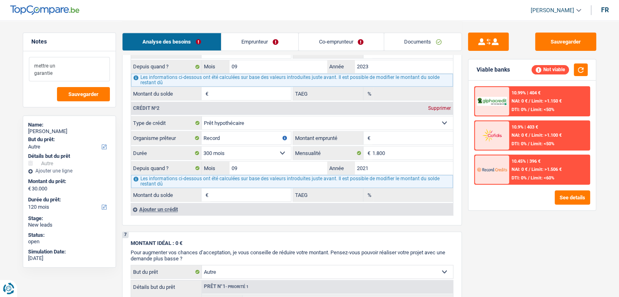
click at [58, 73] on textarea "mettre un garantie" at bounding box center [69, 69] width 81 height 24
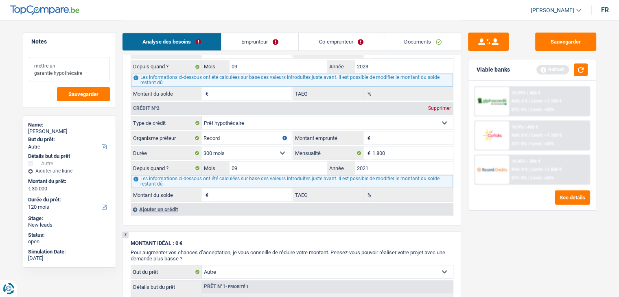
click at [101, 77] on textarea "mettre un garantie hypothécaire" at bounding box center [69, 69] width 81 height 24
type textarea "mettre un garantie hypothécaire"
click at [576, 68] on button "button" at bounding box center [581, 70] width 14 height 13
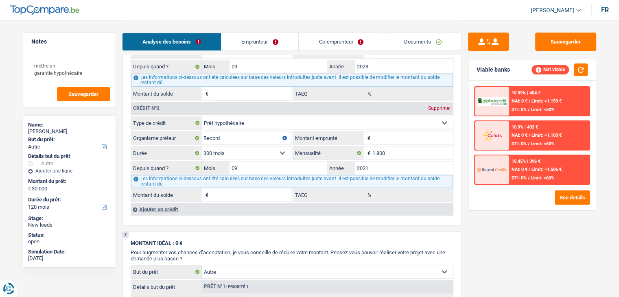
click at [521, 223] on div "Sauvegarder Viable banks Not viable 10.99% | 404 € NAI: 0 € / Limit: >1.150 € D…" at bounding box center [532, 159] width 140 height 252
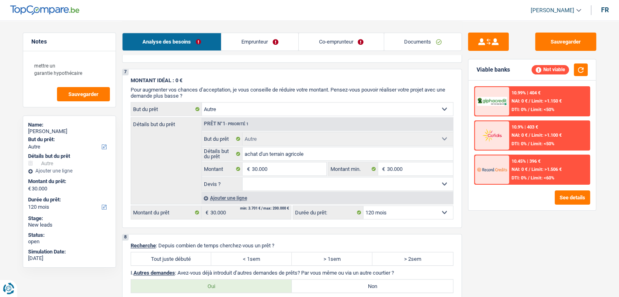
scroll to position [936, 0]
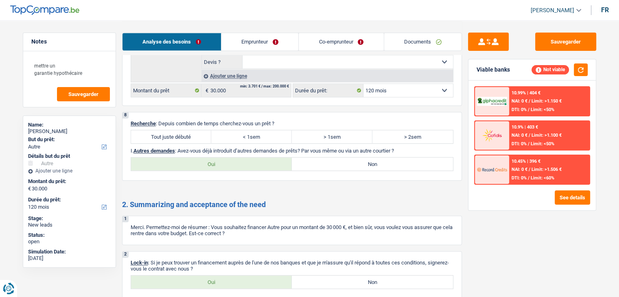
click at [160, 131] on label "Tout juste débuté" at bounding box center [171, 136] width 81 height 13
click at [160, 131] on input "Tout juste débuté" at bounding box center [171, 136] width 81 height 13
radio input "true"
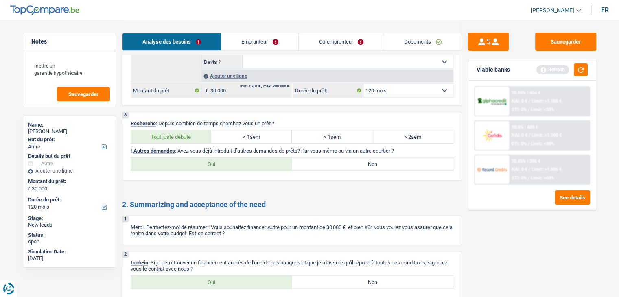
click at [364, 162] on label "Non" at bounding box center [372, 164] width 161 height 13
click at [364, 162] on input "Non" at bounding box center [372, 164] width 161 height 13
radio input "true"
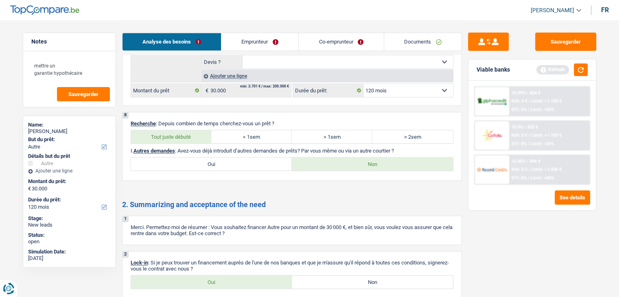
click at [200, 276] on label "Oui" at bounding box center [211, 282] width 161 height 13
click at [200, 276] on input "Oui" at bounding box center [211, 282] width 161 height 13
radio input "true"
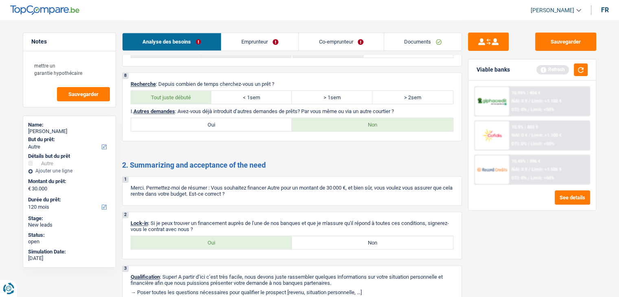
scroll to position [1009, 0]
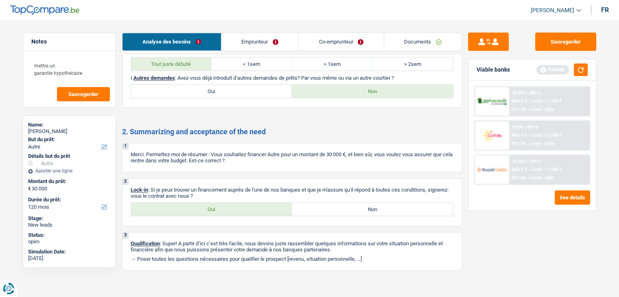
drag, startPoint x: 261, startPoint y: 48, endPoint x: 256, endPoint y: 50, distance: 4.6
click at [261, 48] on link "Emprunteur" at bounding box center [259, 42] width 77 height 18
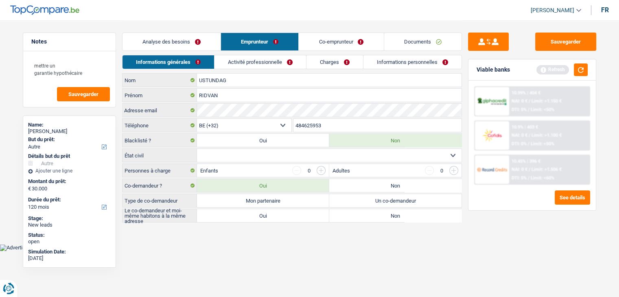
scroll to position [0, 0]
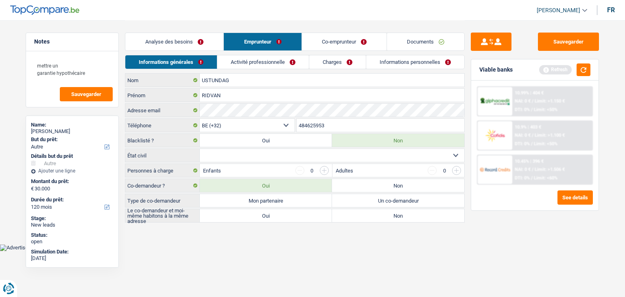
click at [264, 155] on select "Célibataire Marié(e) Cohabitant(e) légal(e) Divorcé(e) Veuf(ve) Séparé (de fait…" at bounding box center [332, 155] width 265 height 13
select select "married"
click at [200, 149] on select "Célibataire Marié(e) Cohabitant(e) légal(e) Divorcé(e) Veuf(ve) Séparé (de fait…" at bounding box center [332, 155] width 265 height 13
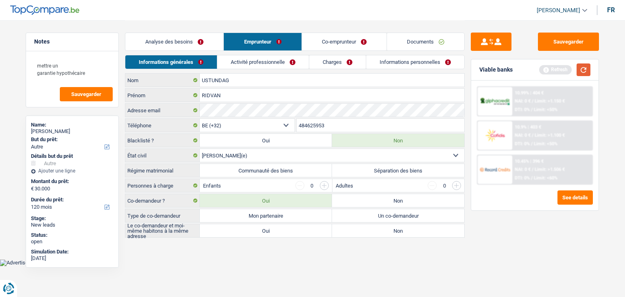
click at [583, 72] on button "button" at bounding box center [584, 70] width 14 height 13
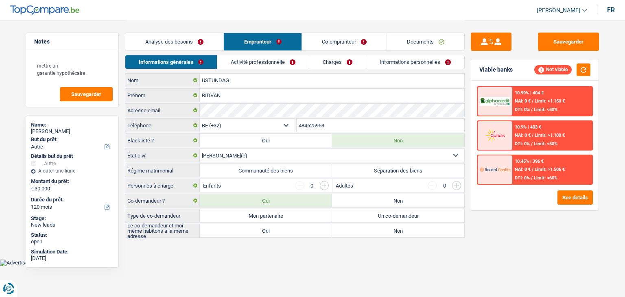
click at [484, 221] on div "Sauvegarder Viable banks Not viable 10.99% | 404 € NAI: 0 € / Limit: >1.150 € D…" at bounding box center [535, 159] width 140 height 252
click at [319, 167] on label "Communauté des biens" at bounding box center [266, 170] width 132 height 13
click at [319, 167] on input "Communauté des biens" at bounding box center [266, 170] width 132 height 13
radio input "true"
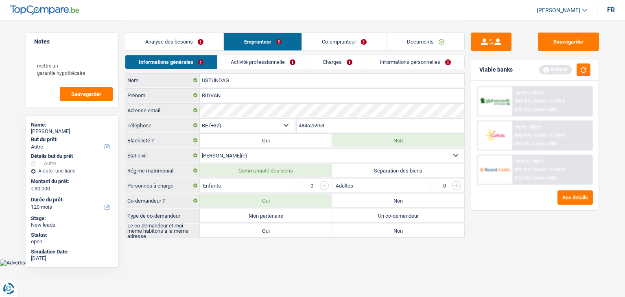
click at [243, 253] on main "Notes mettre un garantie hypothécaire Sauvegarder Name: RIDVAN USTUNDAG But du …" at bounding box center [312, 129] width 625 height 259
drag, startPoint x: 178, startPoint y: 181, endPoint x: 127, endPoint y: 184, distance: 51.0
click at [127, 184] on label "Personnes à charge" at bounding box center [162, 185] width 75 height 13
drag, startPoint x: 193, startPoint y: 245, endPoint x: 203, endPoint y: 248, distance: 10.4
click at [194, 245] on main "Notes mettre un garantie hypothécaire Sauvegarder Name: RIDVAN USTUNDAG But du …" at bounding box center [312, 129] width 625 height 259
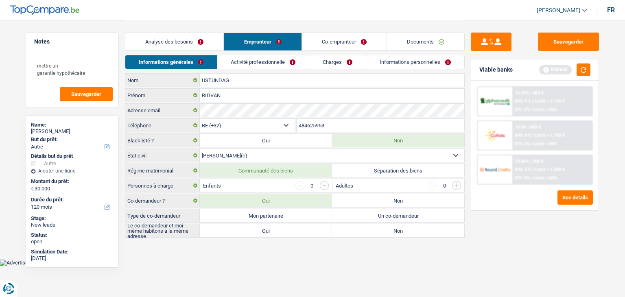
click at [278, 217] on label "Mon partenaire" at bounding box center [266, 215] width 132 height 13
click at [278, 217] on input "Mon partenaire" at bounding box center [266, 215] width 132 height 13
radio input "true"
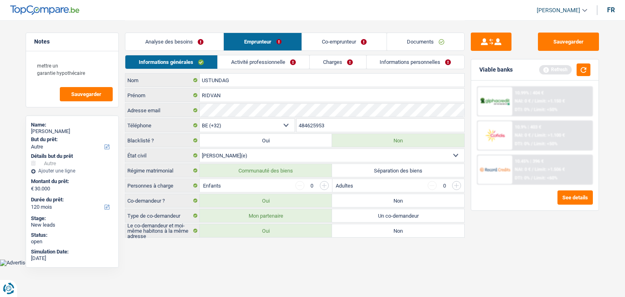
click at [274, 230] on label "Oui" at bounding box center [266, 230] width 132 height 13
click at [274, 230] on input "Oui" at bounding box center [266, 230] width 132 height 13
click at [252, 68] on link "Activité professionnelle" at bounding box center [264, 61] width 92 height 13
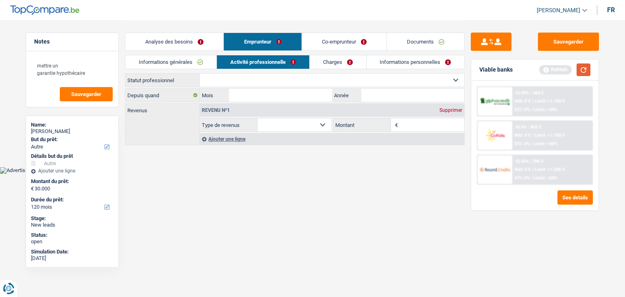
click at [590, 67] on button "button" at bounding box center [584, 70] width 14 height 13
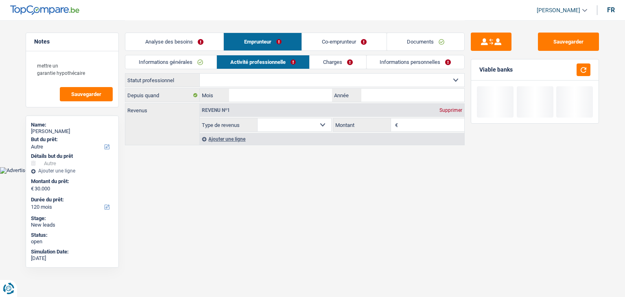
click at [303, 78] on select "Ouvrier Employé privé Employé public Invalide Indépendant Pensionné Chômeur Mut…" at bounding box center [332, 80] width 265 height 13
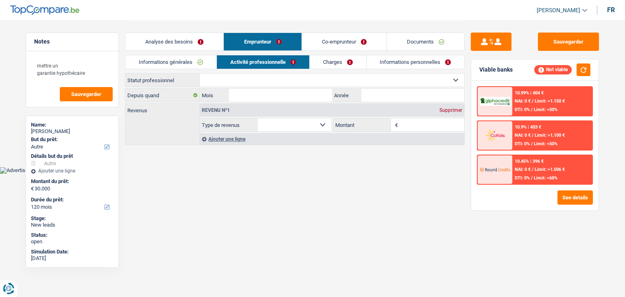
select select "independent"
click at [200, 74] on select "Ouvrier Employé privé Employé public Invalide Indépendant Pensionné Chômeur Mut…" at bounding box center [332, 80] width 265 height 13
select select "netSalary"
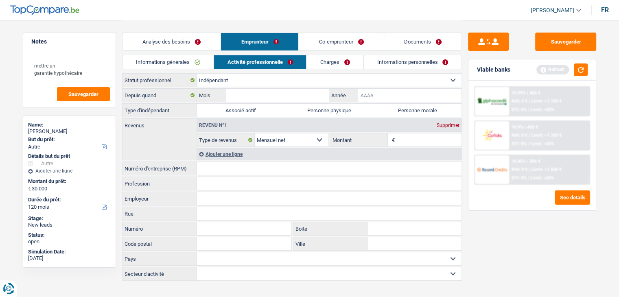
click at [399, 94] on input "Année" at bounding box center [409, 95] width 103 height 13
type input "2023"
click at [466, 82] on div "Sauvegarder Viable banks Refresh 10.99% | 404 € NAI: 0 € / Limit: >1.150 € DTI:…" at bounding box center [532, 159] width 140 height 252
click at [283, 94] on input "Mois" at bounding box center [277, 95] width 103 height 13
type input "08"
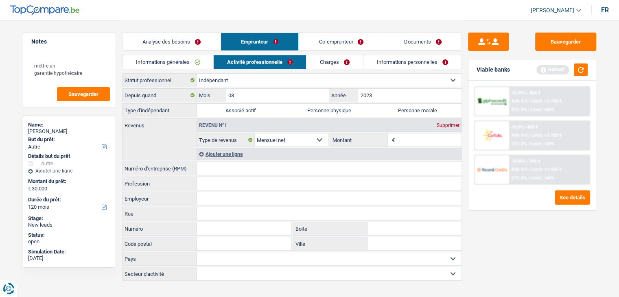
click at [509, 222] on div "Sauvegarder Viable banks Refresh 10.99% | 404 € NAI: 0 € / Limit: >1.150 € DTI:…" at bounding box center [532, 159] width 140 height 252
click at [589, 67] on div "Viable banks Refresh" at bounding box center [532, 69] width 127 height 21
drag, startPoint x: 588, startPoint y: 67, endPoint x: 459, endPoint y: 88, distance: 130.3
click at [587, 67] on div "Viable banks Refresh" at bounding box center [532, 69] width 127 height 21
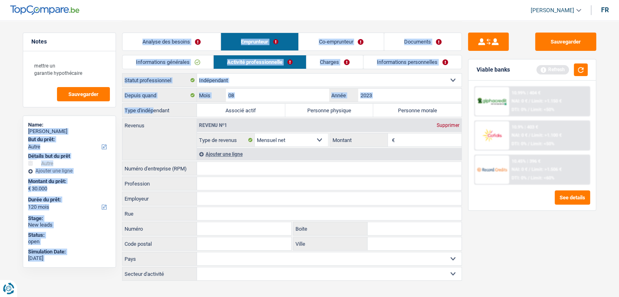
drag, startPoint x: 121, startPoint y: 111, endPoint x: 189, endPoint y: 111, distance: 68.4
click at [155, 108] on div "Notes mettre un garantie hypothécaire Sauvegarder Name: RIDVAN USTUNDAG But du …" at bounding box center [310, 151] width 586 height 262
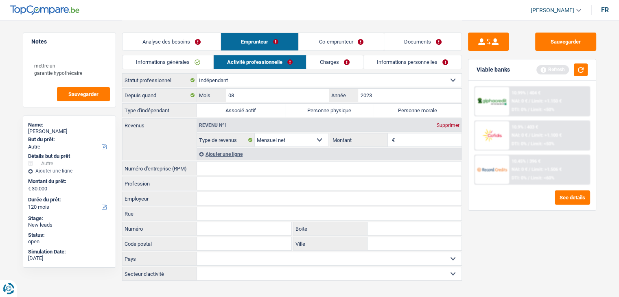
click at [196, 113] on label "Type d'indépendant" at bounding box center [160, 110] width 75 height 13
click at [406, 140] on input "Montant" at bounding box center [429, 140] width 65 height 13
click at [467, 121] on div "Sauvegarder Viable banks Refresh 10.99% | 404 € NAI: 0 € / Limit: >1.150 € DTI:…" at bounding box center [532, 159] width 140 height 252
drag, startPoint x: 509, startPoint y: 70, endPoint x: 476, endPoint y: 69, distance: 33.4
click at [476, 69] on div "Viable banks Refresh" at bounding box center [532, 69] width 127 height 21
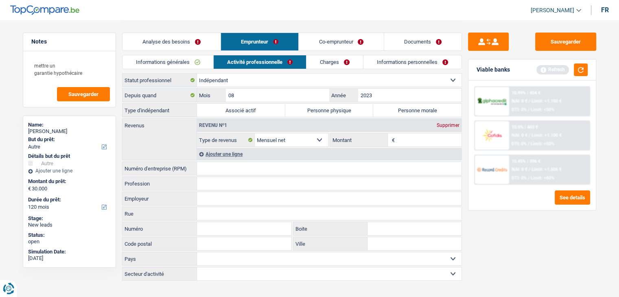
click at [476, 69] on div "Viable banks Refresh" at bounding box center [532, 69] width 127 height 21
click at [592, 71] on div "Viable banks Refresh" at bounding box center [532, 69] width 127 height 21
click at [579, 70] on button "button" at bounding box center [581, 70] width 14 height 13
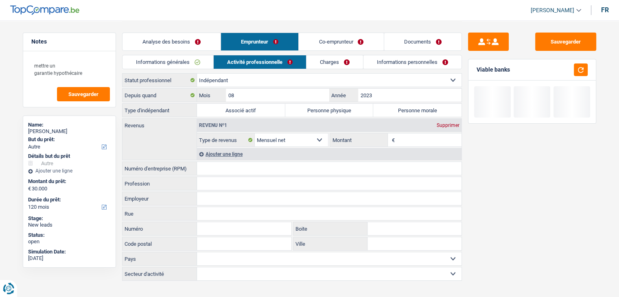
click at [406, 139] on input "Montant" at bounding box center [429, 140] width 65 height 13
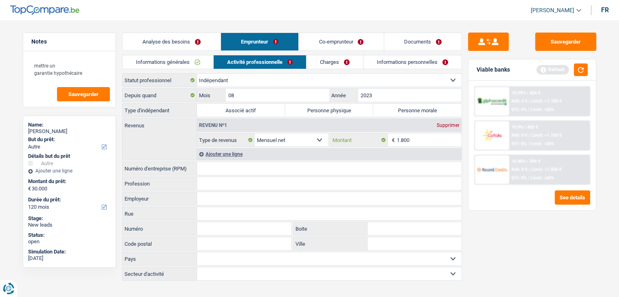
type input "1.800"
click at [345, 35] on link "Co-emprunteur" at bounding box center [341, 42] width 85 height 18
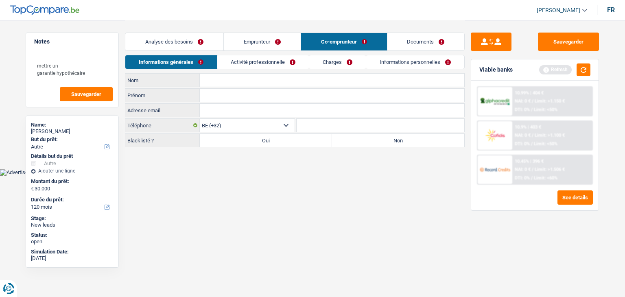
click at [235, 59] on link "Activité professionnelle" at bounding box center [263, 61] width 92 height 13
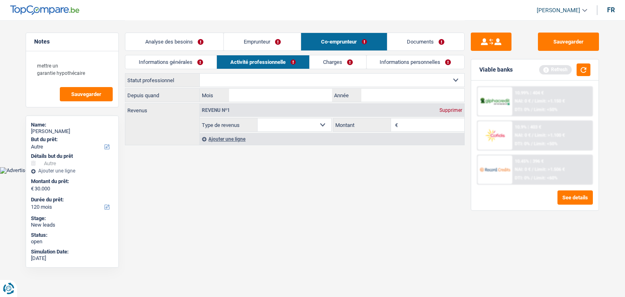
click at [239, 78] on select "Ouvrier Employé privé Employé public Invalide Indépendant Pensionné Chômeur Mut…" at bounding box center [332, 80] width 265 height 13
select select "privateEmployee"
click at [200, 74] on select "Ouvrier Employé privé Employé public Invalide Indépendant Pensionné Chômeur Mut…" at bounding box center [332, 80] width 265 height 13
select select "netSalary"
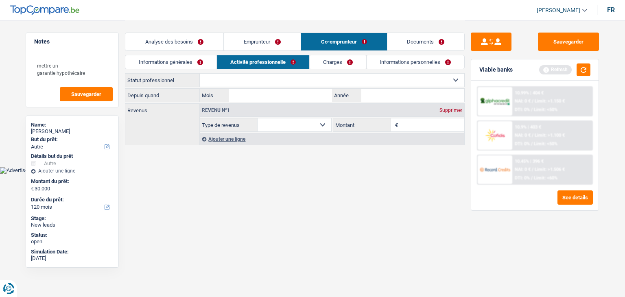
select select "mealVouchers"
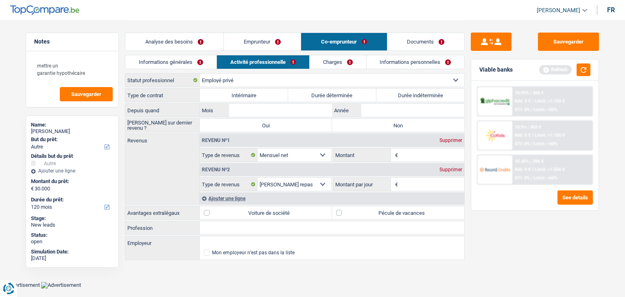
click at [408, 155] on input "Montant" at bounding box center [432, 155] width 65 height 13
type input "3.300"
click at [518, 232] on div "Sauvegarder Viable banks Refresh 10.99% | 404 € NAI: 0 € / Limit: >1.150 € DTI:…" at bounding box center [535, 159] width 140 height 252
click at [287, 48] on link "Emprunteur" at bounding box center [262, 42] width 77 height 18
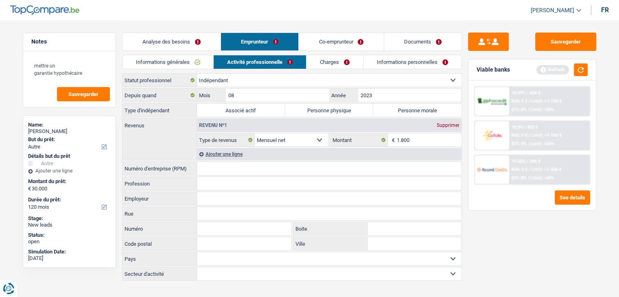
click at [225, 157] on div "Ajouter une ligne" at bounding box center [329, 154] width 265 height 12
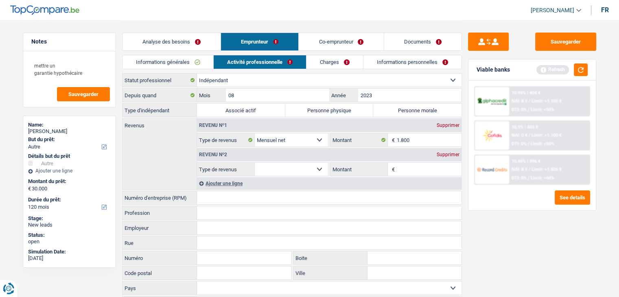
click at [289, 169] on select "Allocation d'handicap Allocations chômage Allocations familiales Chèques repas …" at bounding box center [292, 169] width 74 height 13
select select "rentalIncome"
click at [255, 163] on select "Allocation d'handicap Allocations chômage Allocations familiales Chèques repas …" at bounding box center [292, 169] width 74 height 13
click at [426, 169] on input "Montant" at bounding box center [429, 169] width 65 height 13
click at [422, 172] on input "Montant" at bounding box center [429, 169] width 65 height 13
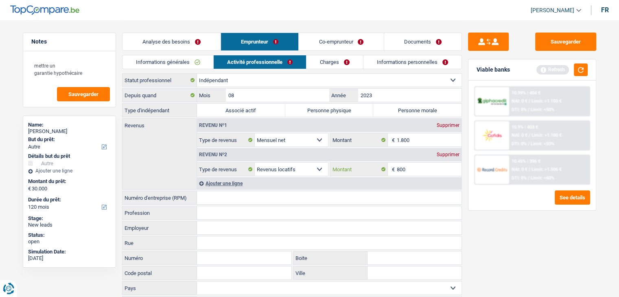
type input "800"
click at [237, 180] on div "Ajouter une ligne" at bounding box center [329, 184] width 265 height 12
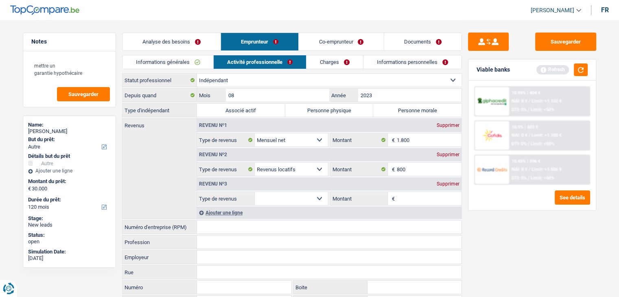
click at [270, 199] on select "Allocation d'handicap Allocations chômage Allocations familiales Chèques repas …" at bounding box center [292, 198] width 74 height 13
select select "rentalIncome"
click at [255, 192] on select "Allocation d'handicap Allocations chômage Allocations familiales Chèques repas …" at bounding box center [292, 198] width 74 height 13
click at [406, 196] on input "Montant" at bounding box center [429, 198] width 65 height 13
type input "900"
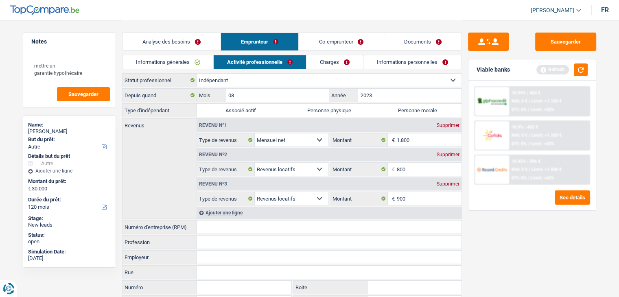
click at [231, 216] on div "Ajouter une ligne" at bounding box center [329, 213] width 265 height 12
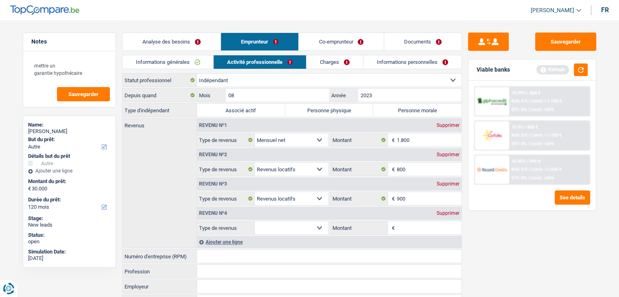
click at [296, 228] on select "Allocation d'handicap Allocations chômage Allocations familiales Chèques repas …" at bounding box center [292, 227] width 74 height 13
select select "rentalIncome"
click at [255, 221] on select "Allocation d'handicap Allocations chômage Allocations familiales Chèques repas …" at bounding box center [292, 227] width 74 height 13
click at [402, 227] on input "Montant" at bounding box center [429, 227] width 65 height 13
type input "1.000"
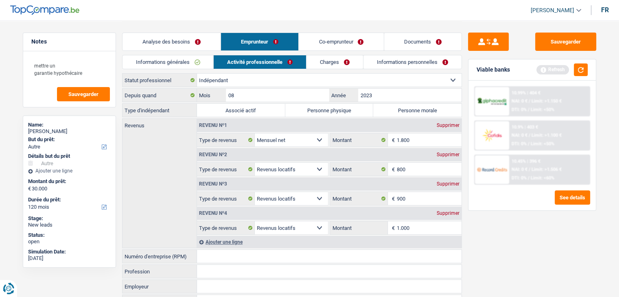
click at [227, 243] on div "Ajouter une ligne" at bounding box center [329, 242] width 265 height 12
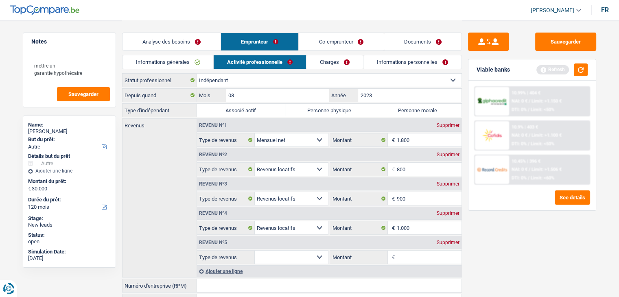
click at [289, 258] on select "Allocation d'handicap Allocations chômage Allocations familiales Chèques repas …" at bounding box center [292, 257] width 74 height 13
select select "rentalIncome"
click at [255, 251] on select "Allocation d'handicap Allocations chômage Allocations familiales Chèques repas …" at bounding box center [292, 257] width 74 height 13
click at [408, 261] on input "Montant" at bounding box center [429, 257] width 65 height 13
type input "1.400"
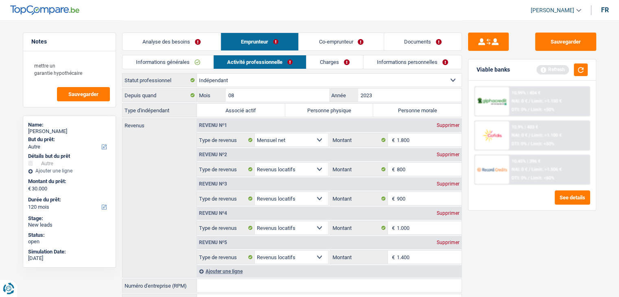
click at [511, 251] on div "Sauvegarder Viable banks Refresh 10.99% | 404 € NAI: 0 € / Limit: >1.150 € DTI:…" at bounding box center [532, 159] width 140 height 252
click at [585, 67] on button "button" at bounding box center [581, 70] width 14 height 13
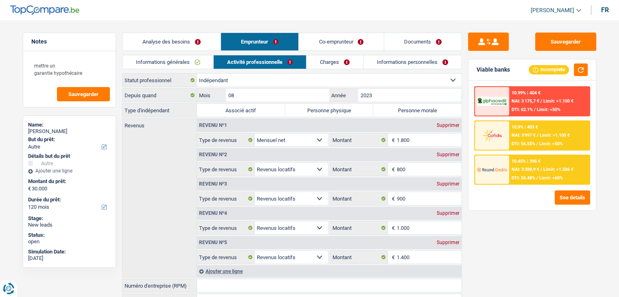
click at [522, 226] on div "Sauvegarder Viable banks Incomplete 10.99% | 404 € NAI: 3 175,7 € / Limit: >1.1…" at bounding box center [532, 159] width 140 height 252
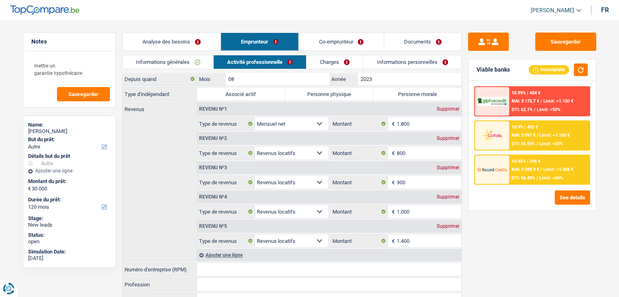
scroll to position [41, 0]
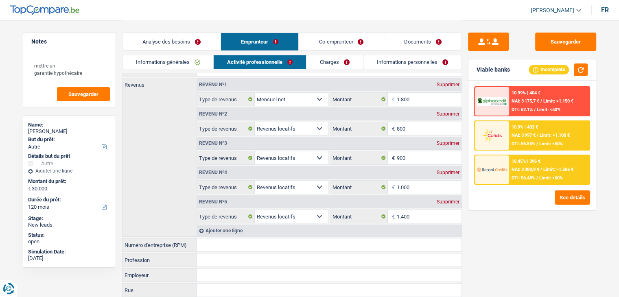
click at [495, 222] on div "Sauvegarder Viable banks Incomplete 10.99% | 404 € NAI: 3 175,7 € / Limit: >1.1…" at bounding box center [532, 159] width 140 height 252
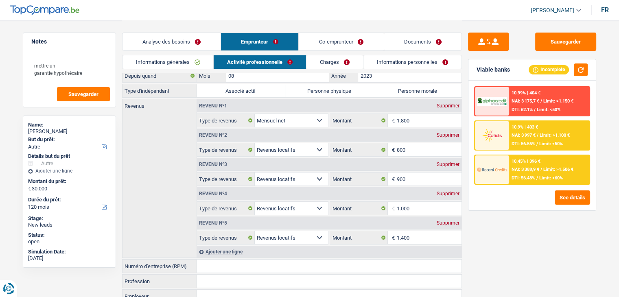
scroll to position [0, 0]
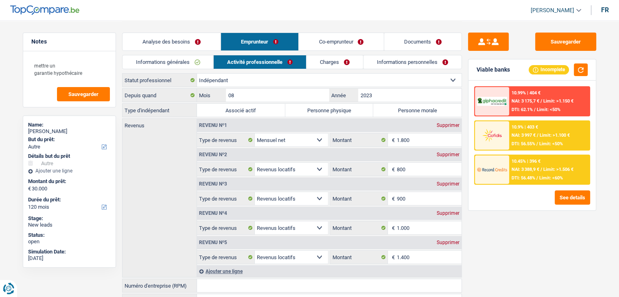
click at [342, 109] on label "Personne physique" at bounding box center [329, 110] width 88 height 13
click at [342, 109] on input "Personne physique" at bounding box center [329, 110] width 88 height 13
radio input "true"
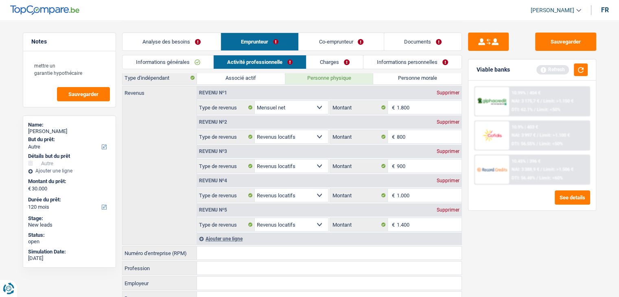
scroll to position [81, 0]
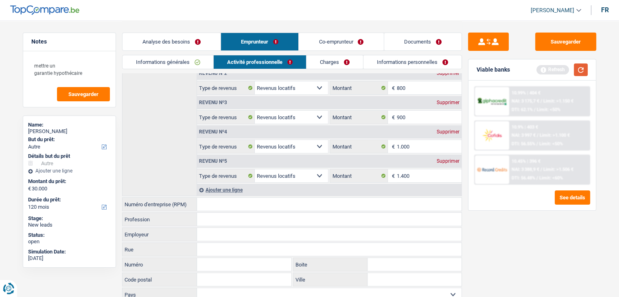
click at [583, 66] on button "button" at bounding box center [581, 70] width 14 height 13
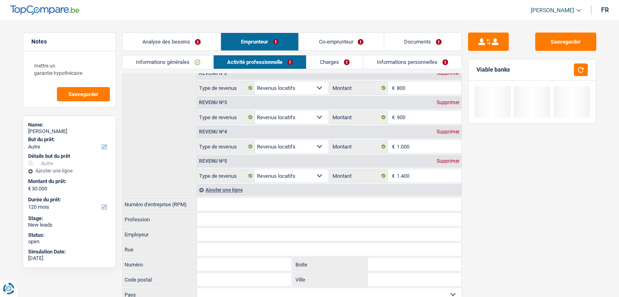
click at [337, 64] on link "Charges" at bounding box center [335, 61] width 57 height 13
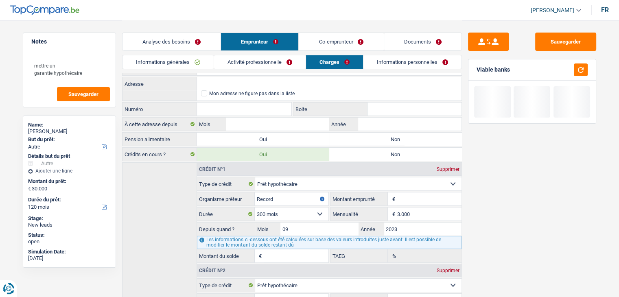
scroll to position [0, 0]
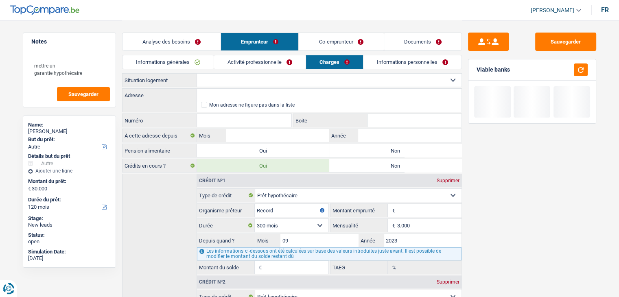
click at [207, 78] on select "Locataire Propriétaire avec prêt hypothécaire Propriétaire sans prêt hypothécai…" at bounding box center [329, 80] width 265 height 13
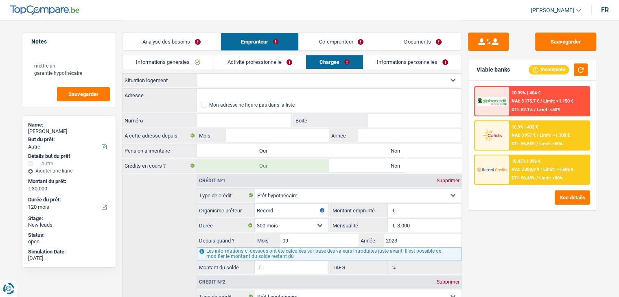
click at [210, 77] on select "Locataire Propriétaire avec prêt hypothécaire Propriétaire sans prêt hypothécai…" at bounding box center [329, 80] width 265 height 13
select select "ownerWithMortgage"
click at [197, 74] on select "Locataire Propriétaire avec prêt hypothécaire Propriétaire sans prêt hypothécai…" at bounding box center [329, 80] width 265 height 13
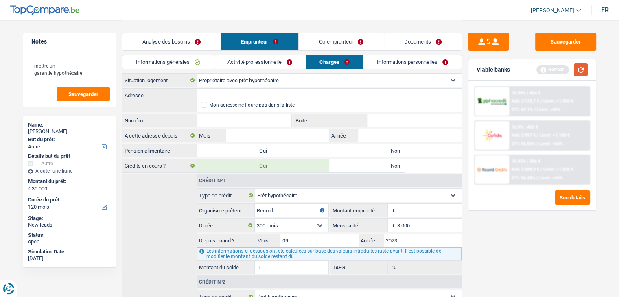
click at [587, 67] on button "button" at bounding box center [581, 70] width 14 height 13
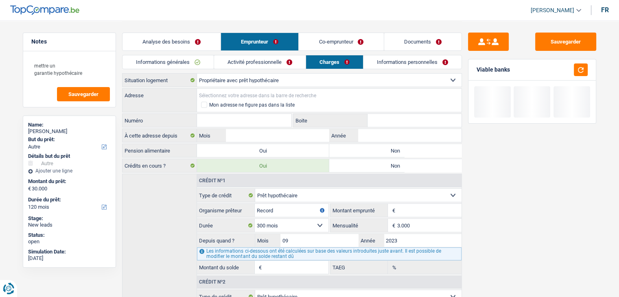
click at [248, 96] on input "Adresse" at bounding box center [329, 95] width 265 height 13
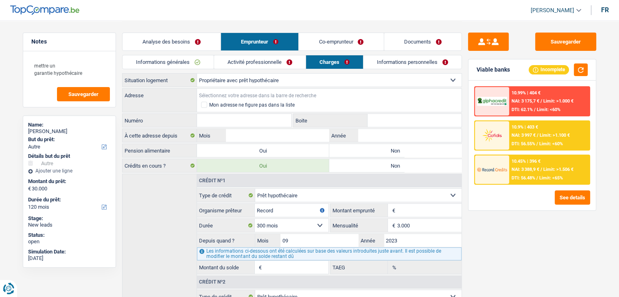
click at [248, 96] on input "Adresse" at bounding box center [329, 95] width 265 height 13
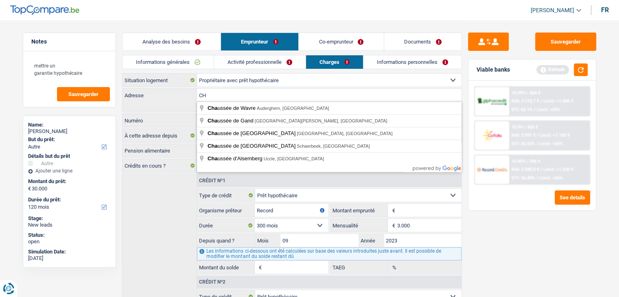
type input "C"
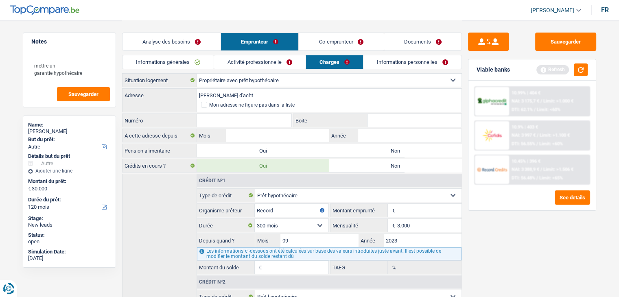
type input "chaussé d'acht"
click at [251, 118] on input "Numéro" at bounding box center [244, 120] width 95 height 13
drag, startPoint x: 238, startPoint y: 93, endPoint x: 186, endPoint y: 96, distance: 51.8
click at [186, 96] on div "chaussé d'acht Adresse" at bounding box center [292, 95] width 339 height 13
click at [208, 114] on input "Numéro" at bounding box center [244, 120] width 95 height 13
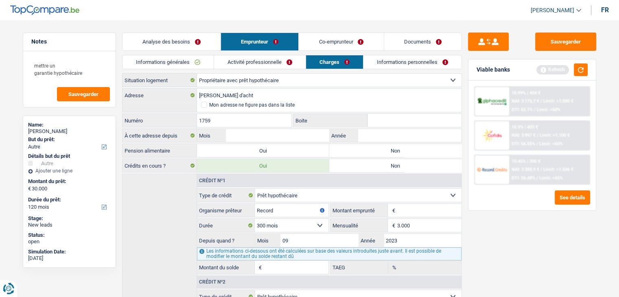
type input "1759"
drag, startPoint x: 248, startPoint y: 92, endPoint x: 200, endPoint y: 94, distance: 48.1
click at [200, 94] on input "chaussé d'acht" at bounding box center [329, 95] width 265 height 13
click at [201, 101] on div "chaussé d'acht Adresse Mon adresse ne figure pas dans la liste" at bounding box center [292, 100] width 340 height 24
click at [205, 104] on span at bounding box center [204, 105] width 6 height 6
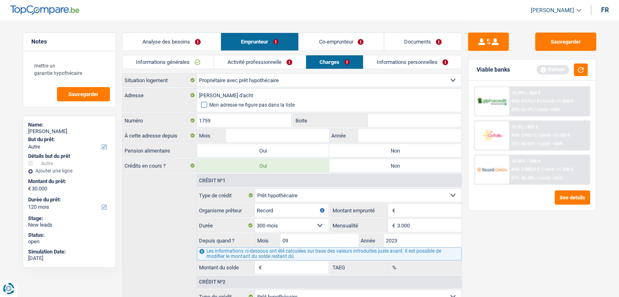
click at [201, 105] on input "Mon adresse ne figure pas dans la liste" at bounding box center [201, 105] width 0 height 0
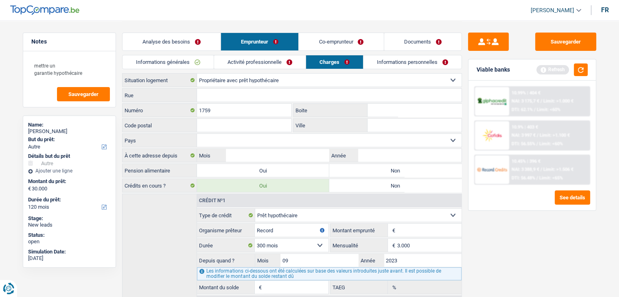
click at [220, 93] on input "Rue" at bounding box center [329, 95] width 265 height 13
paste input "chaussé d'acht"
type input "chaussé d'acht"
click at [219, 124] on input "Code postal" at bounding box center [244, 125] width 95 height 13
type input "1130"
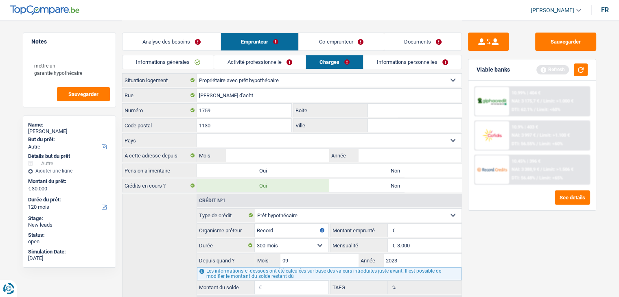
click at [535, 248] on div "Sauvegarder Viable banks Refresh 10.99% | 404 € NAI: 3 175,7 € / Limit: >1.000 …" at bounding box center [532, 159] width 140 height 252
click at [391, 119] on input "Ville" at bounding box center [415, 125] width 94 height 13
type input "Bruxelles"
click at [495, 248] on div "Sauvegarder Viable banks Refresh 10.99% | 404 € NAI: 3 175,7 € / Limit: >1.000 …" at bounding box center [532, 159] width 140 height 252
click at [254, 154] on input "Mois" at bounding box center [277, 155] width 103 height 13
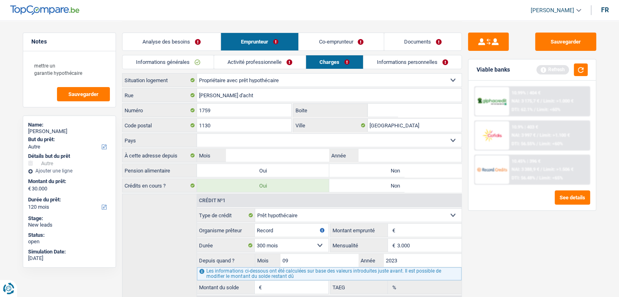
click at [189, 37] on link "Analyse des besoins" at bounding box center [172, 42] width 98 height 18
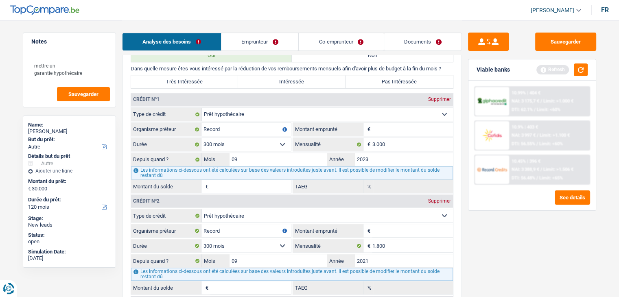
scroll to position [774, 0]
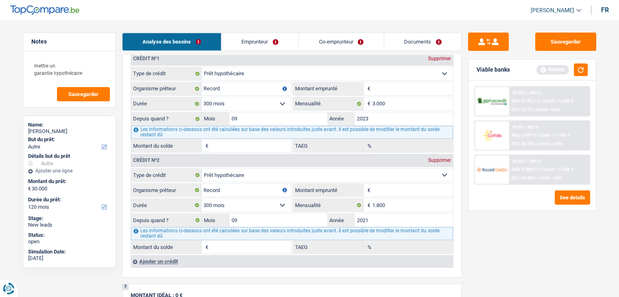
click at [267, 45] on link "Emprunteur" at bounding box center [259, 42] width 77 height 18
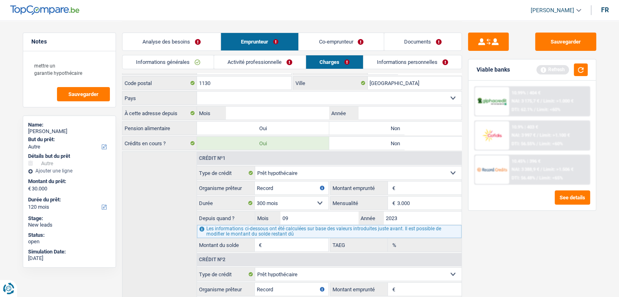
scroll to position [0, 0]
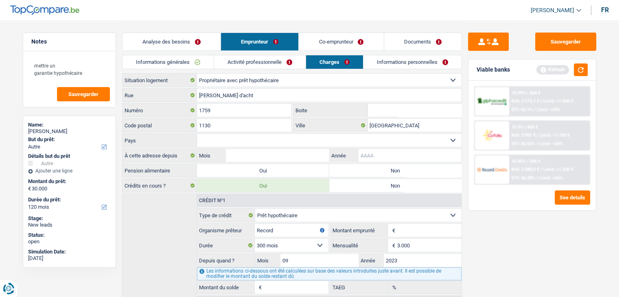
click at [409, 151] on input "Année" at bounding box center [409, 155] width 103 height 13
type input "2024"
click at [305, 155] on input "Mois" at bounding box center [277, 155] width 103 height 13
type input "11"
click at [541, 258] on div "Sauvegarder Viable banks Refresh 10.99% | 404 € NAI: 3 175,7 € / Limit: >1.000 …" at bounding box center [532, 159] width 140 height 252
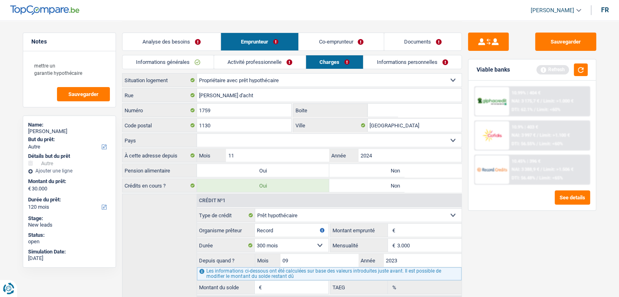
click at [397, 168] on label "Non" at bounding box center [395, 170] width 132 height 13
click at [397, 168] on input "Non" at bounding box center [395, 170] width 132 height 13
radio input "true"
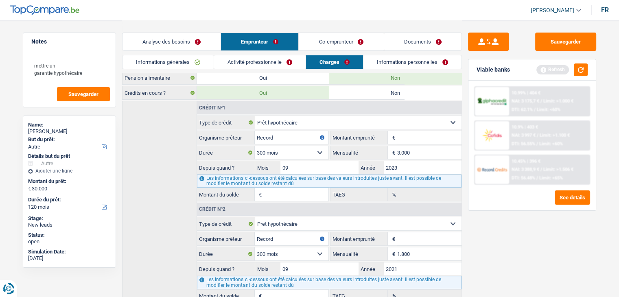
scroll to position [137, 0]
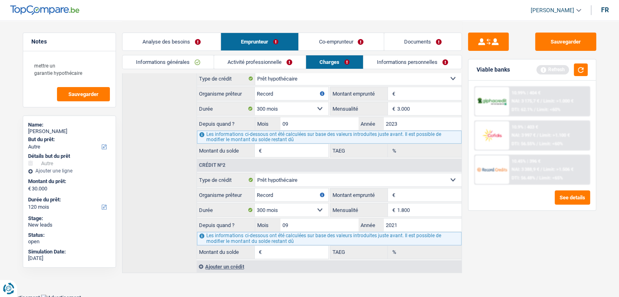
click at [394, 61] on link "Informations personnelles" at bounding box center [413, 61] width 98 height 13
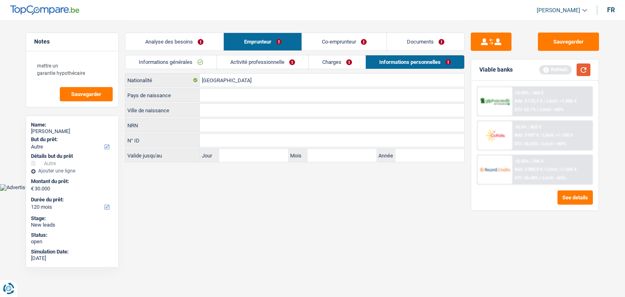
click at [589, 73] on button "button" at bounding box center [584, 70] width 14 height 13
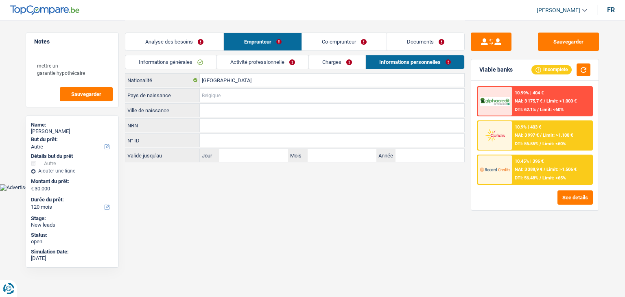
click at [226, 99] on input "Pays de naissance" at bounding box center [332, 95] width 265 height 13
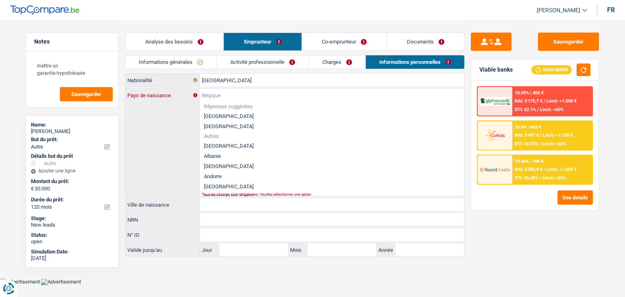
type input "B"
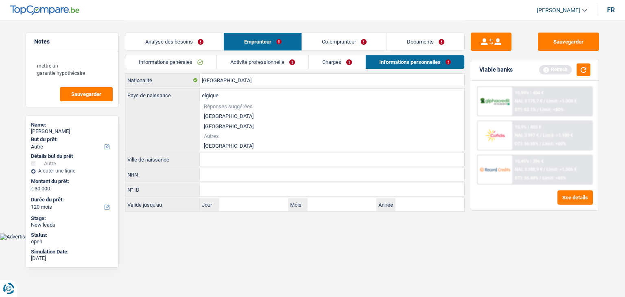
click at [220, 117] on li "[GEOGRAPHIC_DATA]" at bounding box center [332, 116] width 265 height 10
type input "[GEOGRAPHIC_DATA]"
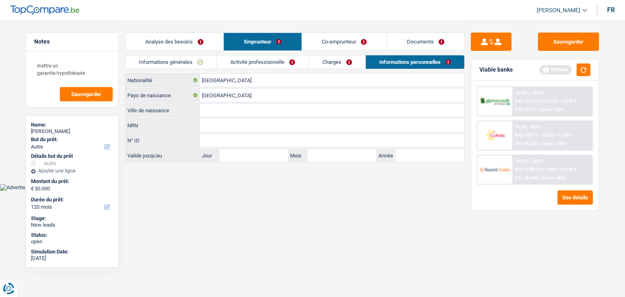
click at [219, 116] on input "Ville de naissance" at bounding box center [332, 110] width 265 height 13
type input "Bruxelles"
click at [320, 43] on link "Co-emprunteur" at bounding box center [344, 42] width 85 height 18
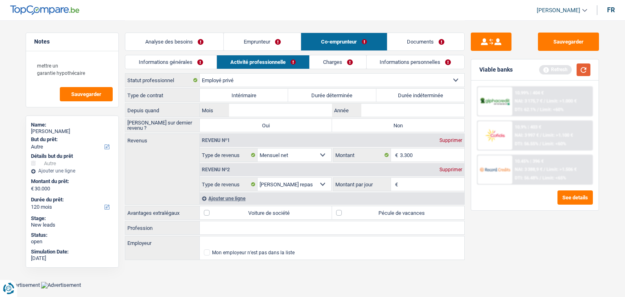
click at [586, 70] on button "button" at bounding box center [584, 70] width 14 height 13
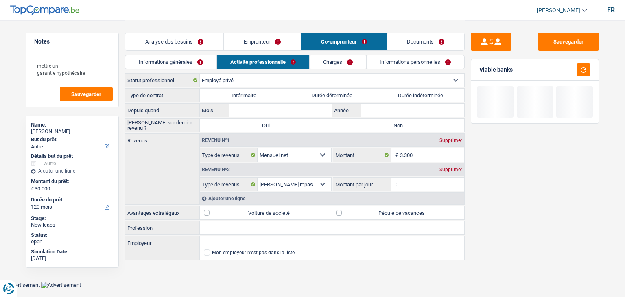
click at [142, 62] on link "Informations générales" at bounding box center [170, 61] width 91 height 13
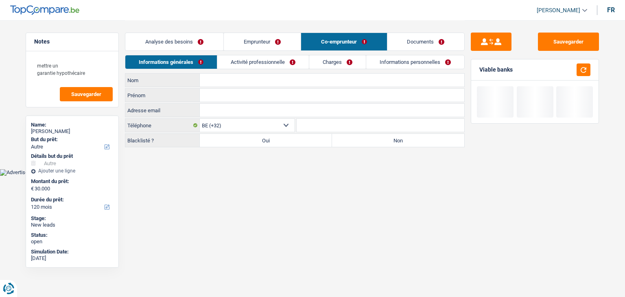
click at [208, 77] on input "Nom" at bounding box center [332, 80] width 265 height 13
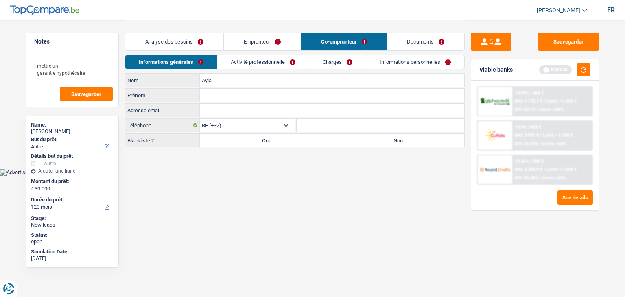
type input "Ayla"
click at [212, 101] on div "Prénom Tous les champs sont obligatoires. Veuillez fournir une réponse plus lon…" at bounding box center [295, 95] width 340 height 14
click at [213, 97] on input "Prénom" at bounding box center [332, 95] width 265 height 13
type input "Karadag"
click at [201, 176] on html "Vous avez le contrôle de vos données Nous utilisons des cookies, tout comme nos…" at bounding box center [312, 88] width 625 height 176
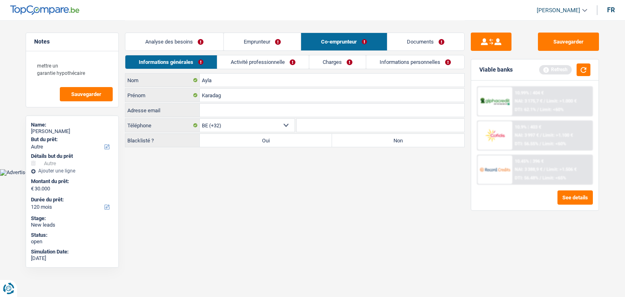
click at [374, 140] on label "Non" at bounding box center [398, 140] width 132 height 13
click at [374, 140] on input "Non" at bounding box center [398, 140] width 132 height 13
radio input "true"
click at [583, 67] on button "button" at bounding box center [584, 70] width 14 height 13
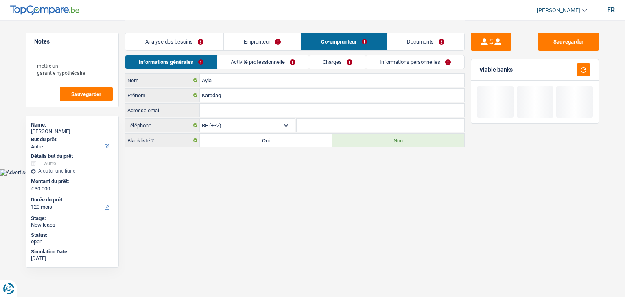
click at [228, 60] on link "Activité professionnelle" at bounding box center [263, 61] width 92 height 13
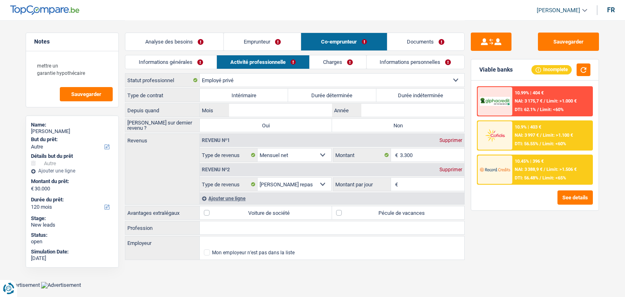
click at [394, 61] on link "Informations personnelles" at bounding box center [416, 61] width 98 height 13
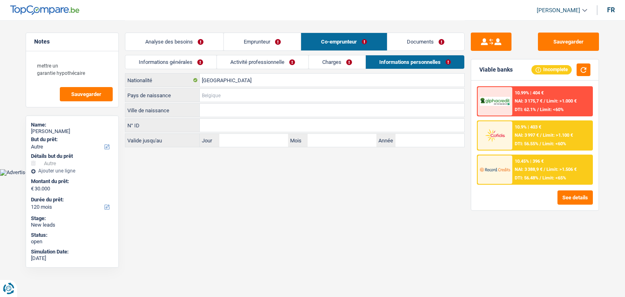
click at [252, 93] on input "Pays de naissance" at bounding box center [332, 95] width 265 height 13
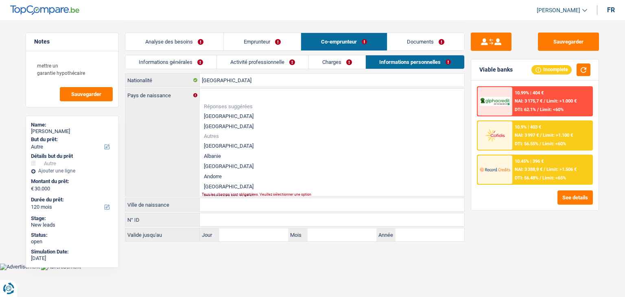
click at [223, 114] on li "[GEOGRAPHIC_DATA]" at bounding box center [332, 116] width 265 height 10
type input "[GEOGRAPHIC_DATA]"
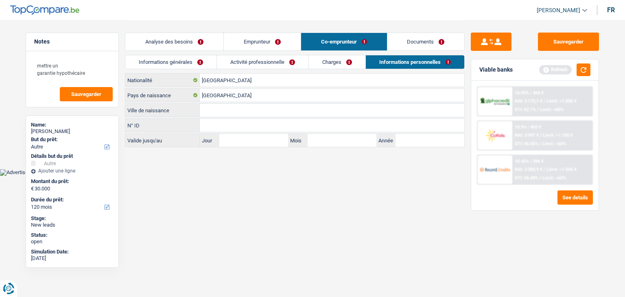
click at [220, 108] on input "Ville de naissance" at bounding box center [332, 110] width 265 height 13
type input "Bruxelles"
click at [235, 68] on link "Activité professionnelle" at bounding box center [263, 61] width 92 height 13
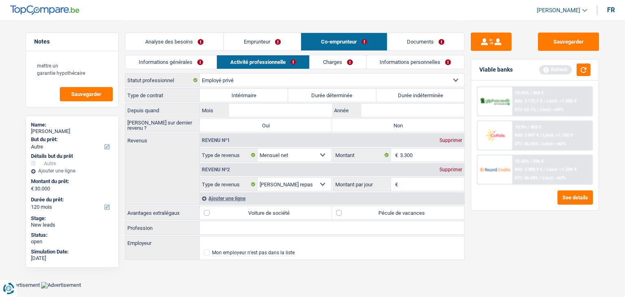
click at [183, 64] on link "Informations générales" at bounding box center [170, 61] width 91 height 13
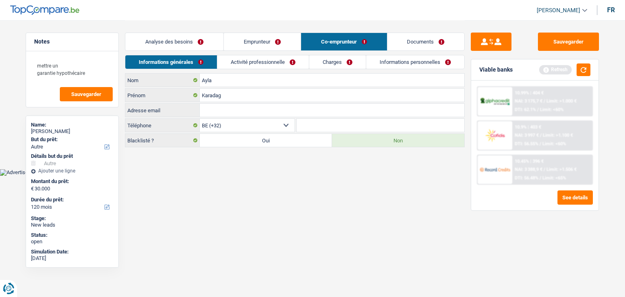
click at [255, 68] on link "Activité professionnelle" at bounding box center [263, 61] width 92 height 13
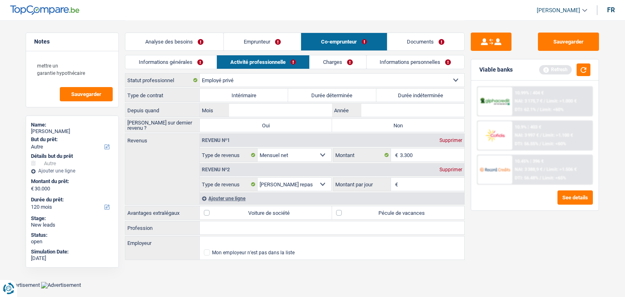
click at [515, 240] on div "Sauvegarder Viable banks Refresh 10.99% | 404 € NAI: 3 175,7 € / Limit: >1.000 …" at bounding box center [535, 159] width 140 height 252
click at [578, 64] on button "button" at bounding box center [584, 70] width 14 height 13
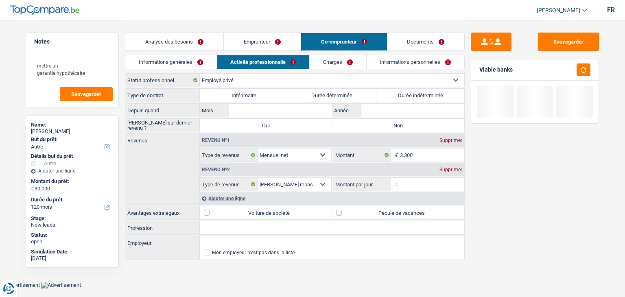
click at [401, 94] on label "Durée indéterminée" at bounding box center [421, 95] width 88 height 13
click at [401, 94] on input "Durée indéterminée" at bounding box center [421, 95] width 88 height 13
radio input "true"
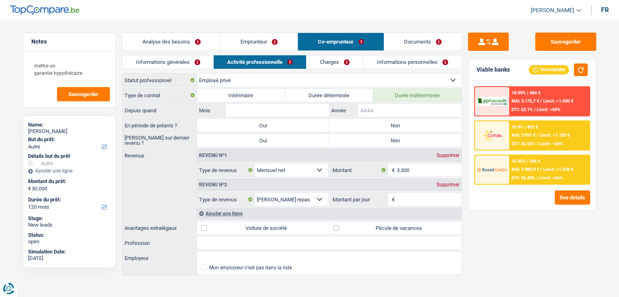
click at [371, 106] on input "Année" at bounding box center [409, 110] width 103 height 13
click at [321, 110] on input "Mois" at bounding box center [277, 110] width 103 height 13
type input "12"
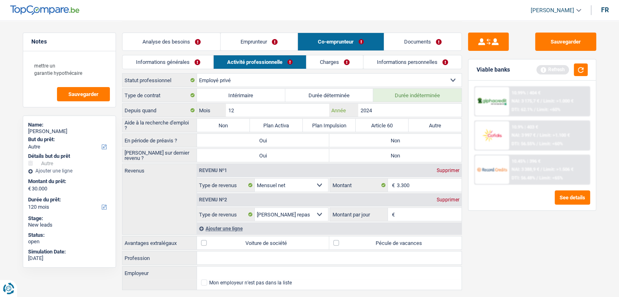
type input "2024"
click at [236, 123] on label "Non" at bounding box center [223, 125] width 53 height 13
click at [236, 123] on input "Non" at bounding box center [223, 125] width 53 height 13
radio input "true"
click at [358, 134] on label "Non" at bounding box center [395, 140] width 132 height 13
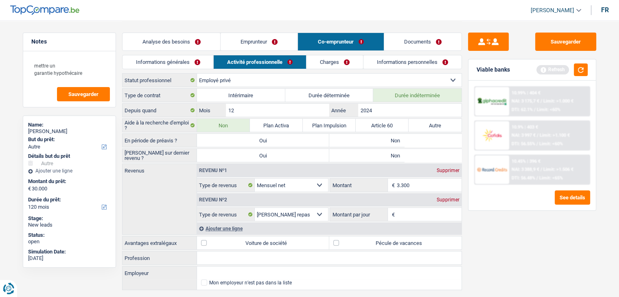
click at [358, 134] on input "Non" at bounding box center [395, 140] width 132 height 13
radio input "true"
click at [373, 159] on label "Non" at bounding box center [395, 155] width 132 height 13
click at [373, 159] on input "Non" at bounding box center [395, 155] width 132 height 13
radio input "true"
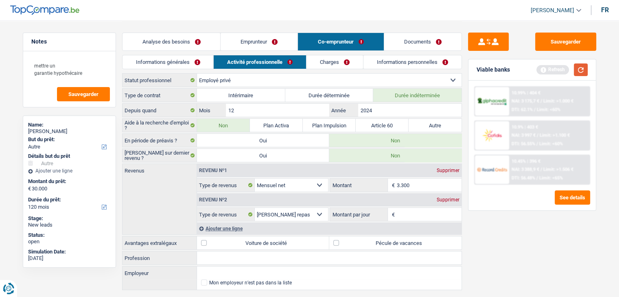
click at [580, 72] on button "button" at bounding box center [581, 70] width 14 height 13
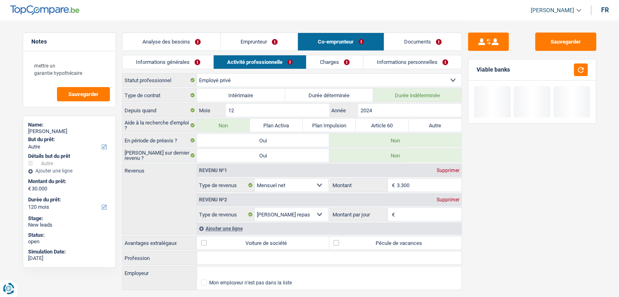
click at [441, 199] on div "Supprimer" at bounding box center [448, 199] width 27 height 5
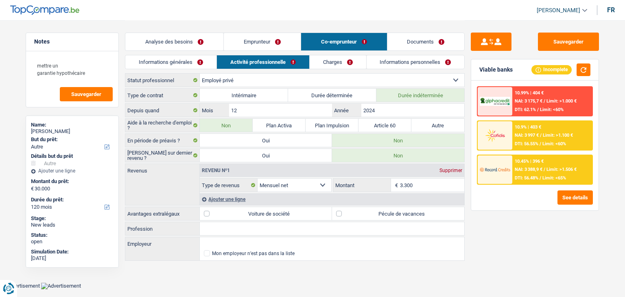
click at [519, 231] on div "Sauvegarder Viable banks Incomplete 10.99% | 404 € NAI: 3 175,7 € / Limit: >1.0…" at bounding box center [535, 159] width 140 height 252
click at [505, 249] on div "Sauvegarder Viable banks Incomplete 10.99% | 404 € NAI: 3 175,7 € / Limit: >1.0…" at bounding box center [535, 159] width 140 height 252
click at [498, 227] on div "Sauvegarder Viable banks Incomplete 10.99% | 404 € NAI: 3 175,7 € / Limit: >1.0…" at bounding box center [535, 159] width 140 height 252
click at [359, 212] on label "Pécule de vacances" at bounding box center [398, 213] width 132 height 13
click at [359, 212] on input "Pécule de vacances" at bounding box center [398, 213] width 132 height 13
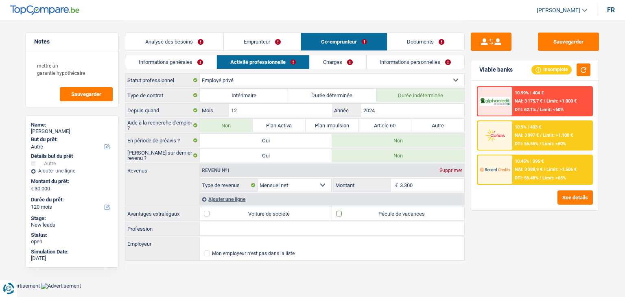
checkbox input "true"
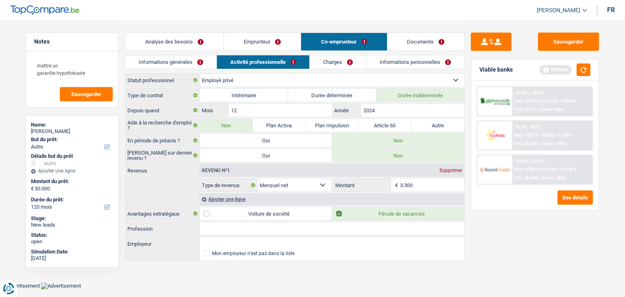
click at [503, 218] on div "Sauvegarder Viable banks Refresh 10.99% | 404 € NAI: 3 175,7 € / Limit: >1.000 …" at bounding box center [535, 159] width 140 height 252
click at [579, 66] on button "button" at bounding box center [584, 70] width 14 height 13
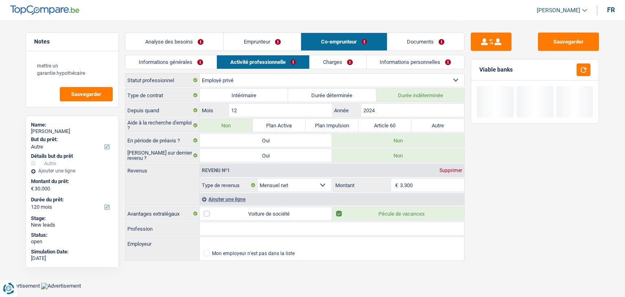
click at [324, 60] on link "Charges" at bounding box center [338, 61] width 57 height 13
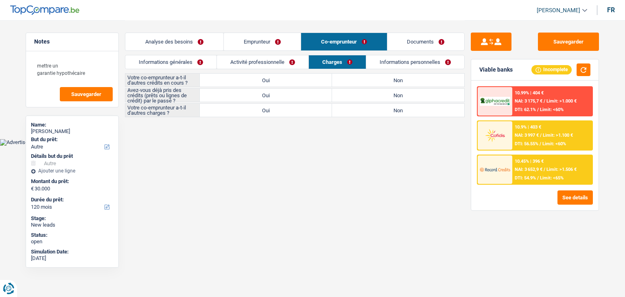
click at [279, 146] on html "Vous avez le contrôle de vos données Nous utilisons des cookies, tout comme nos…" at bounding box center [312, 73] width 625 height 146
click at [364, 79] on label "Non" at bounding box center [398, 80] width 132 height 13
click at [364, 79] on input "Non" at bounding box center [398, 80] width 132 height 13
radio input "true"
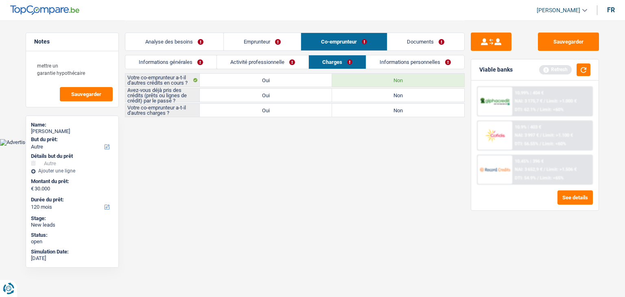
click at [287, 100] on label "Oui" at bounding box center [266, 95] width 132 height 13
click at [287, 100] on input "Oui" at bounding box center [266, 95] width 132 height 13
radio input "true"
click at [358, 109] on label "Non" at bounding box center [398, 110] width 132 height 13
click at [358, 109] on input "Non" at bounding box center [398, 110] width 132 height 13
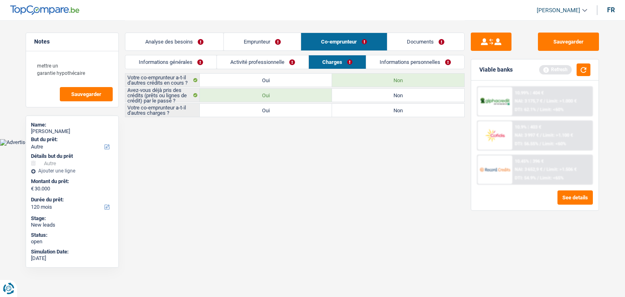
radio input "true"
click at [414, 64] on link "Informations personnelles" at bounding box center [416, 61] width 98 height 13
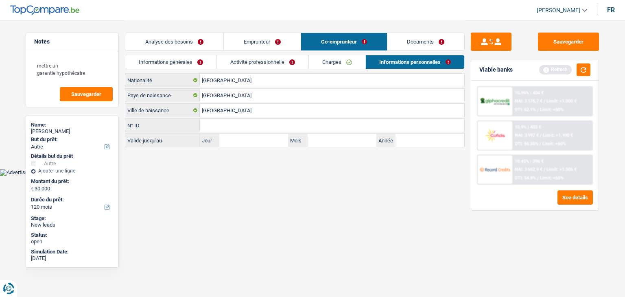
click at [591, 71] on div "Viable banks Refresh" at bounding box center [534, 69] width 127 height 21
click at [590, 71] on button "button" at bounding box center [584, 70] width 14 height 13
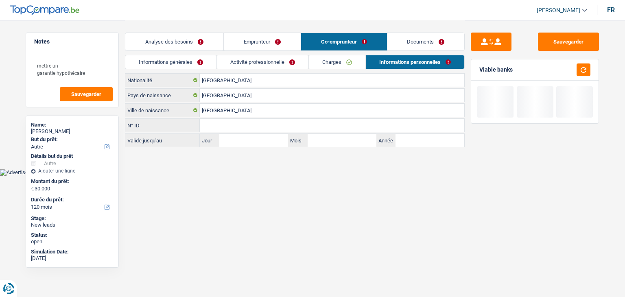
click at [158, 57] on link "Informations générales" at bounding box center [170, 61] width 91 height 13
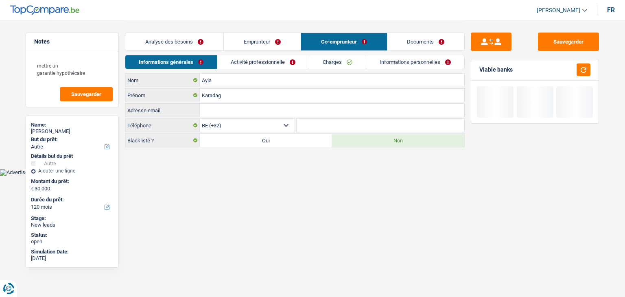
click at [161, 42] on link "Analyse des besoins" at bounding box center [174, 42] width 98 height 18
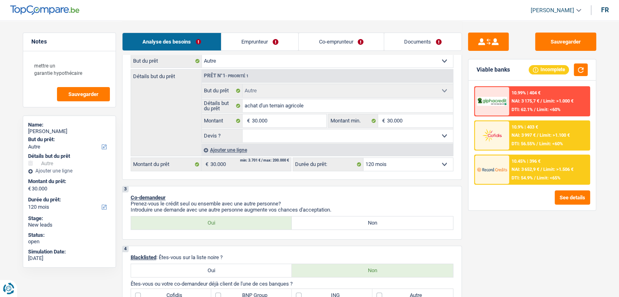
scroll to position [285, 0]
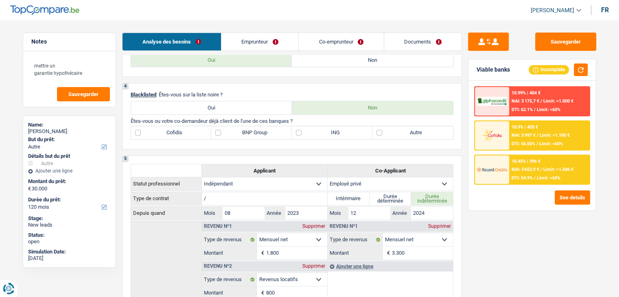
click at [311, 142] on div "4 Blacklisted : Êtes-vous sur la liste noire ? Oui Non Êtes-vous ou votre co-de…" at bounding box center [292, 116] width 340 height 66
click at [307, 135] on label "ING" at bounding box center [332, 132] width 81 height 13
click at [307, 135] on input "ING" at bounding box center [332, 132] width 81 height 13
checkbox input "true"
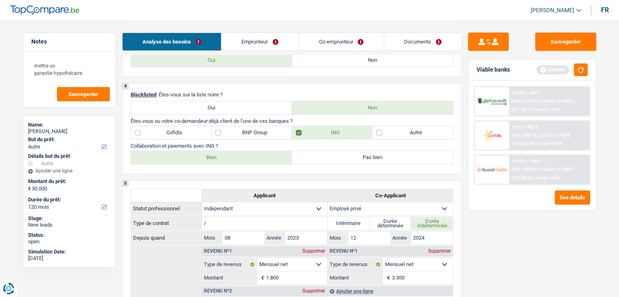
click at [247, 157] on label "Bien" at bounding box center [211, 157] width 161 height 13
click at [247, 157] on input "Bien" at bounding box center [211, 157] width 161 height 13
radio input "true"
click at [580, 64] on button "button" at bounding box center [581, 70] width 14 height 13
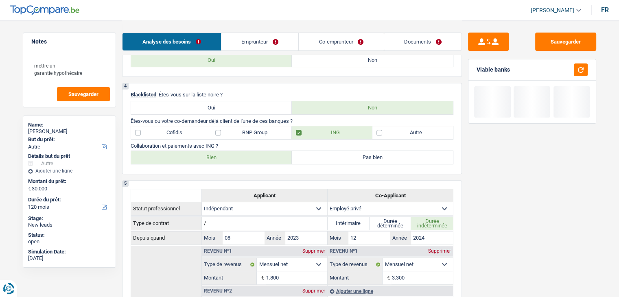
click at [287, 118] on p "Êtes-vous ou votre co-demandeur déjà client de l'une de ces banques ?" at bounding box center [292, 121] width 323 height 6
click at [389, 131] on label "Autre" at bounding box center [413, 132] width 81 height 13
click at [389, 131] on input "Autre" at bounding box center [413, 132] width 81 height 13
checkbox input "true"
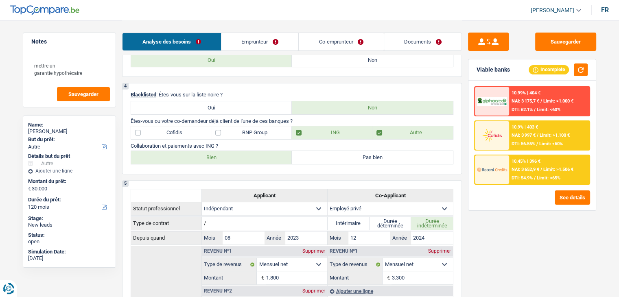
click at [270, 132] on label "BNP Group" at bounding box center [251, 132] width 81 height 13
click at [270, 132] on input "BNP Group" at bounding box center [251, 132] width 81 height 13
checkbox input "true"
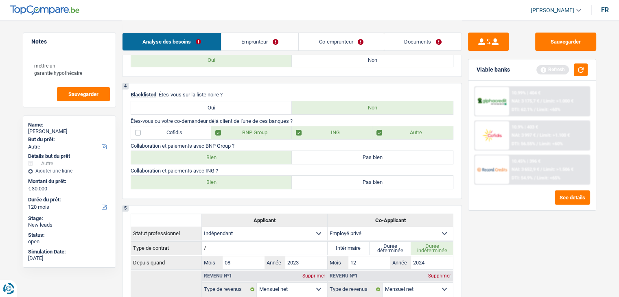
click at [228, 158] on label "Bien" at bounding box center [211, 157] width 161 height 13
click at [228, 158] on input "Bien" at bounding box center [211, 157] width 161 height 13
radio input "true"
click at [582, 70] on button "button" at bounding box center [581, 70] width 14 height 13
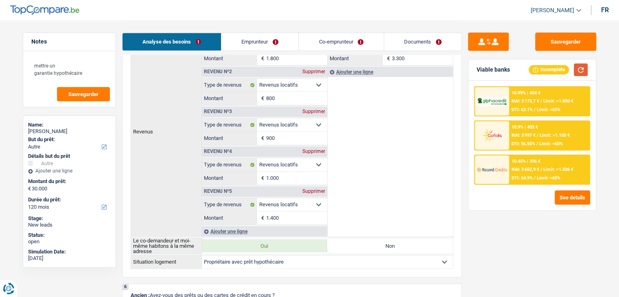
scroll to position [733, 0]
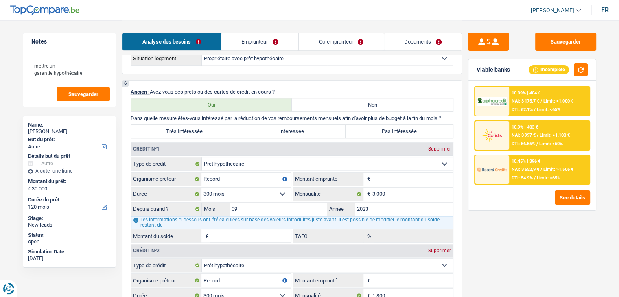
click at [304, 115] on p "Dans quelle mesure êtes-vous intéressé par la réduction de vos remboursements m…" at bounding box center [292, 118] width 323 height 6
click at [306, 125] on label "Intéressée" at bounding box center [291, 131] width 107 height 13
click at [306, 125] on input "Intéressée" at bounding box center [291, 131] width 107 height 13
radio input "true"
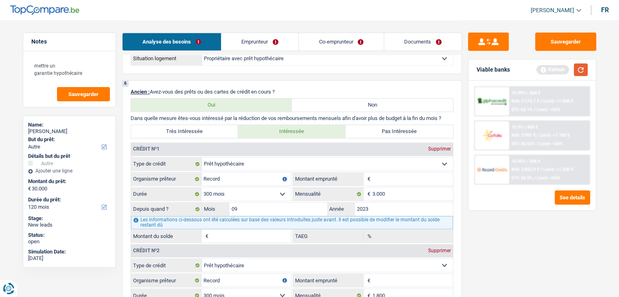
click at [576, 75] on button "button" at bounding box center [581, 70] width 14 height 13
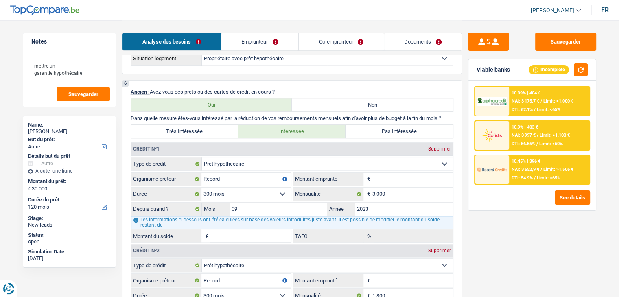
click at [522, 173] on div "10.45% | 396 € NAI: 3 652,9 € / Limit: >1.506 € DTI: 54.9% / Limit: <65%" at bounding box center [549, 170] width 80 height 28
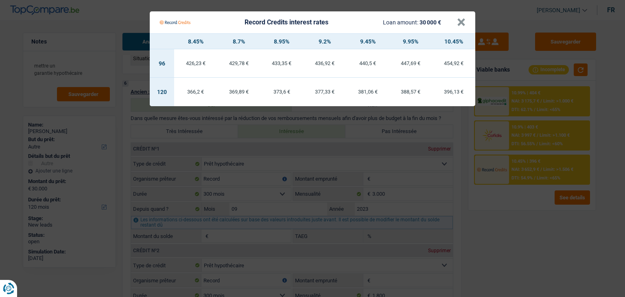
click at [519, 215] on Credits "Record Credits interest rates Loan amount: 30 000 € × 8.45% 8.7% 8.95% 9.2% 9.4…" at bounding box center [312, 148] width 625 height 297
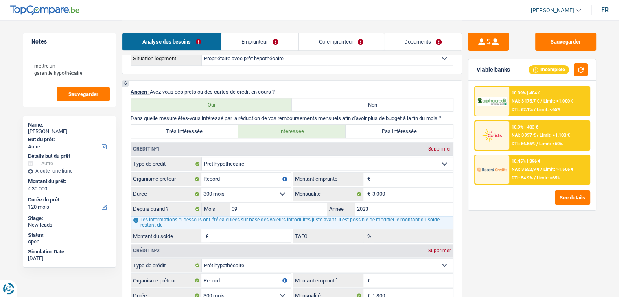
click at [530, 125] on div "10.9% | 403 €" at bounding box center [525, 127] width 26 height 5
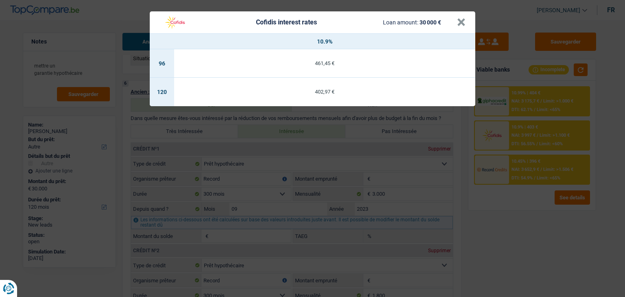
drag, startPoint x: 521, startPoint y: 197, endPoint x: 531, endPoint y: 107, distance: 90.5
click at [522, 193] on div "Cofidis interest rates Loan amount: 30 000 € × 10.9% 96 461,45 € 120 402,97 €" at bounding box center [312, 148] width 625 height 297
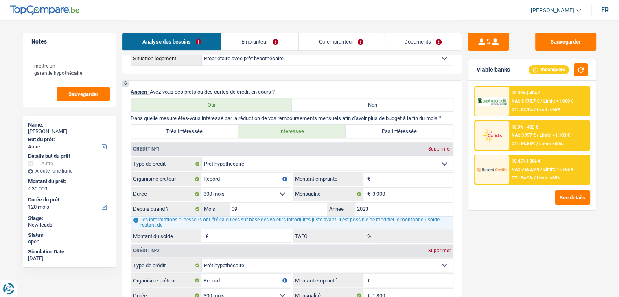
click at [531, 106] on div "10.99% | 404 € NAI: 3 175,7 € / Limit: >1.000 € DTI: 62.1% / Limit: <65%" at bounding box center [549, 101] width 80 height 28
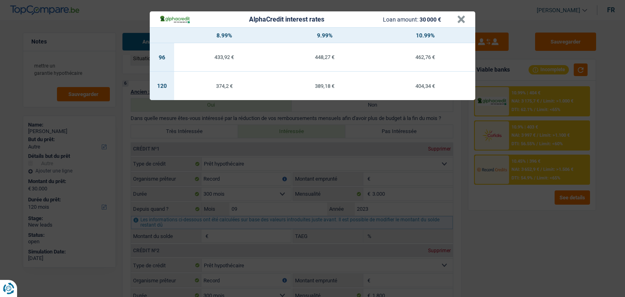
click at [516, 201] on div "AlphaCredit interest rates Loan amount: 30 000 € × 8.99% 9.99% 10.99% 96 433,92…" at bounding box center [312, 148] width 625 height 297
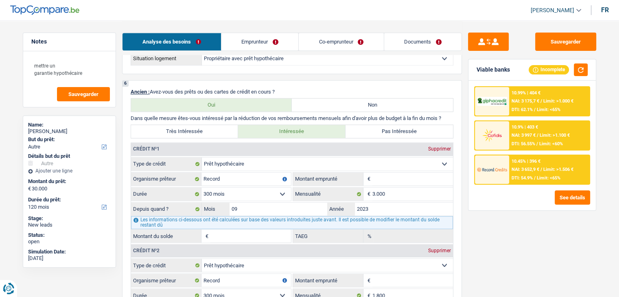
click at [521, 180] on div "10.45% | 396 € NAI: 3 652,9 € / Limit: >1.506 € DTI: 54.9% / Limit: <65%" at bounding box center [549, 170] width 80 height 28
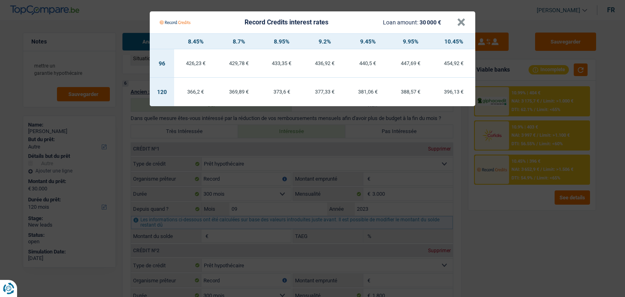
click at [511, 215] on Credits "Record Credits interest rates Loan amount: 30 000 € × 8.45% 8.7% 8.95% 9.2% 9.4…" at bounding box center [312, 148] width 625 height 297
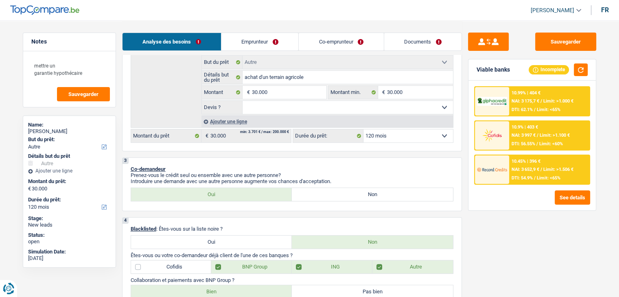
scroll to position [41, 0]
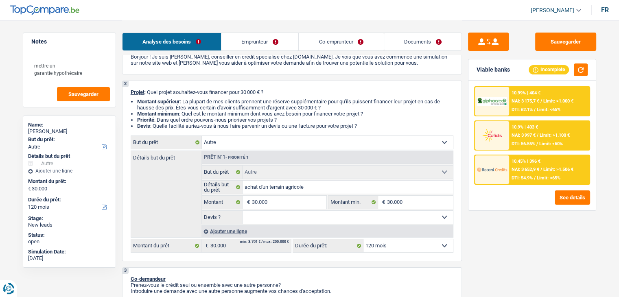
click at [543, 180] on div "10.45% | 396 € NAI: 3 652,9 € / Limit: >1.506 € DTI: 54.9% / Limit: <65%" at bounding box center [549, 170] width 80 height 28
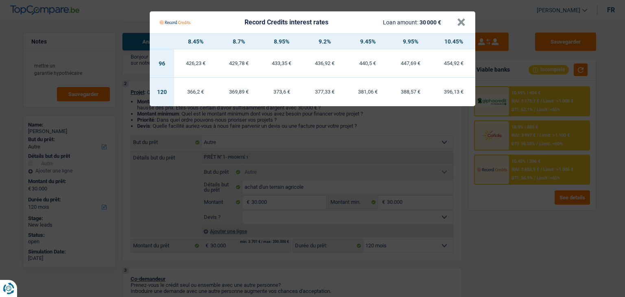
click at [528, 191] on Credits "Record Credits interest rates Loan amount: 30 000 € × 8.45% 8.7% 8.95% 9.2% 9.4…" at bounding box center [312, 148] width 625 height 297
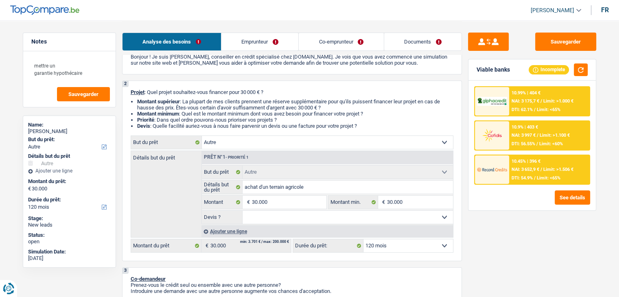
click at [521, 167] on span "NAI: 3 652,9 €" at bounding box center [526, 169] width 28 height 5
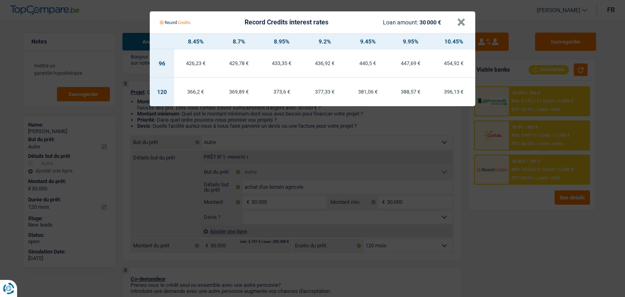
click at [524, 188] on Credits "Record Credits interest rates Loan amount: 30 000 € × 8.45% 8.7% 8.95% 9.2% 9.4…" at bounding box center [312, 148] width 625 height 297
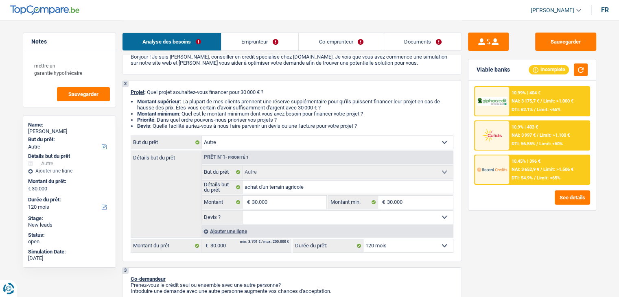
click at [533, 125] on div "10.9% | 403 €" at bounding box center [525, 127] width 26 height 5
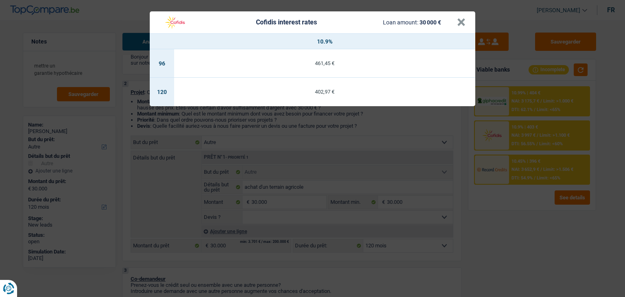
click at [532, 204] on div "Cofidis interest rates Loan amount: 30 000 € × 10.9% 96 461,45 € 120 402,97 €" at bounding box center [312, 148] width 625 height 297
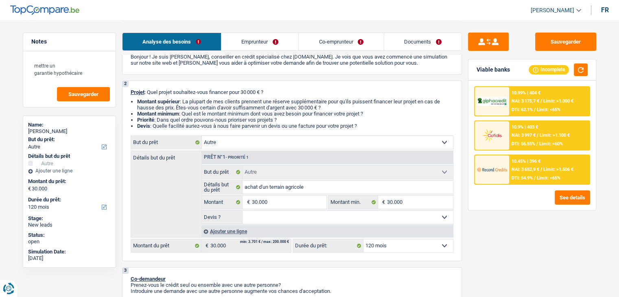
click at [520, 110] on span "DTI: 62.1%" at bounding box center [522, 109] width 21 height 5
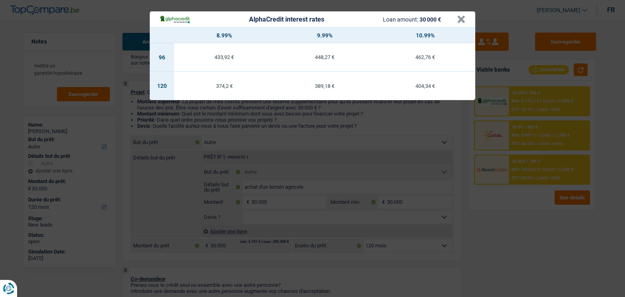
click at [518, 212] on div "AlphaCredit interest rates Loan amount: 30 000 € × 8.99% 9.99% 10.99% 96 433,92…" at bounding box center [312, 148] width 625 height 297
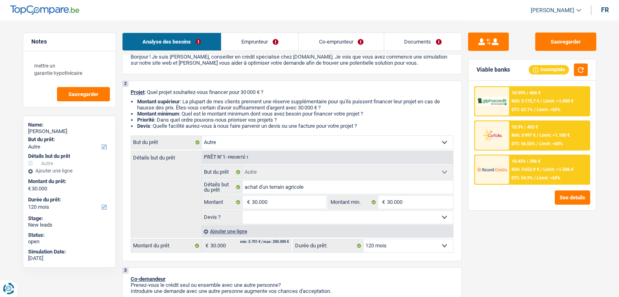
click at [518, 163] on div "10.45% | 396 € NAI: 3 652,9 € / Limit: >1.506 € DTI: 54.9% / Limit: <65%" at bounding box center [549, 170] width 80 height 28
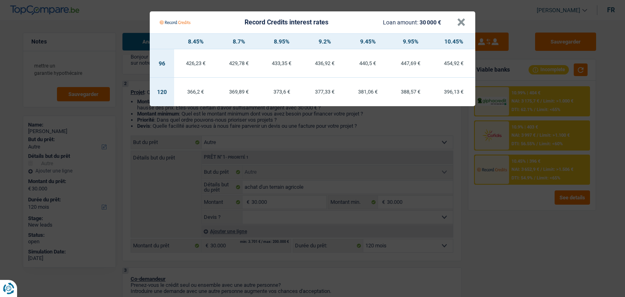
click at [520, 201] on Credits "Record Credits interest rates Loan amount: 30 000 € × 8.45% 8.7% 8.95% 9.2% 9.4…" at bounding box center [312, 148] width 625 height 297
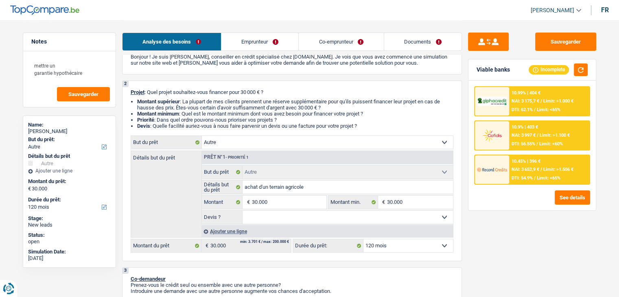
click at [520, 146] on div "10.9% | 403 € NAI: 3 997 € / Limit: >1.100 € DTI: 56.55% / Limit: <60%" at bounding box center [549, 135] width 80 height 28
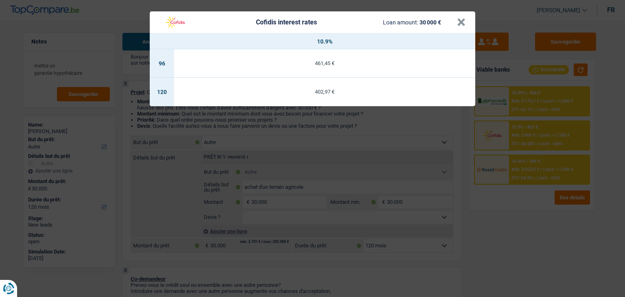
click at [525, 106] on div "Cofidis interest rates Loan amount: 30 000 € × 10.9% 96 461,45 € 120 402,97 €" at bounding box center [312, 148] width 625 height 297
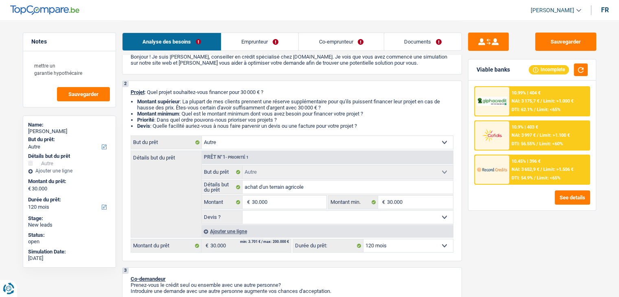
click at [525, 103] on span "NAI: 3 175,7 €" at bounding box center [526, 101] width 28 height 5
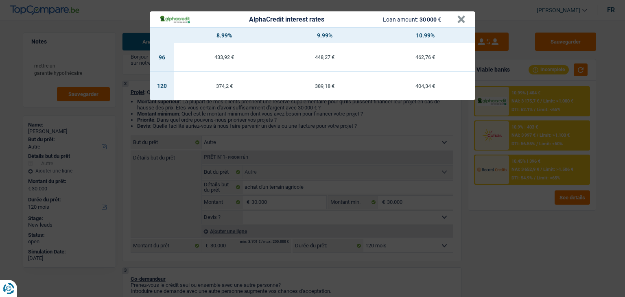
click at [526, 183] on div "AlphaCredit interest rates Loan amount: 30 000 € × 8.99% 9.99% 10.99% 96 433,92…" at bounding box center [312, 148] width 625 height 297
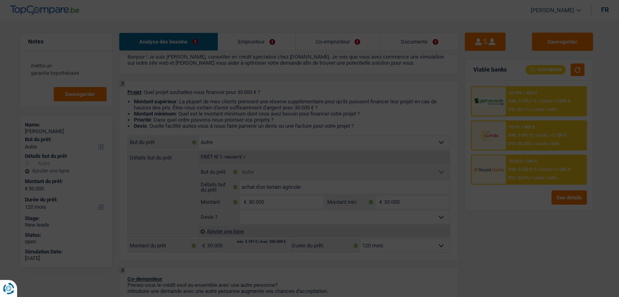
click at [525, 179] on span "DTI: 54.9%" at bounding box center [519, 177] width 21 height 5
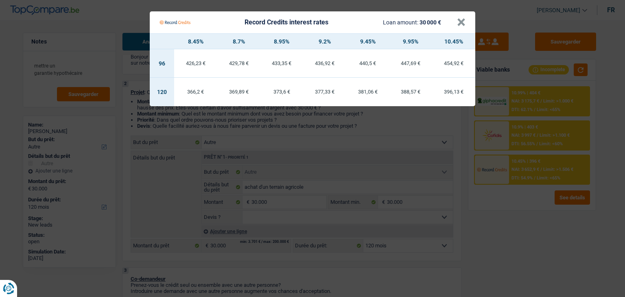
click at [525, 179] on Credits "Record Credits interest rates Loan amount: 30 000 € × 8.45% 8.7% 8.95% 9.2% 9.4…" at bounding box center [312, 148] width 625 height 297
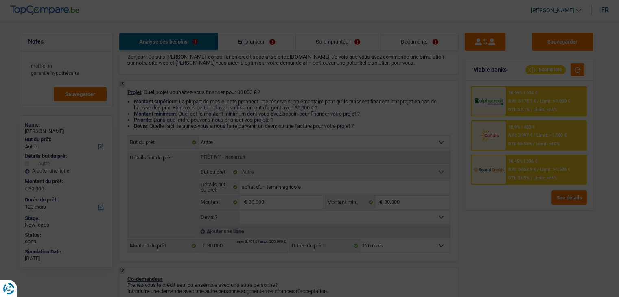
click at [525, 134] on span "NAI: 3 997 €" at bounding box center [521, 135] width 24 height 5
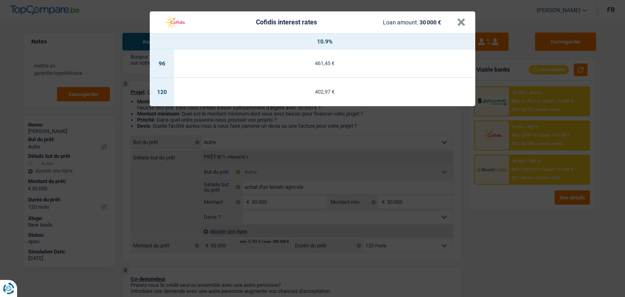
click at [533, 104] on div "Cofidis interest rates Loan amount: 30 000 € × 10.9% 96 461,45 € 120 402,97 €" at bounding box center [312, 148] width 625 height 297
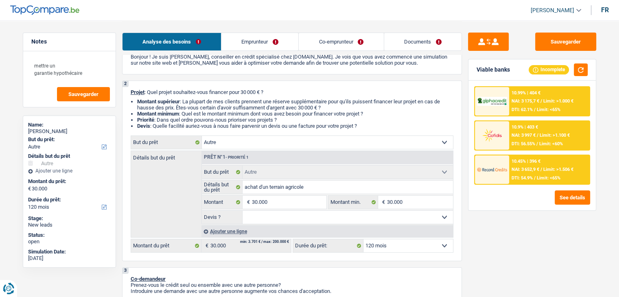
click at [533, 103] on span "NAI: 3 175,7 €" at bounding box center [526, 101] width 28 height 5
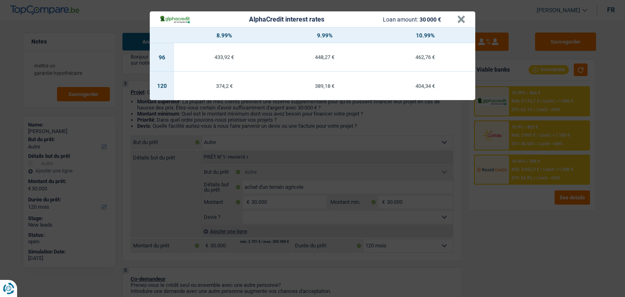
click at [534, 148] on div "AlphaCredit interest rates Loan amount: 30 000 € × 8.99% 9.99% 10.99% 96 433,92…" at bounding box center [312, 148] width 625 height 297
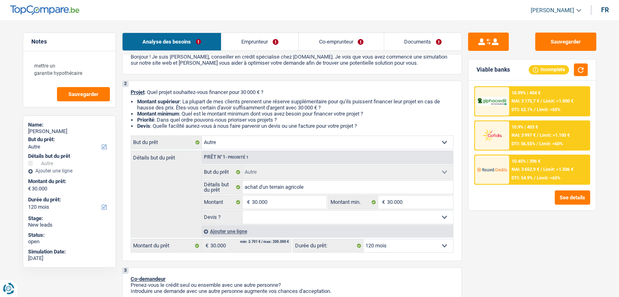
click at [503, 167] on img at bounding box center [492, 169] width 30 height 15
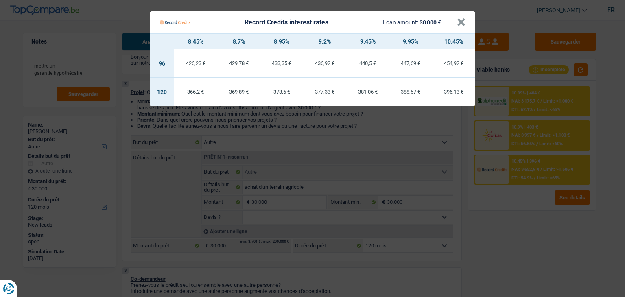
click at [417, 118] on Credits "Record Credits interest rates Loan amount: 30 000 € × 8.45% 8.7% 8.95% 9.2% 9.4…" at bounding box center [312, 148] width 625 height 297
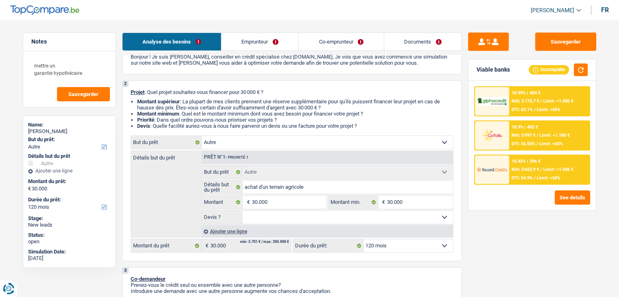
drag, startPoint x: 367, startPoint y: 125, endPoint x: 128, endPoint y: 91, distance: 241.0
click at [128, 91] on div "2 Projet : Quel projet souhaitez-vous financer pour 30 000 € ? Montant supérieu…" at bounding box center [292, 171] width 340 height 181
click at [132, 93] on span "Projet" at bounding box center [138, 92] width 14 height 6
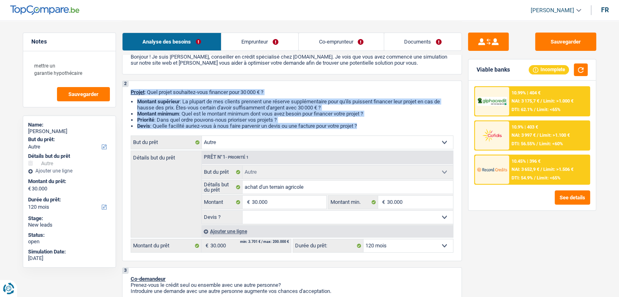
drag, startPoint x: 130, startPoint y: 92, endPoint x: 382, endPoint y: 129, distance: 255.1
click at [382, 129] on div "2 Projet : Quel projet souhaitez-vous financer pour 30 000 € ? Montant supérieu…" at bounding box center [292, 171] width 340 height 181
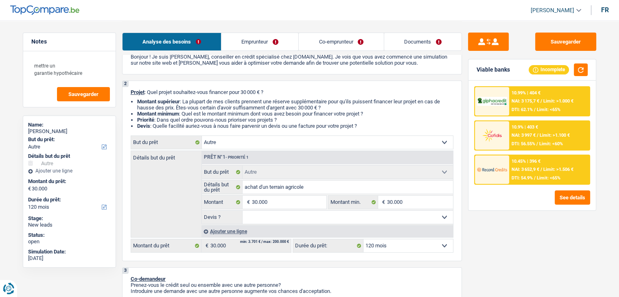
click at [382, 129] on div "2 Projet : Quel projet souhaitez-vous financer pour 30 000 € ? Montant supérieu…" at bounding box center [292, 171] width 340 height 181
click at [399, 245] on select "12 mois 18 mois 24 mois 30 mois 36 mois 42 mois 48 mois 60 mois 72 mois 84 mois…" at bounding box center [409, 245] width 90 height 13
click at [387, 248] on select "12 mois 18 mois 24 mois 30 mois 36 mois 42 mois 48 mois 60 mois 72 mois 84 mois…" at bounding box center [409, 245] width 90 height 13
click at [484, 248] on div "Sauvegarder Viable banks Incomplete 10.99% | 404 € NAI: 3 175,7 € / Limit: >1.0…" at bounding box center [532, 159] width 140 height 252
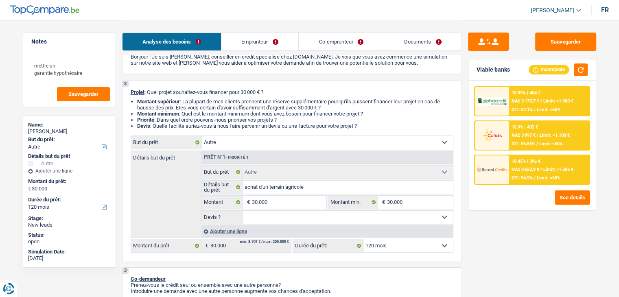
drag, startPoint x: 365, startPoint y: 126, endPoint x: 126, endPoint y: 90, distance: 241.4
click at [126, 90] on div "2 Projet : Quel projet souhaitez-vous financer pour 30 000 € ? Montant supérieu…" at bounding box center [292, 171] width 340 height 181
click at [134, 96] on div "2 Projet : Quel projet souhaitez-vous financer pour 30 000 € ? Montant supérieu…" at bounding box center [292, 171] width 340 height 181
drag, startPoint x: 130, startPoint y: 92, endPoint x: 372, endPoint y: 126, distance: 243.9
click at [372, 126] on div "2 Projet : Quel projet souhaitez-vous financer pour 30 000 € ? Montant supérieu…" at bounding box center [292, 171] width 340 height 181
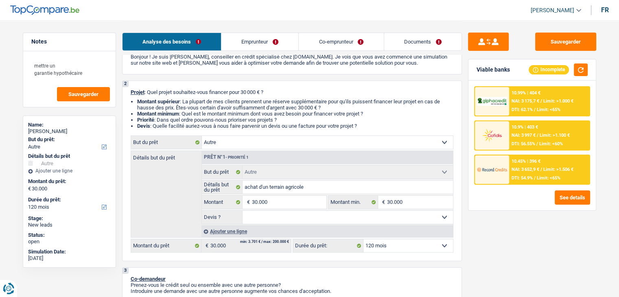
click at [371, 127] on li "Devis : Quelle facilité auriez-vous à nous faire parvenir un devis ou une factu…" at bounding box center [295, 126] width 316 height 6
drag, startPoint x: 363, startPoint y: 125, endPoint x: 130, endPoint y: 92, distance: 235.7
click at [130, 92] on div "2 Projet : Quel projet souhaitez-vous financer pour 30 000 € ? Montant supérieu…" at bounding box center [292, 171] width 340 height 181
click at [129, 92] on div "2 Projet : Quel projet souhaitez-vous financer pour 30 000 € ? Montant supérieu…" at bounding box center [292, 171] width 340 height 181
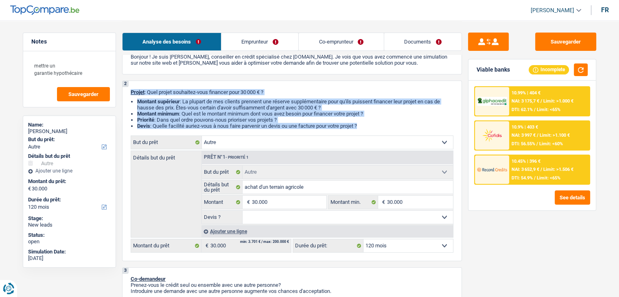
drag, startPoint x: 129, startPoint y: 92, endPoint x: 387, endPoint y: 125, distance: 259.8
click at [387, 125] on div "2 Projet : Quel projet souhaitez-vous financer pour 30 000 € ? Montant supérieu…" at bounding box center [292, 171] width 340 height 181
click at [387, 125] on li "Devis : Quelle facilité auriez-vous à nous faire parvenir un devis ou une factu…" at bounding box center [295, 126] width 316 height 6
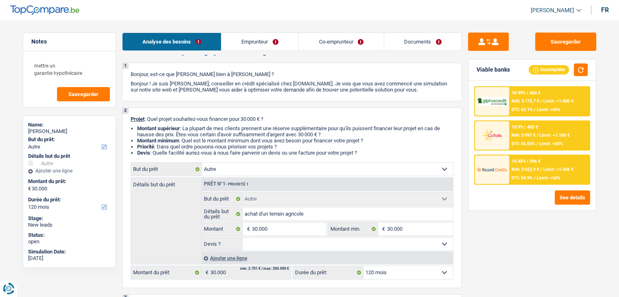
scroll to position [0, 0]
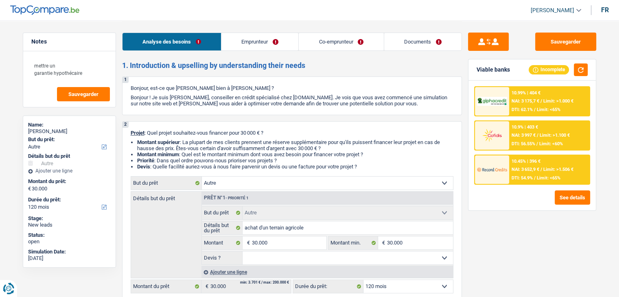
drag, startPoint x: 365, startPoint y: 166, endPoint x: 137, endPoint y: 129, distance: 231.3
click at [137, 129] on div "2 Projet : Quel projet souhaitez-vous financer pour 30 000 € ? Montant supérieu…" at bounding box center [292, 211] width 340 height 181
click at [375, 127] on div "2 Projet : Quel projet souhaitez-vous financer pour 30 000 € ? Montant supérieu…" at bounding box center [292, 211] width 340 height 181
click at [289, 39] on link "Emprunteur" at bounding box center [259, 42] width 77 height 18
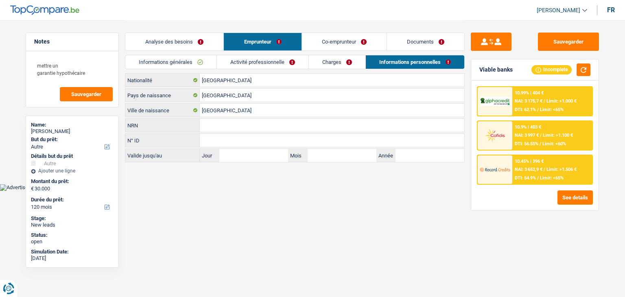
click at [233, 66] on link "Activité professionnelle" at bounding box center [263, 61] width 92 height 13
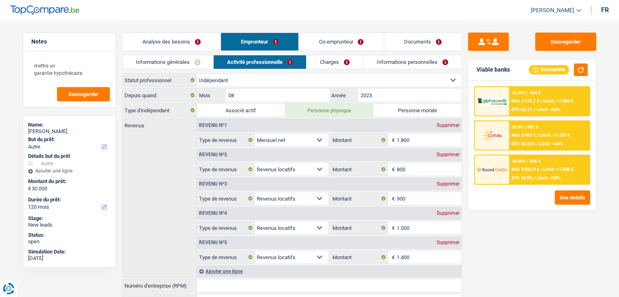
click at [193, 48] on link "Analyse des besoins" at bounding box center [172, 42] width 98 height 18
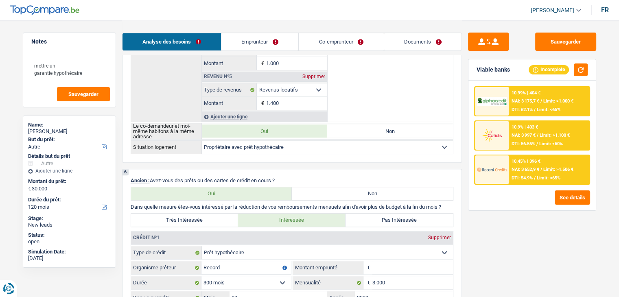
scroll to position [774, 0]
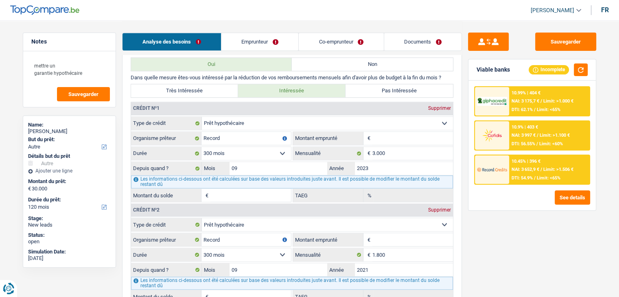
click at [388, 134] on input "Montant" at bounding box center [413, 138] width 81 height 13
type input "8"
select select
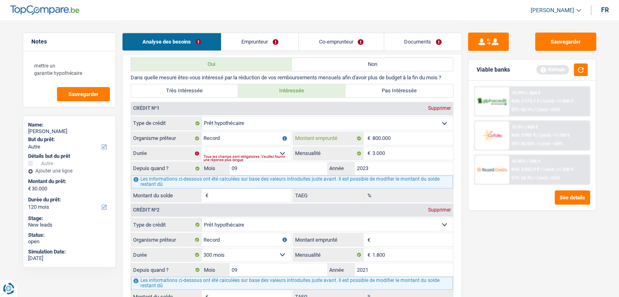
type input "800.000"
click at [380, 237] on input "Montant emprunté" at bounding box center [413, 239] width 81 height 13
type input "2"
select select
type input "250.000"
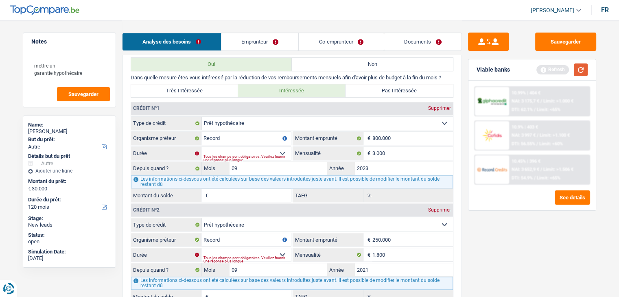
click at [581, 72] on button "button" at bounding box center [581, 70] width 14 height 13
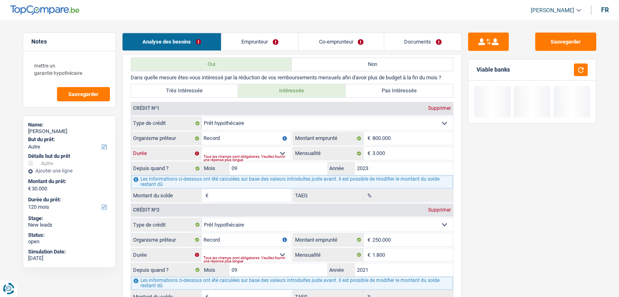
click at [239, 147] on select "120 mois 132 mois 144 mois 180 mois 240 mois 300 mois 360 mois 420 mois Sélecti…" at bounding box center [247, 153] width 90 height 13
select select "300"
click at [202, 147] on select "120 mois 132 mois 144 mois 180 mois 240 mois 300 mois 360 mois 420 mois Sélecti…" at bounding box center [247, 153] width 90 height 13
type input "742.814"
type input "0,96"
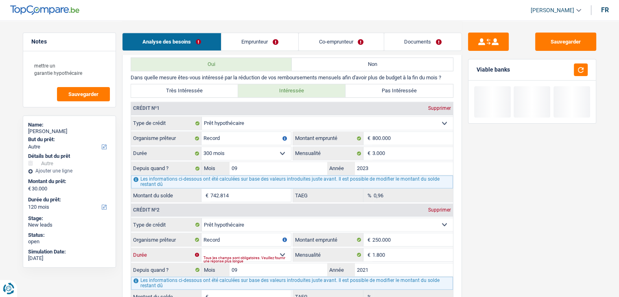
click at [239, 248] on select "120 mois 132 mois 144 mois 180 mois 240 mois 300 mois 360 mois 420 mois Sélecti…" at bounding box center [247, 254] width 90 height 13
select select "300"
click at [202, 248] on select "120 mois 132 mois 144 mois 180 mois 240 mois 300 mois 360 mois 420 mois Sélecti…" at bounding box center [247, 254] width 90 height 13
type input "233.442"
type input "7,45"
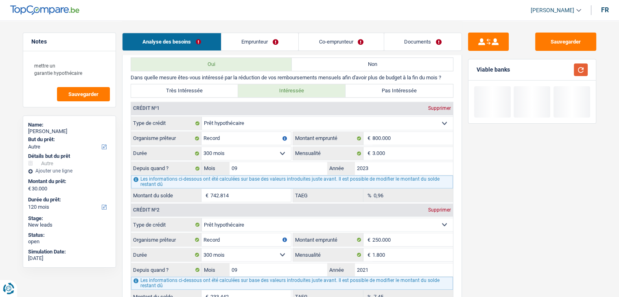
click at [577, 71] on button "button" at bounding box center [581, 70] width 14 height 13
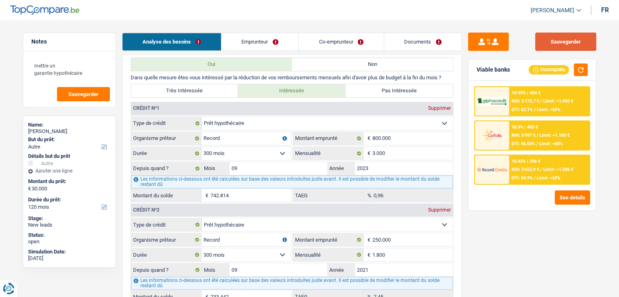
click at [576, 44] on button "Sauvegarder" at bounding box center [565, 42] width 61 height 18
click at [85, 73] on textarea "mettre un garantie hypothécaire" at bounding box center [69, 69] width 81 height 24
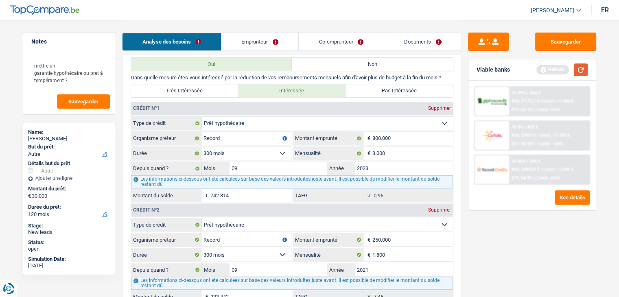
click at [583, 68] on button "button" at bounding box center [581, 70] width 14 height 13
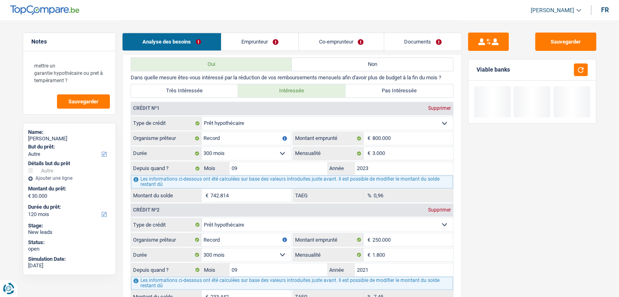
drag, startPoint x: 514, startPoint y: 59, endPoint x: 467, endPoint y: 69, distance: 48.1
click at [467, 69] on div "Sauvegarder Viable banks" at bounding box center [532, 159] width 140 height 252
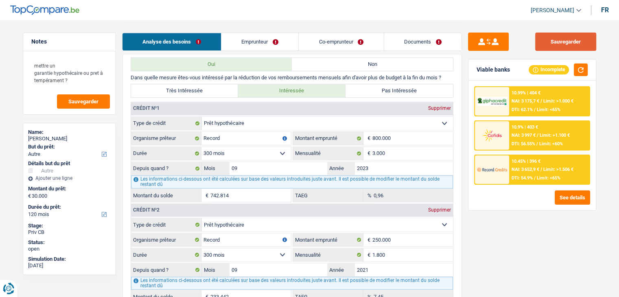
click at [574, 37] on button "Sauvegarder" at bounding box center [565, 42] width 61 height 18
click at [78, 78] on textarea "mettre un garantie hypothécaire ou pret à tempérament ?" at bounding box center [69, 73] width 81 height 32
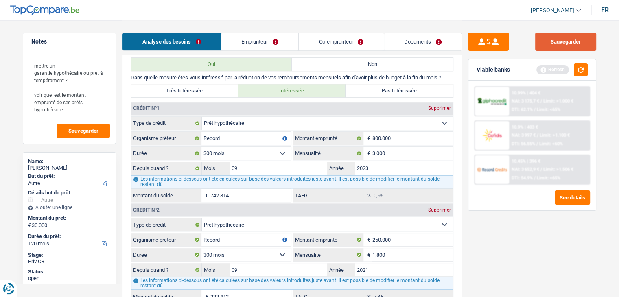
click at [575, 46] on button "Sauvegarder" at bounding box center [565, 42] width 61 height 18
click at [581, 72] on button "button" at bounding box center [581, 70] width 14 height 13
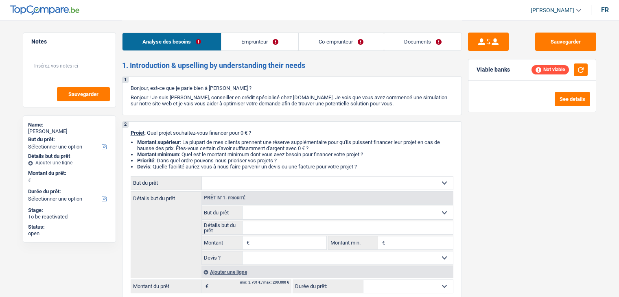
select select "32"
select select "married"
select select "independent"
select select "netSalary"
select select "construction"
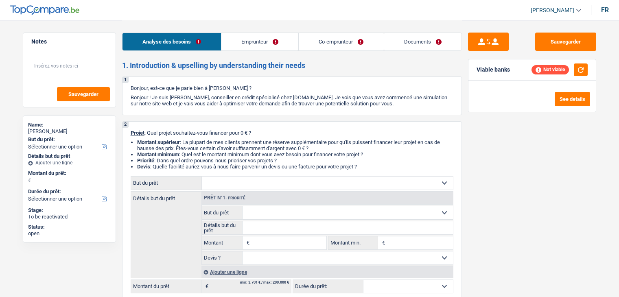
click at [252, 43] on link "Emprunteur" at bounding box center [259, 42] width 77 height 18
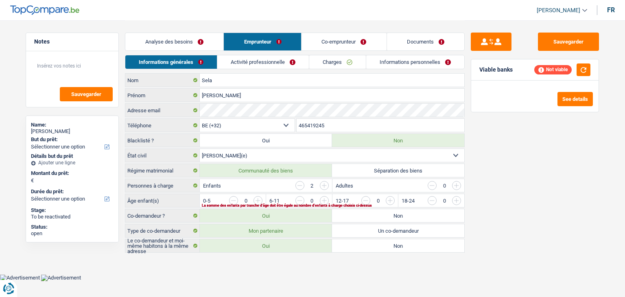
click at [246, 62] on link "Activité professionnelle" at bounding box center [263, 61] width 92 height 13
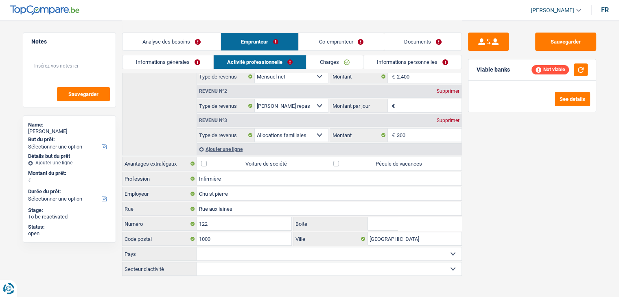
scroll to position [98, 0]
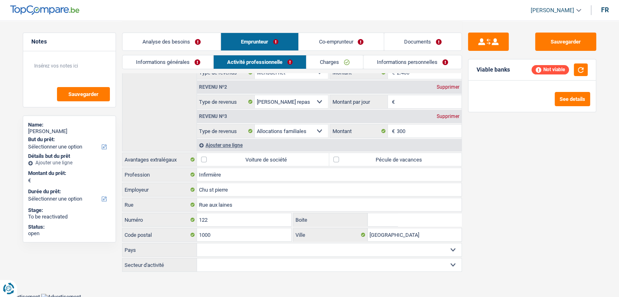
click at [311, 38] on link "Co-emprunteur" at bounding box center [341, 42] width 85 height 18
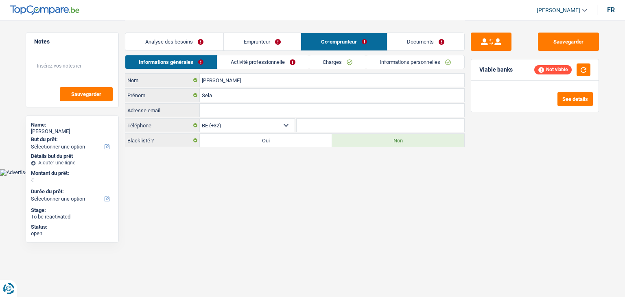
click at [260, 58] on link "Activité professionnelle" at bounding box center [263, 61] width 92 height 13
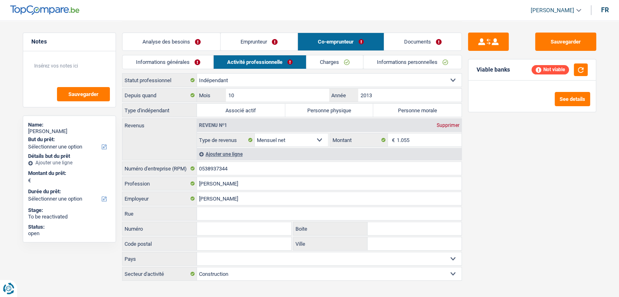
click at [201, 64] on link "Informations générales" at bounding box center [168, 61] width 91 height 13
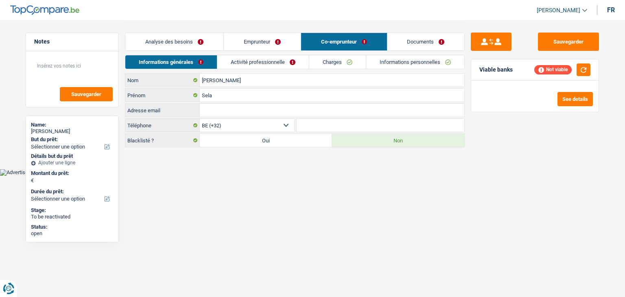
click at [187, 53] on div "Analyse des besoins Emprunteur Co-emprunteur Documents" at bounding box center [295, 37] width 340 height 35
click at [180, 46] on link "Analyse des besoins" at bounding box center [174, 42] width 98 height 18
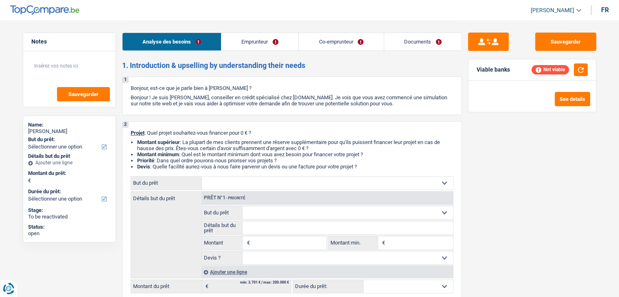
click at [235, 136] on div "2 Projet : Quel projet souhaitez-vous financer pour 0 € ? Montant supérieur : L…" at bounding box center [292, 211] width 340 height 181
click at [213, 18] on header "[PERSON_NAME] Se déconnecter fr" at bounding box center [309, 10] width 619 height 21
click at [548, 36] on button "Sauvegarder" at bounding box center [565, 42] width 61 height 18
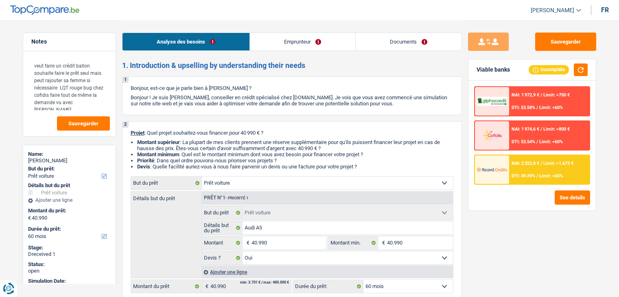
select select "car"
select select "60"
select select "car"
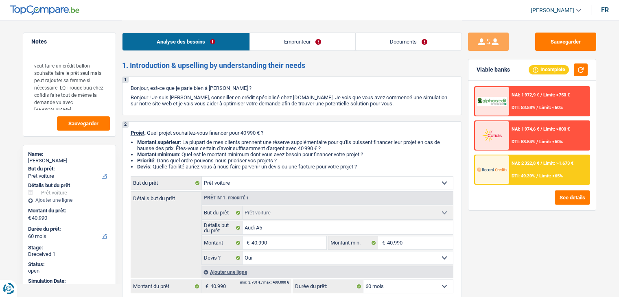
select select "yes"
select select "60"
select select "privateEmployee"
select select "netSalary"
select select "familyAllowances"
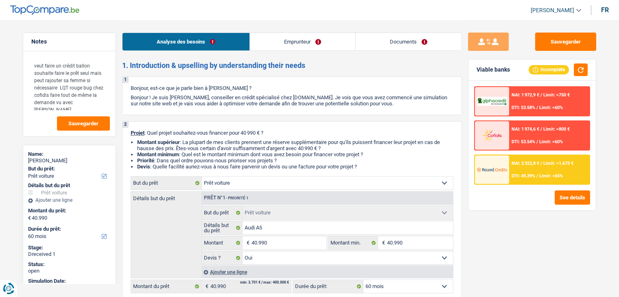
select select "mealVouchers"
select select "rents"
select select "car"
select select "yes"
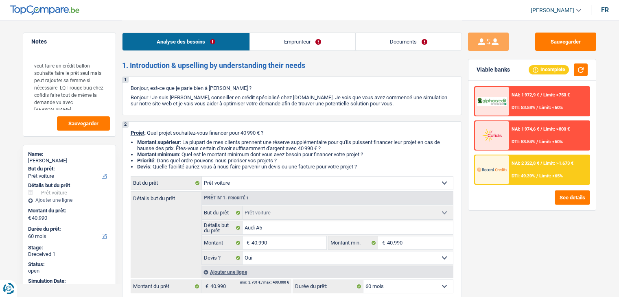
select select "60"
click at [287, 47] on link "Emprunteur" at bounding box center [302, 42] width 105 height 18
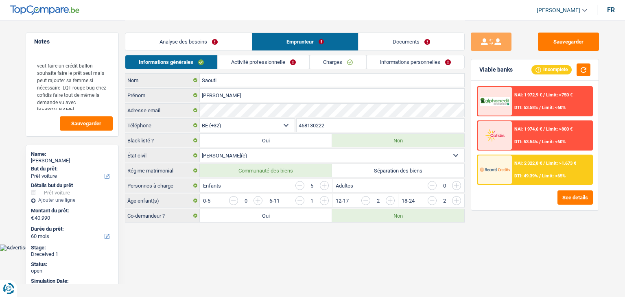
click at [245, 64] on link "Activité professionnelle" at bounding box center [264, 61] width 92 height 13
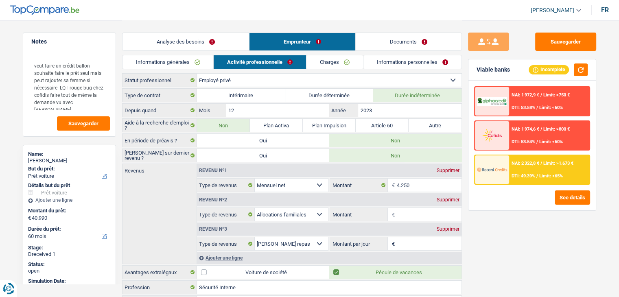
click at [500, 213] on div "Sauvegarder Viable banks Incomplete NAI: 1 972,9 € / Limit: >750 € DTI: 53.58% …" at bounding box center [532, 159] width 140 height 252
click at [561, 35] on button "Sauvegarder" at bounding box center [565, 42] width 61 height 18
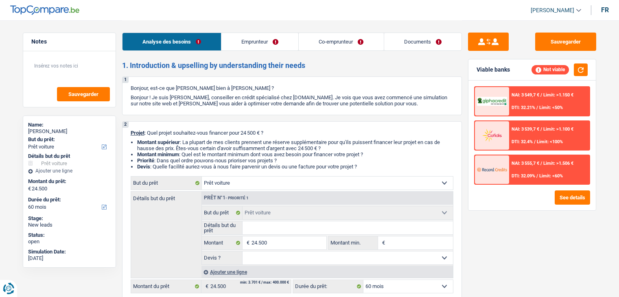
select select "car"
select select "60"
select select "car"
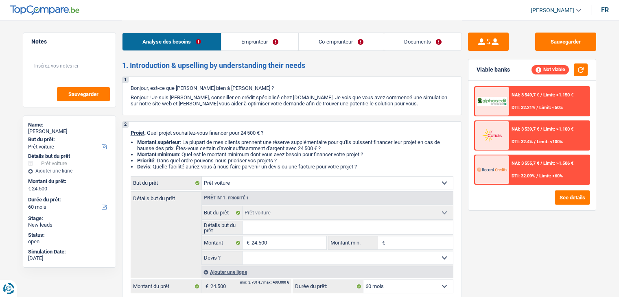
select select "60"
select select "cpasMargin"
select select "housewife"
select select "socialSecurity"
select select "unemployment"
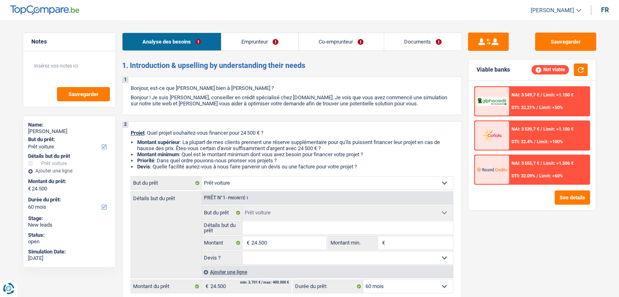
select select "familyAllowances"
select select "rents"
select select "car"
select select "60"
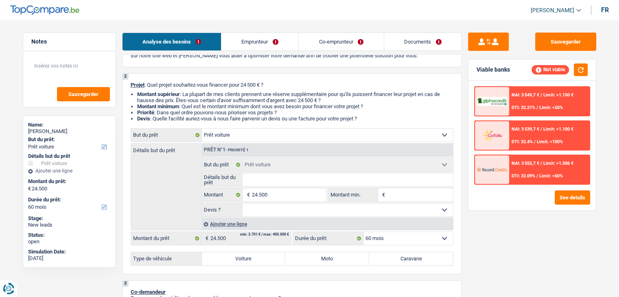
scroll to position [122, 0]
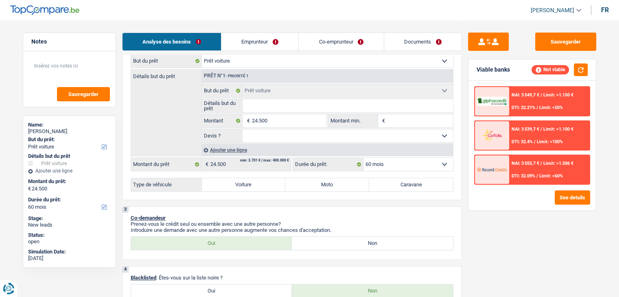
click at [273, 106] on input "Détails but du prêt" at bounding box center [348, 105] width 210 height 13
type input "F"
type input "FI"
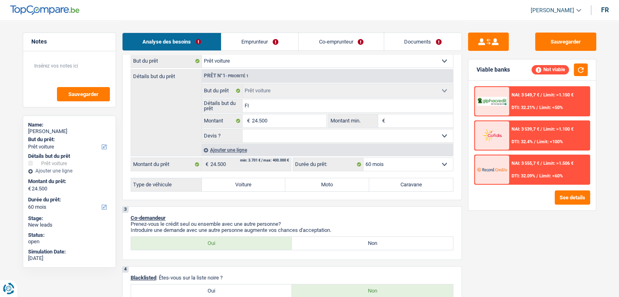
type input "FIA"
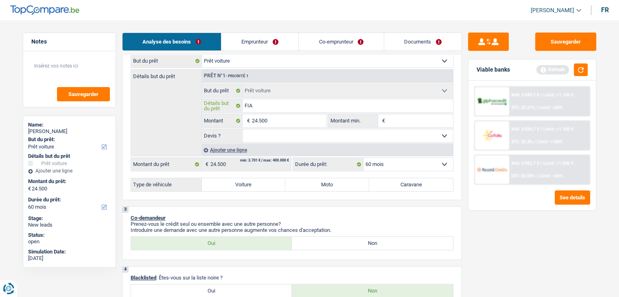
type input "FIA"
type input "FIAT"
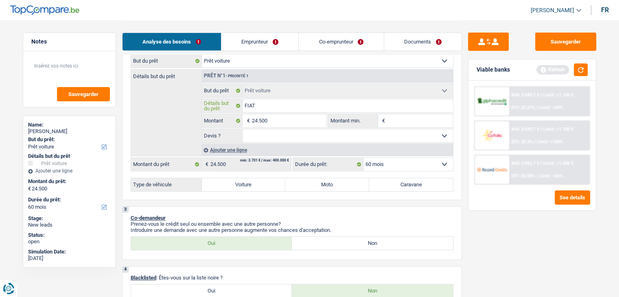
type input "FIAT B"
type input "FIAT BR"
type input "FIAT BRU"
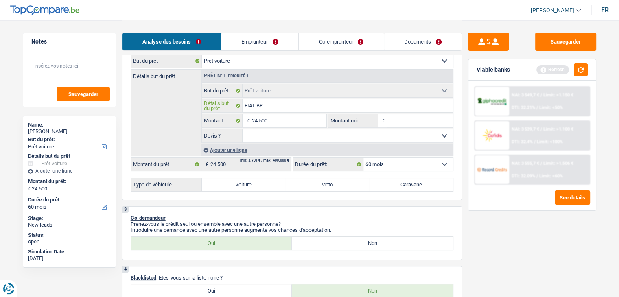
type input "FIAT BRU"
type input "FIAT BR"
type input "FIAT B"
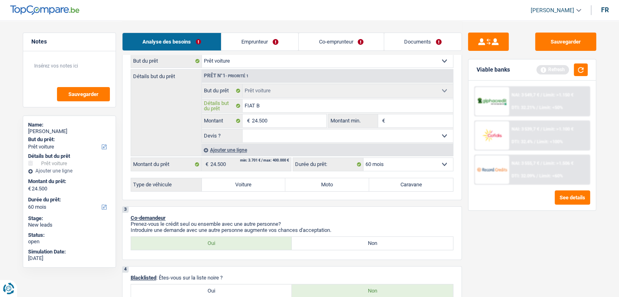
type input "FIAT BU"
type input "FIAT BUR"
type input "FIAT BURS"
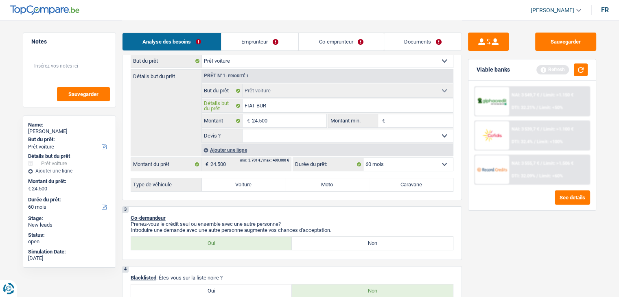
type input "FIAT BURS"
type input "FIAT BURST"
type input "FIAT BURSTN"
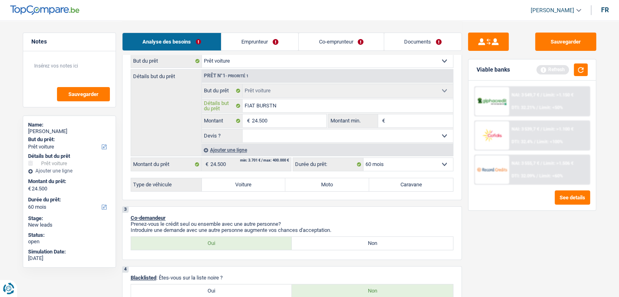
type input "FIAT BURSTNE"
type input "FIAT BURSTNER"
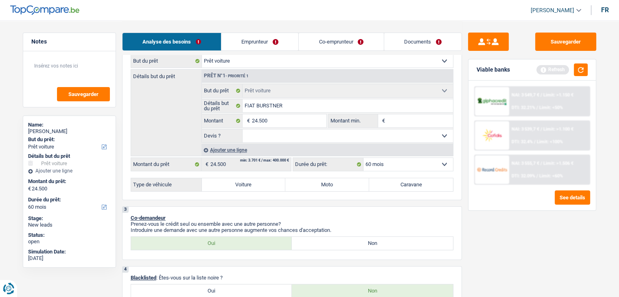
click at [398, 123] on input "Montant min." at bounding box center [420, 120] width 66 height 13
type input "2"
type input "24"
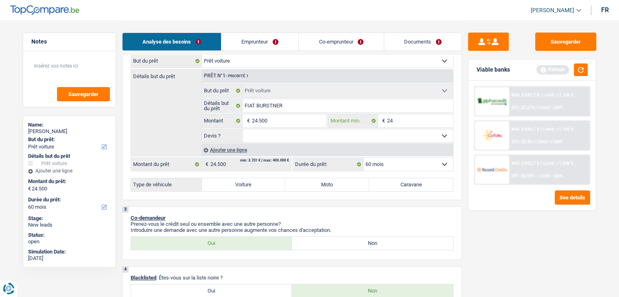
type input "245"
type input "2.450"
type input "24.500"
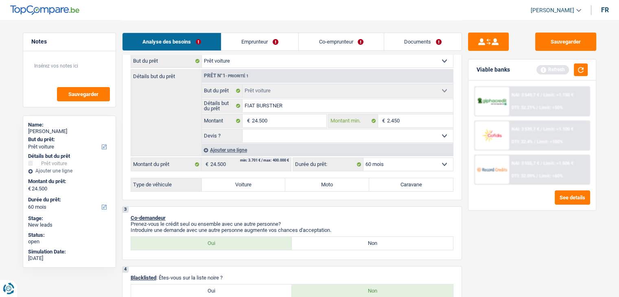
type input "24.500"
click at [580, 69] on button "button" at bounding box center [581, 70] width 14 height 13
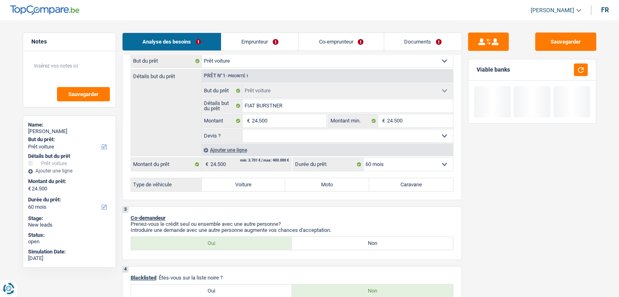
click at [280, 136] on select "Oui Non Non répondu Sélectionner une option" at bounding box center [348, 135] width 210 height 13
click at [156, 125] on div "Détails but du prêt Prêt n°1 - Priorité 1 Confort maison: meubles, textile, pei…" at bounding box center [292, 112] width 323 height 87
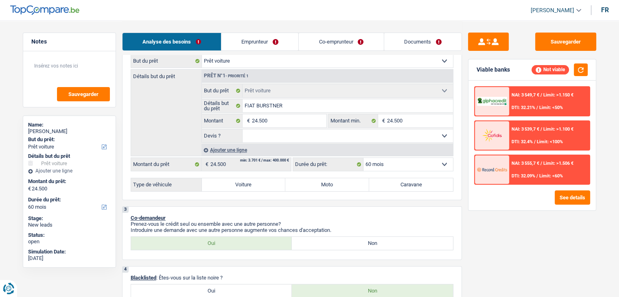
click at [257, 132] on select "Oui Non Non répondu Sélectionner une option" at bounding box center [348, 135] width 210 height 13
select select "yes"
click at [243, 129] on select "Oui Non Non répondu Sélectionner une option" at bounding box center [348, 135] width 210 height 13
select select "yes"
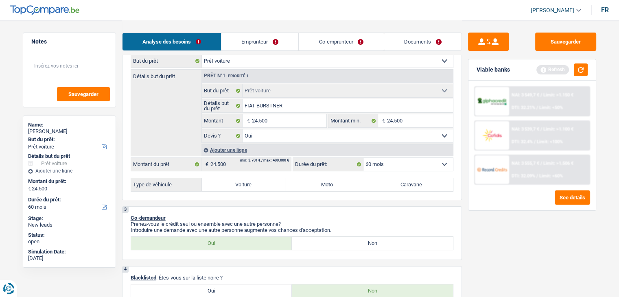
click at [251, 184] on label "Voiture" at bounding box center [244, 184] width 84 height 13
click at [251, 184] on input "Voiture" at bounding box center [244, 184] width 84 height 13
radio input "true"
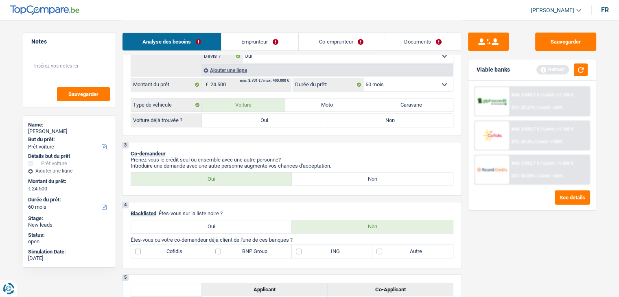
scroll to position [204, 0]
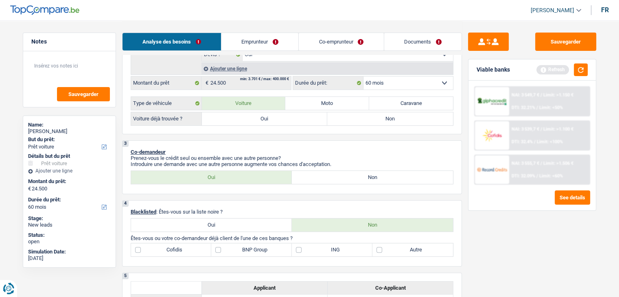
click at [239, 118] on label "Oui" at bounding box center [265, 118] width 126 height 13
click at [239, 118] on input "Oui" at bounding box center [265, 118] width 126 height 13
radio input "true"
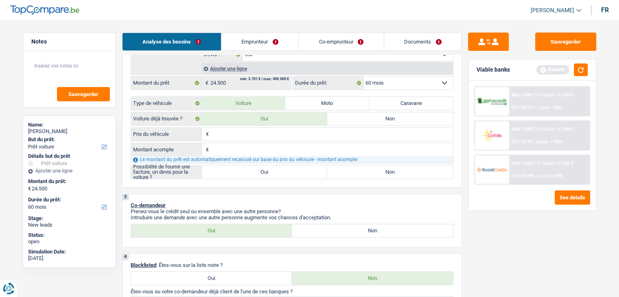
drag, startPoint x: 239, startPoint y: 118, endPoint x: 231, endPoint y: 135, distance: 18.8
click at [231, 135] on input "Prix du véhicule" at bounding box center [332, 134] width 242 height 13
type input "2"
type input "24"
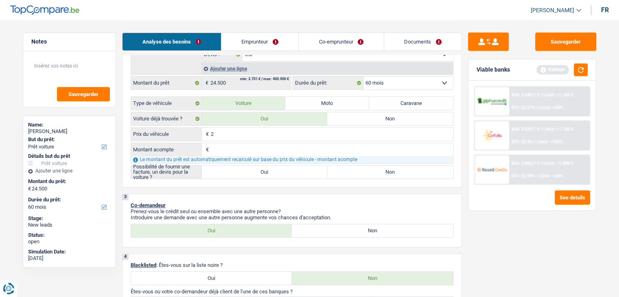
type input "24"
type input "245"
type input "2.450"
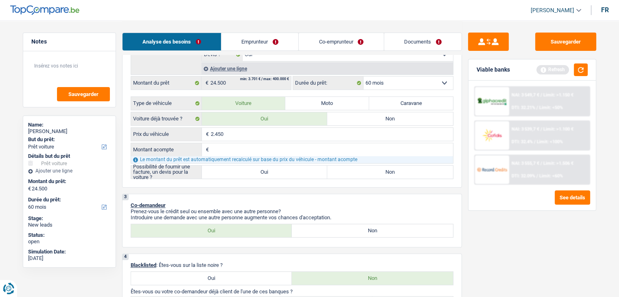
type input "24.500"
click at [233, 146] on input "Montant acompte" at bounding box center [332, 149] width 242 height 13
type input "0"
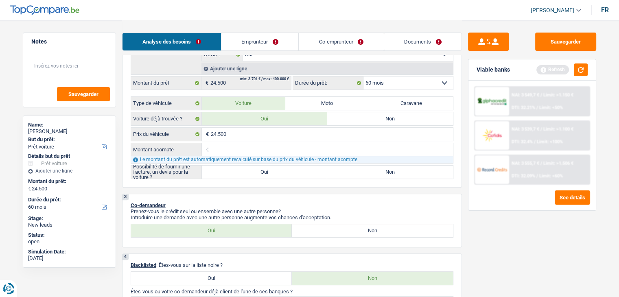
type input "0"
click at [240, 170] on label "Oui" at bounding box center [265, 172] width 126 height 13
click at [240, 170] on input "Oui" at bounding box center [265, 172] width 126 height 13
radio input "true"
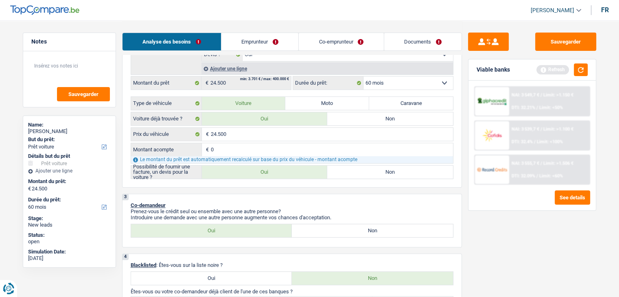
radio input "true"
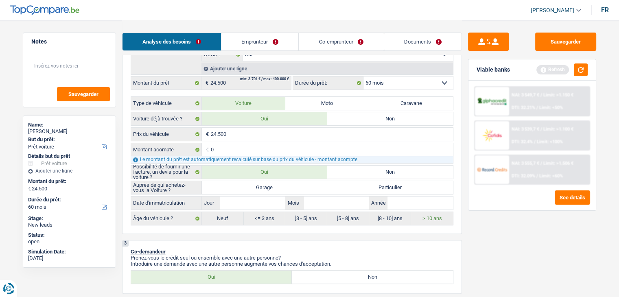
click at [240, 185] on label "Garage" at bounding box center [265, 187] width 126 height 13
click at [240, 185] on input "Garage" at bounding box center [265, 187] width 126 height 13
radio input "true"
click at [249, 202] on input "Jour" at bounding box center [252, 203] width 65 height 13
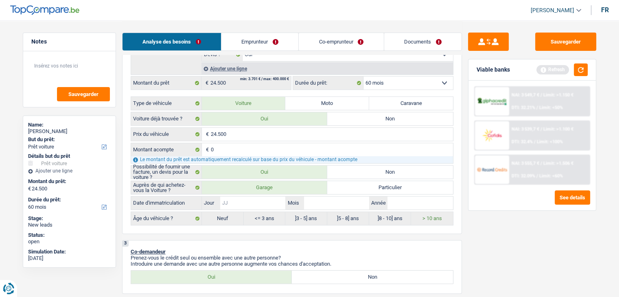
type input "8"
type input "80"
type input "8"
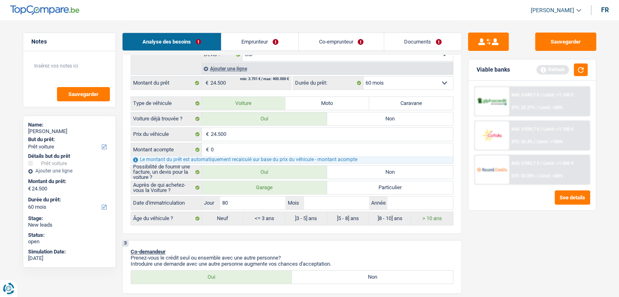
type input "8"
click at [335, 202] on input "Mois" at bounding box center [336, 203] width 65 height 13
type input "0"
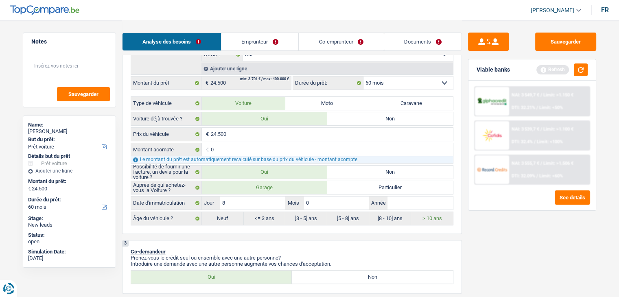
type input "05"
click at [393, 199] on input "Année" at bounding box center [420, 203] width 65 height 13
type input "2"
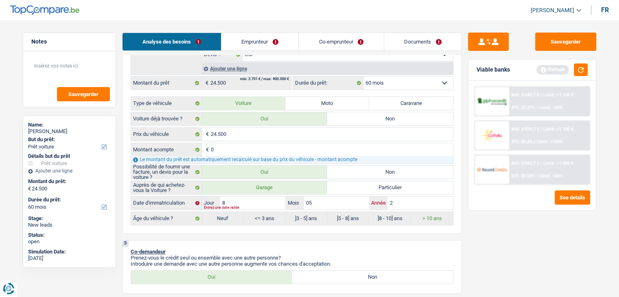
type input "20"
type input "200"
type input "2002"
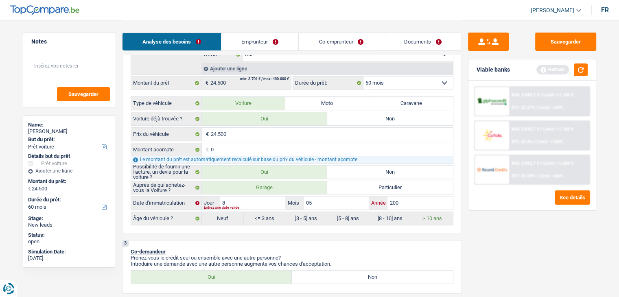
type input "2002"
click at [406, 245] on div "3 Co-demandeur Prenez-vous le crédit seul ou ensemble avec une autre personne? …" at bounding box center [292, 267] width 340 height 54
click at [321, 246] on div "3 Co-demandeur Prenez-vous le crédit seul ou ensemble avec une autre personne? …" at bounding box center [292, 267] width 340 height 54
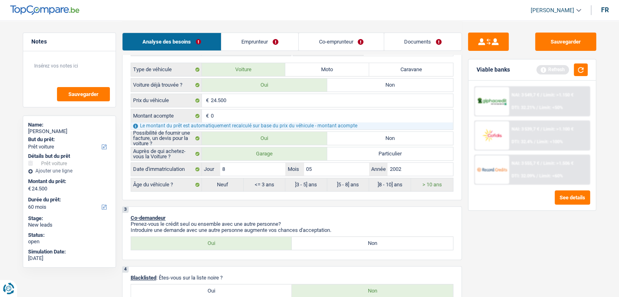
scroll to position [285, 0]
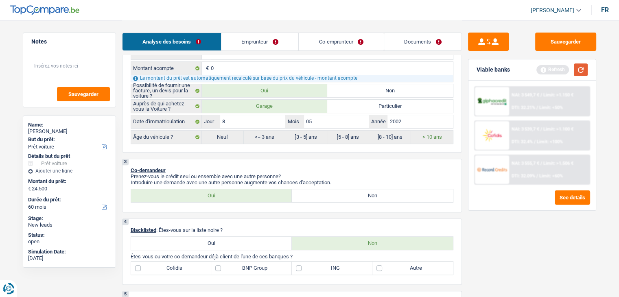
click at [579, 67] on button "button" at bounding box center [581, 70] width 14 height 13
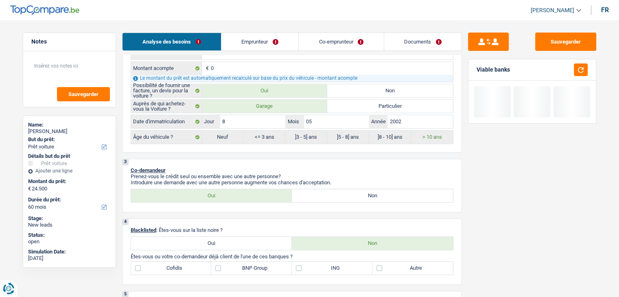
click at [327, 44] on link "Co-emprunteur" at bounding box center [341, 42] width 85 height 18
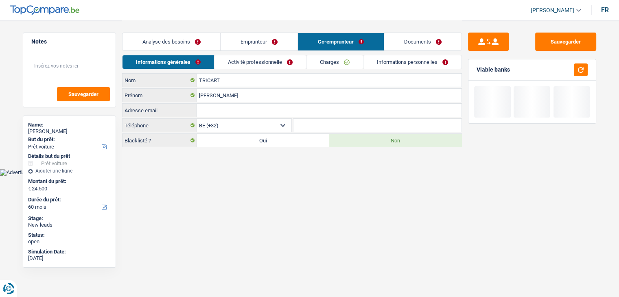
scroll to position [0, 0]
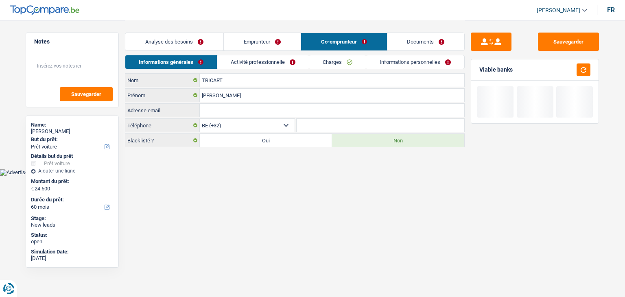
click at [254, 41] on link "Emprunteur" at bounding box center [262, 42] width 77 height 18
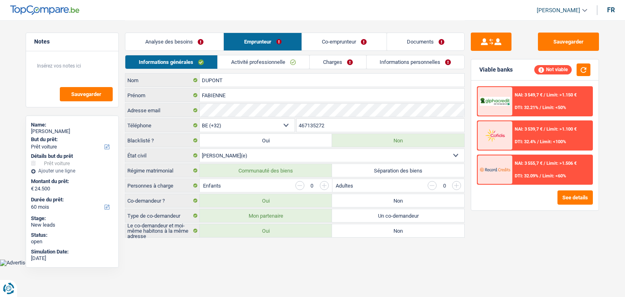
click at [312, 38] on link "Co-emprunteur" at bounding box center [344, 42] width 85 height 18
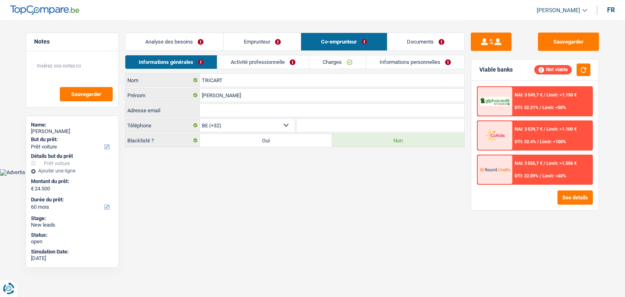
click at [282, 36] on link "Emprunteur" at bounding box center [262, 42] width 77 height 18
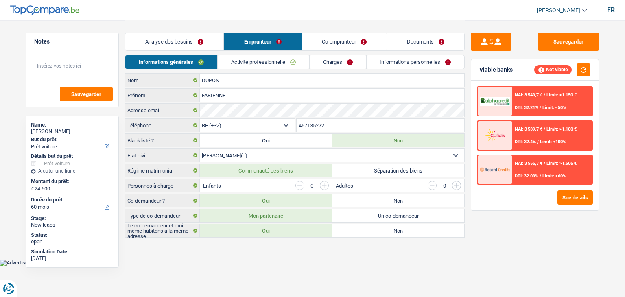
click at [329, 41] on link "Co-emprunteur" at bounding box center [344, 42] width 85 height 18
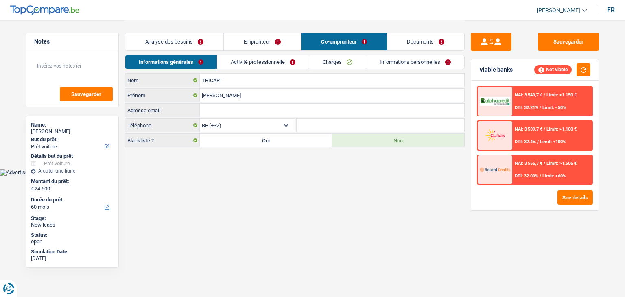
click at [243, 67] on link "Activité professionnelle" at bounding box center [263, 61] width 92 height 13
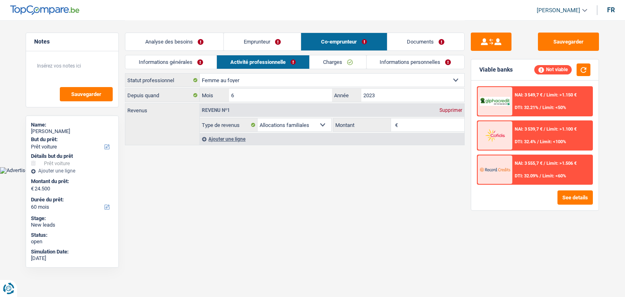
click at [194, 70] on div "Informations générales Activité professionnelle Charges Informations personnell…" at bounding box center [295, 64] width 340 height 18
click at [202, 61] on link "Informations générales" at bounding box center [170, 61] width 91 height 13
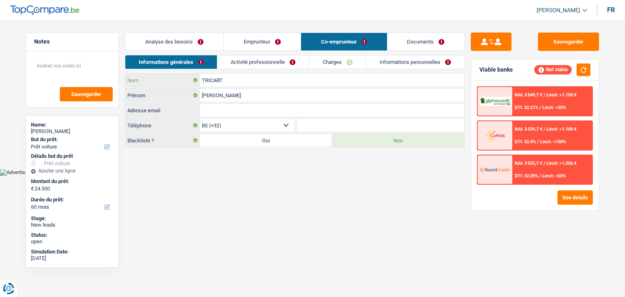
click at [243, 79] on input "TRICART" at bounding box center [332, 80] width 265 height 13
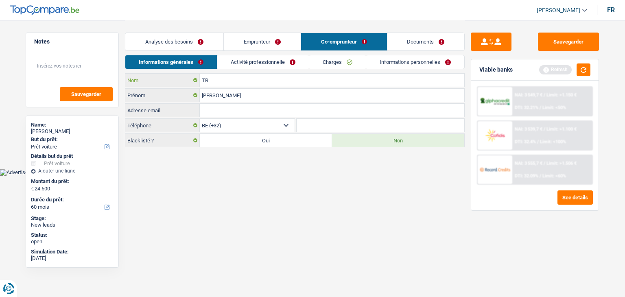
type input "T"
type input "garcia"
drag, startPoint x: 246, startPoint y: 94, endPoint x: 130, endPoint y: 94, distance: 115.6
click at [130, 94] on div "CHRISTINE Prénom" at bounding box center [294, 95] width 339 height 13
type input "stéphane"
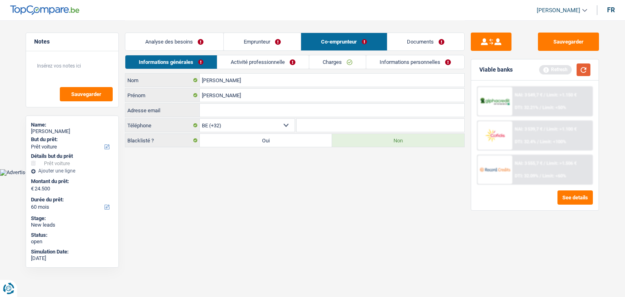
click at [588, 74] on button "button" at bounding box center [584, 70] width 14 height 13
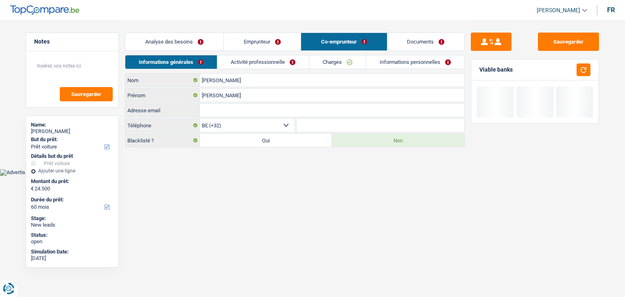
click at [273, 37] on link "Emprunteur" at bounding box center [262, 42] width 77 height 18
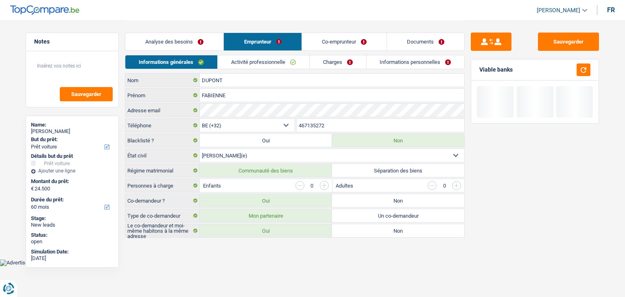
click at [186, 43] on link "Analyse des besoins" at bounding box center [174, 42] width 98 height 18
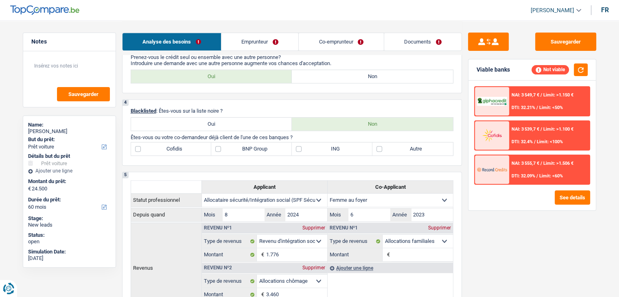
scroll to position [407, 0]
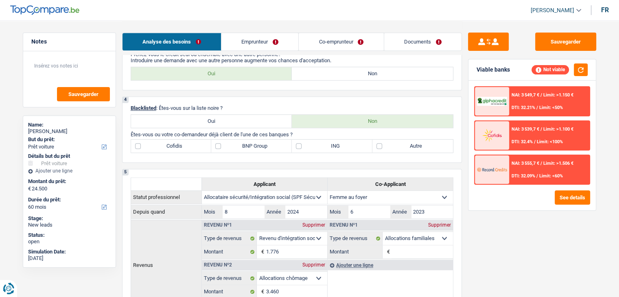
click at [248, 100] on div "4 Blacklisted : Êtes-vous sur la liste noire ? Oui Non Êtes-vous ou votre co-de…" at bounding box center [292, 129] width 340 height 66
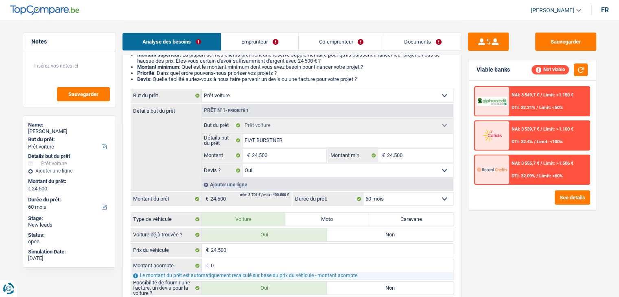
scroll to position [81, 0]
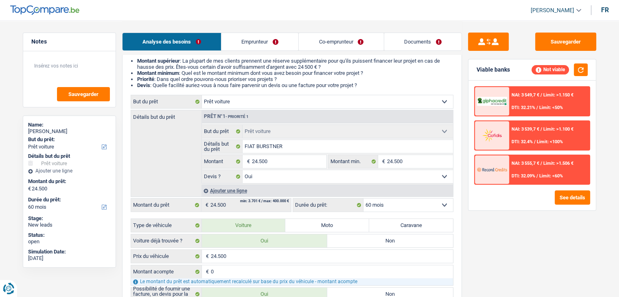
click at [264, 39] on link "Emprunteur" at bounding box center [259, 42] width 77 height 18
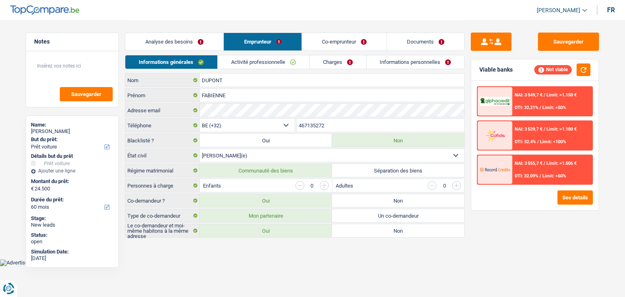
click at [189, 40] on link "Analyse des besoins" at bounding box center [174, 42] width 98 height 18
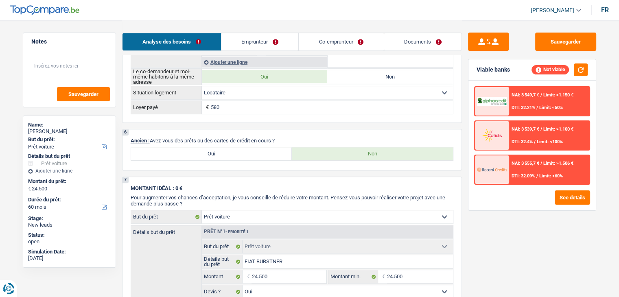
scroll to position [651, 0]
drag, startPoint x: 280, startPoint y: 136, endPoint x: 149, endPoint y: 134, distance: 131.1
click at [149, 136] on p "Ancien : Avez-vous des prêts ou des cartes de crédit en cours ?" at bounding box center [292, 139] width 323 height 6
click at [275, 184] on p "MONTANT IDÉAL : 0 €" at bounding box center [292, 187] width 323 height 6
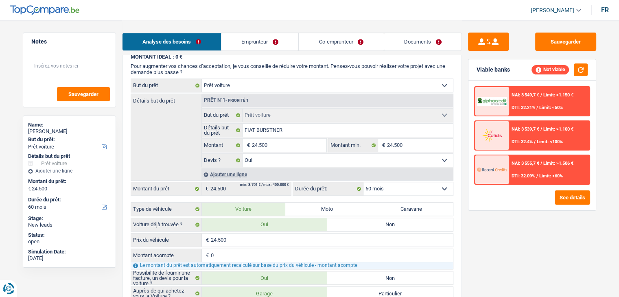
scroll to position [936, 0]
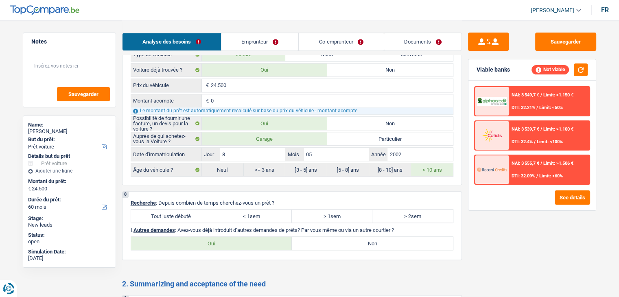
click at [181, 210] on label "Tout juste débuté" at bounding box center [171, 216] width 81 height 13
click at [181, 210] on input "Tout juste débuté" at bounding box center [171, 216] width 81 height 13
radio input "true"
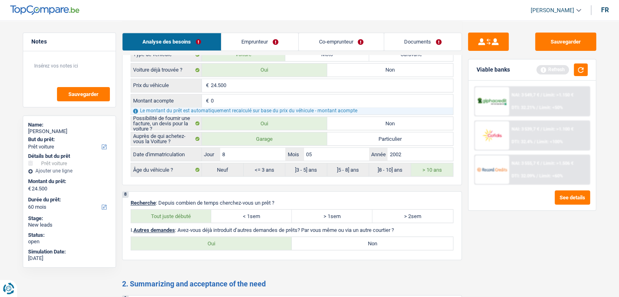
click at [308, 238] on label "Non" at bounding box center [372, 243] width 161 height 13
click at [308, 238] on input "Non" at bounding box center [372, 243] width 161 height 13
radio input "true"
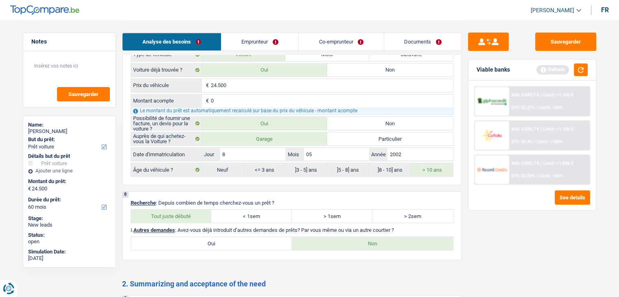
drag, startPoint x: 403, startPoint y: 222, endPoint x: 128, endPoint y: 220, distance: 275.2
click at [128, 220] on div "8 Recherche : Depuis combien de temps cherchez-vous un prêt ? Tout juste débuté…" at bounding box center [292, 225] width 340 height 69
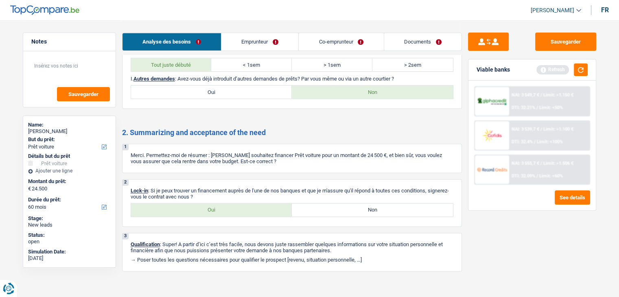
drag, startPoint x: 199, startPoint y: 218, endPoint x: 199, endPoint y: 213, distance: 5.3
click at [199, 217] on div "2 Lock-in : Si je peux trouver un financement auprès de l'une de nos banques et…" at bounding box center [292, 203] width 340 height 48
click at [199, 206] on label "Oui" at bounding box center [211, 210] width 161 height 13
click at [199, 206] on input "Oui" at bounding box center [211, 210] width 161 height 13
radio input "true"
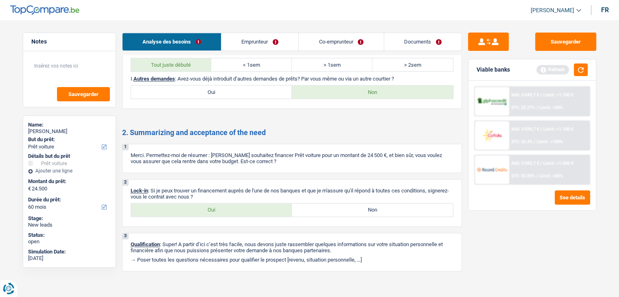
click at [258, 41] on link "Emprunteur" at bounding box center [259, 42] width 77 height 18
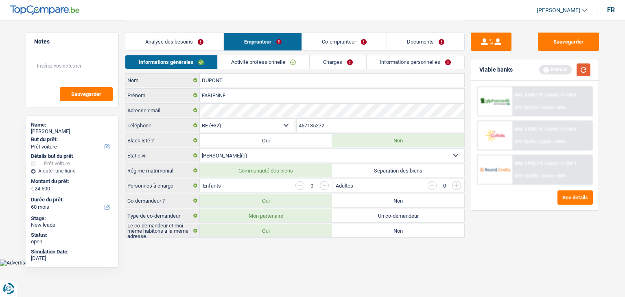
click at [583, 66] on button "button" at bounding box center [584, 70] width 14 height 13
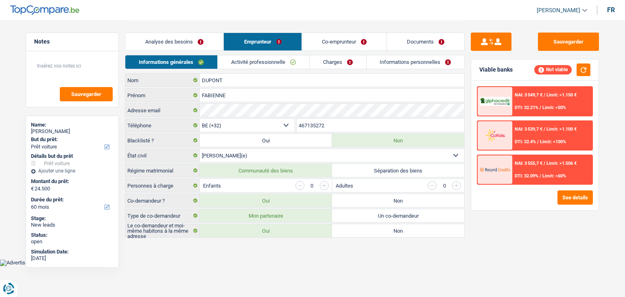
click at [248, 266] on html "Vous avez le contrôle de vos données Nous utilisons des cookies, tout comme nos…" at bounding box center [312, 133] width 625 height 266
click at [238, 149] on select "Célibataire Marié(e) Cohabitant(e) légal(e) Divorcé(e) Veuf(ve) Séparé (de fait…" at bounding box center [332, 155] width 265 height 13
select select "widowed"
click at [200, 149] on select "Célibataire Marié(e) Cohabitant(e) légal(e) Divorcé(e) Veuf(ve) Séparé (de fait…" at bounding box center [332, 155] width 265 height 13
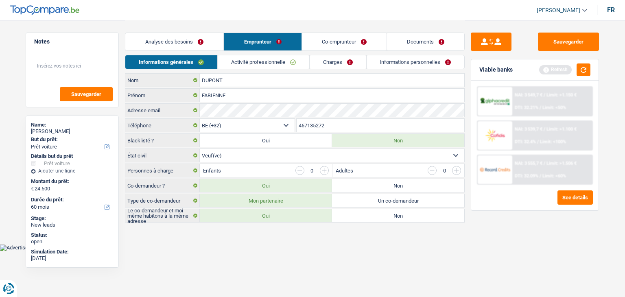
drag, startPoint x: 175, startPoint y: 171, endPoint x: 132, endPoint y: 170, distance: 42.8
click at [132, 170] on label "Personnes à charge" at bounding box center [162, 170] width 75 height 13
click at [408, 197] on label "Un co-demandeur" at bounding box center [398, 200] width 132 height 13
click at [408, 197] on input "Un co-demandeur" at bounding box center [398, 200] width 132 height 13
radio input "true"
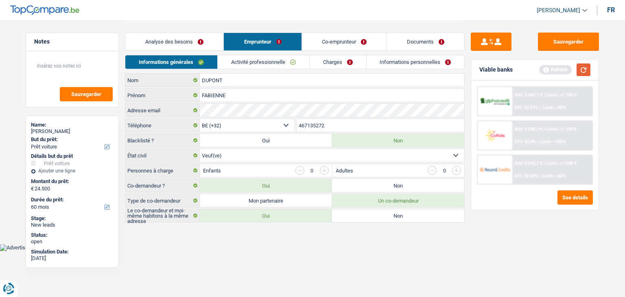
click at [581, 69] on button "button" at bounding box center [584, 70] width 14 height 13
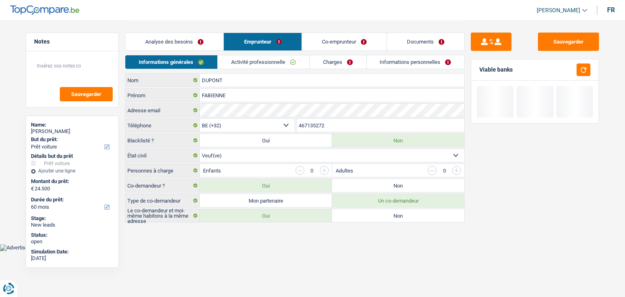
click at [409, 215] on label "Non" at bounding box center [398, 215] width 132 height 13
click at [409, 215] on input "Non" at bounding box center [398, 215] width 132 height 13
radio input "true"
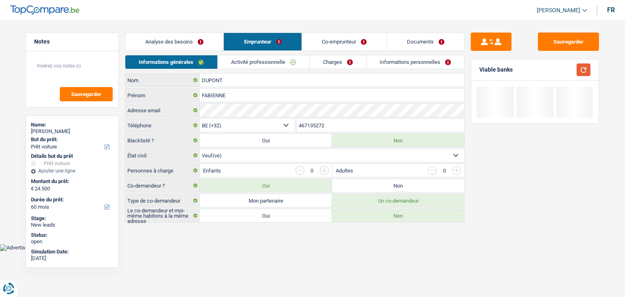
click at [587, 68] on button "button" at bounding box center [584, 70] width 14 height 13
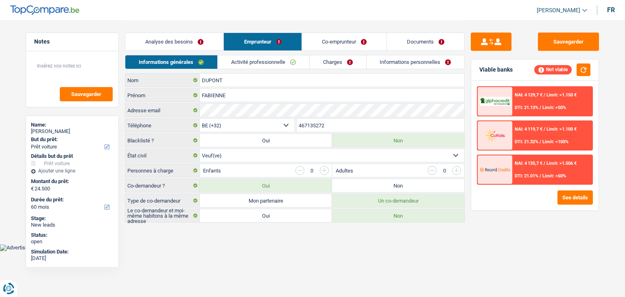
click at [283, 54] on div "Analyse des besoins Emprunteur Co-emprunteur Documents" at bounding box center [295, 37] width 340 height 35
click at [282, 64] on link "Activité professionnelle" at bounding box center [264, 61] width 92 height 13
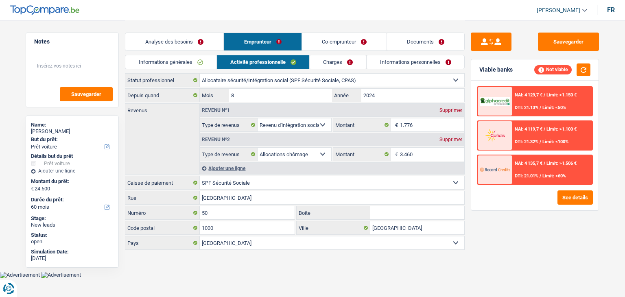
click at [256, 79] on select "Ouvrier Employé privé Employé public Invalide Indépendant Pensionné Chômeur Mut…" at bounding box center [332, 80] width 265 height 13
select select "retired"
click at [200, 74] on select "Ouvrier Employé privé Employé public Invalide Indépendant Pensionné Chômeur Mut…" at bounding box center [332, 80] width 265 height 13
type input "Tour de Midi"
type input "1"
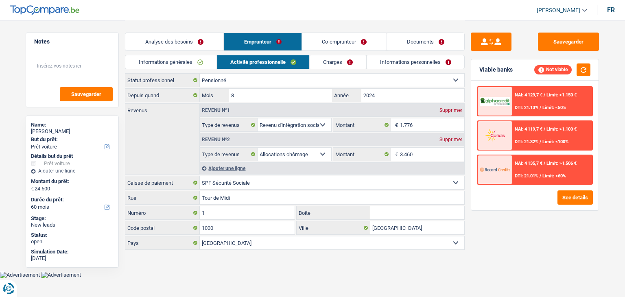
select select "pension"
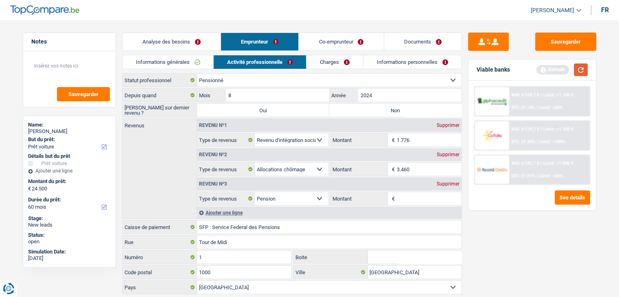
click at [578, 69] on button "button" at bounding box center [581, 70] width 14 height 13
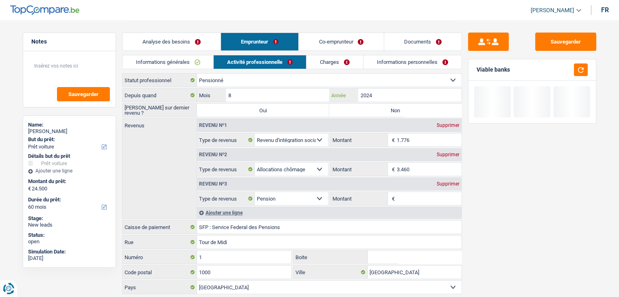
click at [414, 96] on input "2024" at bounding box center [409, 95] width 103 height 13
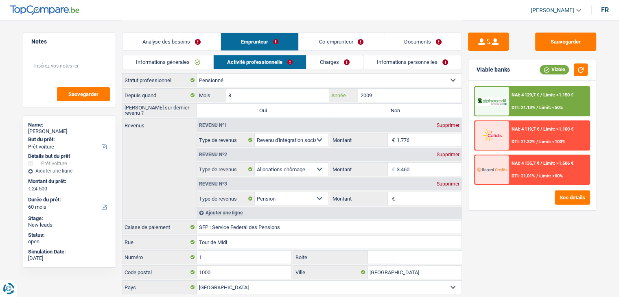
type input "2009"
click at [256, 90] on input "8" at bounding box center [277, 95] width 103 height 13
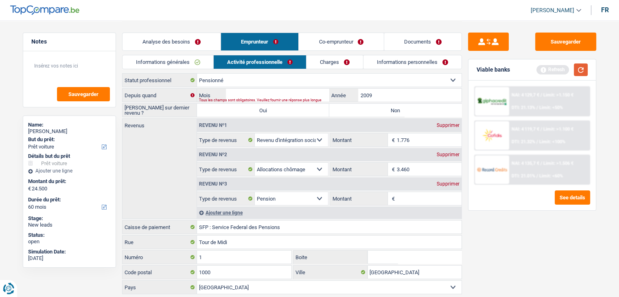
click at [576, 67] on button "button" at bounding box center [581, 70] width 14 height 13
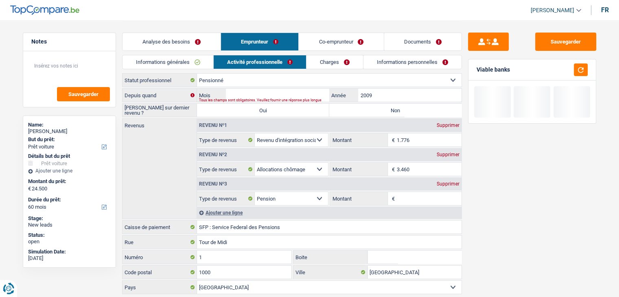
click at [411, 61] on link "Informations personnelles" at bounding box center [413, 61] width 98 height 13
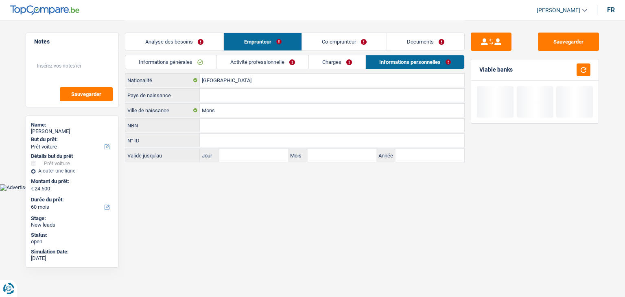
click at [252, 58] on link "Activité professionnelle" at bounding box center [263, 61] width 92 height 13
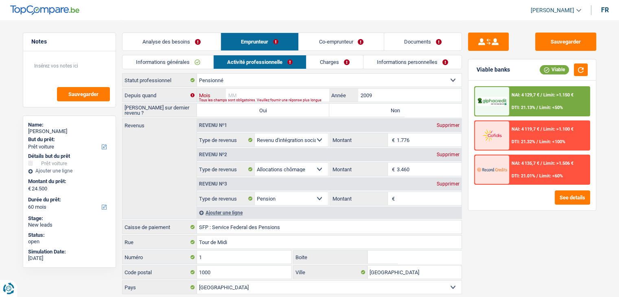
click at [264, 96] on input "Mois" at bounding box center [277, 95] width 103 height 13
click at [466, 86] on div "Sauvegarder Viable banks Viable NAI: 4 129,7 € / Limit: >1.150 € DTI: 21.13% / …" at bounding box center [532, 159] width 140 height 252
click at [255, 96] on input "Mois" at bounding box center [277, 95] width 103 height 13
type input "09"
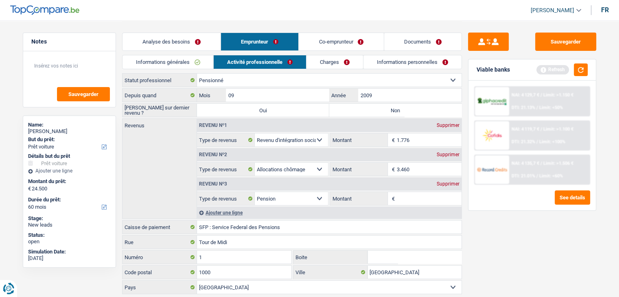
click at [523, 253] on div "Sauvegarder Viable banks Refresh NAI: 4 129,7 € / Limit: >1.150 € DTI: 21.13% /…" at bounding box center [532, 159] width 140 height 252
click at [580, 70] on button "button" at bounding box center [581, 70] width 14 height 13
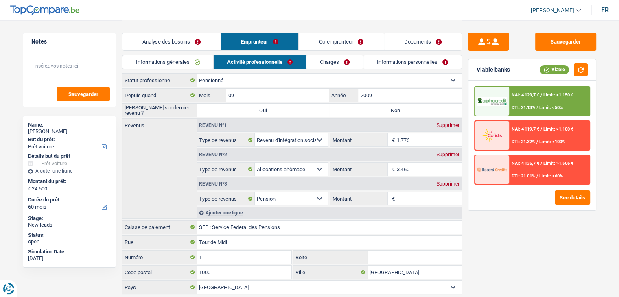
click at [411, 198] on input "Montant" at bounding box center [429, 198] width 65 height 13
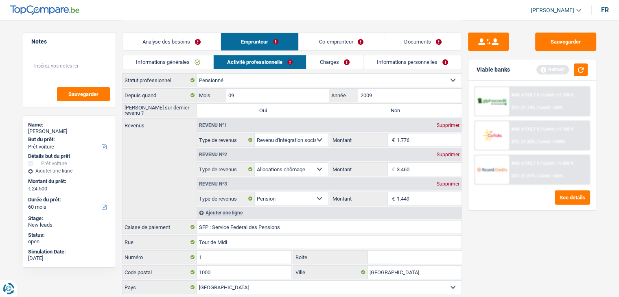
type input "1.449"
click at [497, 245] on div "Sauvegarder Viable banks Refresh NAI: 4 129,7 € / Limit: >1.150 € DTI: 21.13% /…" at bounding box center [532, 159] width 140 height 252
click at [583, 68] on button "button" at bounding box center [581, 70] width 14 height 13
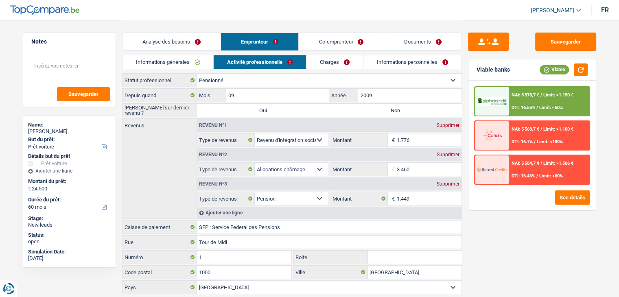
click at [442, 156] on div "Supprimer" at bounding box center [448, 154] width 27 height 5
select select "pension"
type input "1.449"
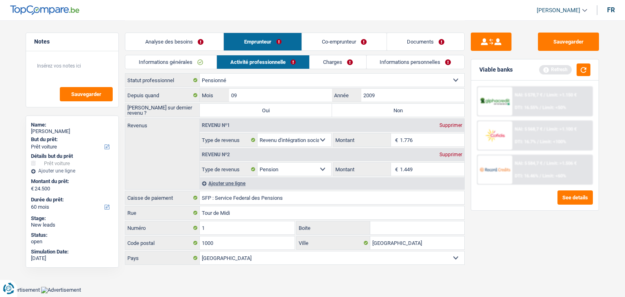
click at [450, 120] on div "Revenu nº1 Supprimer" at bounding box center [332, 125] width 265 height 13
click at [450, 124] on div "Supprimer" at bounding box center [451, 125] width 27 height 5
select select "pension"
type input "1.449"
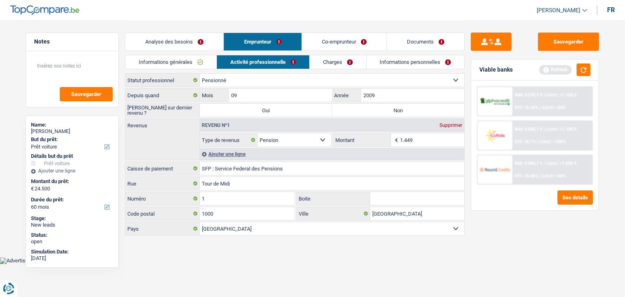
click at [594, 67] on div "Viable banks Refresh" at bounding box center [534, 69] width 127 height 21
click at [588, 69] on button "button" at bounding box center [584, 70] width 14 height 13
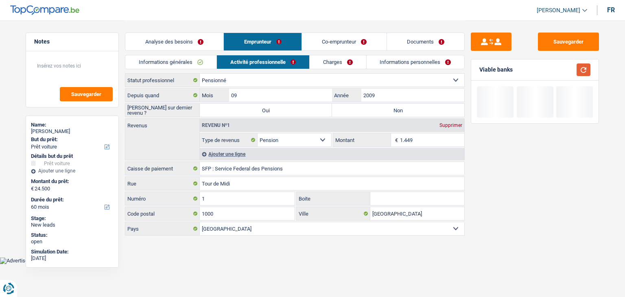
click at [587, 70] on button "button" at bounding box center [584, 70] width 14 height 13
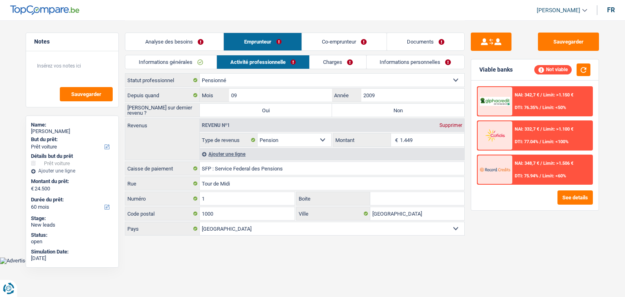
click at [373, 111] on label "Non" at bounding box center [398, 110] width 132 height 13
click at [373, 111] on input "Non" at bounding box center [398, 110] width 132 height 13
radio input "true"
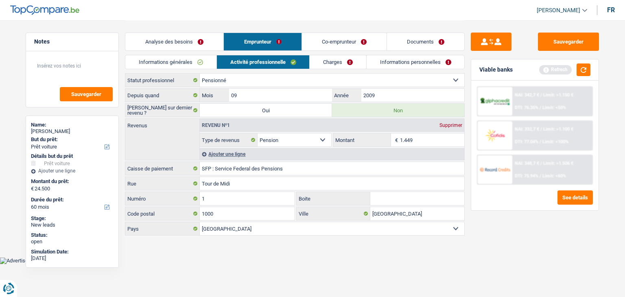
click at [324, 64] on link "Charges" at bounding box center [338, 61] width 57 height 13
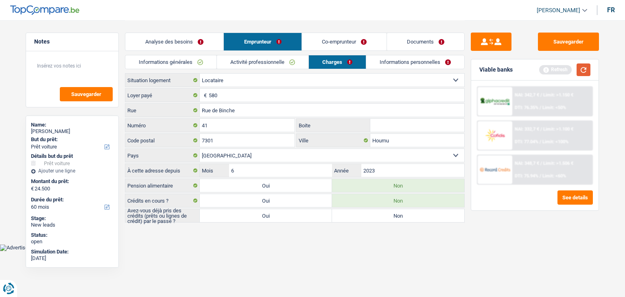
click at [584, 68] on button "button" at bounding box center [584, 70] width 14 height 13
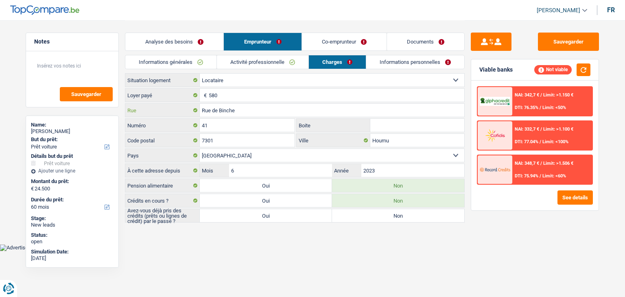
click at [249, 113] on input "Rue de Binche" at bounding box center [332, 110] width 265 height 13
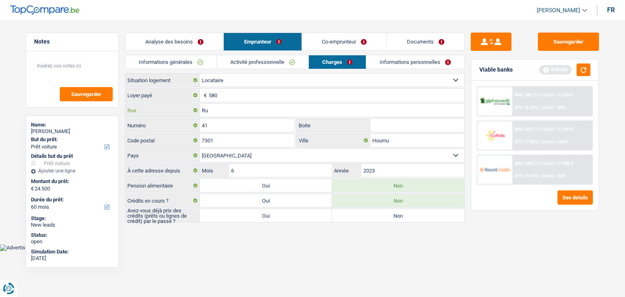
type input "R"
click at [248, 121] on input "41" at bounding box center [247, 125] width 95 height 13
type input "4"
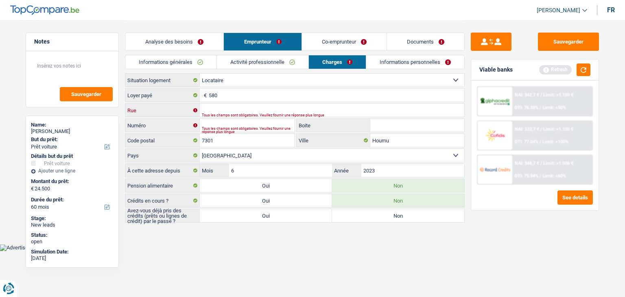
click at [227, 108] on input "Rue" at bounding box center [332, 110] width 265 height 13
type input "Rue ernest lebas"
click at [224, 124] on input "Numéro" at bounding box center [247, 125] width 95 height 13
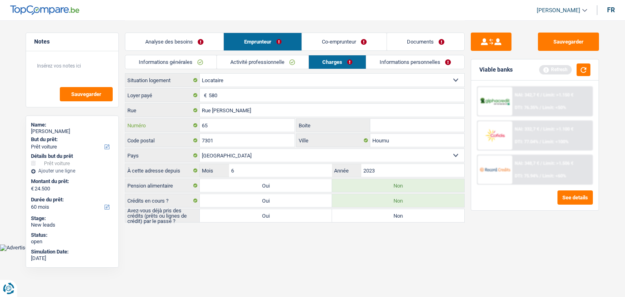
type input "65"
drag, startPoint x: 407, startPoint y: 142, endPoint x: 368, endPoint y: 137, distance: 39.0
click at [368, 137] on div "Hournu Ville" at bounding box center [381, 140] width 168 height 13
type input "C"
type input "quaregnon"
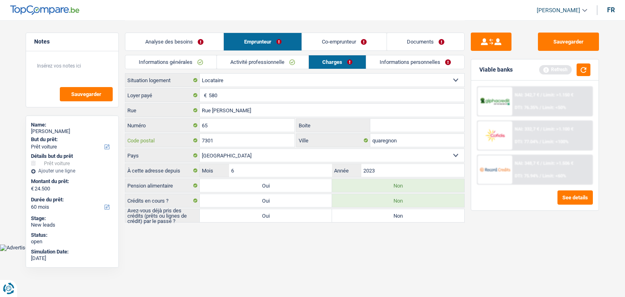
click at [268, 140] on input "7301" at bounding box center [247, 140] width 95 height 13
type input "7"
type input "7390"
drag, startPoint x: 260, startPoint y: 263, endPoint x: 254, endPoint y: 261, distance: 6.2
click at [260, 251] on html "Vous avez le contrôle de vos données Nous utilisons des cookies, tout comme nos…" at bounding box center [312, 125] width 625 height 251
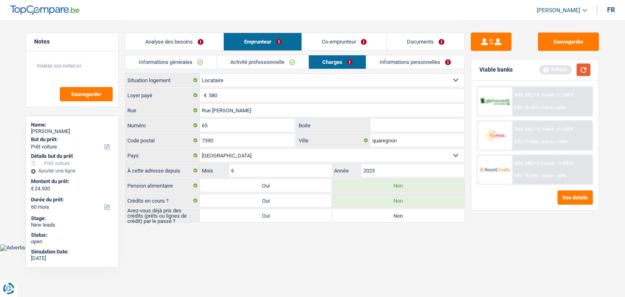
click at [587, 66] on button "button" at bounding box center [584, 70] width 14 height 13
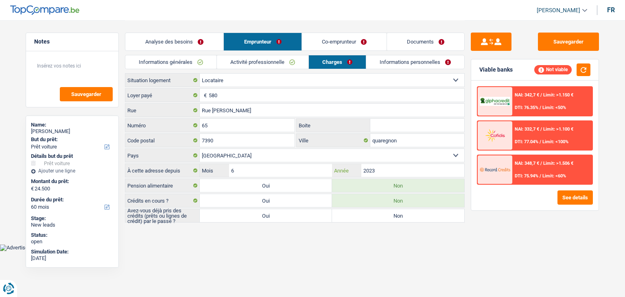
click at [386, 168] on input "2023" at bounding box center [413, 170] width 103 height 13
click at [216, 110] on input "Rue ernest lebas" at bounding box center [332, 110] width 265 height 13
click at [384, 167] on input "2023" at bounding box center [413, 170] width 103 height 13
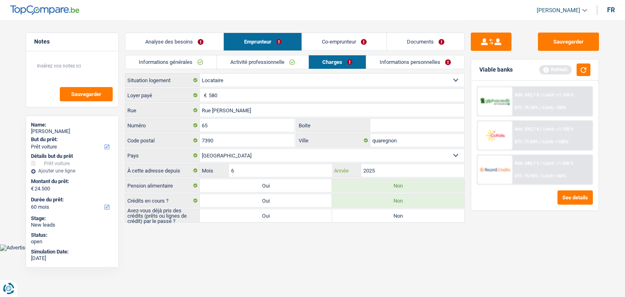
type input "2025"
click at [261, 171] on input "6" at bounding box center [280, 170] width 103 height 13
drag, startPoint x: 316, startPoint y: 268, endPoint x: 311, endPoint y: 268, distance: 4.5
click at [314, 251] on html "Vous avez le contrôle de vos données Nous utilisons des cookies, tout comme nos…" at bounding box center [312, 125] width 625 height 251
click at [583, 71] on button "button" at bounding box center [584, 70] width 14 height 13
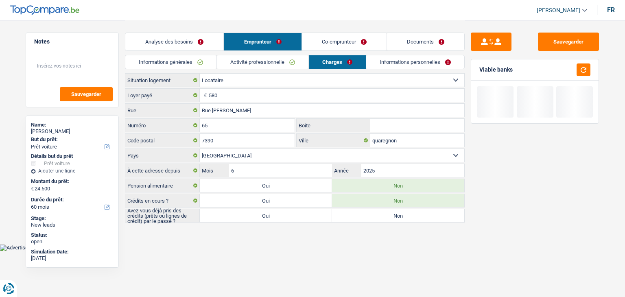
drag, startPoint x: 516, startPoint y: 70, endPoint x: 480, endPoint y: 70, distance: 36.6
click at [480, 70] on div "Viable banks" at bounding box center [534, 69] width 127 height 21
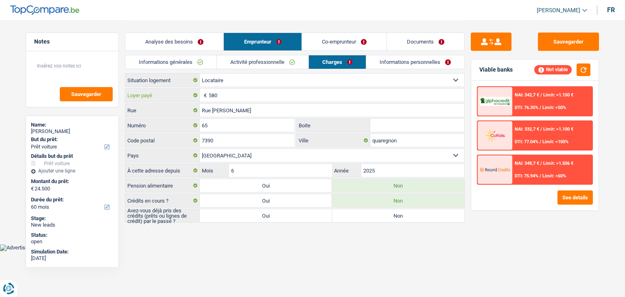
click at [242, 94] on input "580" at bounding box center [337, 95] width 256 height 13
type input "5"
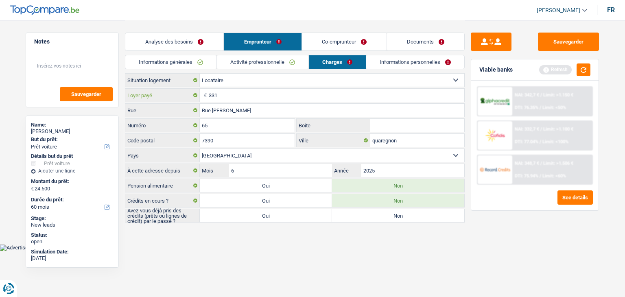
type input "331"
click at [256, 238] on main "Notes Sauvegarder Name: FABIENNE DUPONT But du prêt: Confort maison: meubles, t…" at bounding box center [312, 122] width 625 height 244
click at [291, 216] on label "Oui" at bounding box center [266, 215] width 132 height 13
click at [291, 216] on input "Oui" at bounding box center [266, 215] width 132 height 13
radio input "true"
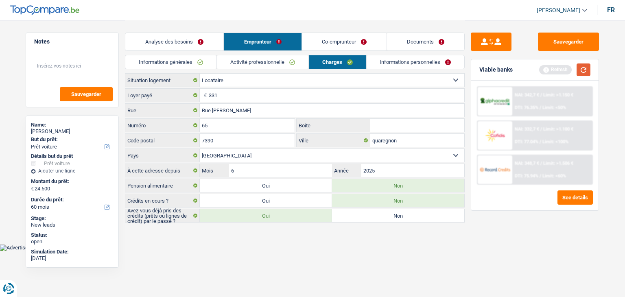
click at [592, 72] on div "Viable banks Refresh" at bounding box center [534, 69] width 127 height 21
drag, startPoint x: 588, startPoint y: 72, endPoint x: 583, endPoint y: 70, distance: 5.5
click at [588, 72] on button "button" at bounding box center [584, 70] width 14 height 13
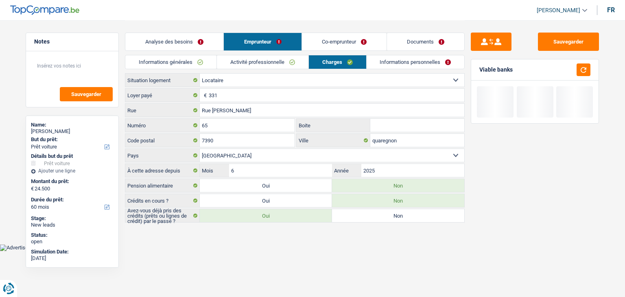
click at [409, 60] on link "Informations personnelles" at bounding box center [416, 61] width 98 height 13
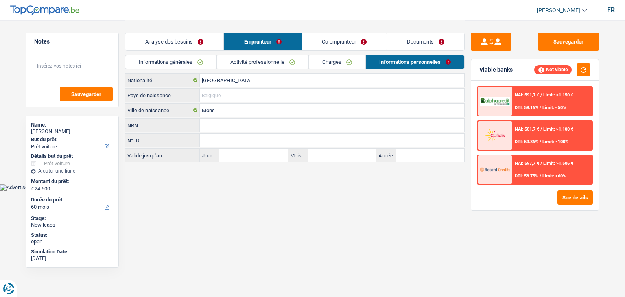
click at [231, 98] on input "Pays de naissance" at bounding box center [332, 95] width 265 height 13
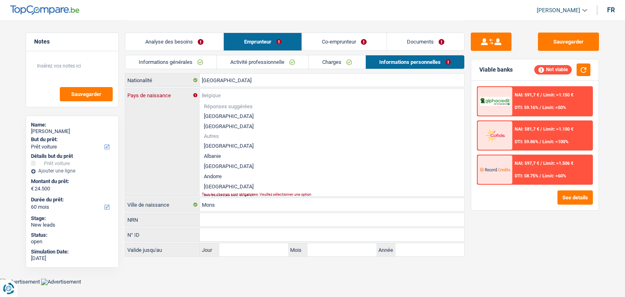
type input "B"
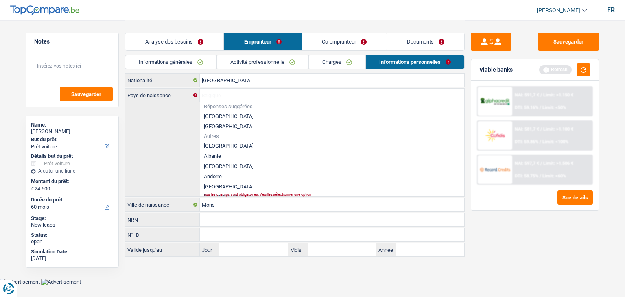
click at [224, 115] on li "[GEOGRAPHIC_DATA]" at bounding box center [332, 116] width 265 height 10
type input "[GEOGRAPHIC_DATA]"
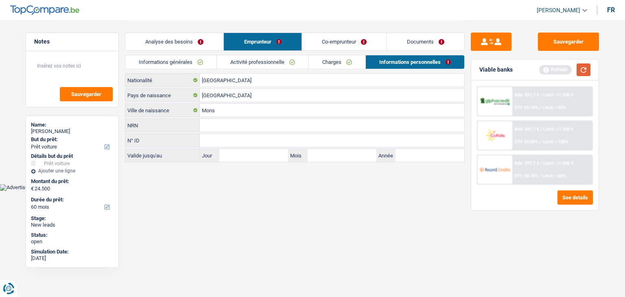
click at [586, 67] on button "button" at bounding box center [584, 70] width 14 height 13
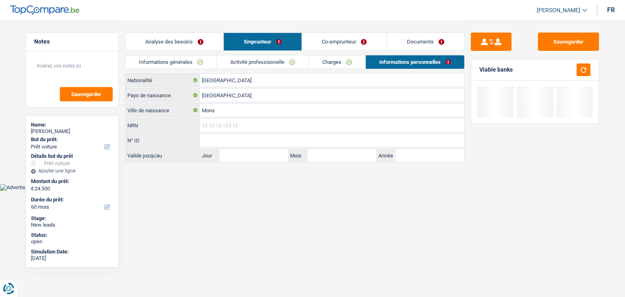
click at [225, 123] on input "NRN" at bounding box center [332, 125] width 265 height 13
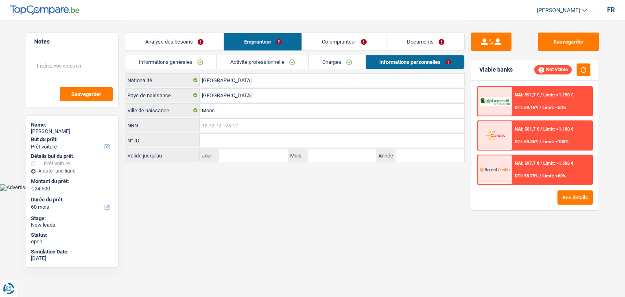
click at [217, 124] on input "NRN" at bounding box center [332, 125] width 265 height 13
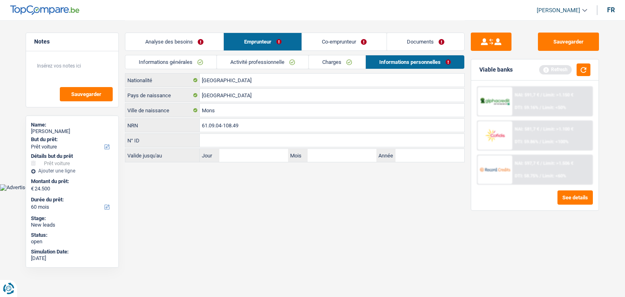
type input "61.09.04-108.49"
click at [278, 189] on body "Vous avez le contrôle de vos données Nous utilisons des cookies, tout comme nos…" at bounding box center [312, 95] width 625 height 191
click at [587, 70] on button "button" at bounding box center [584, 70] width 14 height 13
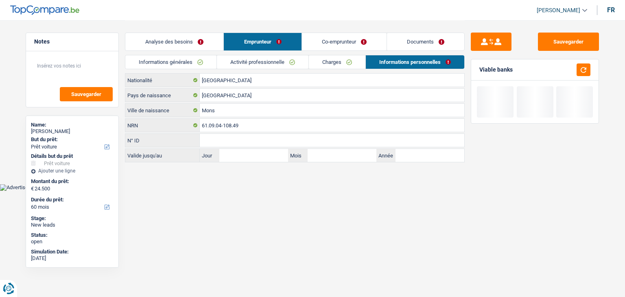
drag, startPoint x: 331, startPoint y: 46, endPoint x: 325, endPoint y: 48, distance: 6.1
click at [331, 46] on link "Co-emprunteur" at bounding box center [344, 42] width 85 height 18
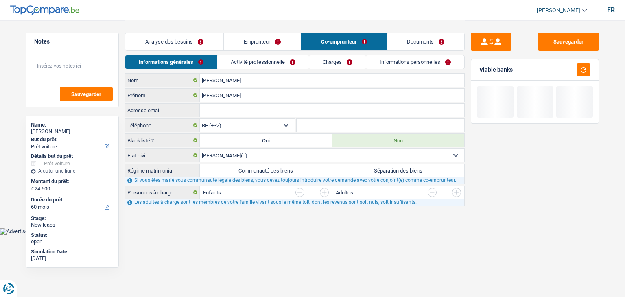
click at [191, 66] on link "Informations générales" at bounding box center [171, 61] width 92 height 13
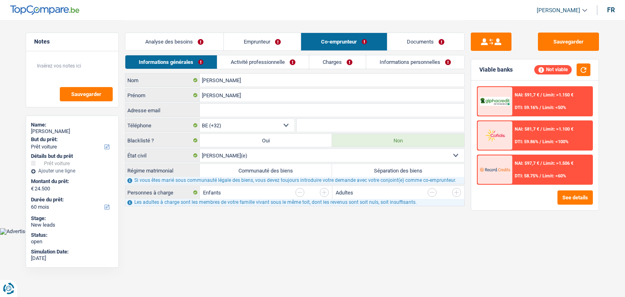
click at [241, 172] on label "Communauté des biens" at bounding box center [266, 170] width 132 height 13
click at [241, 172] on input "Communauté des biens" at bounding box center [266, 170] width 132 height 13
radio input "true"
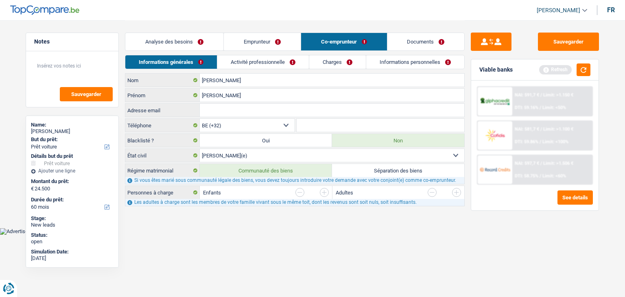
click at [232, 218] on main "Notes Sauvegarder Name: FABIENNE DUPONT But du prêt: Confort maison: meubles, t…" at bounding box center [312, 114] width 625 height 228
click at [323, 189] on input "button" at bounding box center [324, 192] width 9 height 9
click at [323, 190] on input "button" at bounding box center [324, 192] width 9 height 9
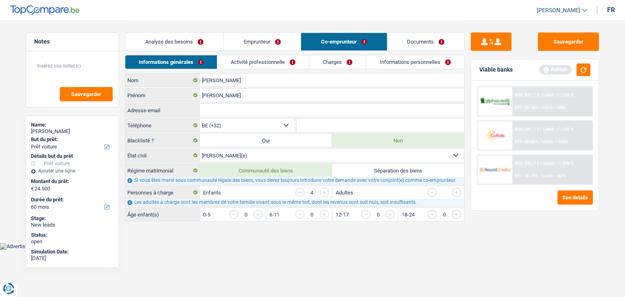
click at [323, 190] on input "button" at bounding box center [324, 192] width 9 height 9
click at [324, 214] on input "button" at bounding box center [489, 216] width 339 height 13
click at [393, 213] on input "button" at bounding box center [555, 216] width 339 height 13
click at [296, 212] on div "0-5 0 La somme des enfants par tranche d'âge doit être égale au nombre d'enfant…" at bounding box center [332, 214] width 265 height 13
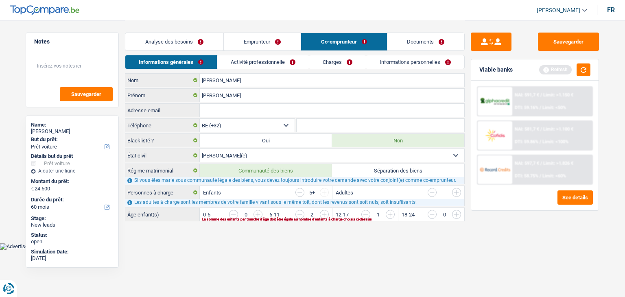
click at [388, 214] on input "button" at bounding box center [555, 216] width 339 height 13
click at [340, 239] on main "Notes Sauvegarder Name: FABIENNE DUPONT But du prêt: Confort maison: meubles, t…" at bounding box center [312, 121] width 625 height 243
click at [456, 191] on input "button" at bounding box center [456, 192] width 9 height 9
drag, startPoint x: 471, startPoint y: 225, endPoint x: 572, endPoint y: 121, distance: 144.8
click at [471, 225] on div "Sauvegarder Viable banks Refresh NAI: 591,7 € / Limit: >1.150 € DTI: 59.16% / L…" at bounding box center [535, 159] width 140 height 252
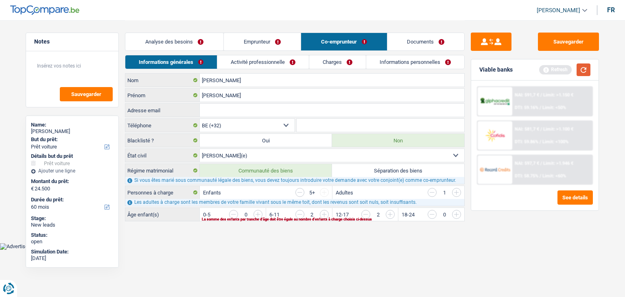
click at [588, 69] on button "button" at bounding box center [584, 70] width 14 height 13
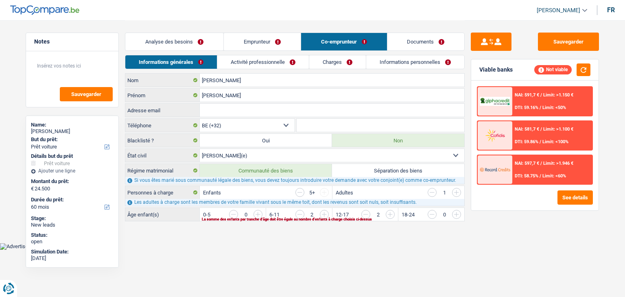
drag, startPoint x: 479, startPoint y: 225, endPoint x: 456, endPoint y: 209, distance: 28.7
click at [479, 225] on div "Sauvegarder Viable banks Not viable NAI: 591,7 € / Limit: >1.150 € DTI: 59.16% …" at bounding box center [535, 159] width 140 height 252
click at [285, 58] on link "Activité professionnelle" at bounding box center [263, 61] width 92 height 13
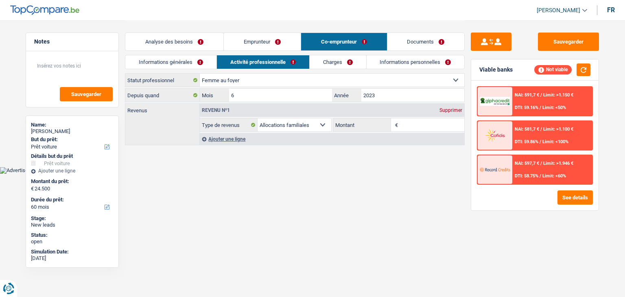
click at [234, 85] on select "Ouvrier Employé privé Employé public Invalide Indépendant Pensionné Chômeur Mut…" at bounding box center [332, 80] width 265 height 13
select select "cpasMargin"
click at [200, 74] on select "Ouvrier Employé privé Employé public Invalide Indépendant Pensionné Chômeur Mut…" at bounding box center [332, 80] width 265 height 13
select select "BE"
select select "socialSecurity"
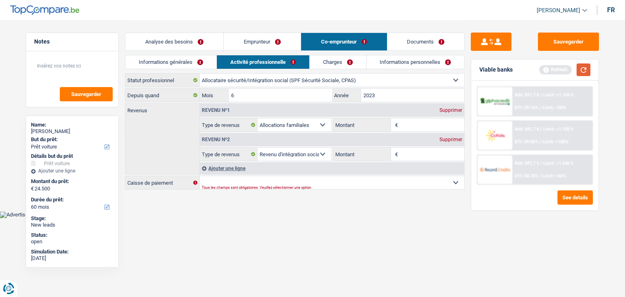
click at [585, 68] on button "button" at bounding box center [584, 70] width 14 height 13
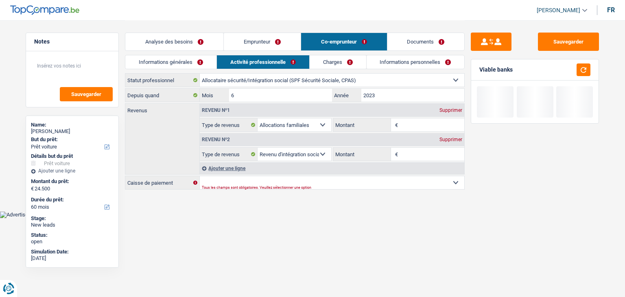
drag, startPoint x: 516, startPoint y: 68, endPoint x: 480, endPoint y: 69, distance: 36.7
click at [480, 69] on div "Viable banks" at bounding box center [534, 69] width 127 height 21
click at [480, 69] on div "Viable banks" at bounding box center [496, 69] width 33 height 7
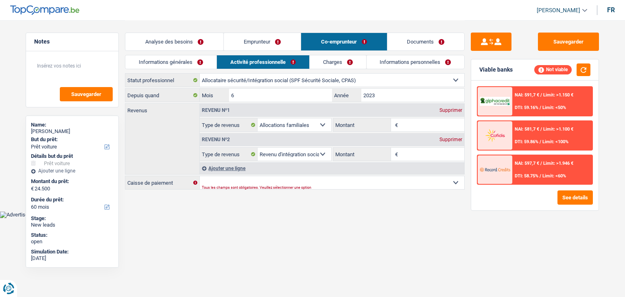
click at [480, 69] on div "Viable banks" at bounding box center [496, 69] width 33 height 7
click at [524, 72] on div "Viable banks Not viable" at bounding box center [534, 69] width 127 height 21
drag, startPoint x: 518, startPoint y: 70, endPoint x: 479, endPoint y: 70, distance: 39.1
click at [479, 70] on div "Viable banks Not viable" at bounding box center [534, 69] width 127 height 21
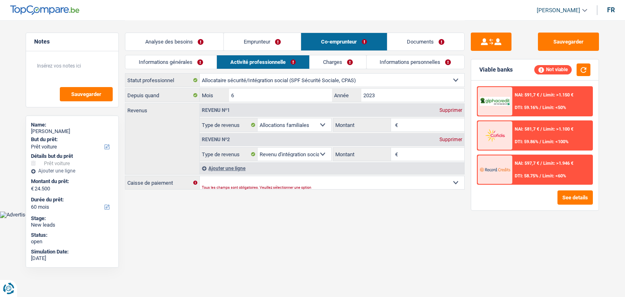
drag, startPoint x: 479, startPoint y: 69, endPoint x: 512, endPoint y: 70, distance: 33.0
click at [512, 70] on div "Viable banks" at bounding box center [496, 69] width 33 height 7
drag, startPoint x: 512, startPoint y: 70, endPoint x: 482, endPoint y: 70, distance: 30.5
click at [482, 70] on div "Viable banks" at bounding box center [496, 69] width 33 height 7
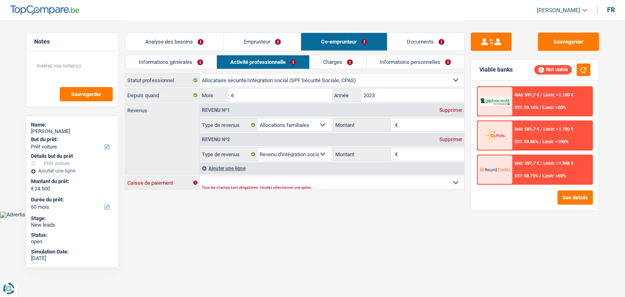
click at [257, 182] on select "SPF Sécurité Sociale Autre Sélectionner une option" at bounding box center [332, 182] width 265 height 13
select select "spf"
click at [200, 176] on select "SPF Sécurité Sociale Autre Sélectionner une option" at bounding box center [332, 182] width 265 height 13
select select "BE"
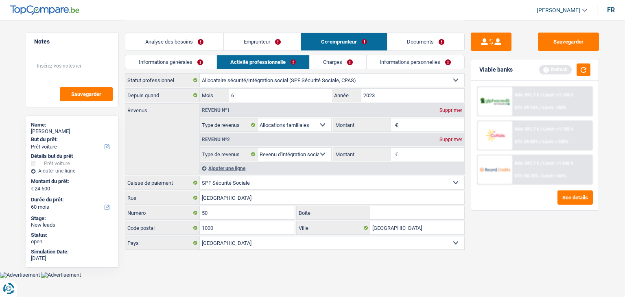
click at [409, 152] on input "Montant" at bounding box center [432, 154] width 65 height 13
type input "1.776"
click at [528, 250] on div "Sauvegarder Viable banks Refresh NAI: 591,7 € / Limit: >1.150 € DTI: 59.16% / L…" at bounding box center [535, 159] width 140 height 252
click at [586, 67] on button "button" at bounding box center [584, 70] width 14 height 13
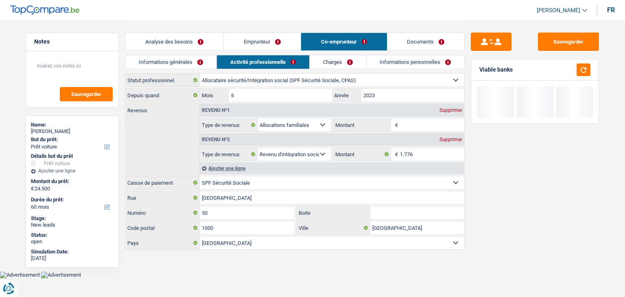
click at [423, 124] on input "Montant" at bounding box center [432, 124] width 65 height 13
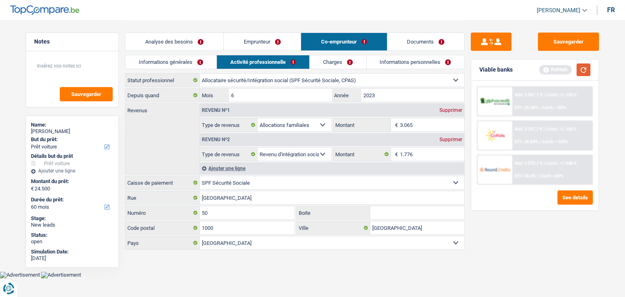
type input "3.065"
drag, startPoint x: 585, startPoint y: 67, endPoint x: 568, endPoint y: 72, distance: 17.8
click at [585, 67] on button "button" at bounding box center [584, 70] width 14 height 13
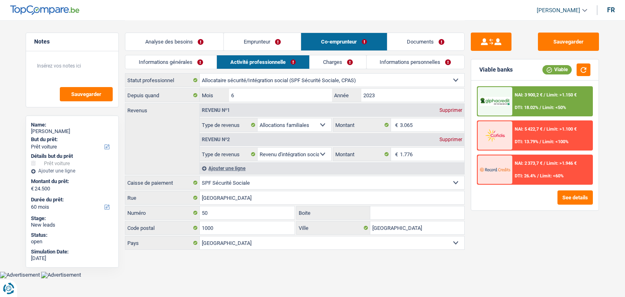
click at [503, 237] on div "Sauvegarder Viable banks Viable NAI: 3 900,2 € / Limit: >1.150 € DTI: 18.02% / …" at bounding box center [535, 159] width 140 height 252
click at [324, 60] on link "Charges" at bounding box center [338, 61] width 57 height 13
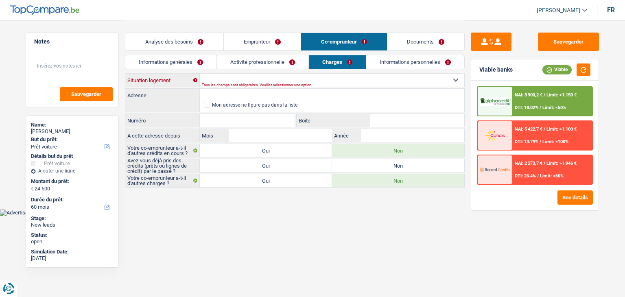
click at [236, 81] on select "Locataire Propriétaire avec prêt hypothécaire Propriétaire sans prêt hypothécai…" at bounding box center [332, 80] width 265 height 13
select select "rents"
click at [200, 74] on select "Locataire Propriétaire avec prêt hypothécaire Propriétaire sans prêt hypothécai…" at bounding box center [332, 80] width 265 height 13
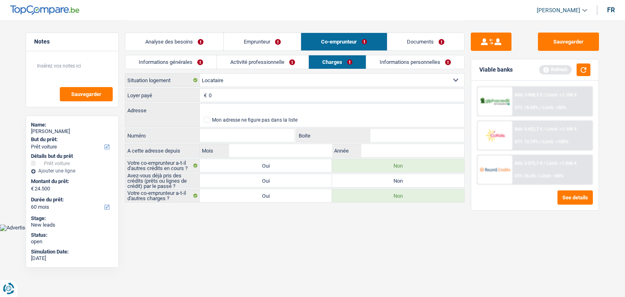
click at [221, 97] on input "0" at bounding box center [337, 95] width 256 height 13
click at [221, 110] on input "Adresse" at bounding box center [332, 110] width 265 height 13
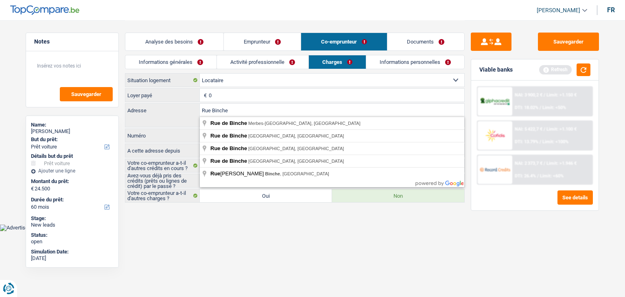
type input "Rue Binche"
click at [215, 228] on body "Vous avez le contrôle de vos données Nous utilisons des cookies, tout comme nos…" at bounding box center [312, 115] width 625 height 231
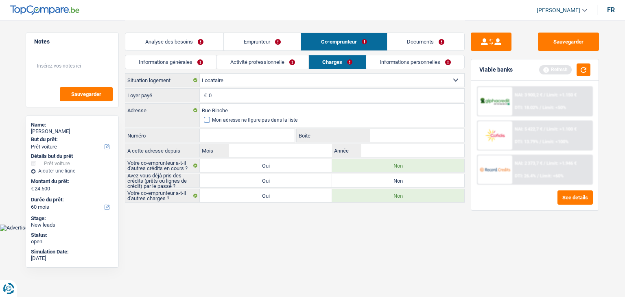
click at [206, 122] on span at bounding box center [207, 120] width 6 height 6
click at [204, 120] on input "Mon adresse ne figure pas dans la liste" at bounding box center [204, 120] width 0 height 0
select select "BE"
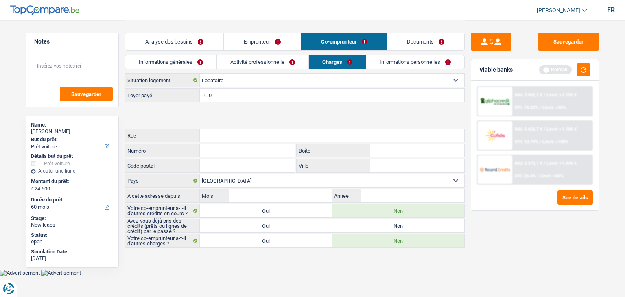
click at [207, 118] on span at bounding box center [207, 120] width 6 height 6
click at [204, 120] on input "Mon adresse ne figure pas dans la liste" at bounding box center [204, 120] width 0 height 0
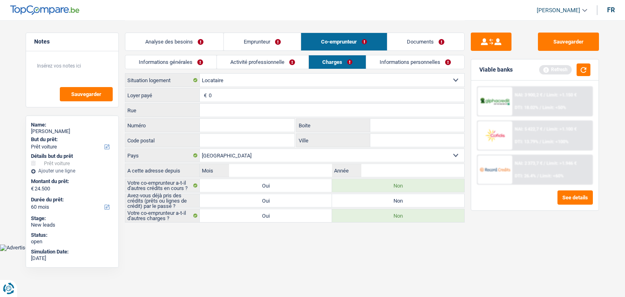
click at [223, 106] on input "Rue" at bounding box center [332, 110] width 265 height 13
type input "rue binche"
click at [222, 119] on input "Numéro" at bounding box center [247, 125] width 95 height 13
type input "41"
click at [233, 142] on input "Code postal" at bounding box center [247, 140] width 95 height 13
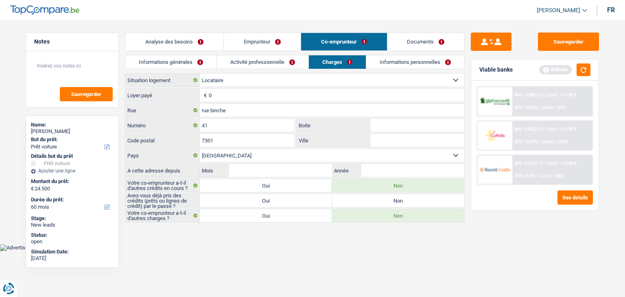
type input "7301"
click at [373, 142] on input "Ville" at bounding box center [417, 140] width 94 height 13
click at [391, 140] on input "Hournu" at bounding box center [417, 140] width 94 height 13
click at [381, 140] on input "Hournu" at bounding box center [417, 140] width 94 height 13
type input "Hornu"
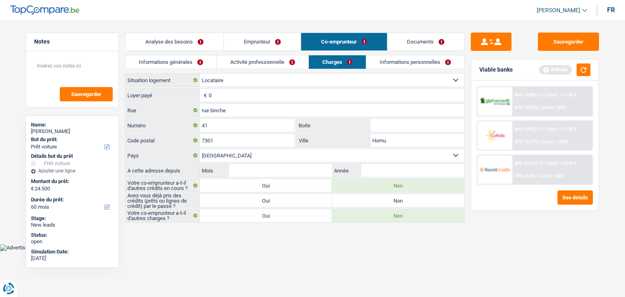
click at [299, 248] on body "Vous avez le contrôle de vos données Nous utilisons des cookies, tout comme nos…" at bounding box center [312, 125] width 625 height 251
click at [313, 170] on input "Mois" at bounding box center [280, 170] width 103 height 13
type input "09"
type input "2019"
click at [258, 239] on main "Notes Sauvegarder Name: FABIENNE DUPONT But du prêt: Confort maison: meubles, t…" at bounding box center [312, 122] width 625 height 244
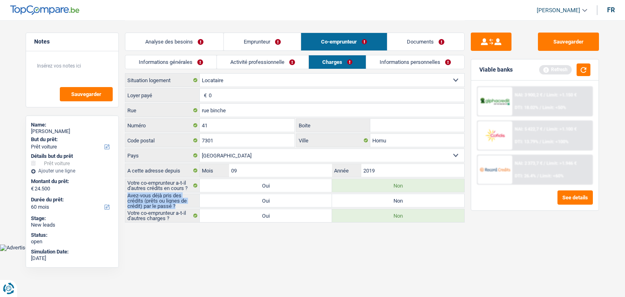
drag, startPoint x: 184, startPoint y: 205, endPoint x: 127, endPoint y: 193, distance: 58.0
click at [127, 194] on label "Avez-vous déjà pris des crédits (prêts ou lignes de crédit) par le passé ?" at bounding box center [162, 200] width 75 height 13
click at [180, 236] on main "Notes Sauvegarder Name: FABIENNE DUPONT But du prêt: Confort maison: meubles, t…" at bounding box center [312, 122] width 625 height 244
click at [178, 203] on label "Avez-vous déjà pris des crédits (prêts ou lignes de crédit) par le passé ?" at bounding box center [162, 200] width 75 height 13
click at [238, 202] on label "Oui" at bounding box center [266, 200] width 132 height 13
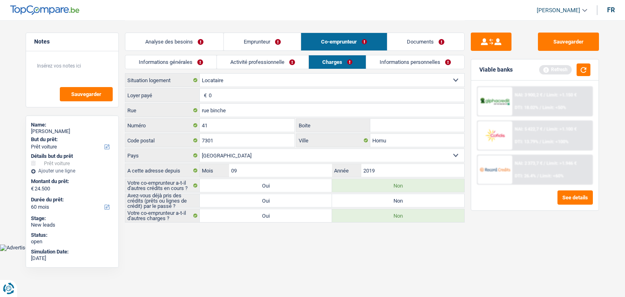
click at [238, 202] on input "Oui" at bounding box center [266, 200] width 132 height 13
radio input "true"
drag, startPoint x: 583, startPoint y: 70, endPoint x: 581, endPoint y: 79, distance: 9.1
click at [583, 72] on button "button" at bounding box center [584, 70] width 14 height 13
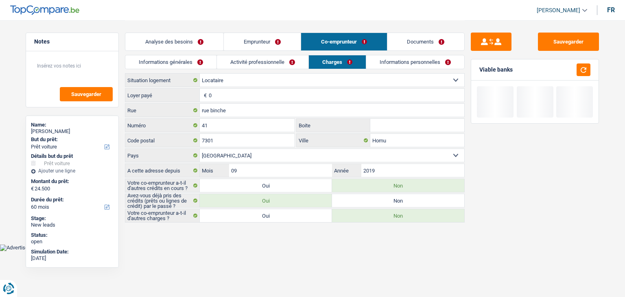
click at [228, 182] on label "Oui" at bounding box center [266, 185] width 132 height 13
click at [228, 182] on input "Oui" at bounding box center [266, 185] width 132 height 13
radio input "true"
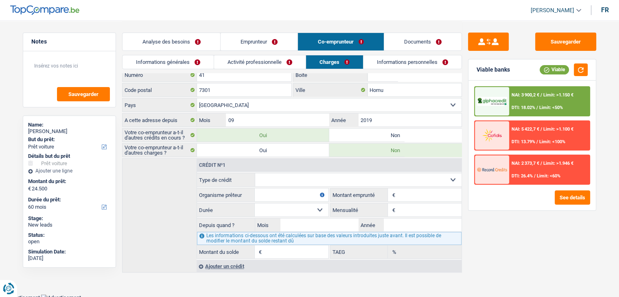
scroll to position [51, 0]
click at [378, 134] on label "Non" at bounding box center [395, 134] width 132 height 13
click at [378, 134] on input "Non" at bounding box center [395, 134] width 132 height 13
radio input "true"
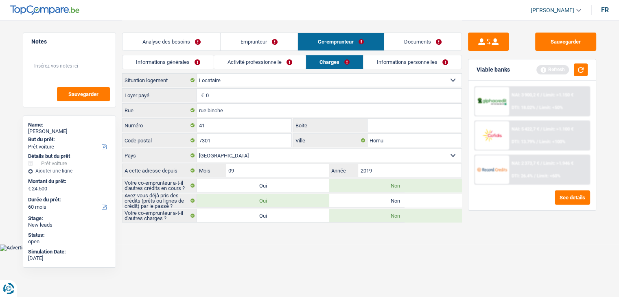
scroll to position [0, 0]
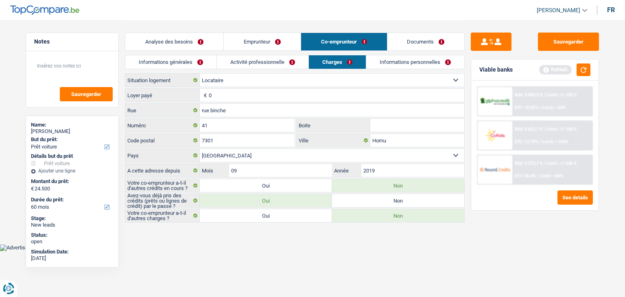
click at [594, 66] on div "Viable banks Refresh" at bounding box center [534, 69] width 127 height 21
click at [589, 67] on button "button" at bounding box center [584, 70] width 14 height 13
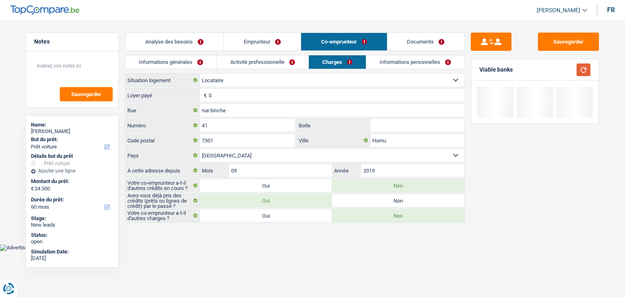
click at [588, 68] on button "button" at bounding box center [584, 70] width 14 height 13
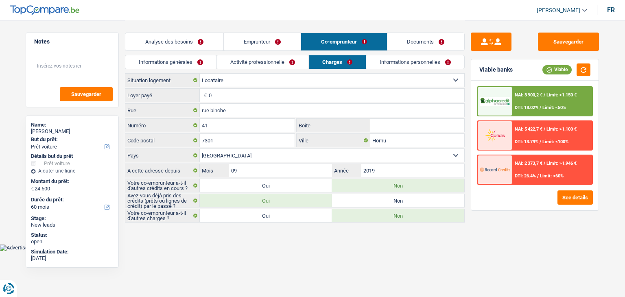
click at [303, 247] on body "Vous avez le contrôle de vos données Nous utilisons des cookies, tout comme nos…" at bounding box center [312, 125] width 625 height 251
drag, startPoint x: 188, startPoint y: 186, endPoint x: 125, endPoint y: 181, distance: 62.9
click at [125, 181] on div "Votre co-emprunteur a-t-il d'autres crédits en cours ? Oui Non" at bounding box center [295, 186] width 340 height 14
click at [153, 219] on label "Votre co-emprunteur a-t-il d'autres charges ?" at bounding box center [162, 215] width 75 height 13
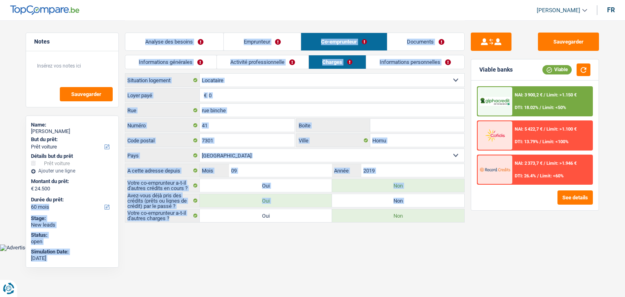
drag, startPoint x: 171, startPoint y: 215, endPoint x: 121, endPoint y: 212, distance: 51.0
click at [121, 212] on div "Notes Sauvegarder Name: FABIENNE DUPONT But du prêt: Confort maison: meubles, t…" at bounding box center [313, 122] width 586 height 204
click at [174, 235] on main "Notes Sauvegarder Name: FABIENNE DUPONT But du prêt: Confort maison: meubles, t…" at bounding box center [312, 122] width 625 height 244
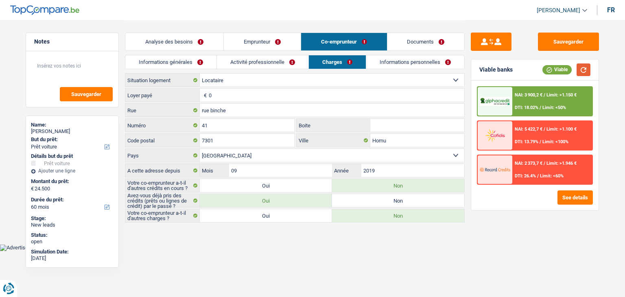
click at [586, 70] on button "button" at bounding box center [584, 70] width 14 height 13
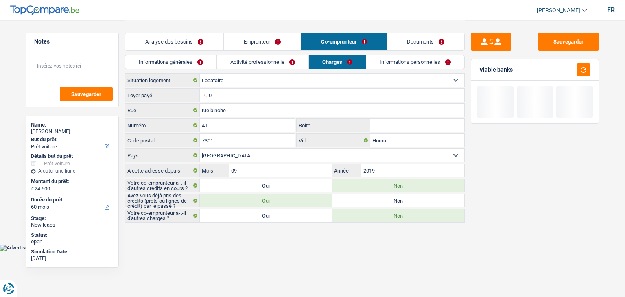
click at [250, 99] on input "0" at bounding box center [337, 95] width 256 height 13
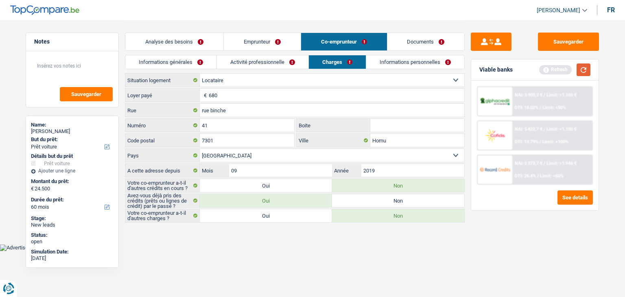
type input "680"
click at [581, 66] on button "button" at bounding box center [584, 70] width 14 height 13
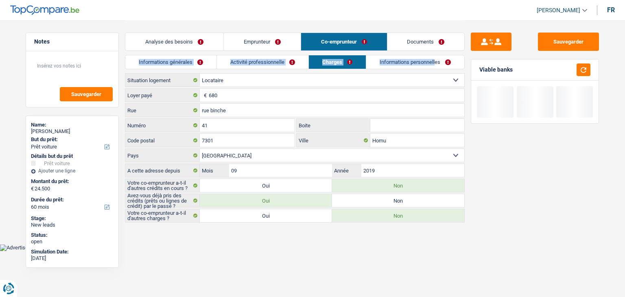
drag, startPoint x: 436, startPoint y: 54, endPoint x: 430, endPoint y: 59, distance: 8.4
click at [434, 56] on div "Analyse des besoins Emprunteur Co-emprunteur Documents 1. Introduction & upsell…" at bounding box center [295, 121] width 340 height 202
click at [423, 60] on link "Informations personnelles" at bounding box center [415, 61] width 98 height 13
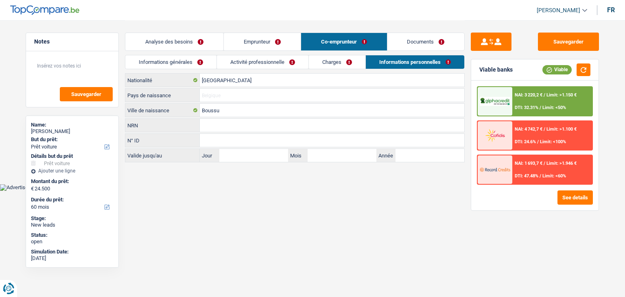
click at [263, 95] on input "Pays de naissance" at bounding box center [332, 95] width 265 height 13
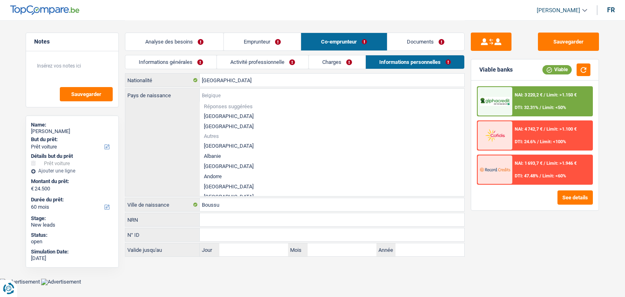
type input "B"
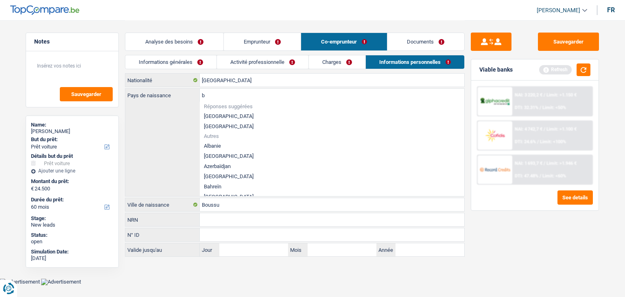
click at [221, 113] on li "[GEOGRAPHIC_DATA]" at bounding box center [332, 116] width 265 height 10
type input "[GEOGRAPHIC_DATA]"
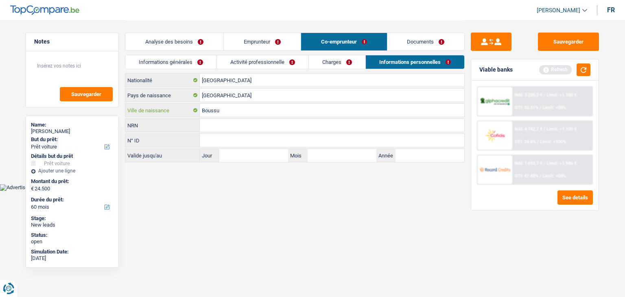
drag, startPoint x: 224, startPoint y: 110, endPoint x: 0, endPoint y: 85, distance: 225.3
click at [0, 85] on main "Notes Sauvegarder Name: FABIENNE DUPONT But du prêt: Confort maison: meubles, t…" at bounding box center [312, 92] width 625 height 184
type input "Mons"
click at [250, 180] on main "Notes Sauvegarder Name: FABIENNE DUPONT But du prêt: Confort maison: meubles, t…" at bounding box center [312, 92] width 625 height 184
click at [238, 117] on div "Belgique Nationalité Belgique Pays de naissance Mons Ville de naissance NRN Tou…" at bounding box center [295, 117] width 340 height 89
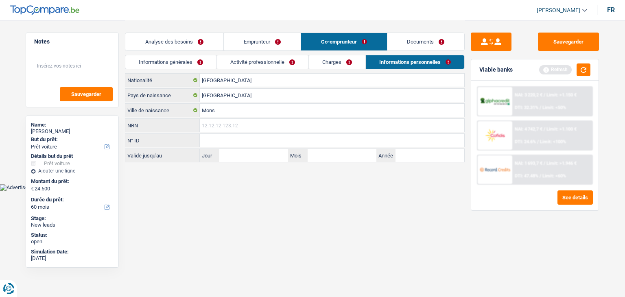
click at [240, 123] on input "NRN" at bounding box center [332, 125] width 265 height 13
type input "91.05.13-437.52"
drag, startPoint x: 264, startPoint y: 215, endPoint x: 210, endPoint y: 153, distance: 82.2
click at [263, 191] on html "Vous avez le contrôle de vos données Nous utilisons des cookies, tout comme nos…" at bounding box center [312, 95] width 625 height 191
click at [169, 61] on link "Informations générales" at bounding box center [170, 61] width 91 height 13
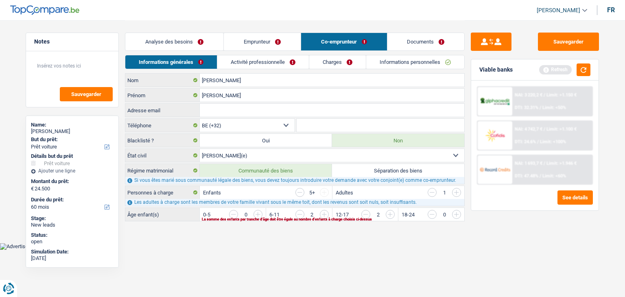
click at [187, 42] on link "Analyse des besoins" at bounding box center [174, 42] width 98 height 18
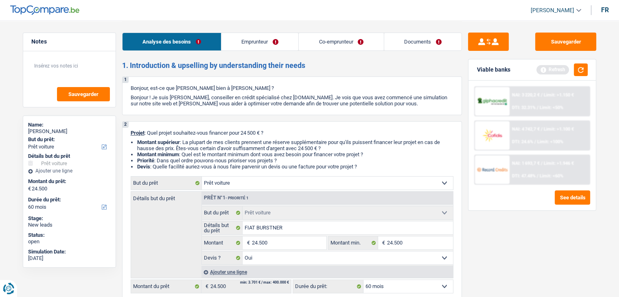
click at [254, 41] on link "Emprunteur" at bounding box center [259, 42] width 77 height 18
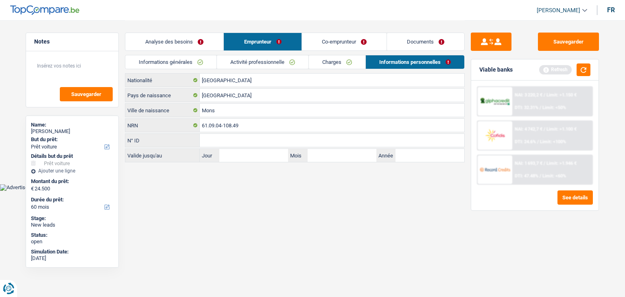
click at [179, 37] on link "Analyse des besoins" at bounding box center [174, 42] width 98 height 18
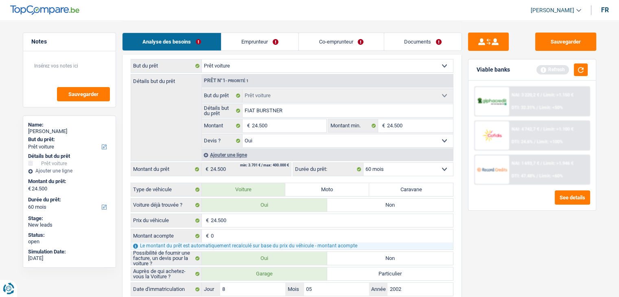
scroll to position [122, 0]
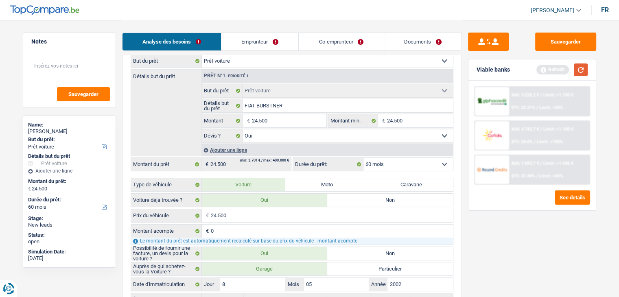
click at [581, 69] on button "button" at bounding box center [581, 70] width 14 height 13
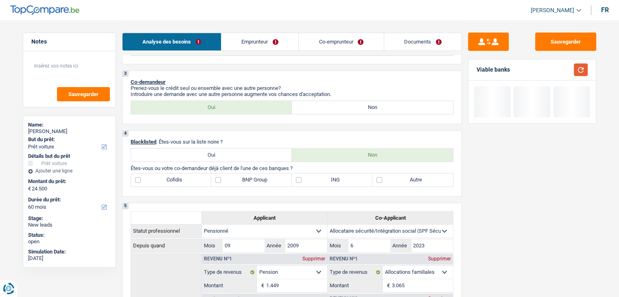
scroll to position [448, 0]
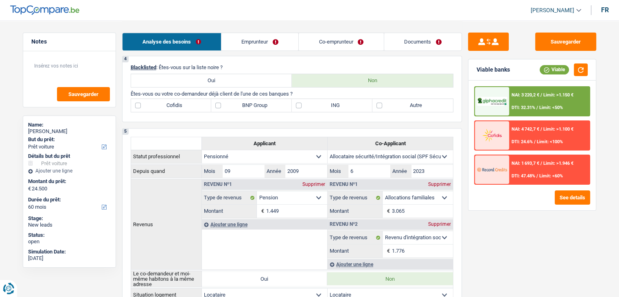
click at [319, 120] on div "1. Introduction & upselling by understanding their needs 1 Bonjour, est-ce que …" at bounding box center [292, 184] width 340 height 1142
click at [417, 121] on div "1. Introduction & upselling by understanding their needs 1 Bonjour, est-ce que …" at bounding box center [292, 184] width 340 height 1142
click at [234, 111] on div "4 Blacklisted : Êtes-vous sur la liste noire ? Oui Non Êtes-vous ou votre co-de…" at bounding box center [292, 89] width 340 height 66
click at [232, 105] on label "BNP Group" at bounding box center [251, 105] width 81 height 13
click at [232, 105] on input "BNP Group" at bounding box center [251, 105] width 81 height 13
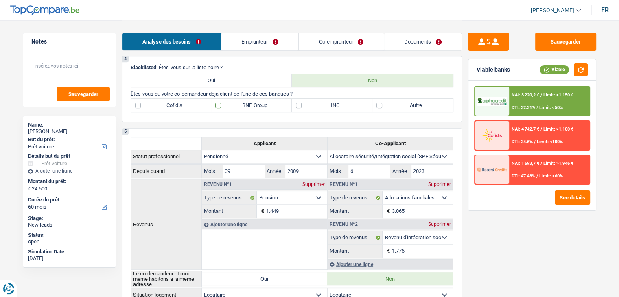
checkbox input "true"
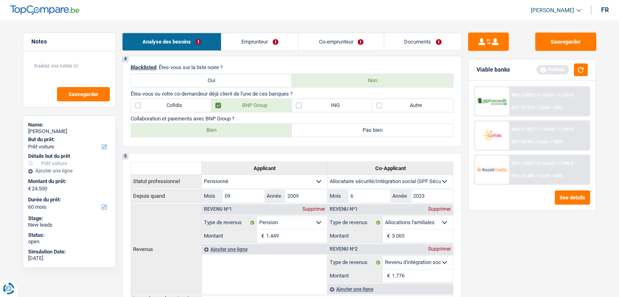
click at [232, 127] on label "Bien" at bounding box center [211, 130] width 161 height 13
click at [232, 127] on input "Bien" at bounding box center [211, 130] width 161 height 13
radio input "true"
click at [299, 116] on p "Collaboration et paiements avec BNP Group ?" at bounding box center [292, 119] width 323 height 6
click at [320, 99] on label "ING" at bounding box center [332, 105] width 81 height 13
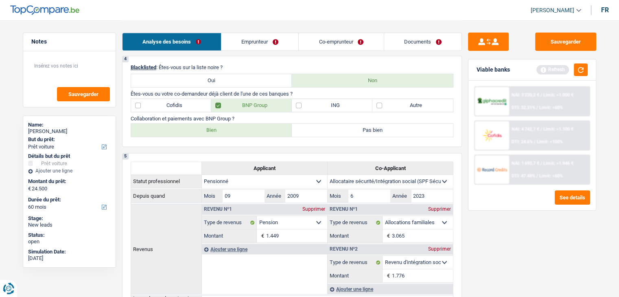
click at [320, 99] on input "ING" at bounding box center [332, 105] width 81 height 13
checkbox input "true"
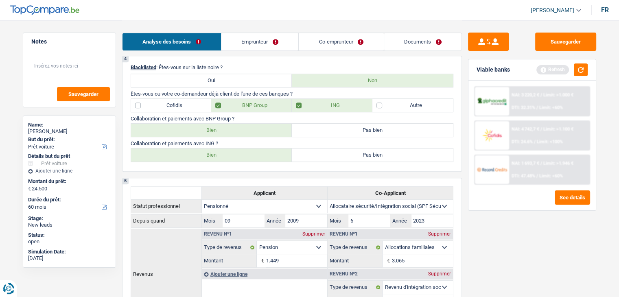
click at [239, 152] on label "Bien" at bounding box center [211, 155] width 161 height 13
click at [239, 152] on input "Bien" at bounding box center [211, 155] width 161 height 13
radio input "true"
click at [576, 69] on button "button" at bounding box center [581, 70] width 14 height 13
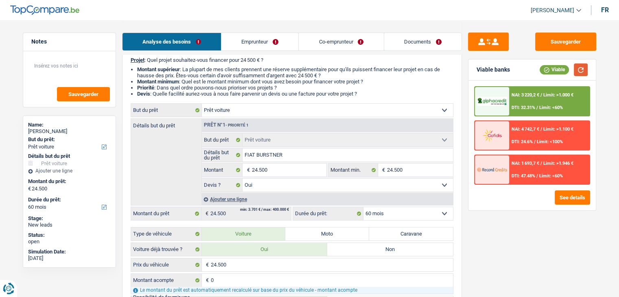
scroll to position [41, 0]
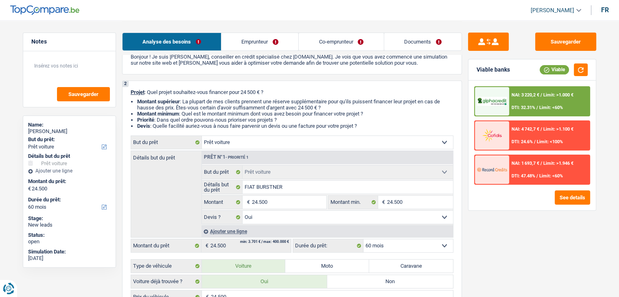
click at [509, 110] on div "NAI: 3 220,2 € / Limit: >1.000 € DTI: 32.31% / Limit: <60%" at bounding box center [549, 101] width 80 height 28
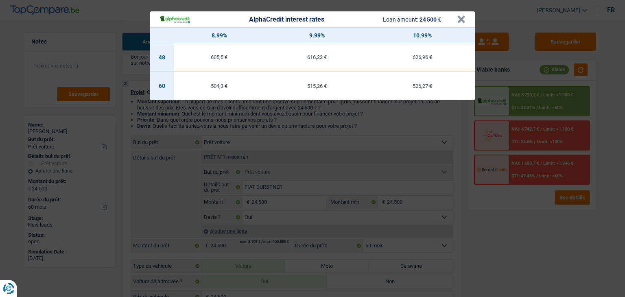
click at [353, 128] on div "AlphaCredit interest rates Loan amount: 24 500 € × 8.99% 9.99% 10.99% 48 605,5 …" at bounding box center [312, 148] width 625 height 297
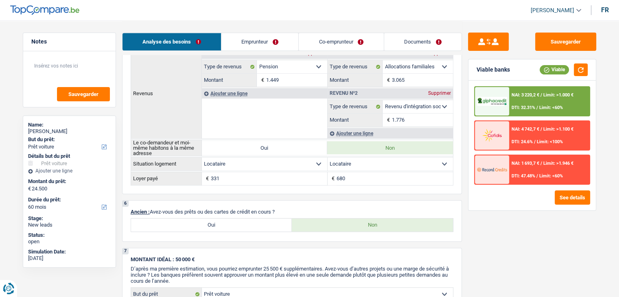
scroll to position [410, 0]
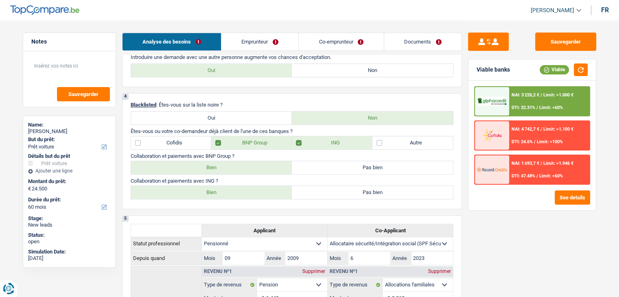
click at [526, 95] on span "NAI: 3 220,2 €" at bounding box center [526, 94] width 28 height 5
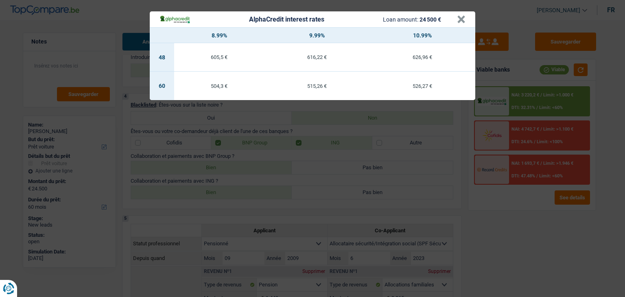
click at [370, 184] on div "AlphaCredit interest rates Loan amount: 24 500 € × 8.99% 9.99% 10.99% 48 605,5 …" at bounding box center [312, 148] width 625 height 297
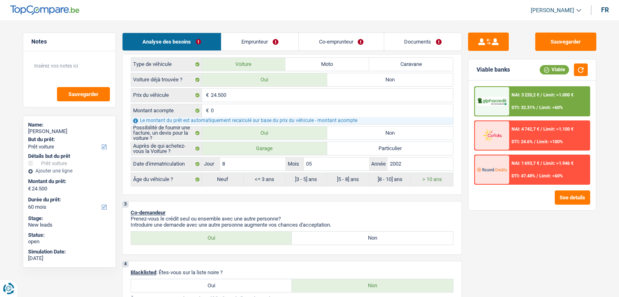
scroll to position [44, 0]
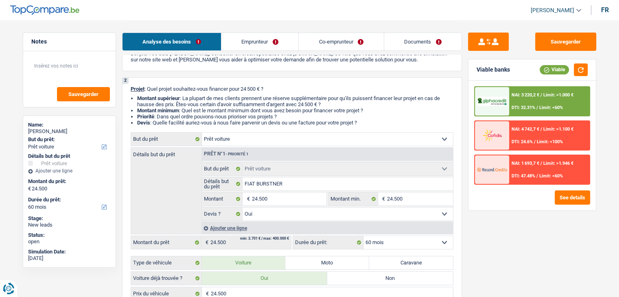
drag, startPoint x: 368, startPoint y: 121, endPoint x: 272, endPoint y: 103, distance: 98.1
click at [133, 82] on div "2 Projet : Quel projet souhaitez-vous financer pour 24 500 € ? Montant supérieu…" at bounding box center [292, 235] width 340 height 316
click at [388, 89] on p "Projet : Quel projet souhaitez-vous financer pour 24 500 € ?" at bounding box center [292, 89] width 323 height 6
click at [523, 109] on span "DTI: 32.31%" at bounding box center [524, 107] width 24 height 5
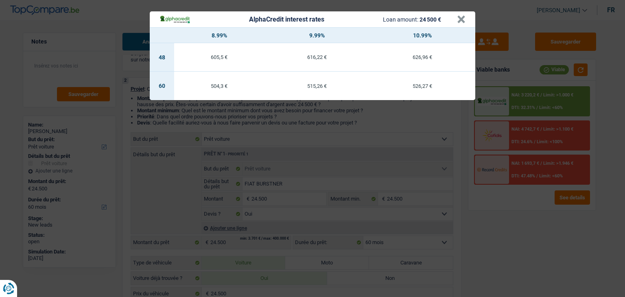
click at [365, 120] on div "AlphaCredit interest rates Loan amount: 24 500 € × 8.99% 9.99% 10.99% 48 605,5 …" at bounding box center [312, 148] width 625 height 297
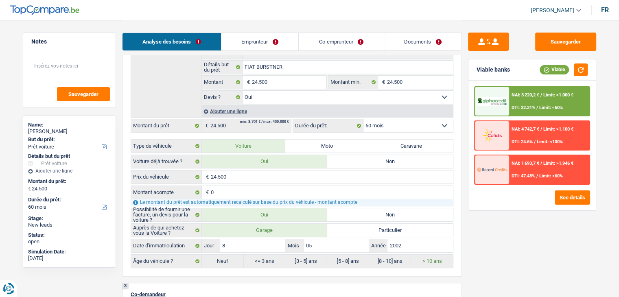
scroll to position [166, 0]
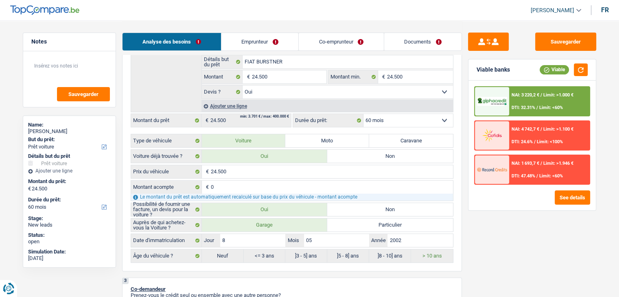
click at [375, 131] on div "Confort maison: meubles, textile, peinture, électroménager, outillage non-profe…" at bounding box center [292, 136] width 323 height 253
click at [375, 122] on select "12 mois 18 mois 24 mois 30 mois 36 mois 42 mois 48 mois 60 mois Sélectionner un…" at bounding box center [409, 120] width 90 height 13
click at [518, 101] on div "NAI: 3 220,2 € / Limit: >1.000 € DTI: 32.31% / Limit: <60%" at bounding box center [549, 101] width 80 height 28
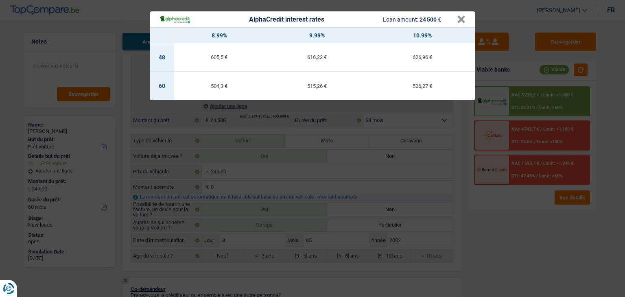
click at [491, 240] on div "AlphaCredit interest rates Loan amount: 24 500 € × 8.99% 9.99% 10.99% 48 605,5 …" at bounding box center [312, 148] width 625 height 297
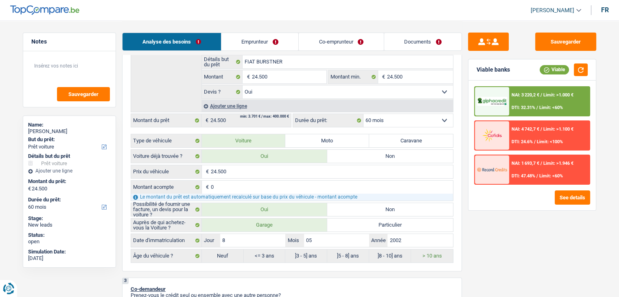
click at [516, 101] on div "NAI: 3 220,2 € / Limit: >1.000 € DTI: 32.31% / Limit: <60%" at bounding box center [549, 101] width 80 height 28
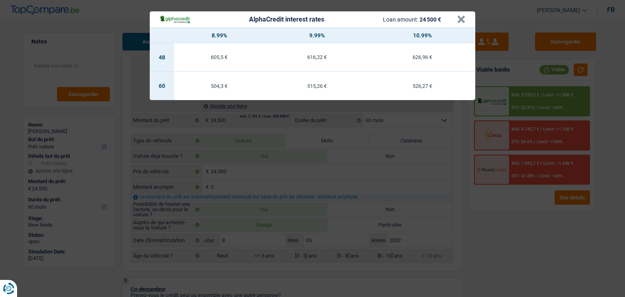
click at [494, 204] on div "AlphaCredit interest rates Loan amount: 24 500 € × 8.99% 9.99% 10.99% 48 605,5 …" at bounding box center [312, 148] width 625 height 297
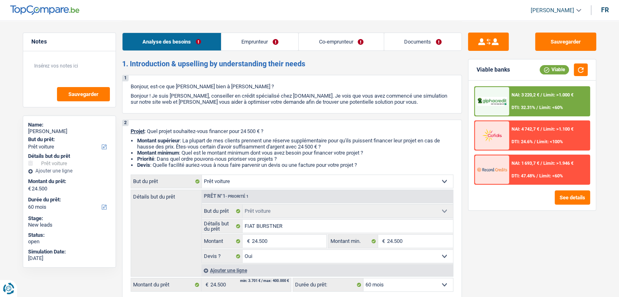
scroll to position [0, 0]
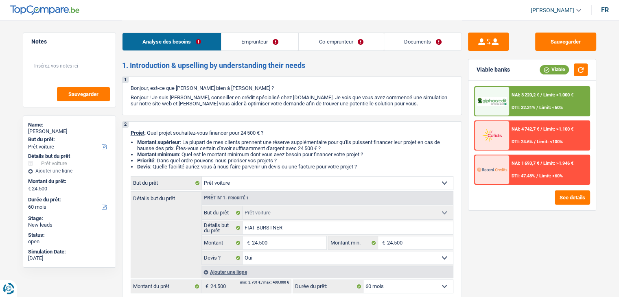
drag, startPoint x: 260, startPoint y: 11, endPoint x: 258, endPoint y: 37, distance: 26.2
click at [260, 11] on header "Yanis Duboc Se déconnecter fr" at bounding box center [309, 10] width 619 height 21
click at [256, 38] on link "Emprunteur" at bounding box center [259, 42] width 77 height 18
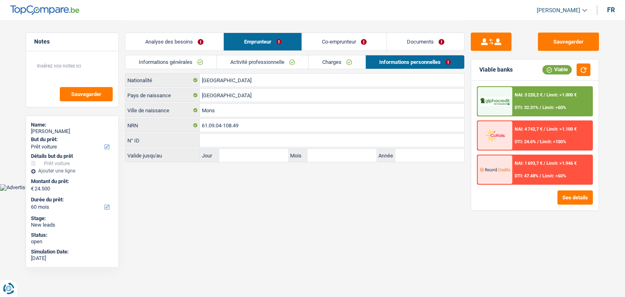
click at [313, 49] on link "Co-emprunteur" at bounding box center [344, 42] width 85 height 18
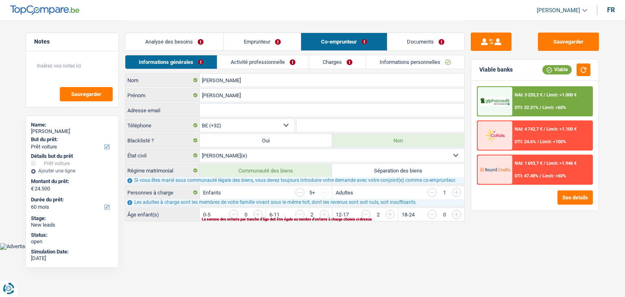
click at [274, 50] on link "Emprunteur" at bounding box center [262, 42] width 77 height 18
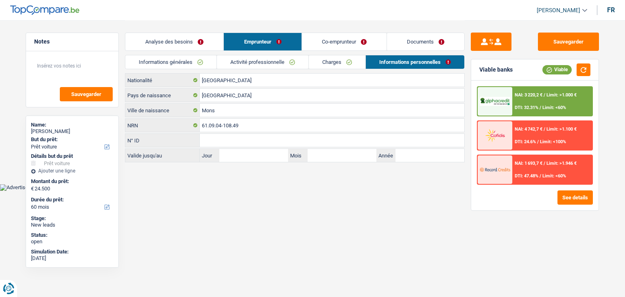
click at [322, 44] on link "Co-emprunteur" at bounding box center [344, 42] width 85 height 18
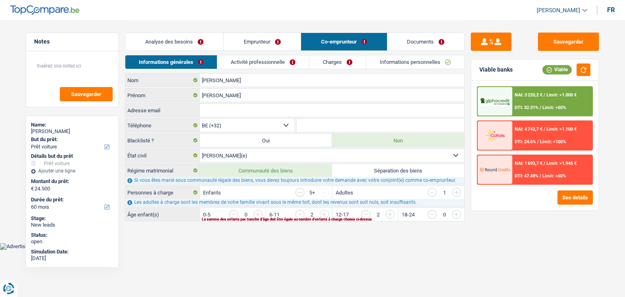
click at [192, 43] on link "Analyse des besoins" at bounding box center [174, 42] width 98 height 18
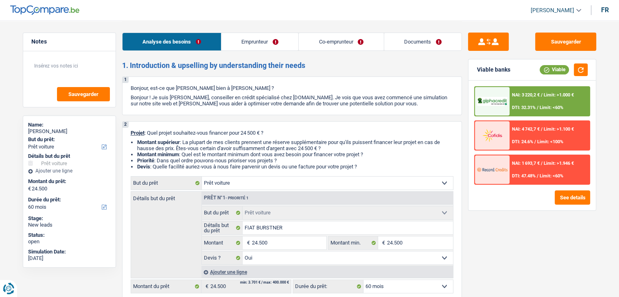
click at [399, 46] on link "Documents" at bounding box center [422, 42] width 77 height 18
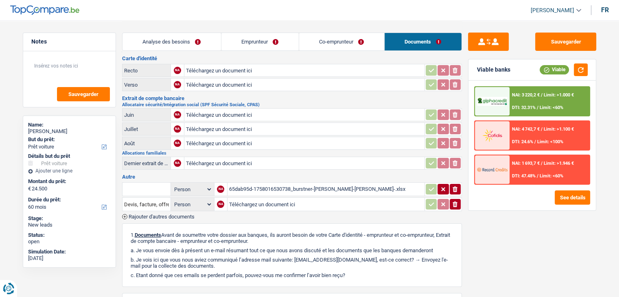
scroll to position [228, 0]
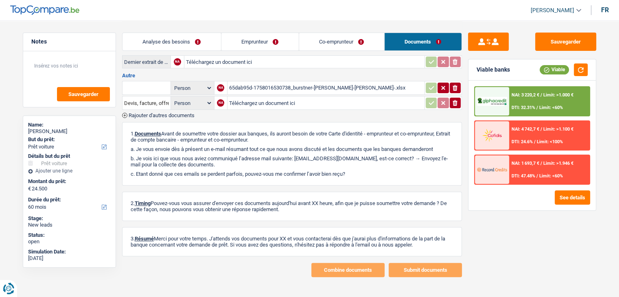
drag, startPoint x: 335, startPoint y: 126, endPoint x: 431, endPoint y: 132, distance: 95.8
click at [431, 132] on p "1. Documents Avant de soumettre votre dossier aux banques, ils auront besoin de…" at bounding box center [292, 137] width 323 height 12
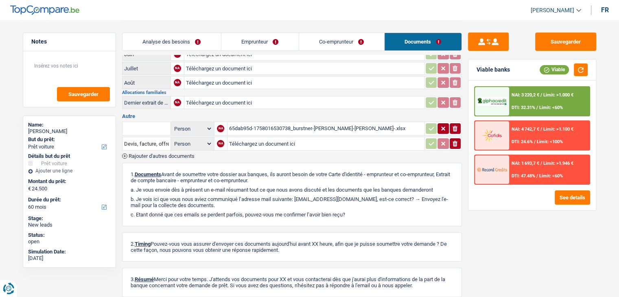
click at [303, 171] on p "1. Documents Avant de soumettre votre dossier aux banques, ils auront besoin de…" at bounding box center [292, 177] width 323 height 12
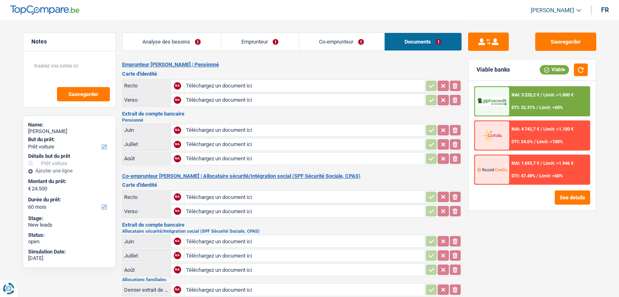
click at [258, 167] on div "Emprunteur FABIENNE DUPONT | Pensionné Carte d'identité Recto NA Téléchargez un…" at bounding box center [292, 283] width 340 height 444
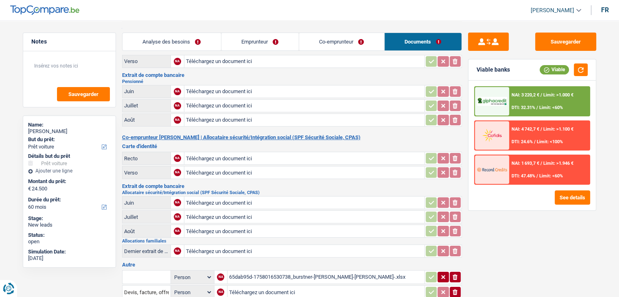
scroll to position [81, 0]
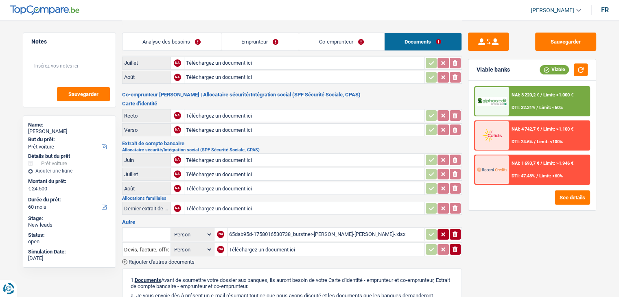
click at [253, 196] on h2 "Allocations familiales" at bounding box center [292, 198] width 340 height 4
click at [247, 219] on div "Autre Person Emprunteur Co-emprunteur NA 65dab95d-1758016530738_burstner-dupont…" at bounding box center [292, 241] width 340 height 45
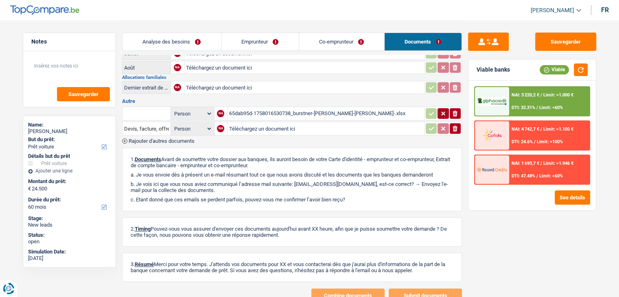
scroll to position [204, 0]
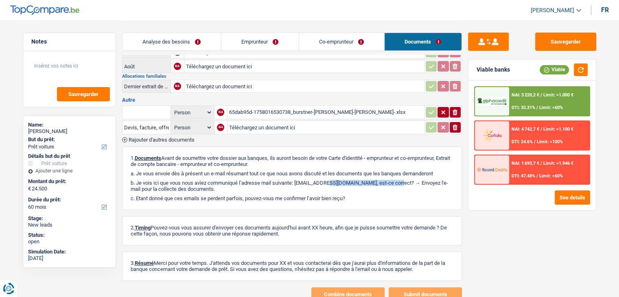
drag, startPoint x: 297, startPoint y: 177, endPoint x: 366, endPoint y: 178, distance: 69.2
click at [366, 180] on p "b. Je vois ici que vous nous aviez communiqué l’adresse mail suivante: tricart…" at bounding box center [292, 186] width 323 height 12
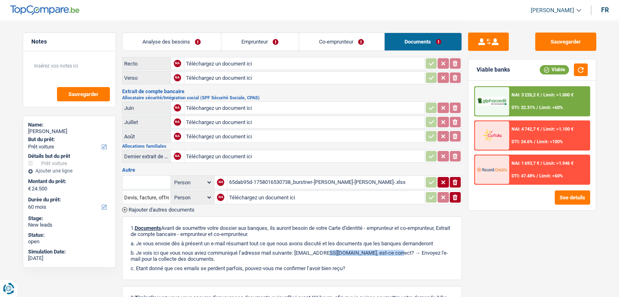
scroll to position [81, 0]
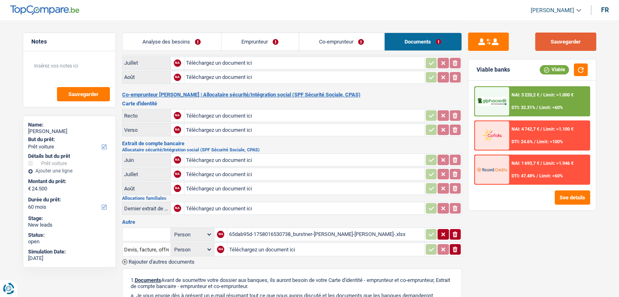
click at [563, 36] on button "Sauvegarder" at bounding box center [565, 42] width 61 height 18
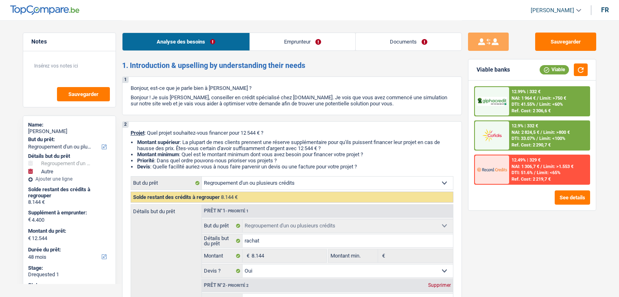
select select "refinancing"
select select "other"
select select "48"
select select "refinancing"
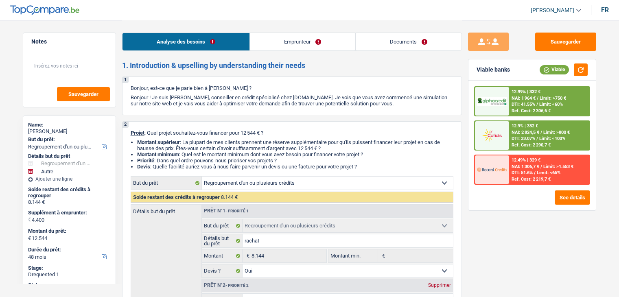
select select "refinancing"
select select "yes"
select select "other"
select select "not_answered"
select select "48"
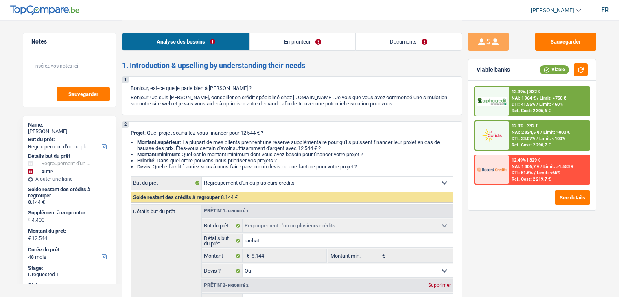
select select "worker"
select select "familyAllowances"
select select "netSalary"
select select "rents"
select select "personalLoan"
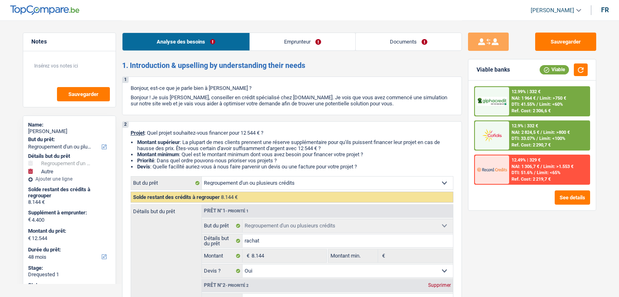
select select "homeFurnishingOrRelocation"
select select "60"
select select "personalLoan"
select select "other"
select select "30"
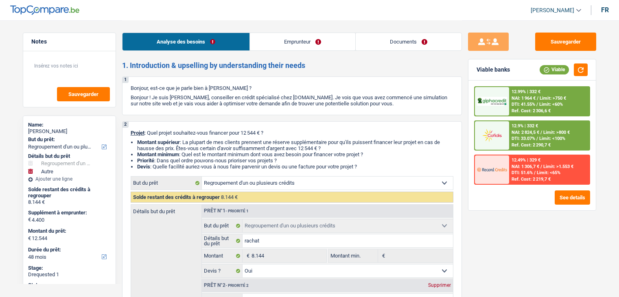
select select "refinancing"
select select "yes"
select select "other"
select select "not_answered"
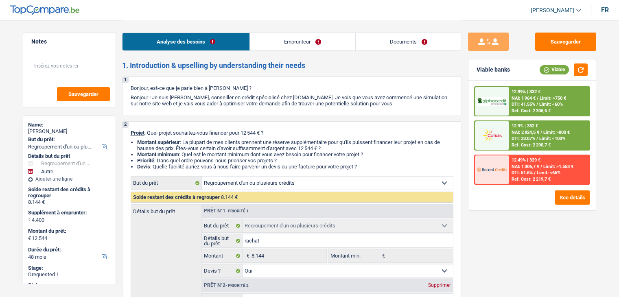
select select "48"
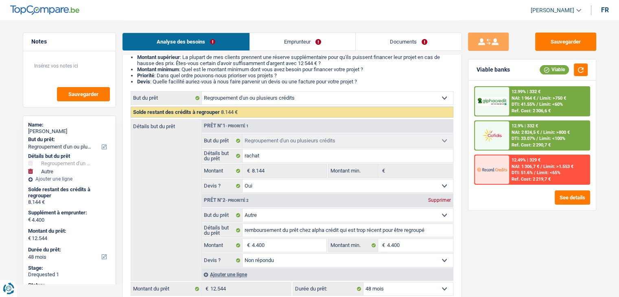
scroll to position [81, 0]
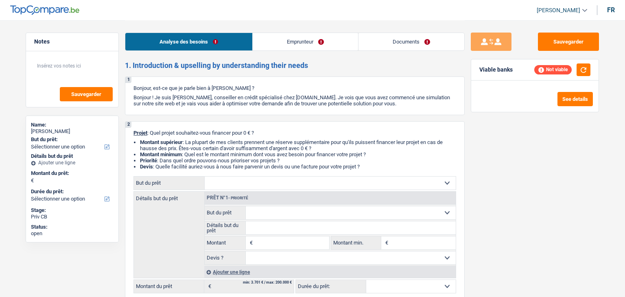
select select "independent"
select select "netSalary"
select select "rents"
select select "independent"
select select "netSalary"
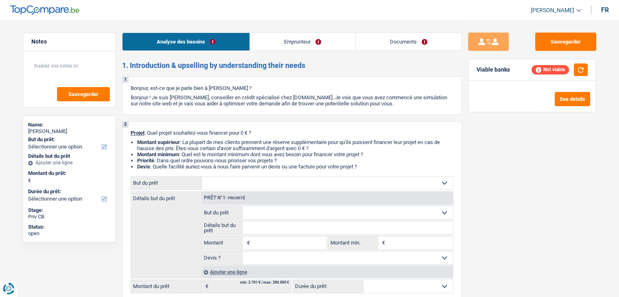
click at [296, 44] on link "Emprunteur" at bounding box center [302, 42] width 105 height 18
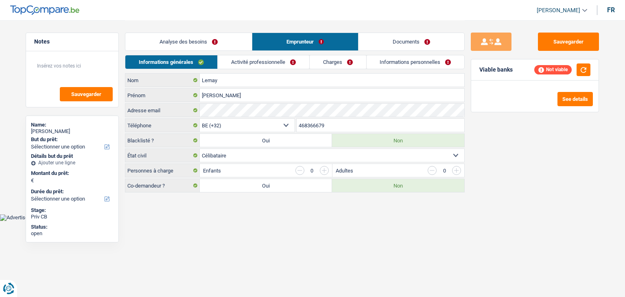
click at [258, 63] on link "Activité professionnelle" at bounding box center [264, 61] width 92 height 13
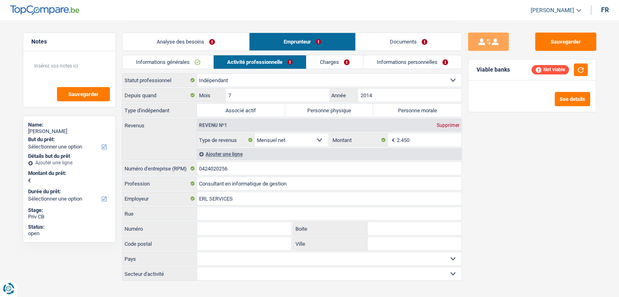
click at [319, 62] on link "Charges" at bounding box center [335, 61] width 57 height 13
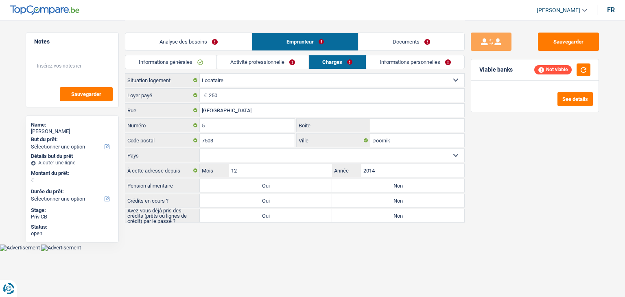
click at [395, 64] on link "Informations personnelles" at bounding box center [415, 61] width 98 height 13
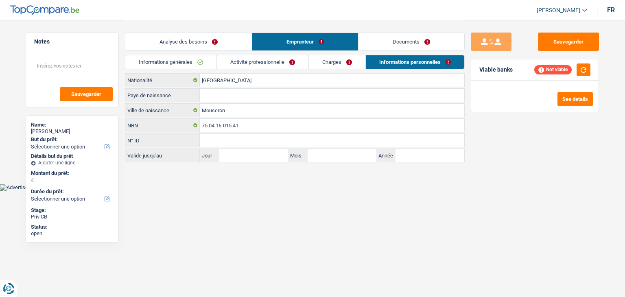
click at [399, 44] on link "Documents" at bounding box center [412, 42] width 106 height 18
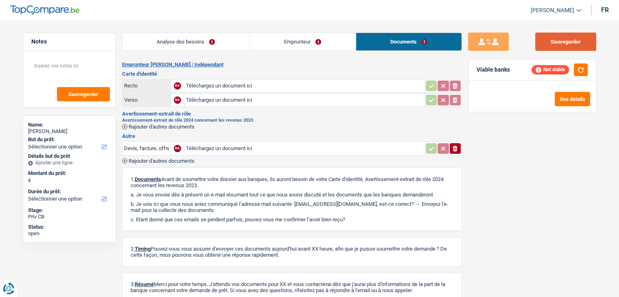
click at [570, 43] on button "Sauvegarder" at bounding box center [565, 42] width 61 height 18
